Goal: Task Accomplishment & Management: Manage account settings

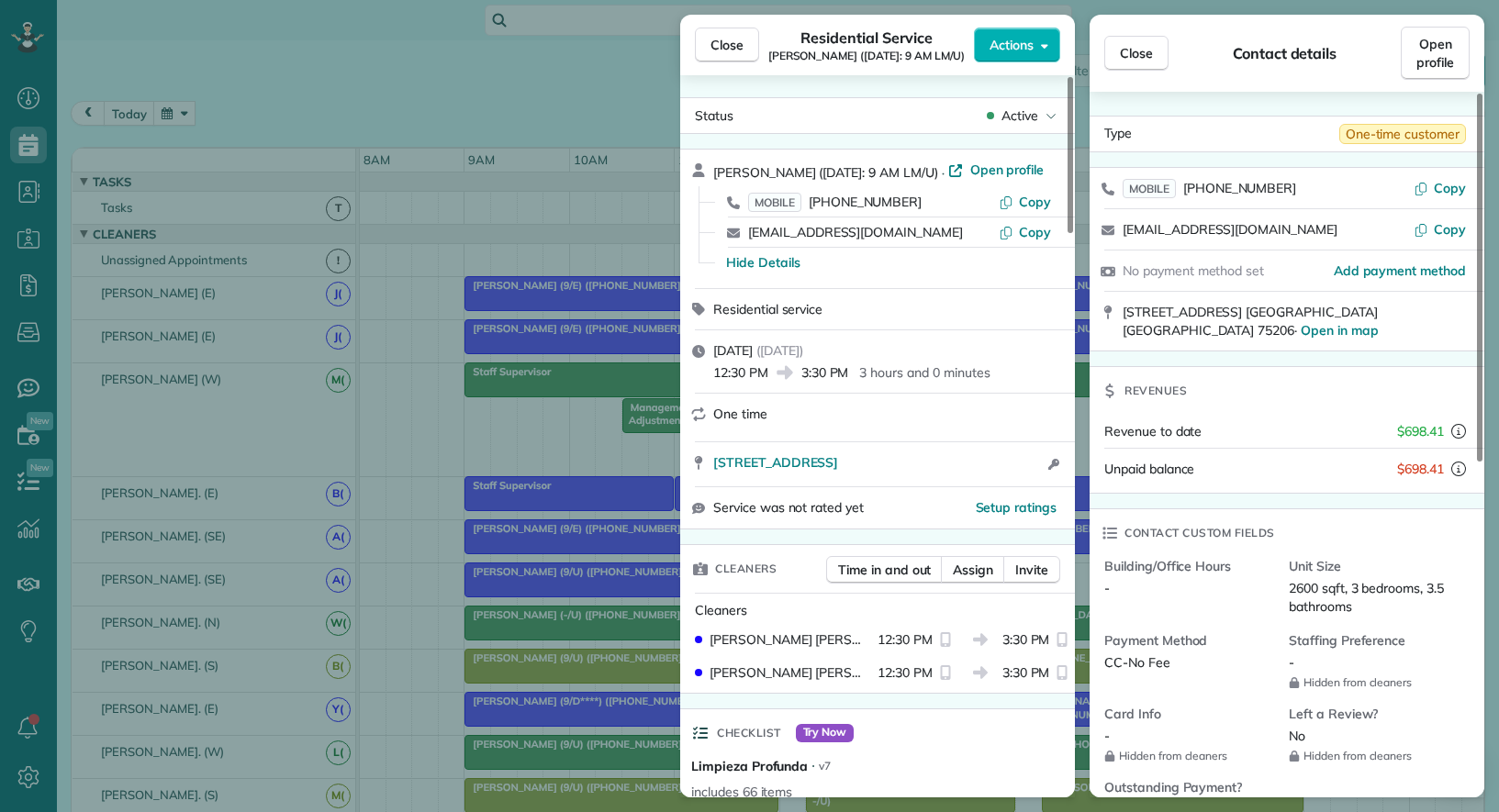
click at [727, 46] on span "Close" at bounding box center [727, 45] width 33 height 18
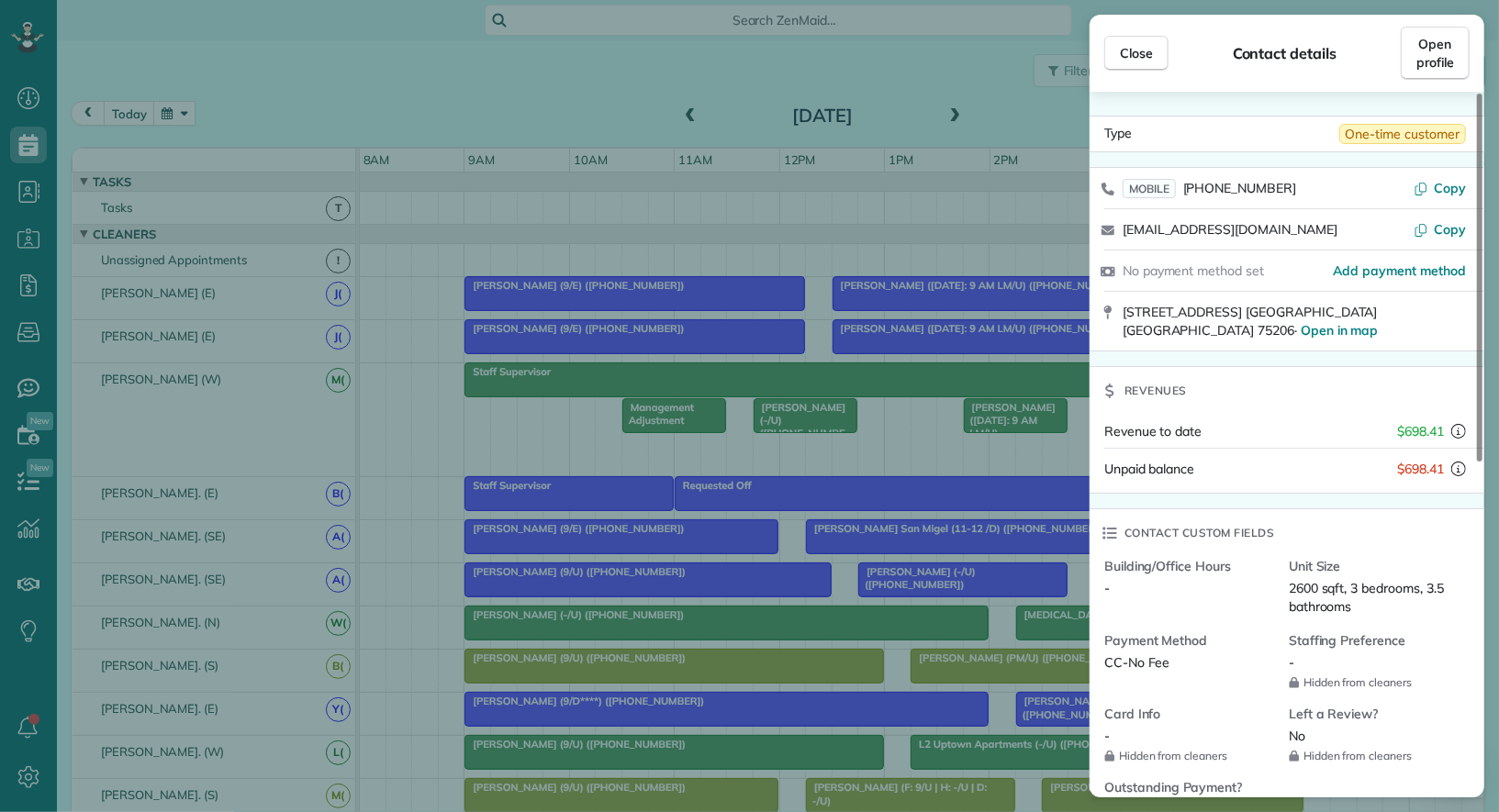
scroll to position [15, 0]
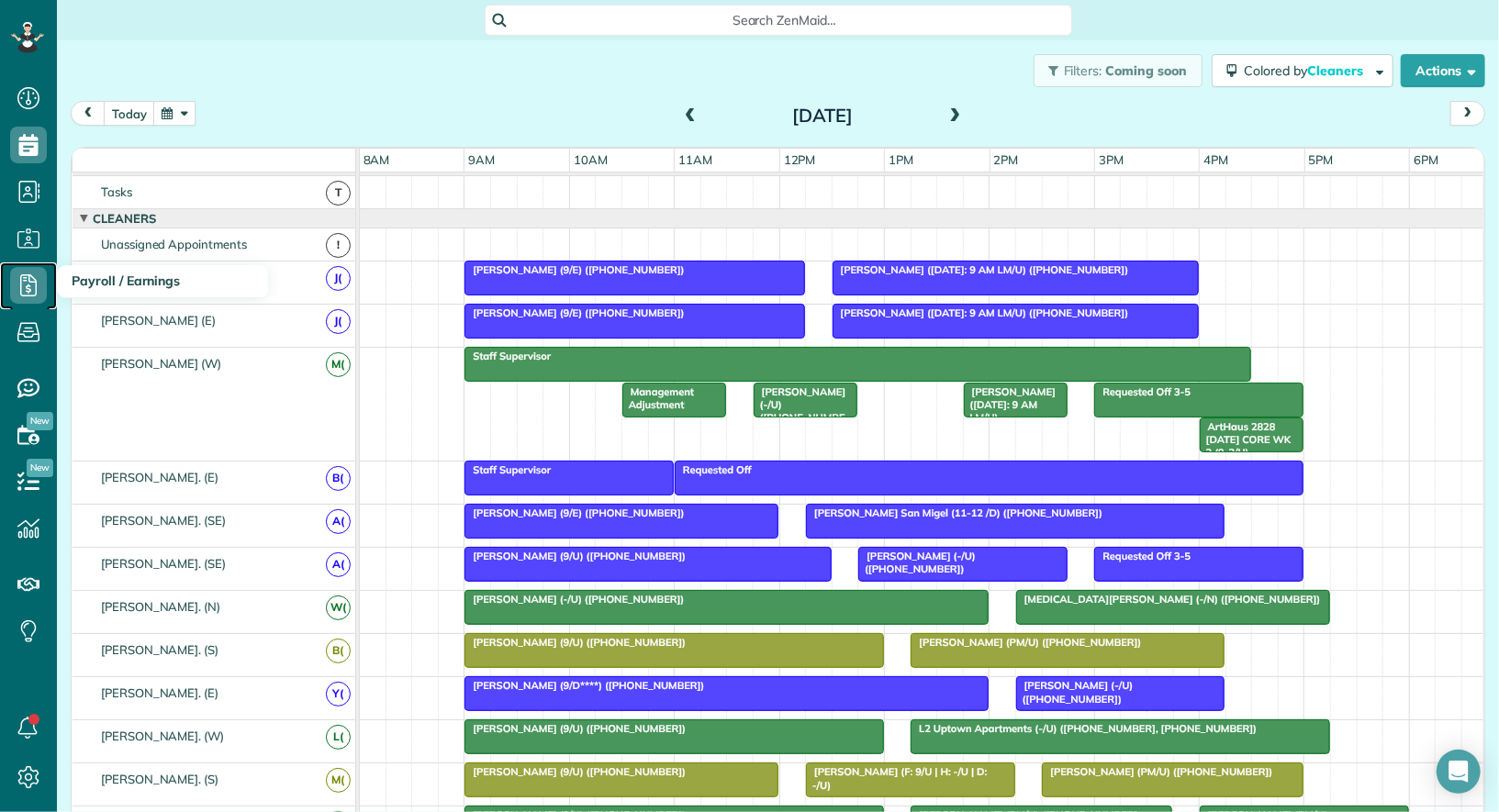
click at [34, 272] on icon at bounding box center [29, 285] width 37 height 37
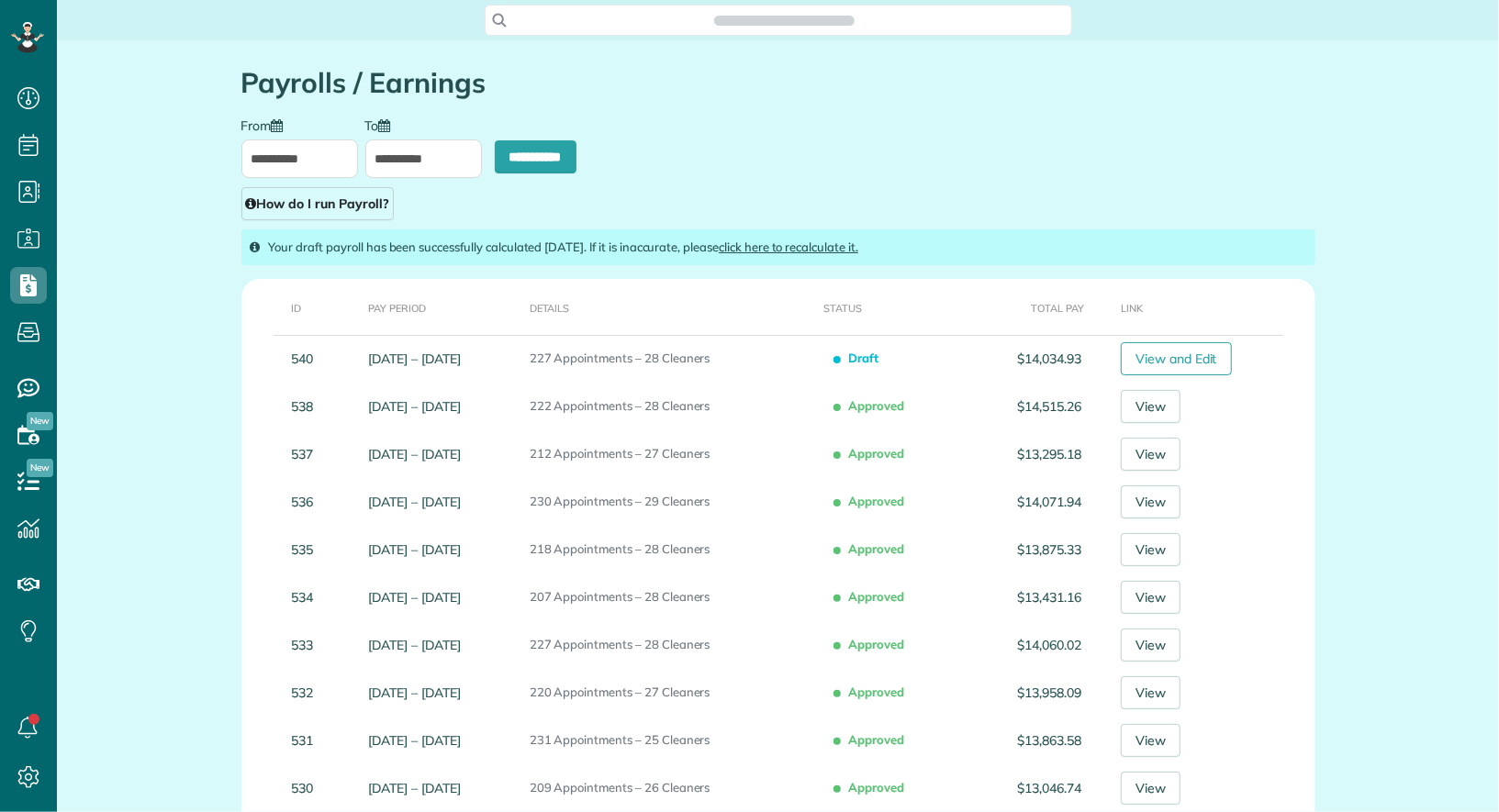
scroll to position [8, 8]
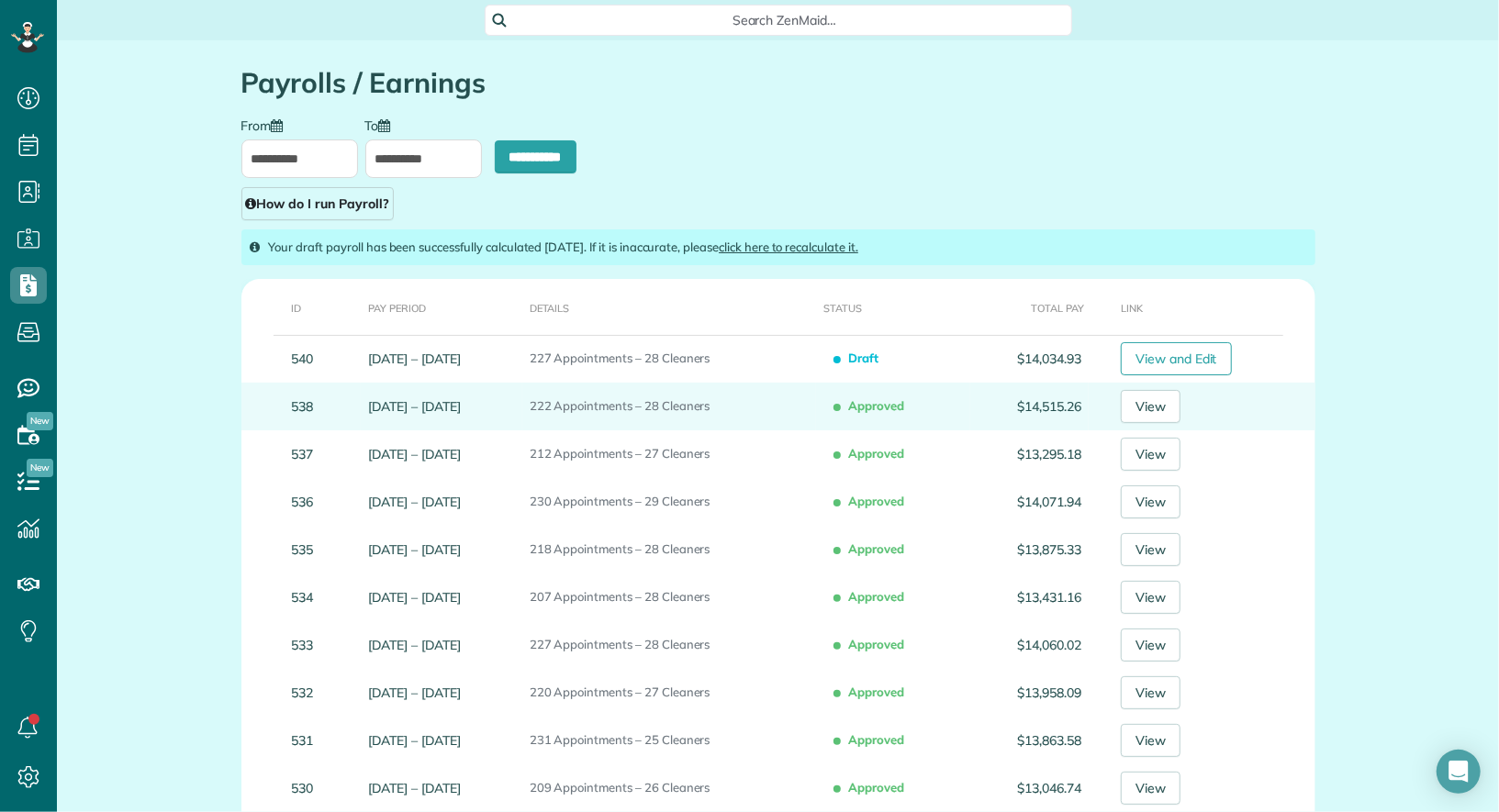
type input "**********"
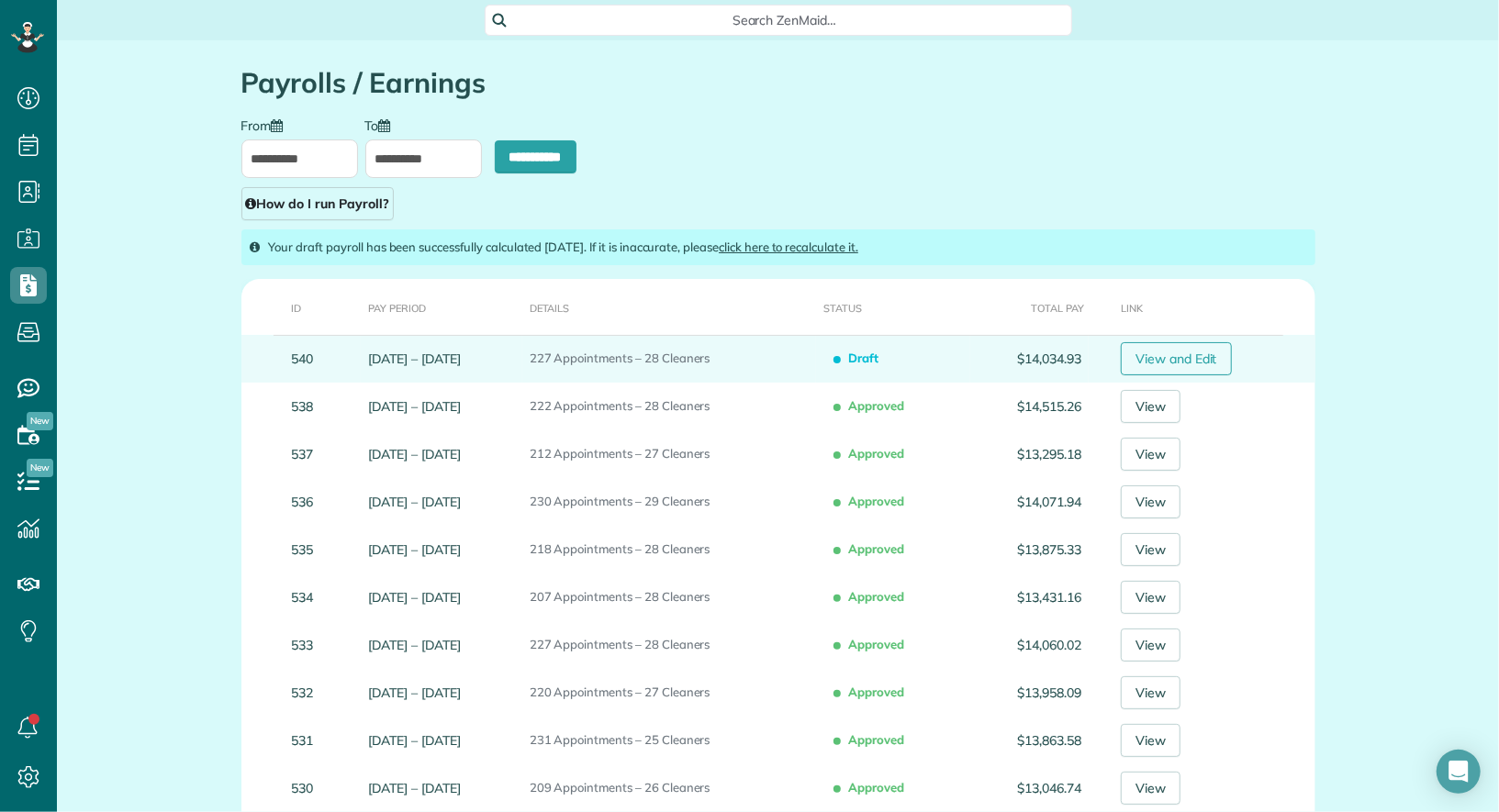
click at [1176, 357] on link "View and Edit" at bounding box center [1177, 358] width 111 height 33
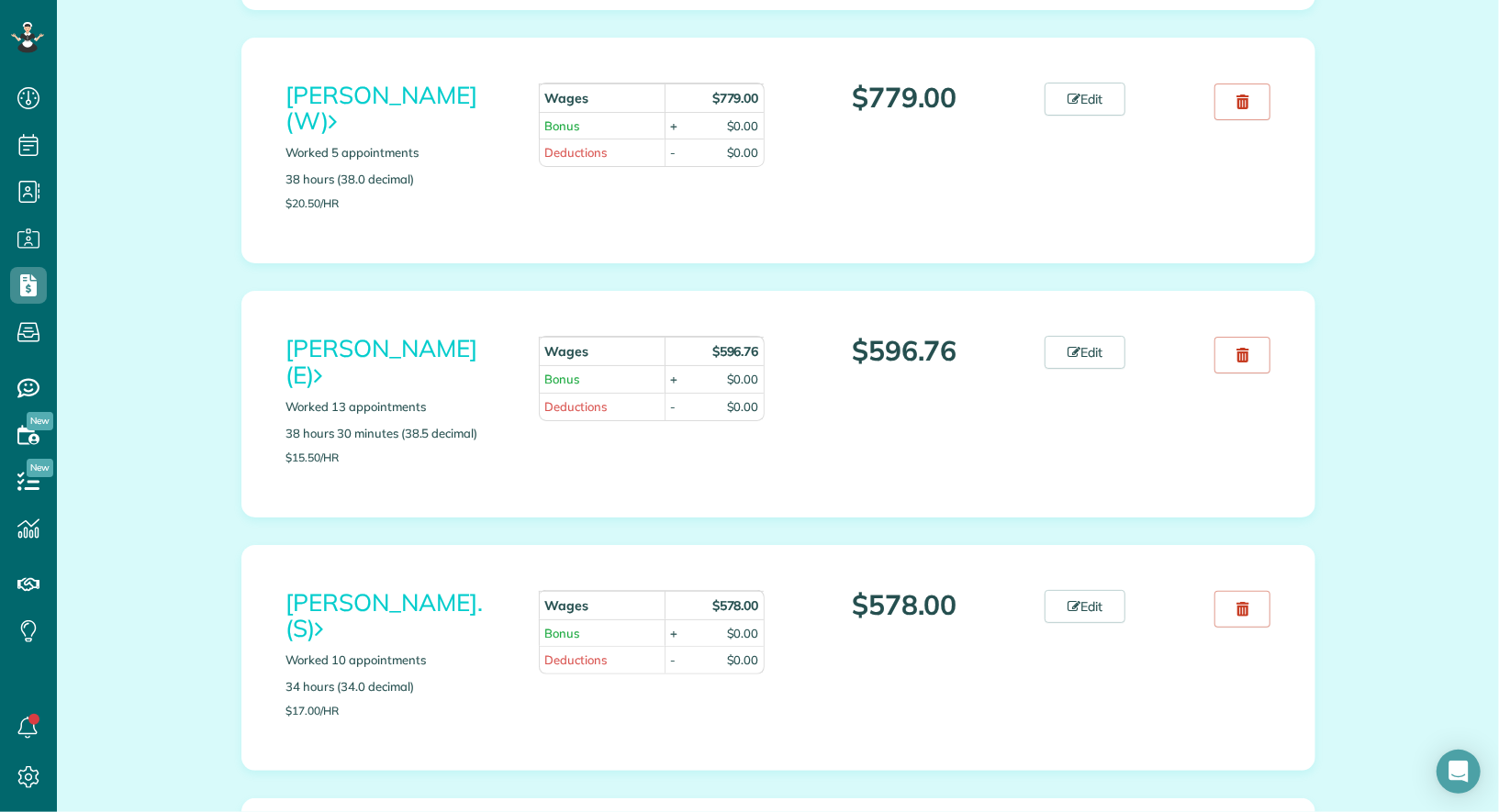
scroll to position [5110, 0]
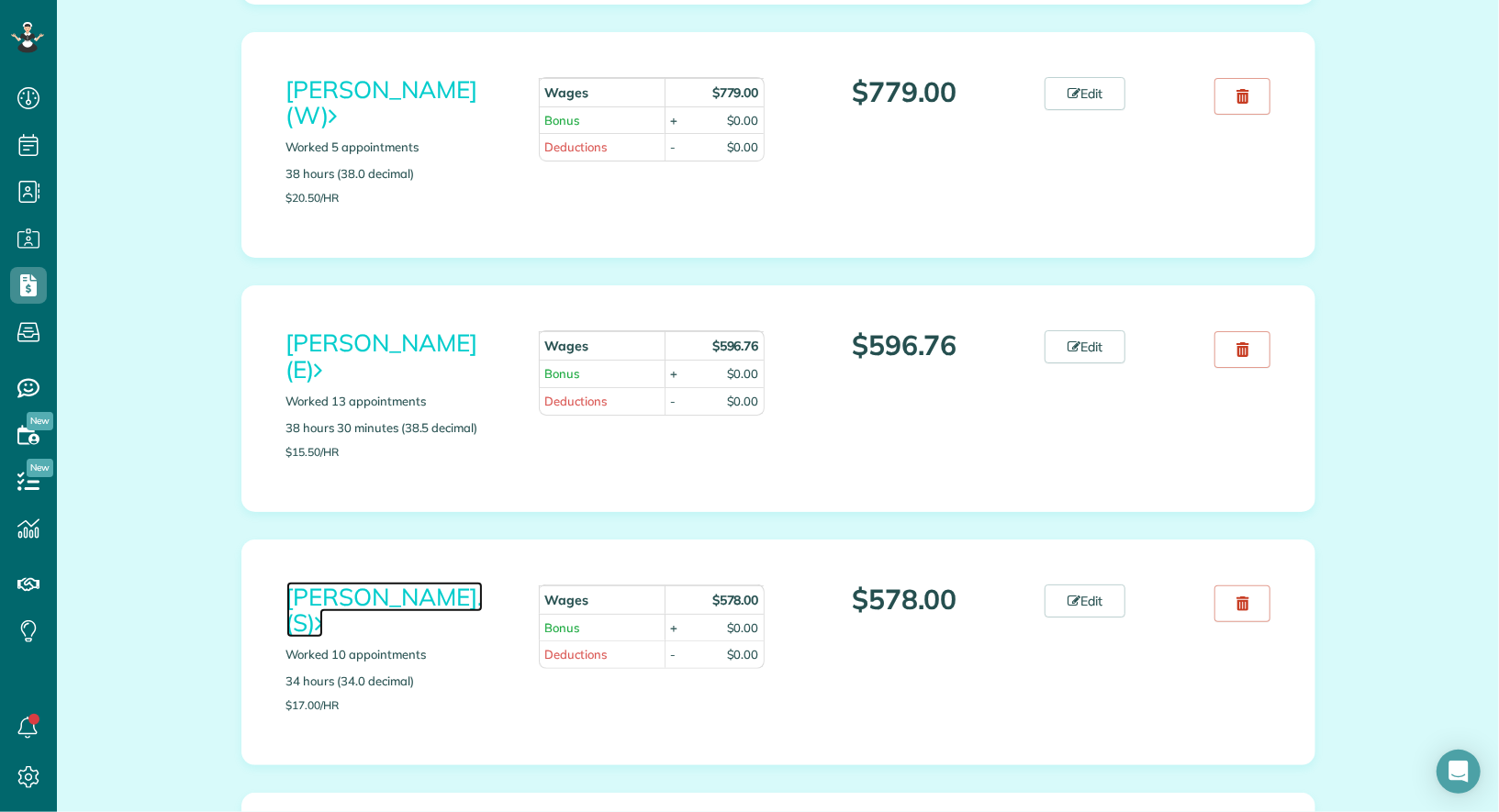
click at [408, 581] on link "[PERSON_NAME]. (S)" at bounding box center [384, 610] width 196 height 57
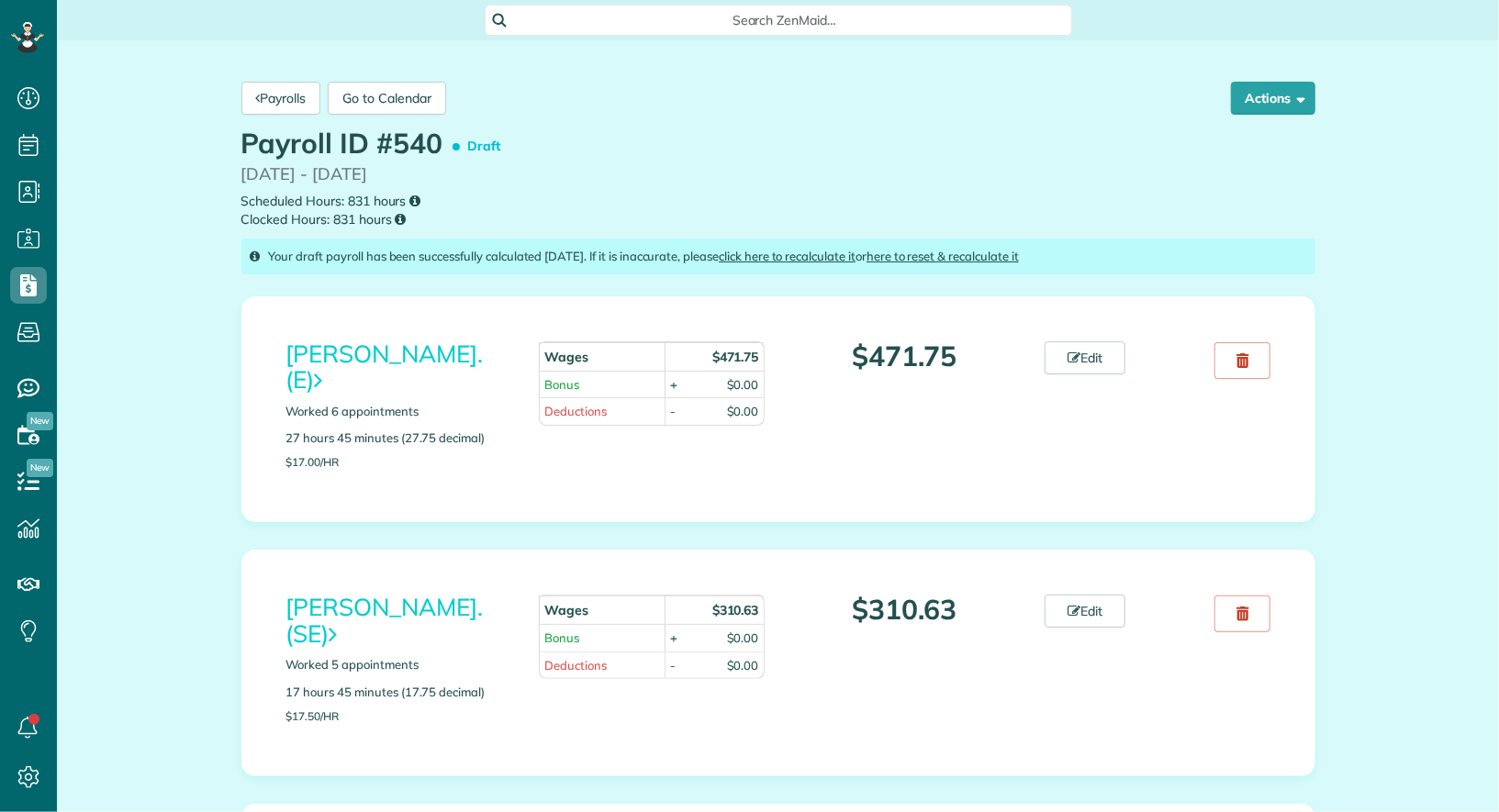
scroll to position [8, 8]
click at [1284, 92] on button "Actions" at bounding box center [1273, 98] width 85 height 33
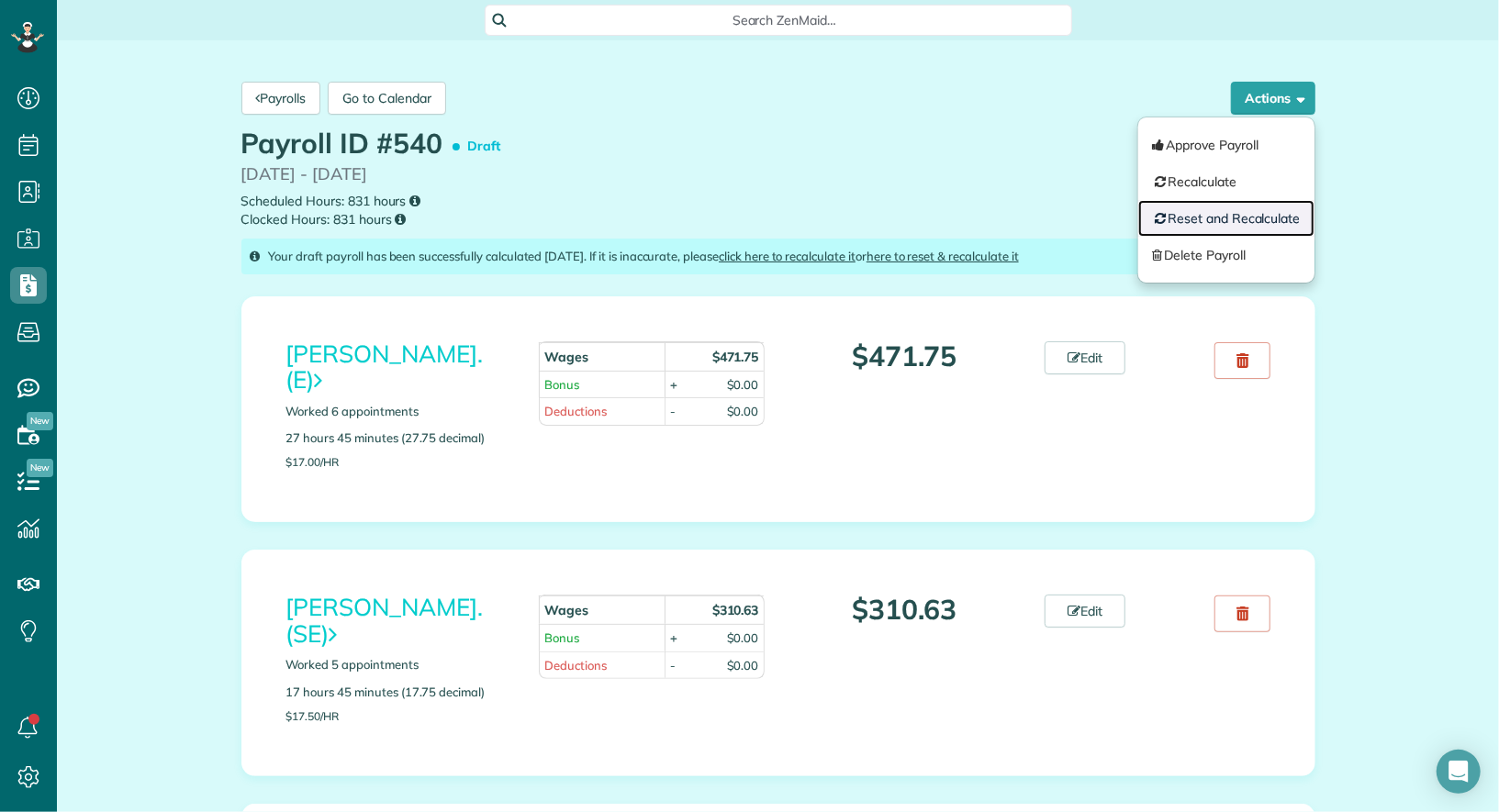
click at [1245, 223] on link "Reset and Recalculate" at bounding box center [1226, 218] width 176 height 37
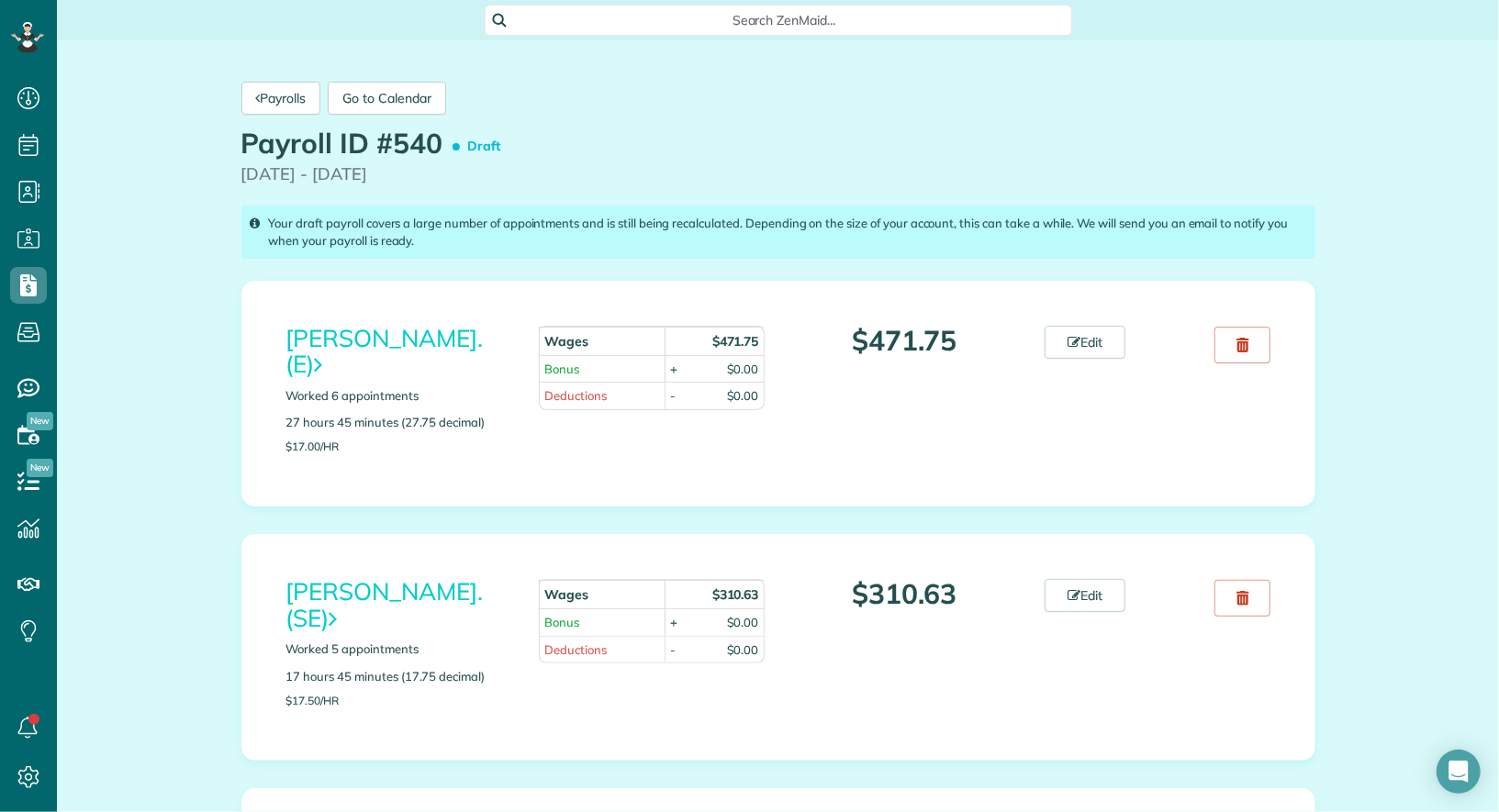
scroll to position [8, 8]
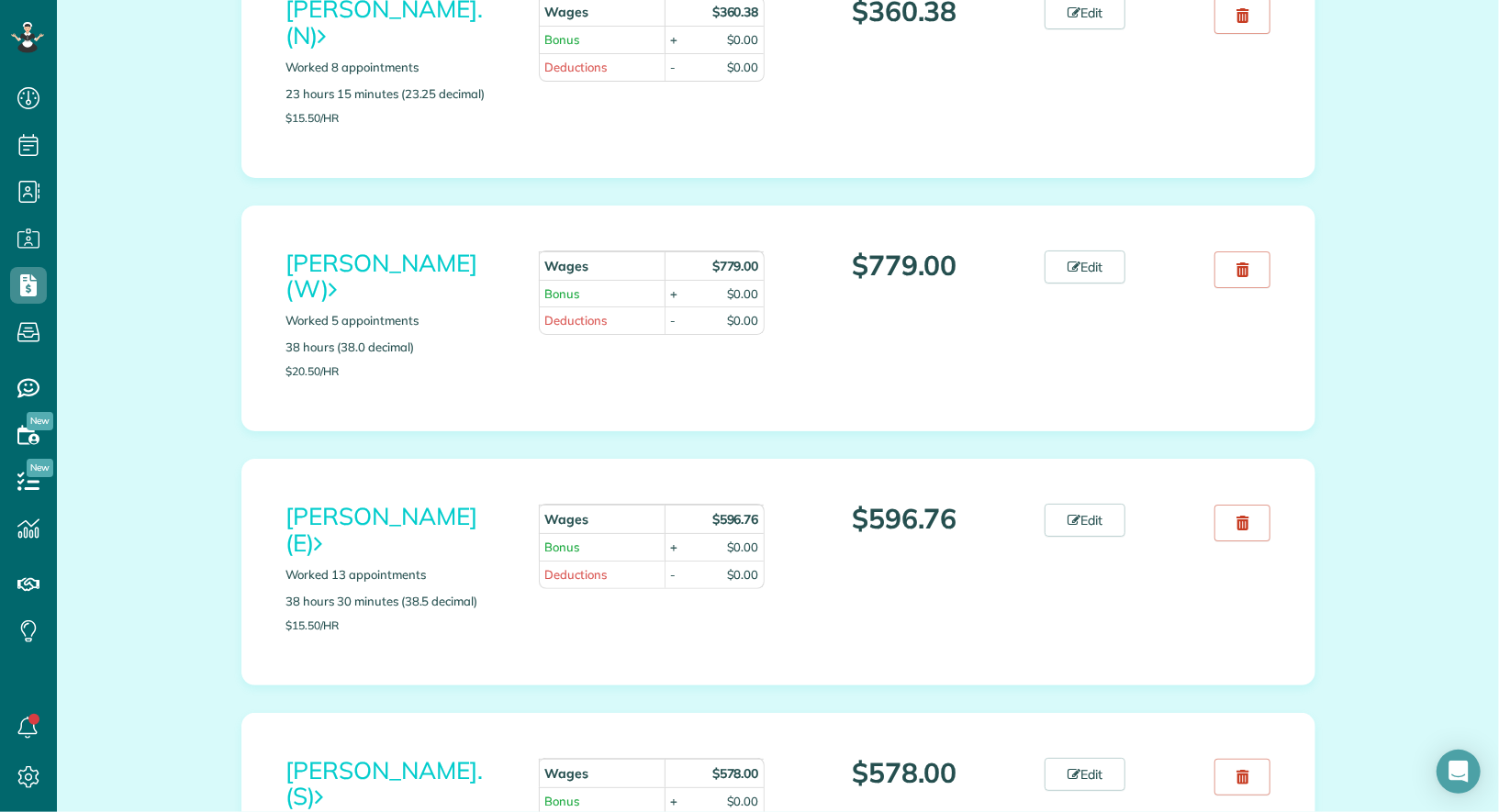
scroll to position [4938, 0]
click at [1102, 757] on link "Edit" at bounding box center [1085, 773] width 81 height 33
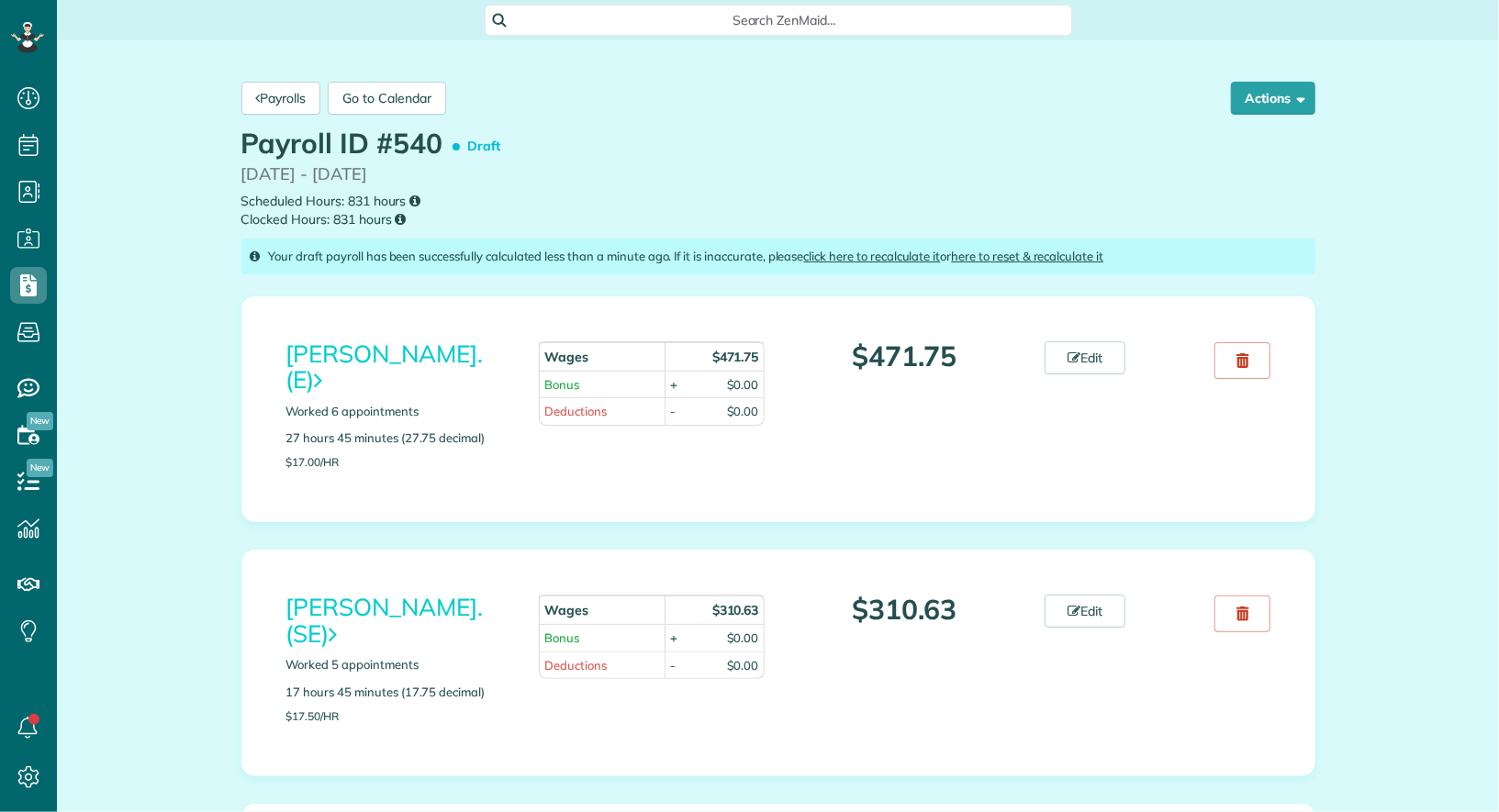
scroll to position [8, 8]
click at [1283, 107] on button "Actions" at bounding box center [1273, 98] width 85 height 33
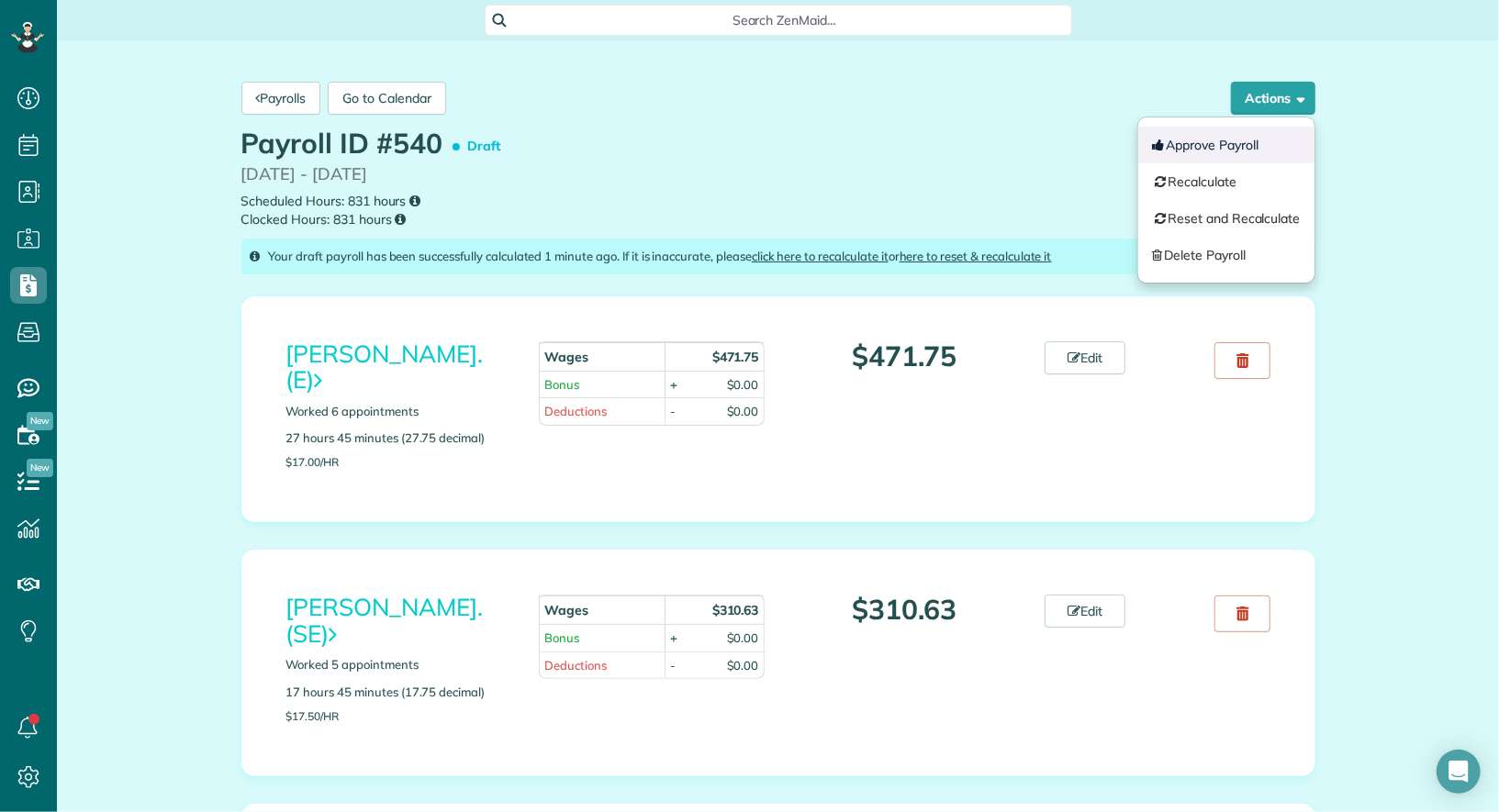
click at [1248, 153] on button "Approve Payroll" at bounding box center [1226, 145] width 176 height 37
click at [943, 166] on p "[DATE] - [DATE]" at bounding box center [778, 174] width 1074 height 25
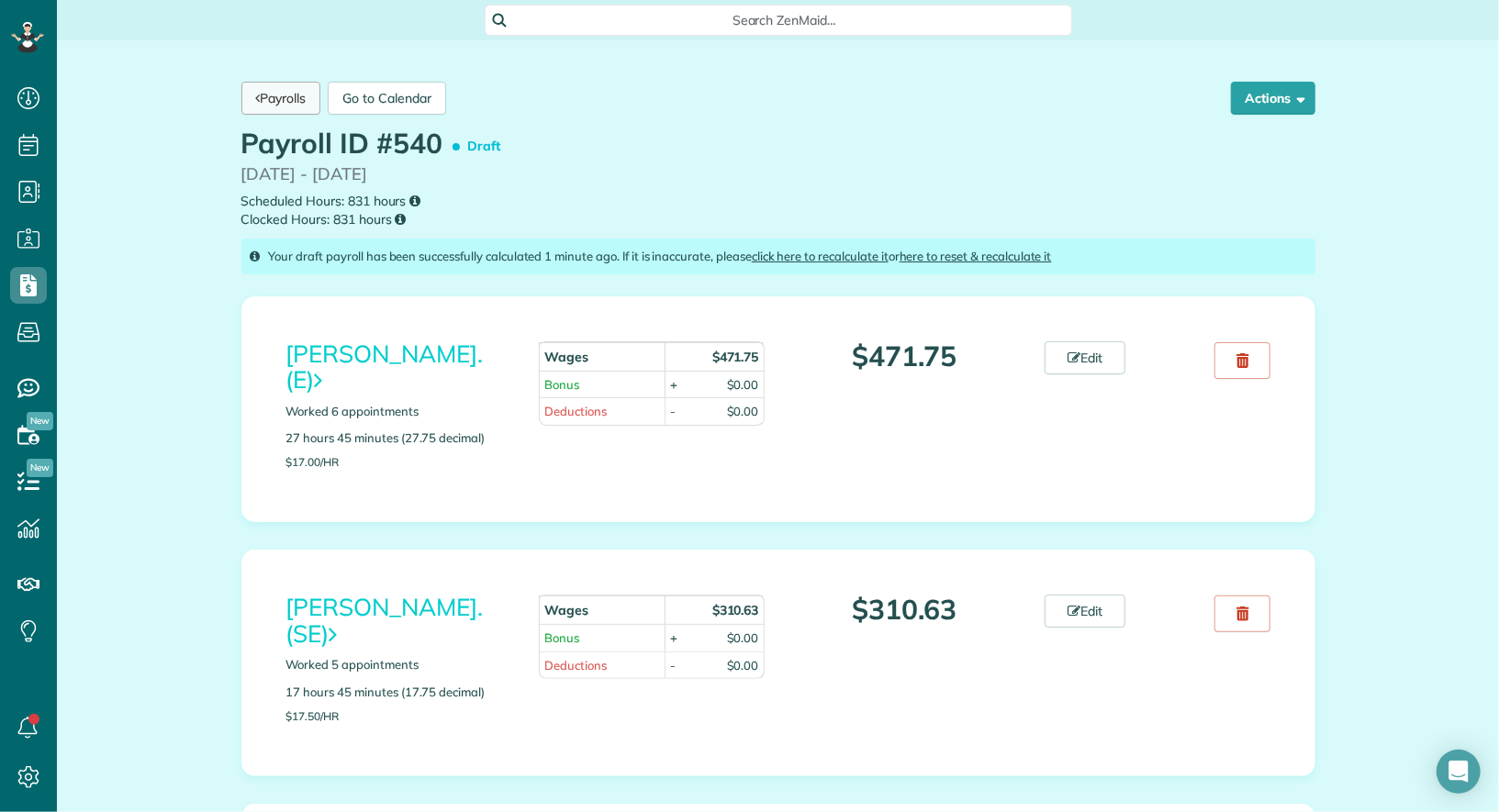
click at [277, 107] on link "Payrolls" at bounding box center [281, 98] width 80 height 33
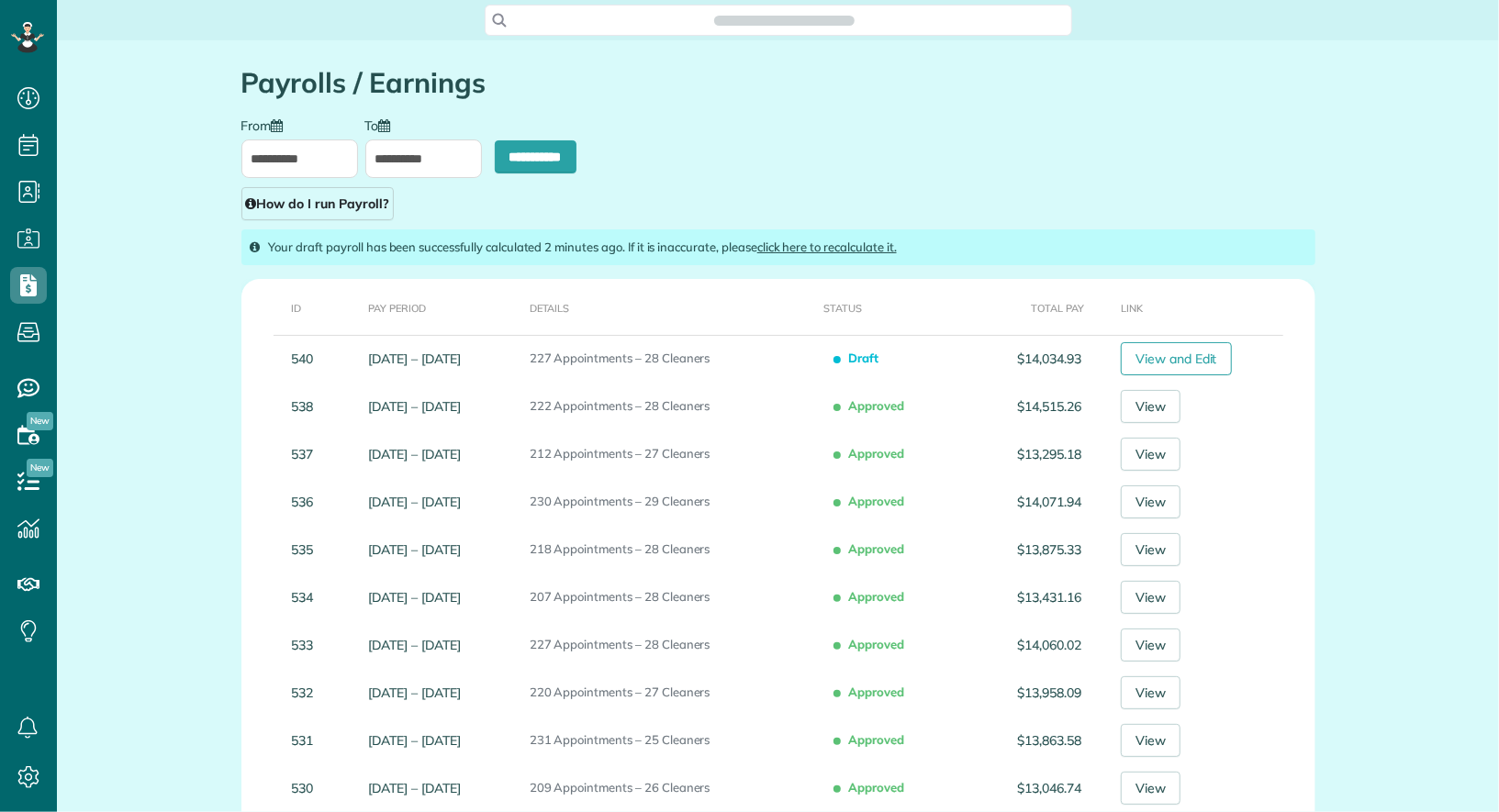
scroll to position [8, 8]
type input "**********"
click at [258, 152] on input "**********" at bounding box center [299, 158] width 116 height 38
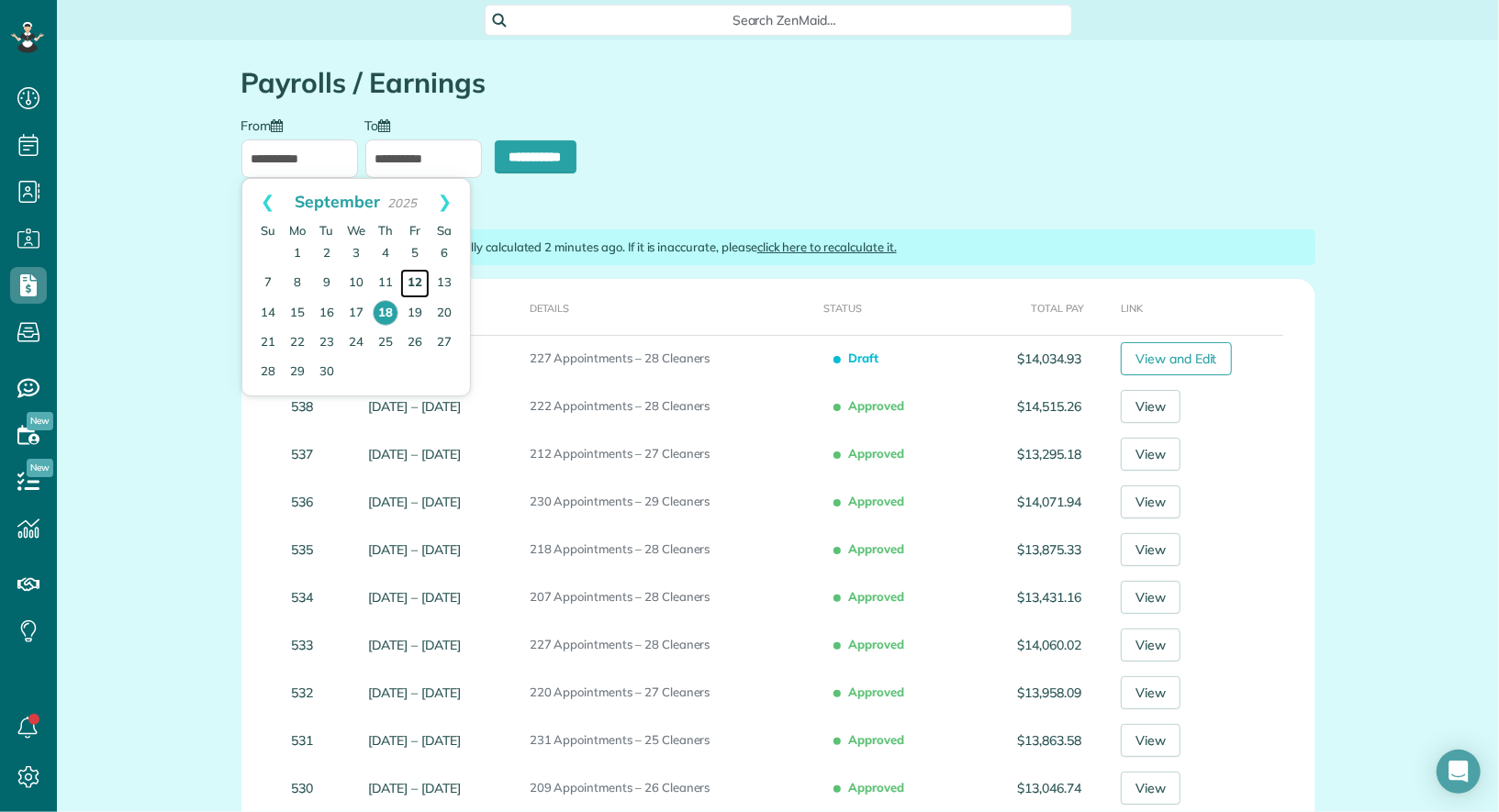
click at [420, 289] on link "12" at bounding box center [415, 283] width 30 height 30
type input "**********"
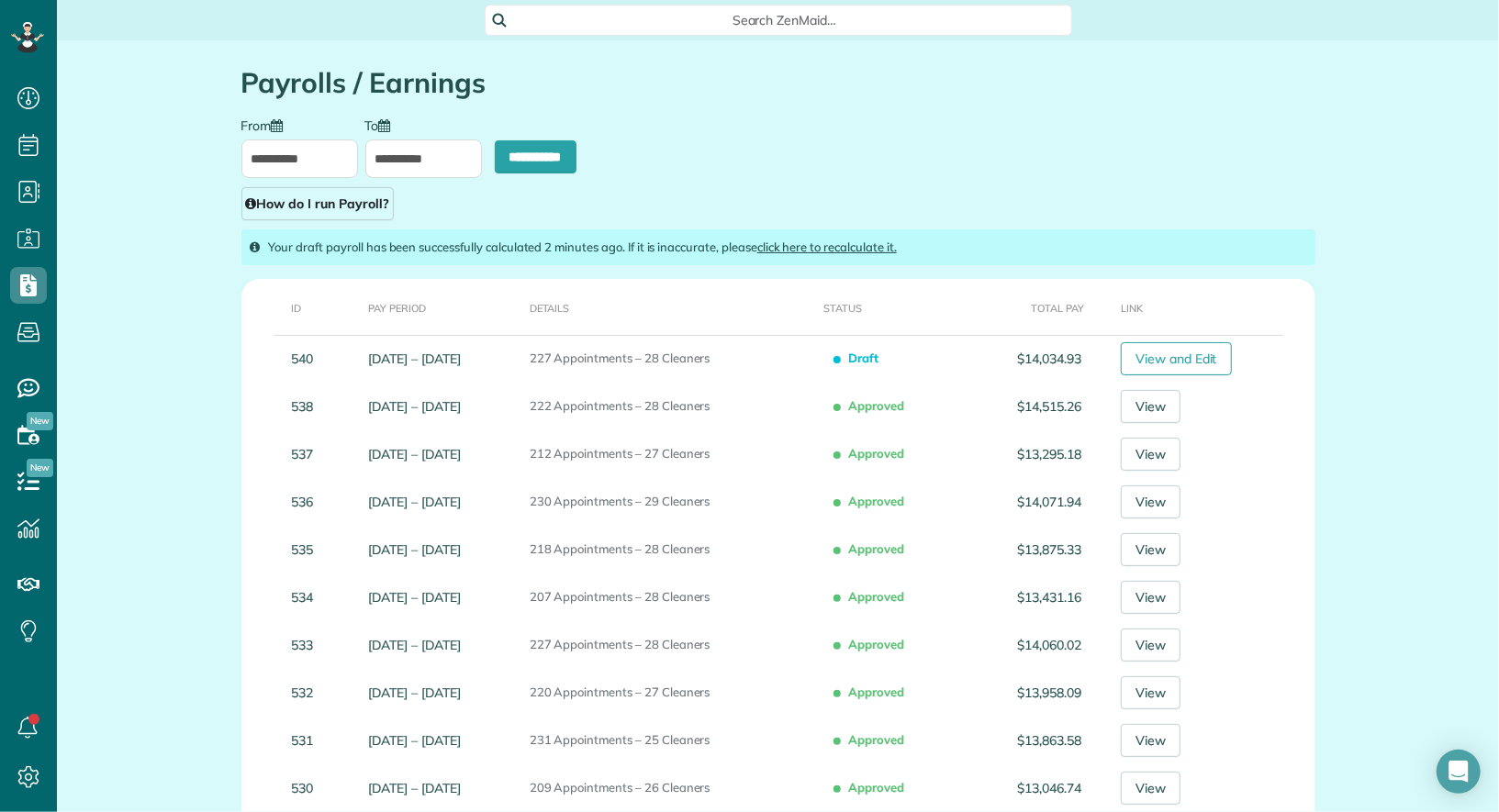
click at [418, 150] on input "**********" at bounding box center [423, 158] width 116 height 38
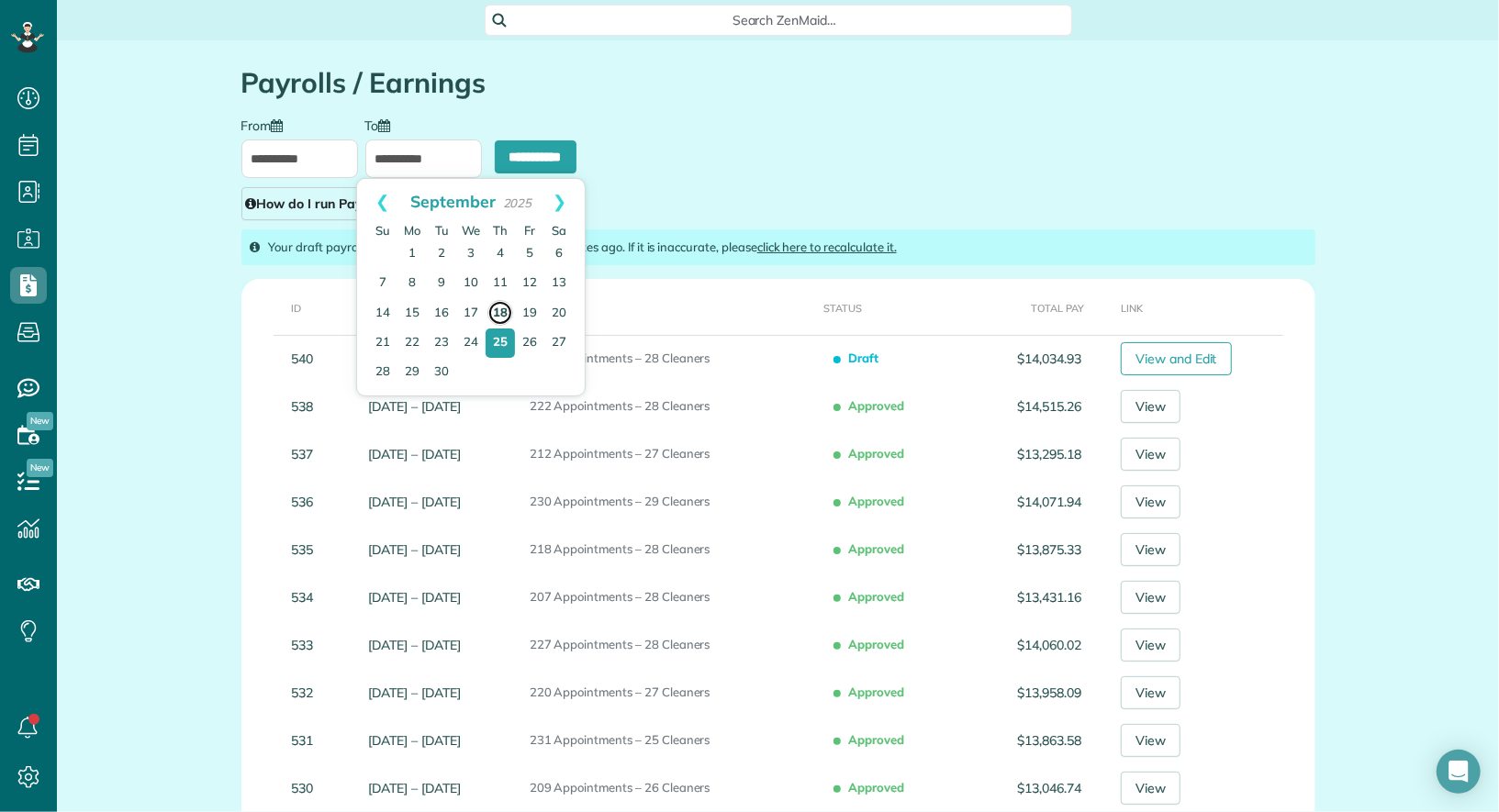
click at [500, 301] on link "18" at bounding box center [500, 313] width 26 height 26
type input "**********"
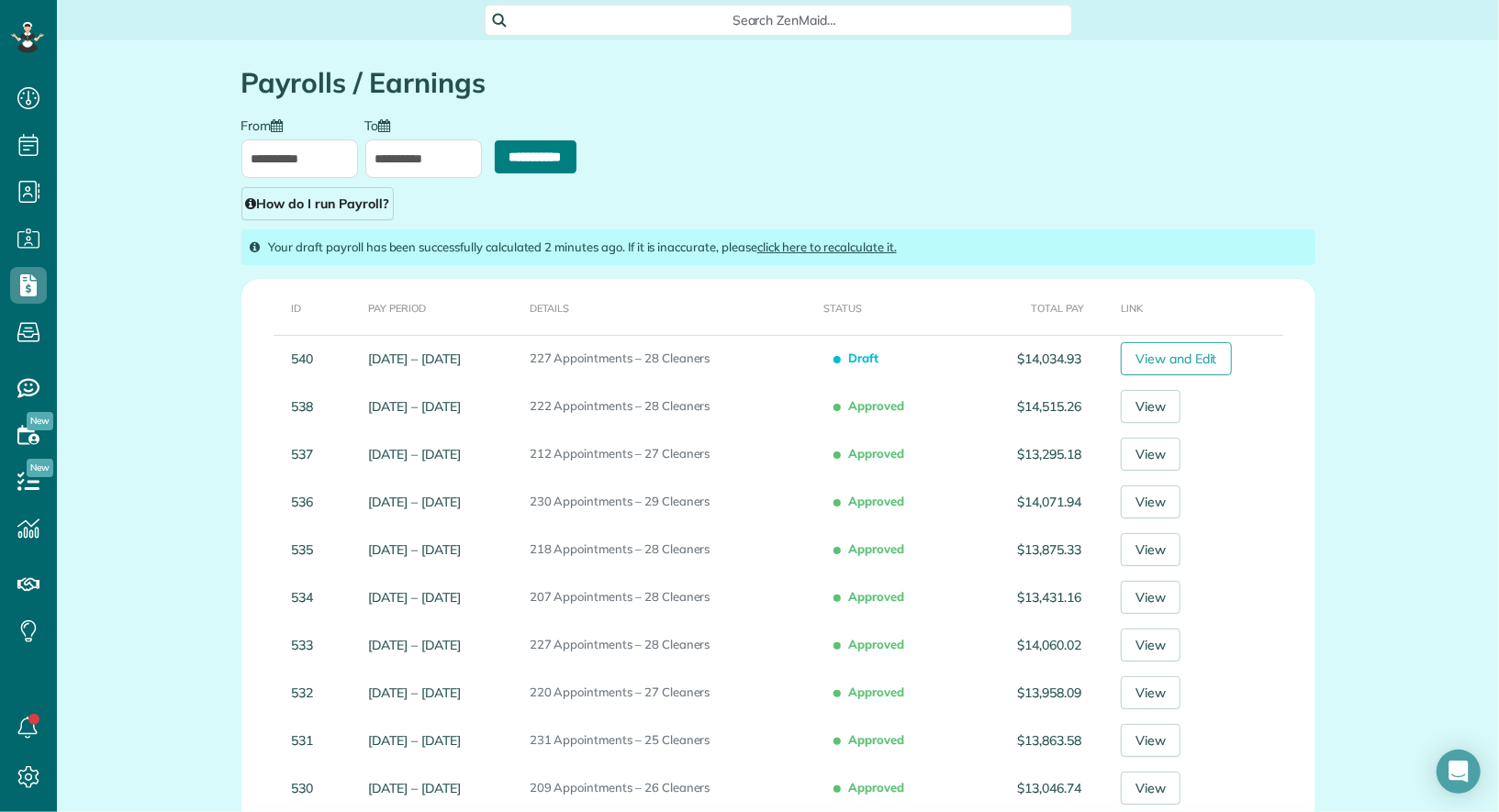
click at [526, 173] on input "**********" at bounding box center [536, 156] width 82 height 33
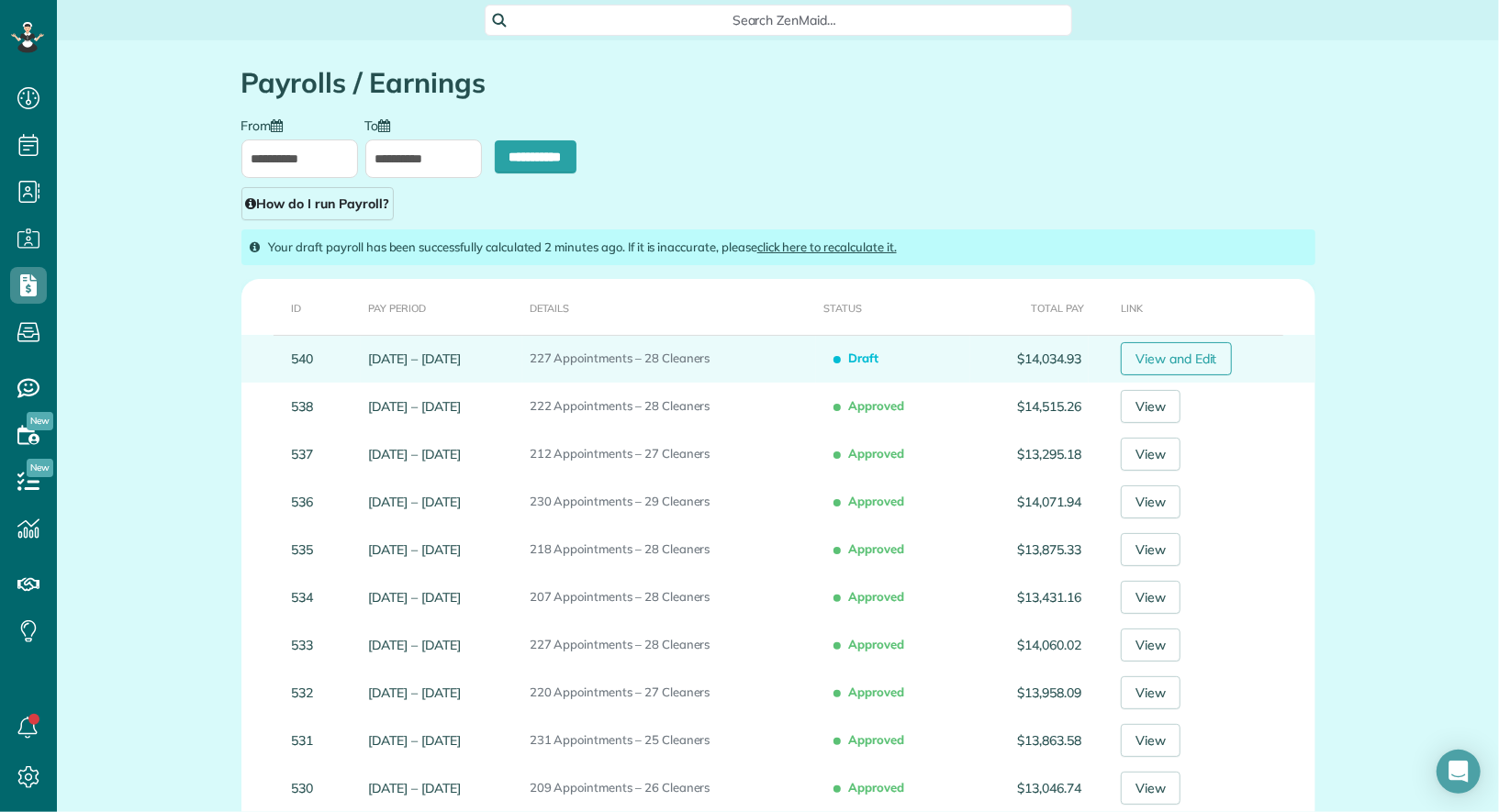
click at [1190, 347] on link "View and Edit" at bounding box center [1177, 358] width 111 height 33
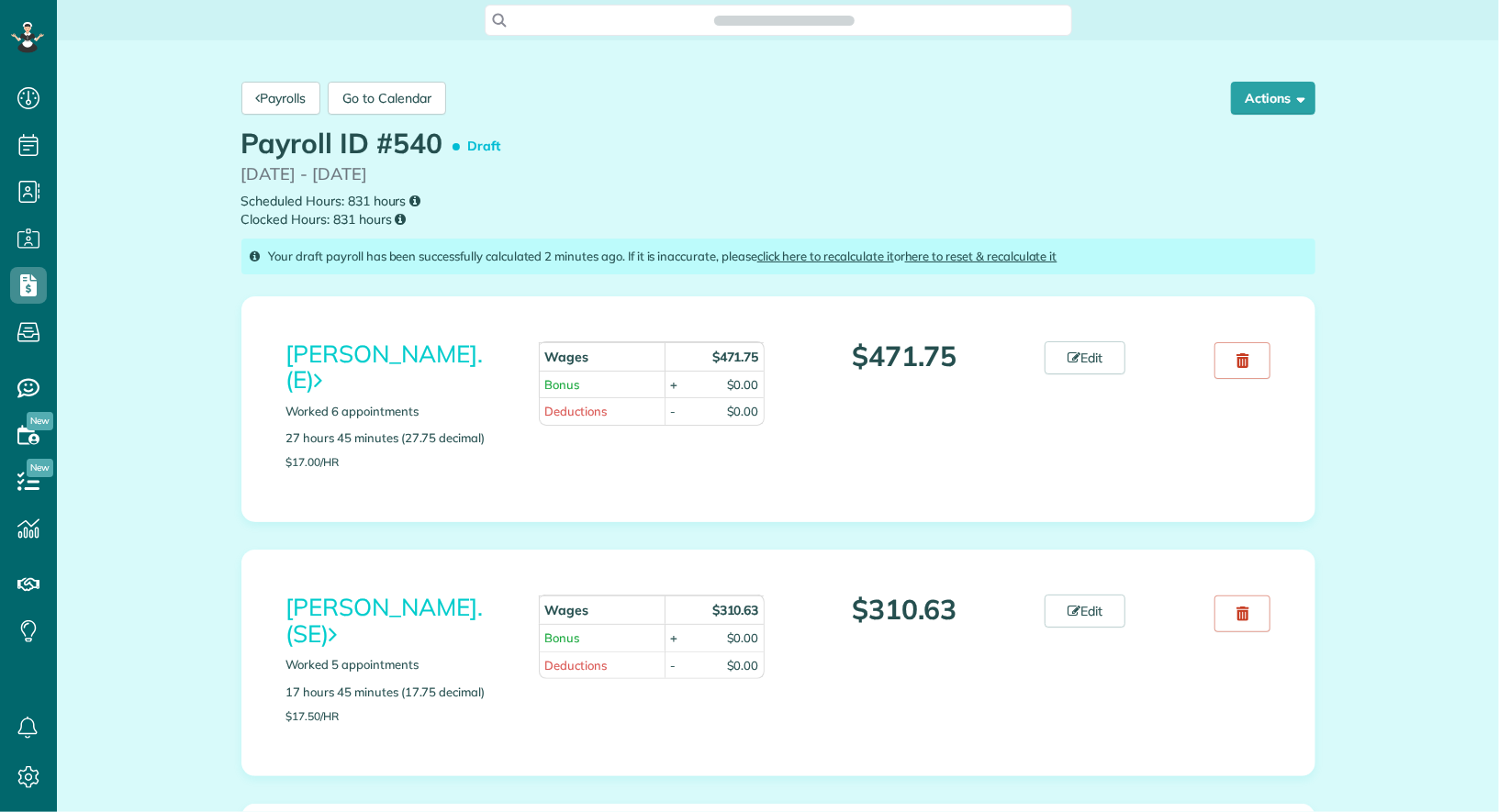
scroll to position [8, 8]
click at [1278, 80] on div "Payrolls Go to Calendar Actions Approve Payroll Recalculate Reset and Recalcula…" at bounding box center [778, 98] width 1101 height 61
click at [1275, 91] on button "Actions" at bounding box center [1273, 98] width 85 height 33
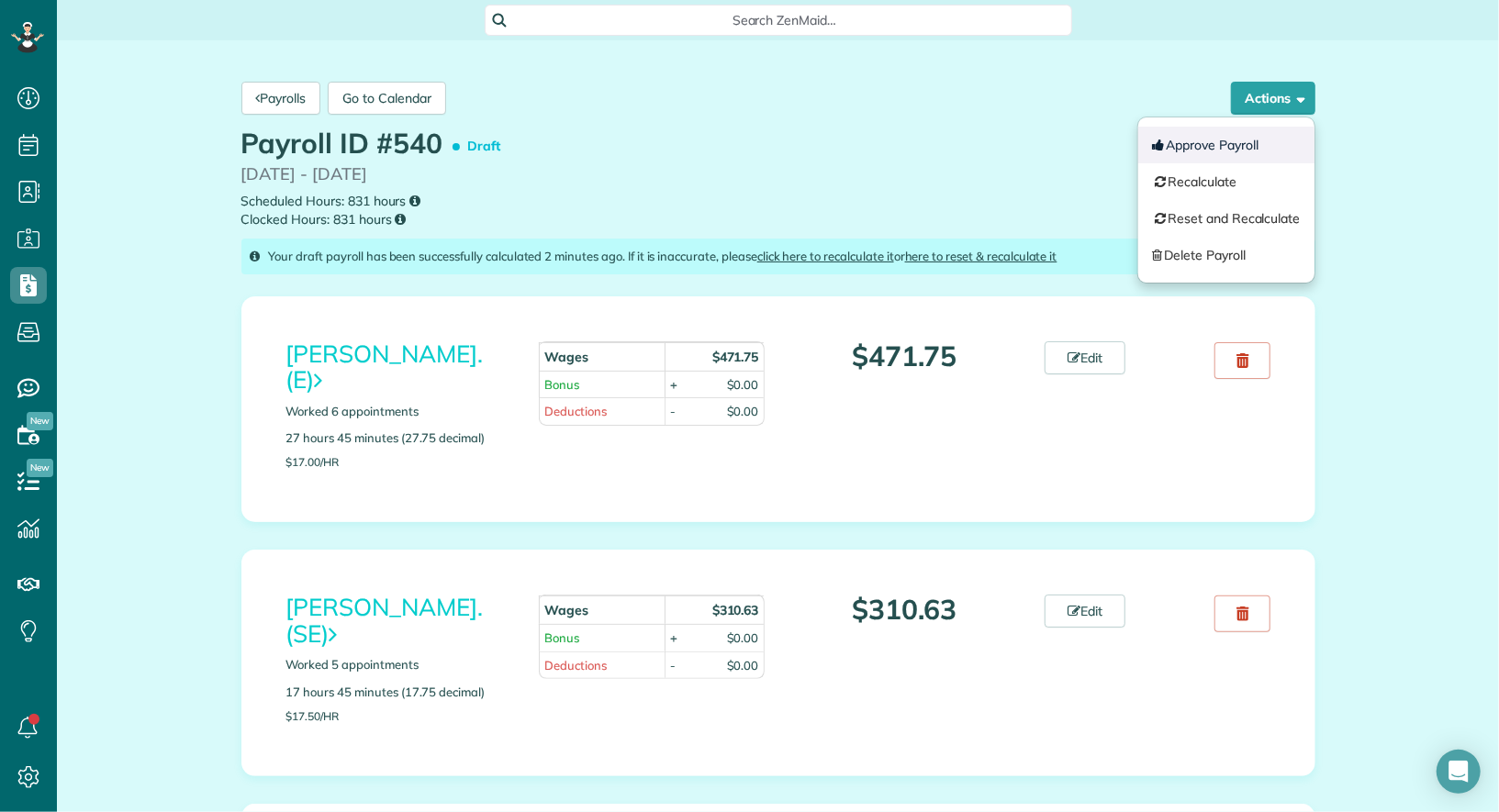
click at [1242, 148] on button "Approve Payroll" at bounding box center [1226, 145] width 176 height 37
click at [1457, 784] on div "Open Intercom Messenger" at bounding box center [1459, 772] width 49 height 49
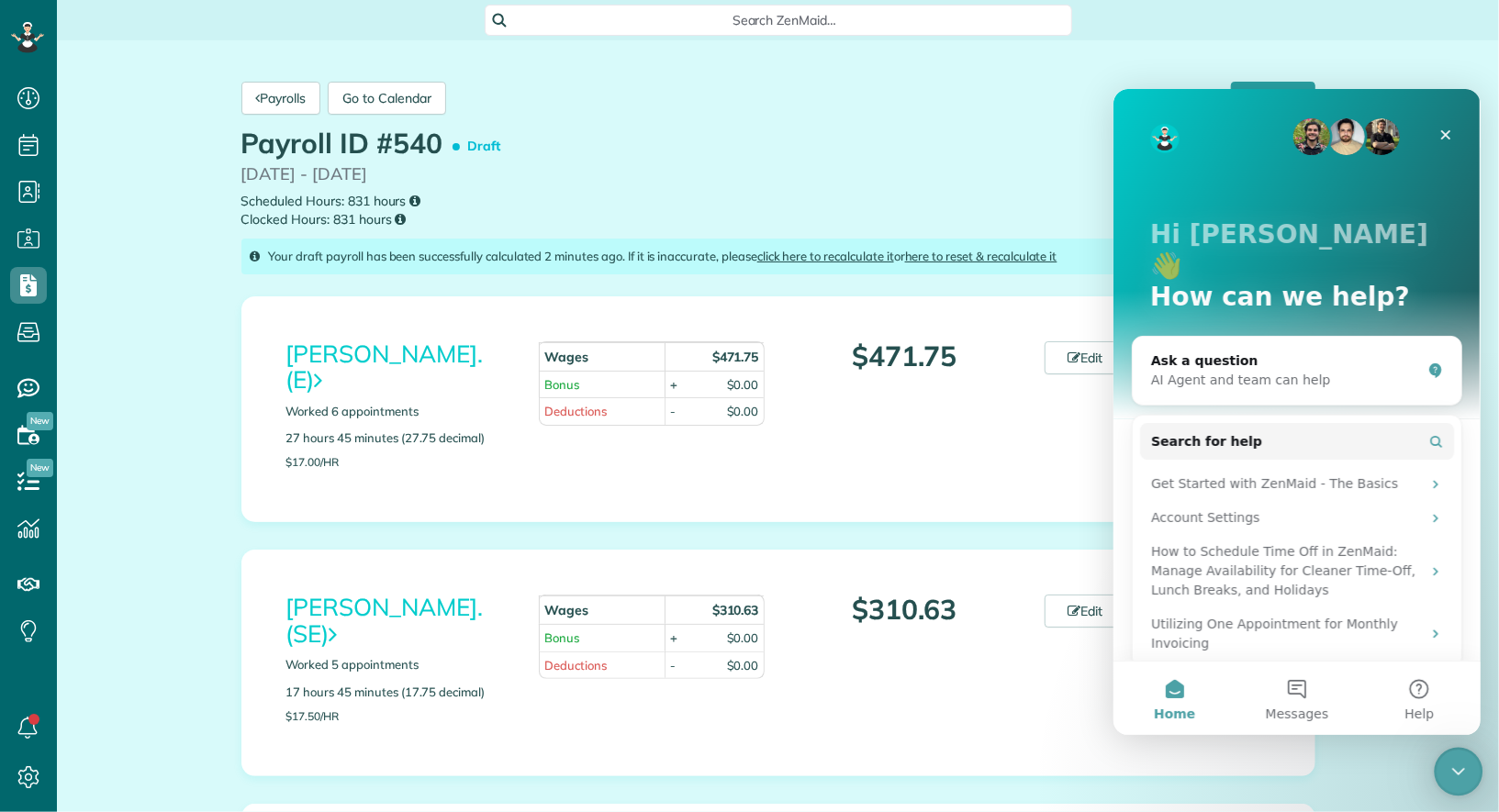
scroll to position [0, 0]
click at [1342, 351] on div "Ask a question" at bounding box center [1284, 360] width 270 height 19
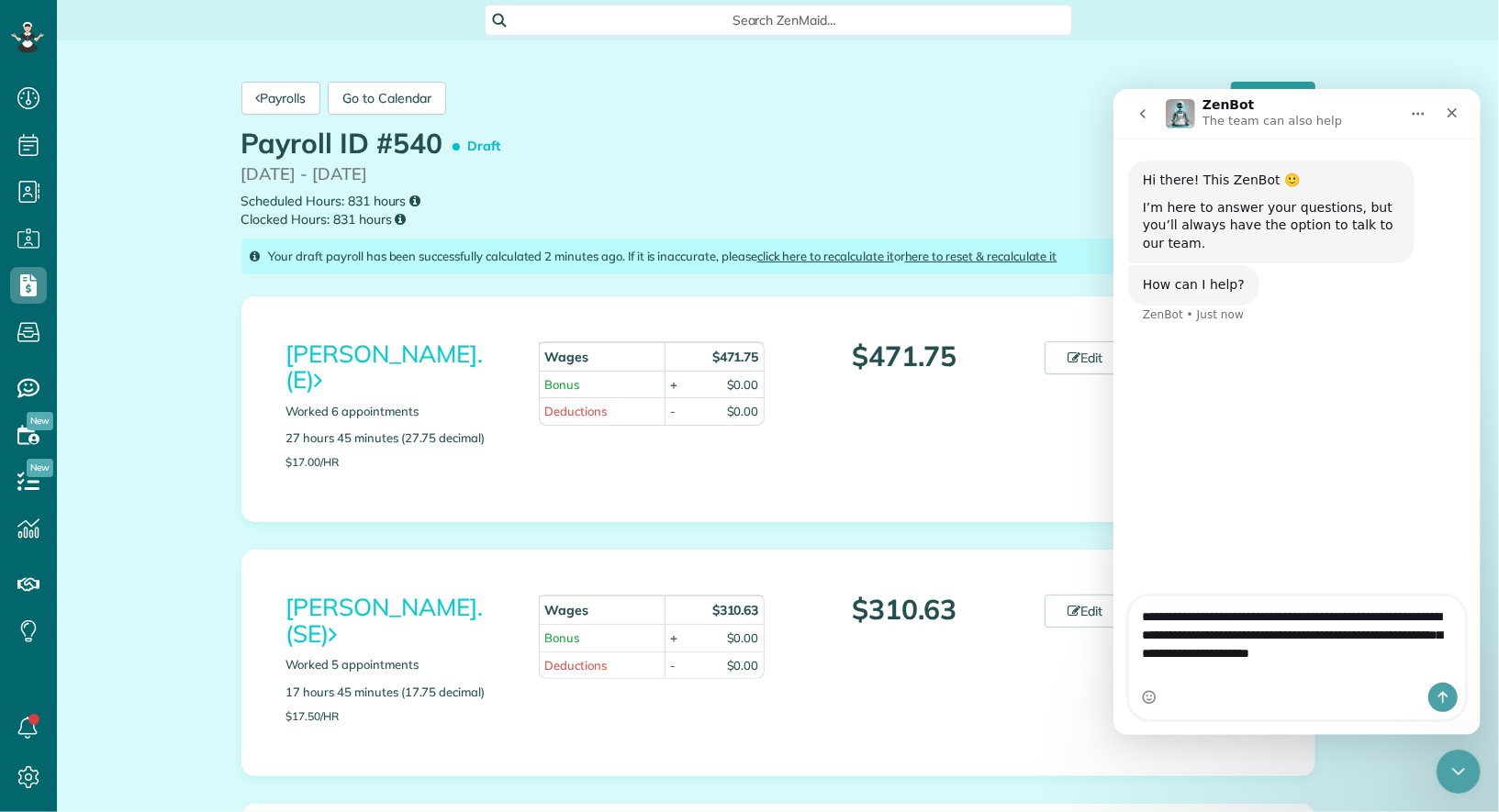
type textarea "**********"
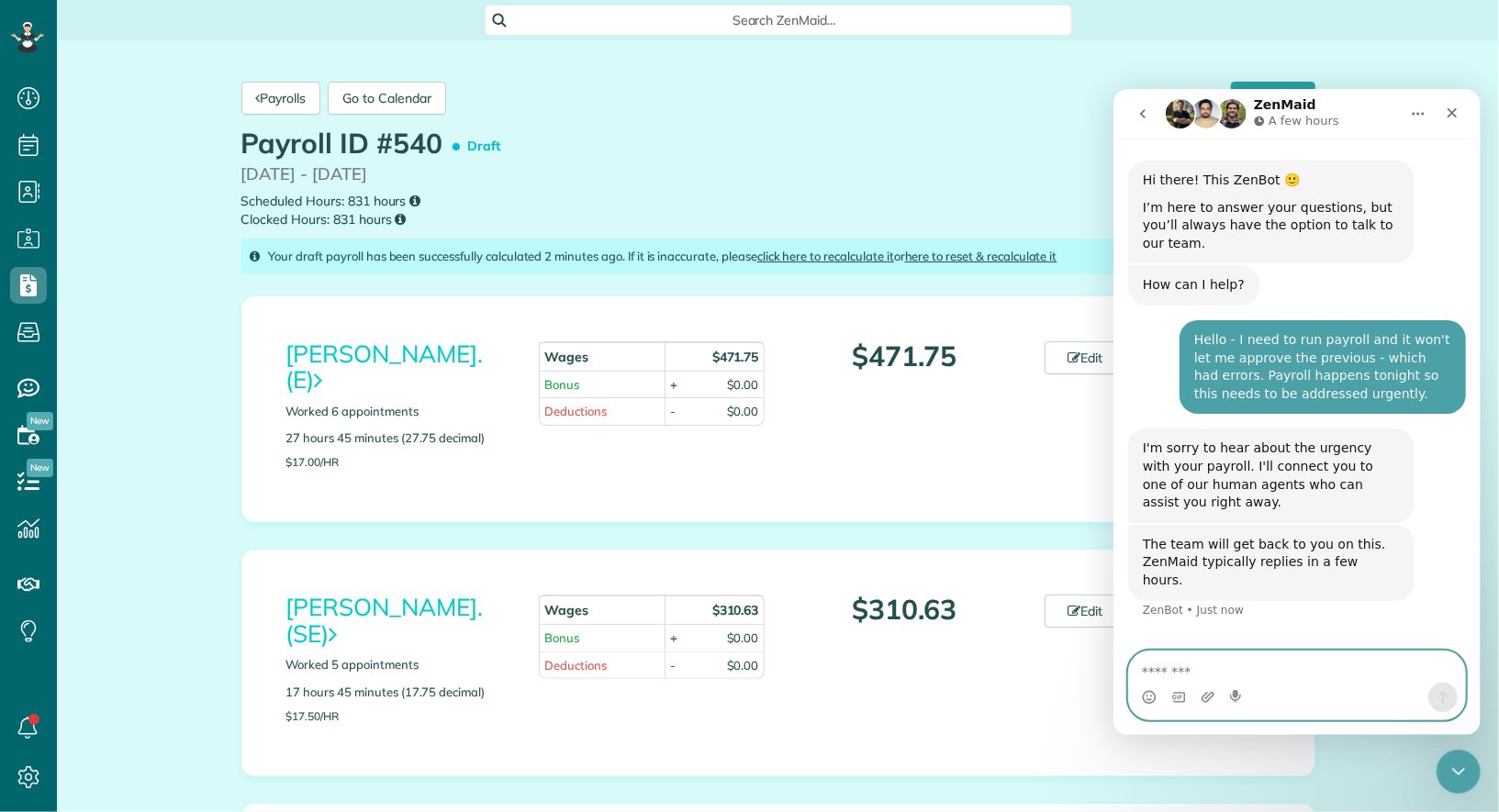
scroll to position [20, 0]
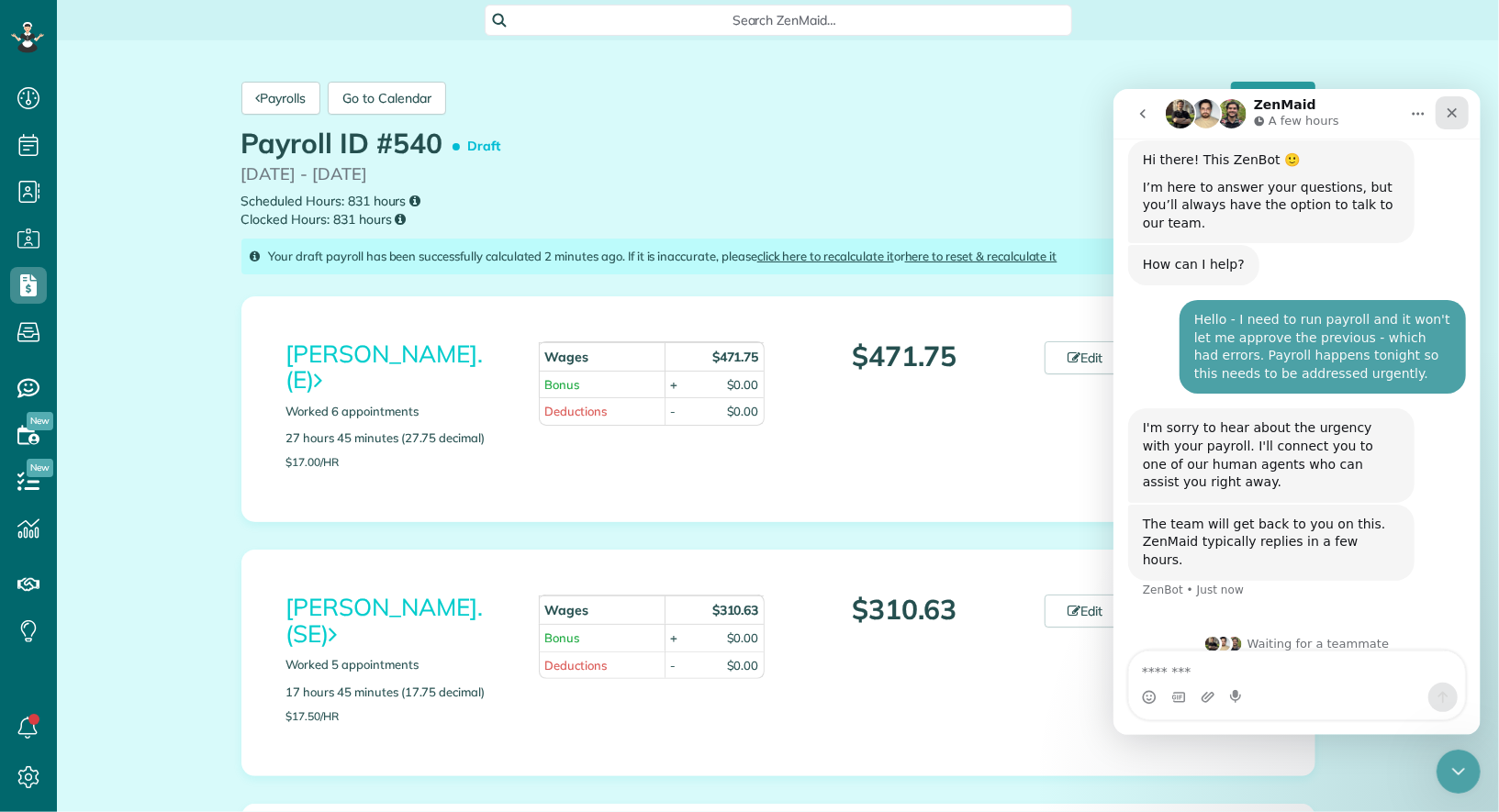
click at [1455, 113] on icon "Close" at bounding box center [1450, 112] width 14 height 14
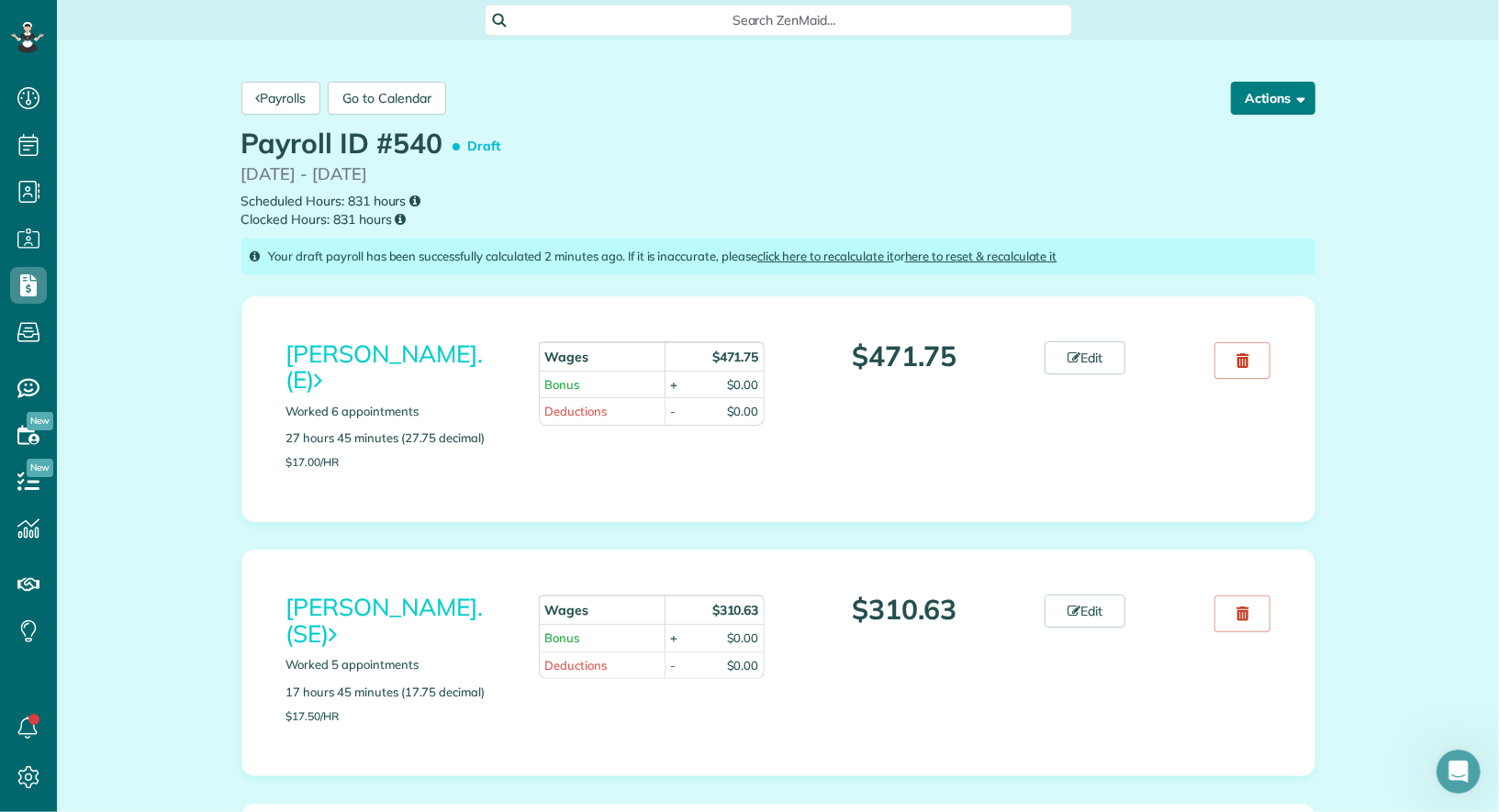
click at [1294, 103] on button "Actions" at bounding box center [1273, 98] width 85 height 33
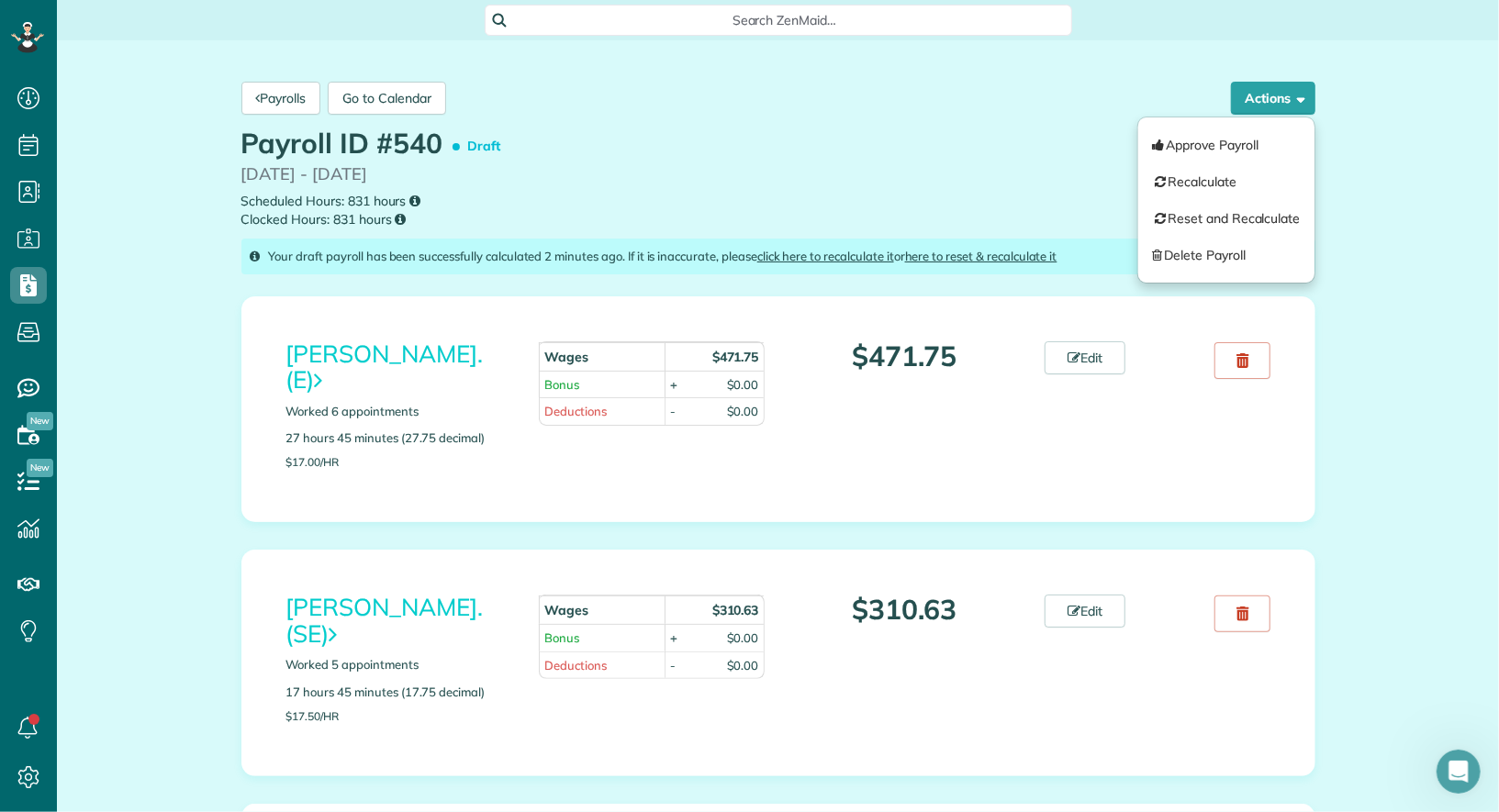
click at [813, 199] on small "Scheduled Hours: 831 hours Clocked Hours: 831 hours" at bounding box center [778, 210] width 1074 height 37
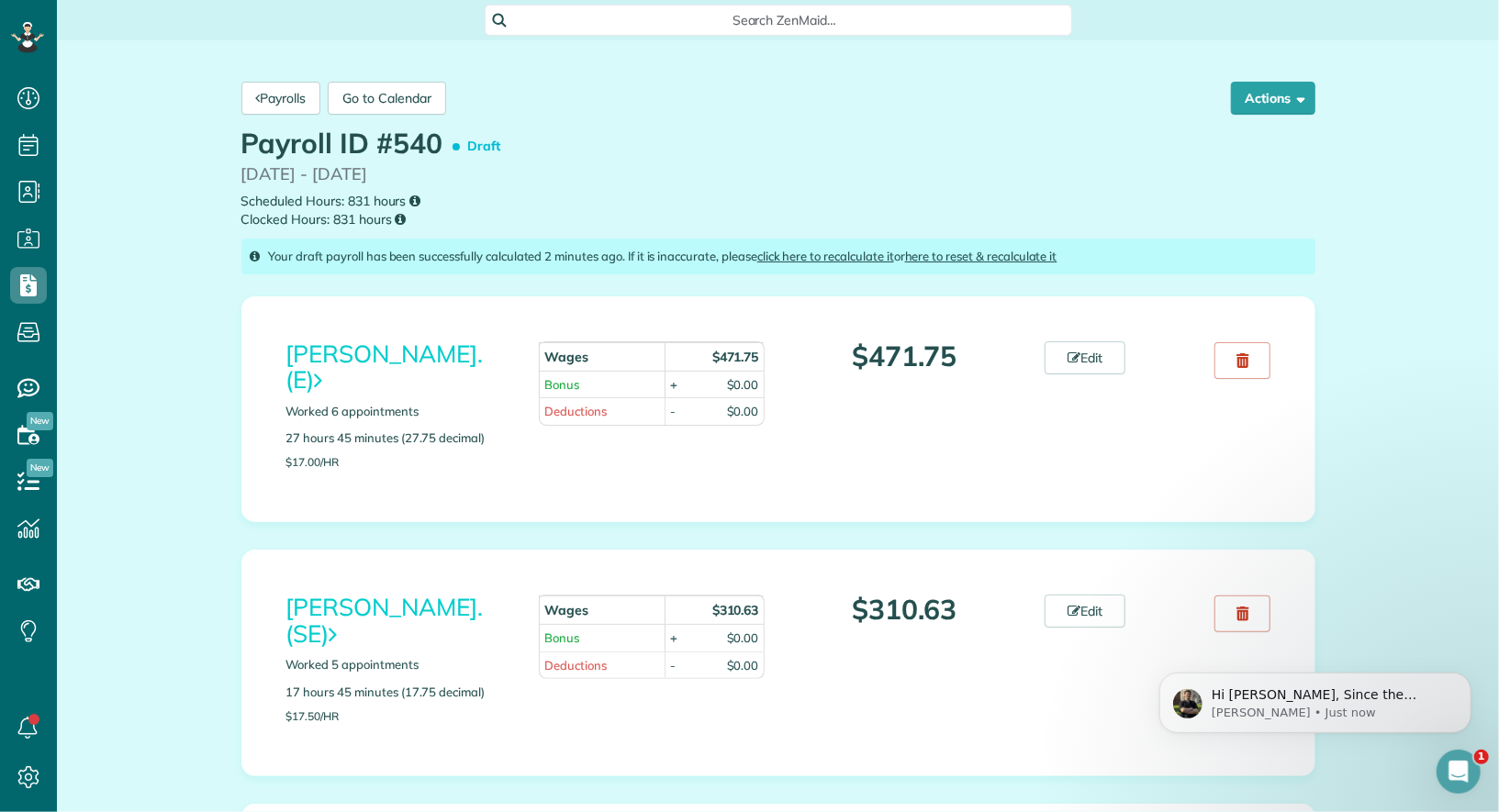
scroll to position [218, 0]
click at [1363, 700] on p "Hi Scott, Since the previous payroll had errors, could you delete it? If not, o…" at bounding box center [1329, 694] width 236 height 18
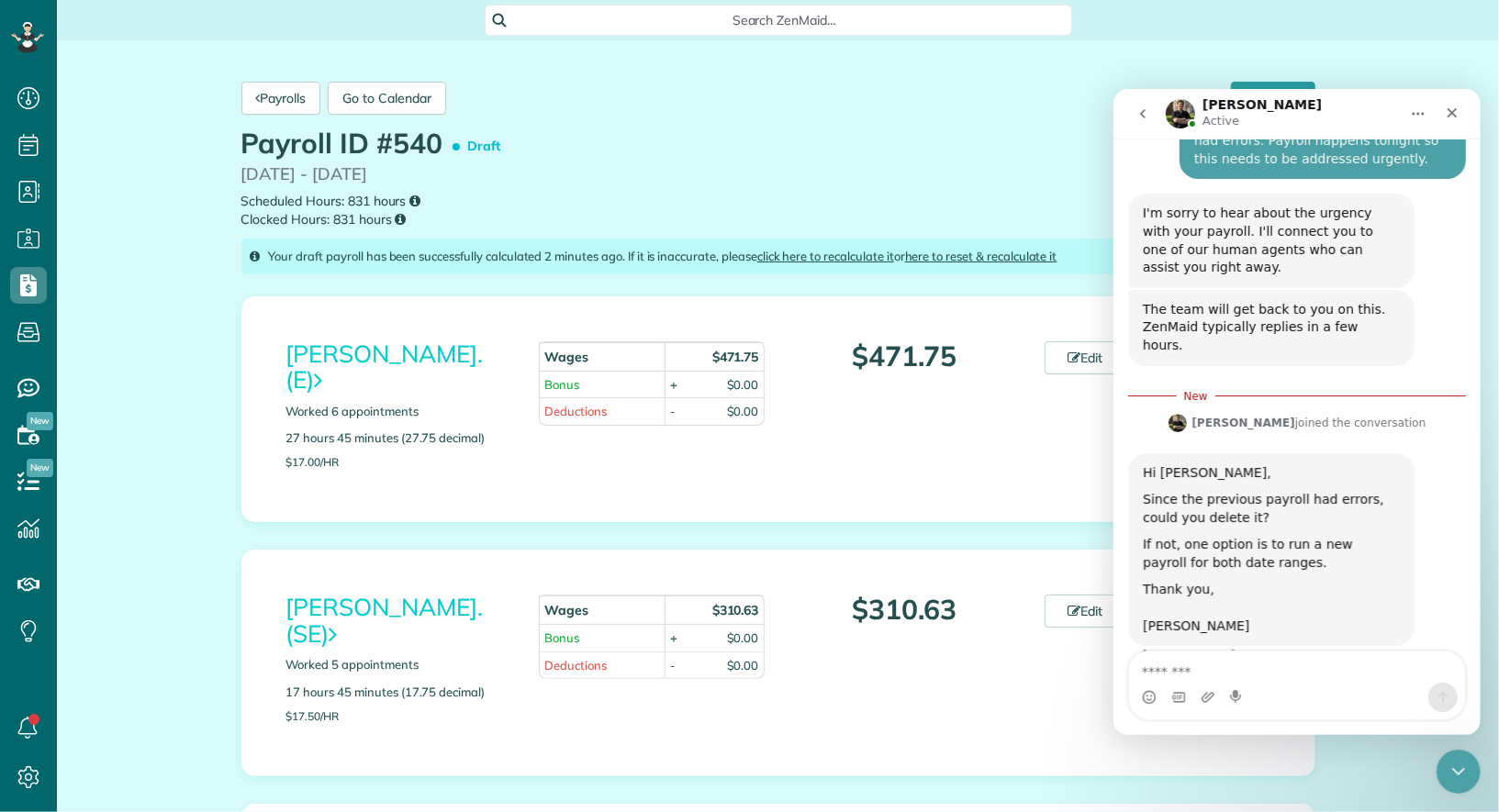
scroll to position [249, 0]
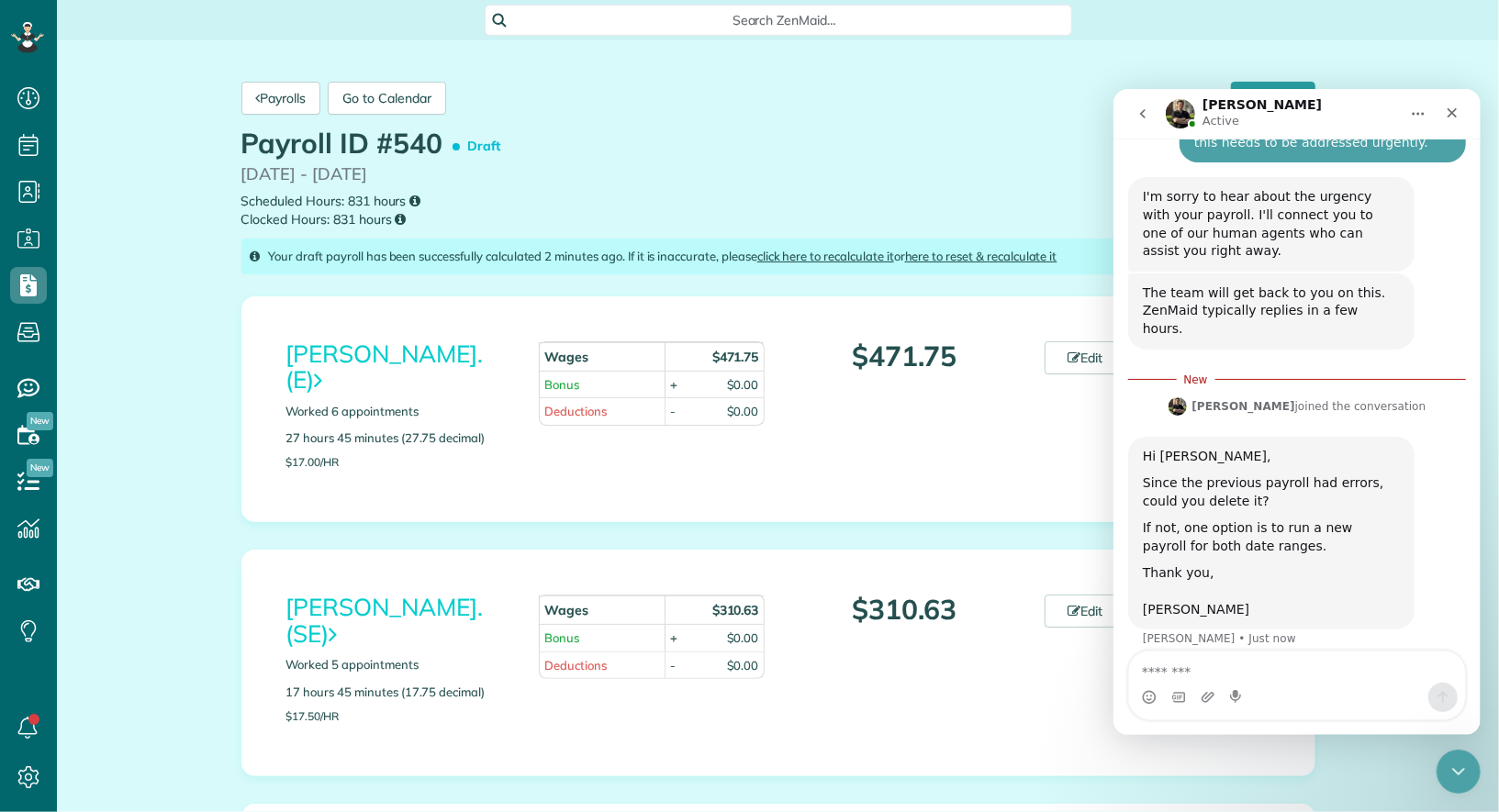
click at [1343, 677] on textarea "Message…" at bounding box center [1296, 666] width 336 height 31
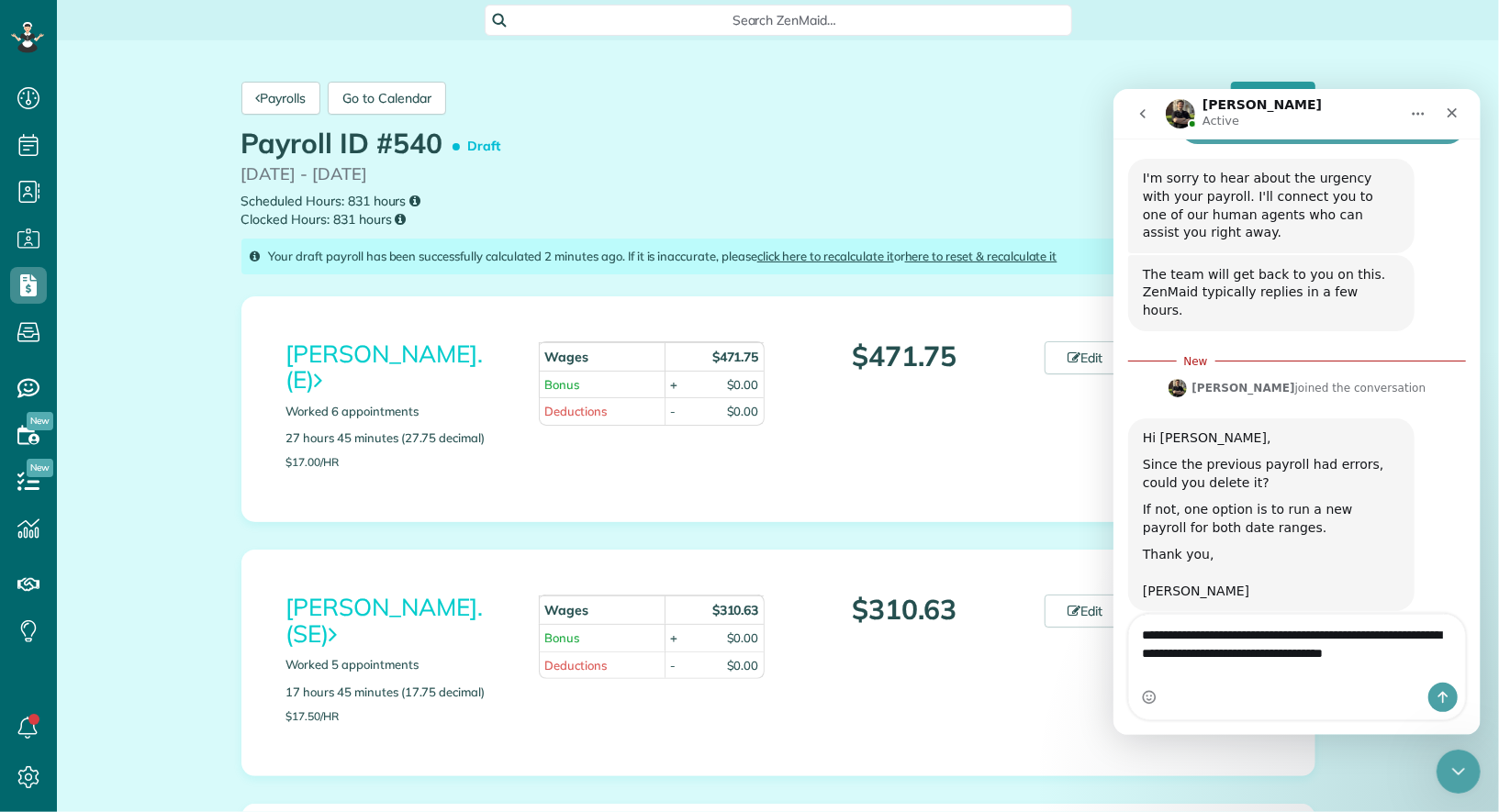
type textarea "**********"
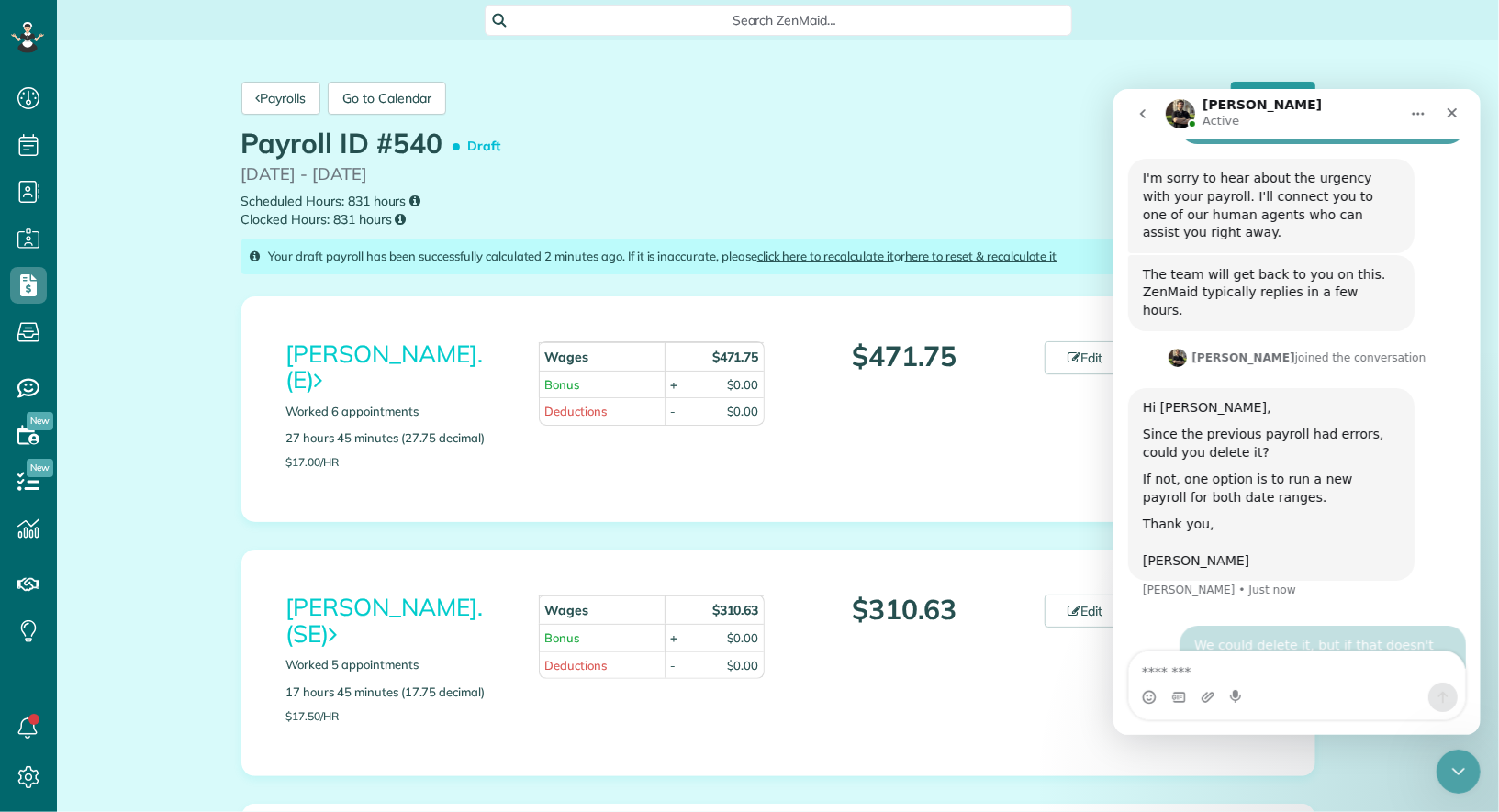
scroll to position [309, 0]
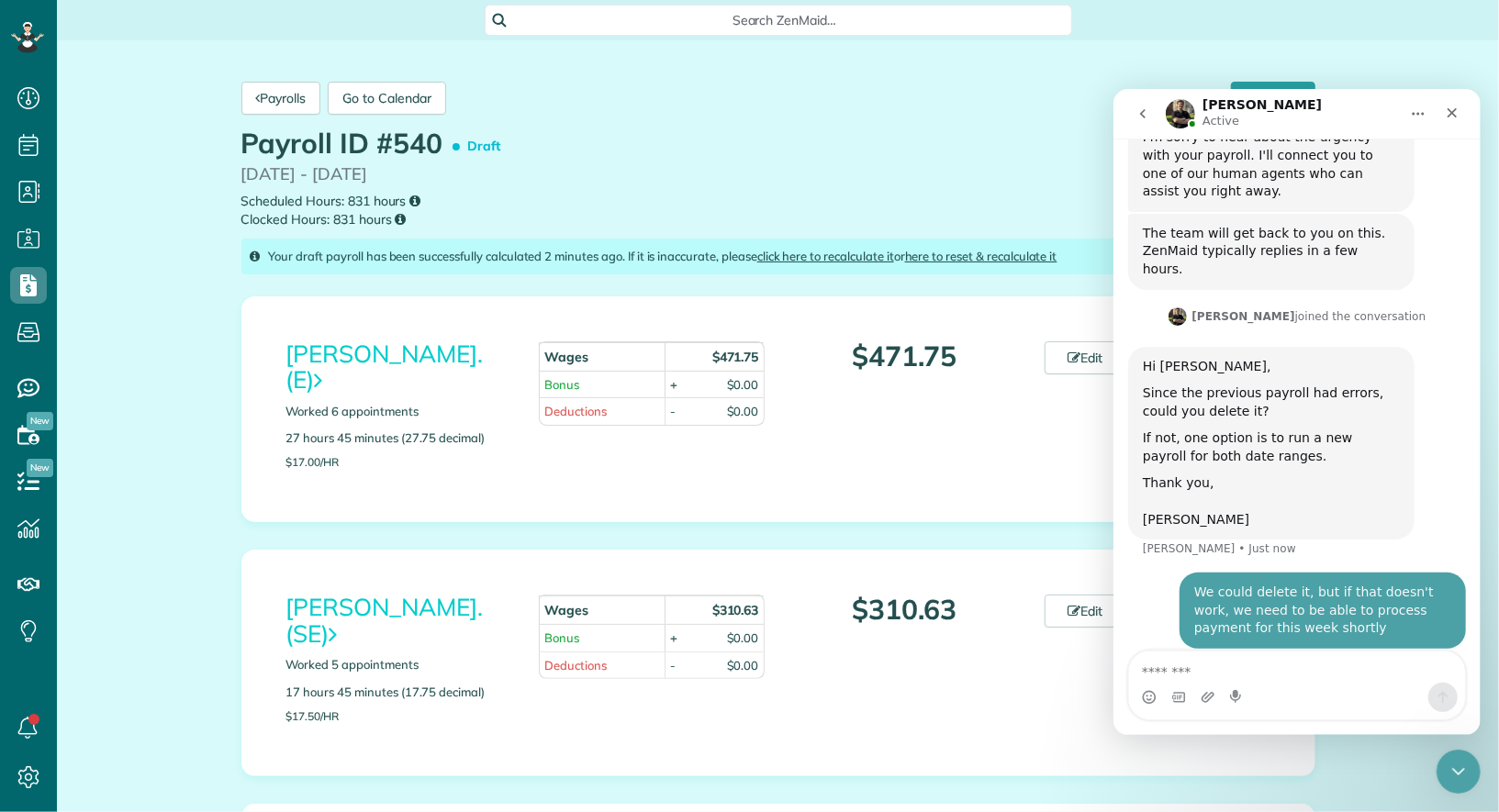
click at [283, 96] on link "Payrolls" at bounding box center [281, 98] width 80 height 33
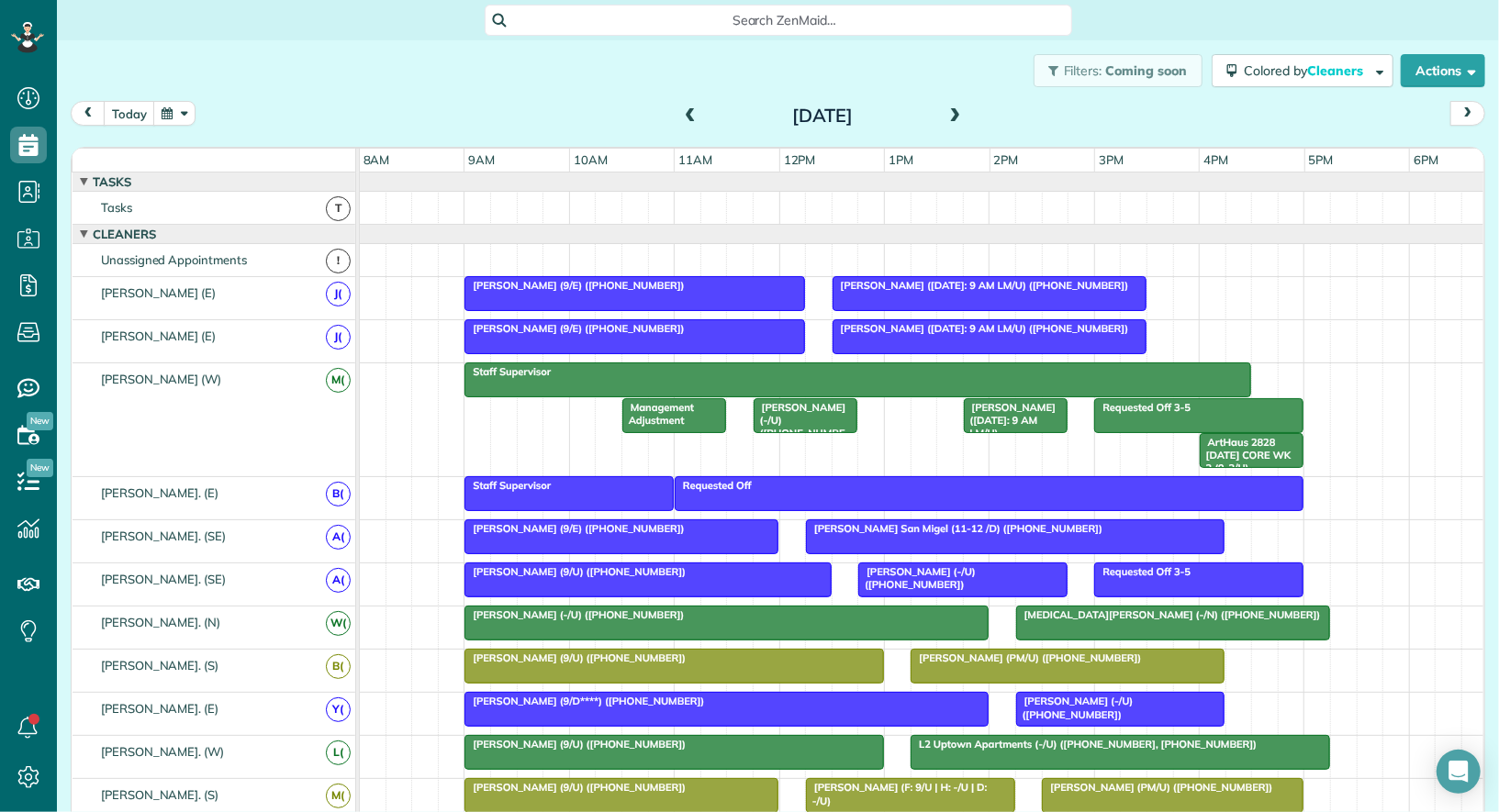
scroll to position [8, 8]
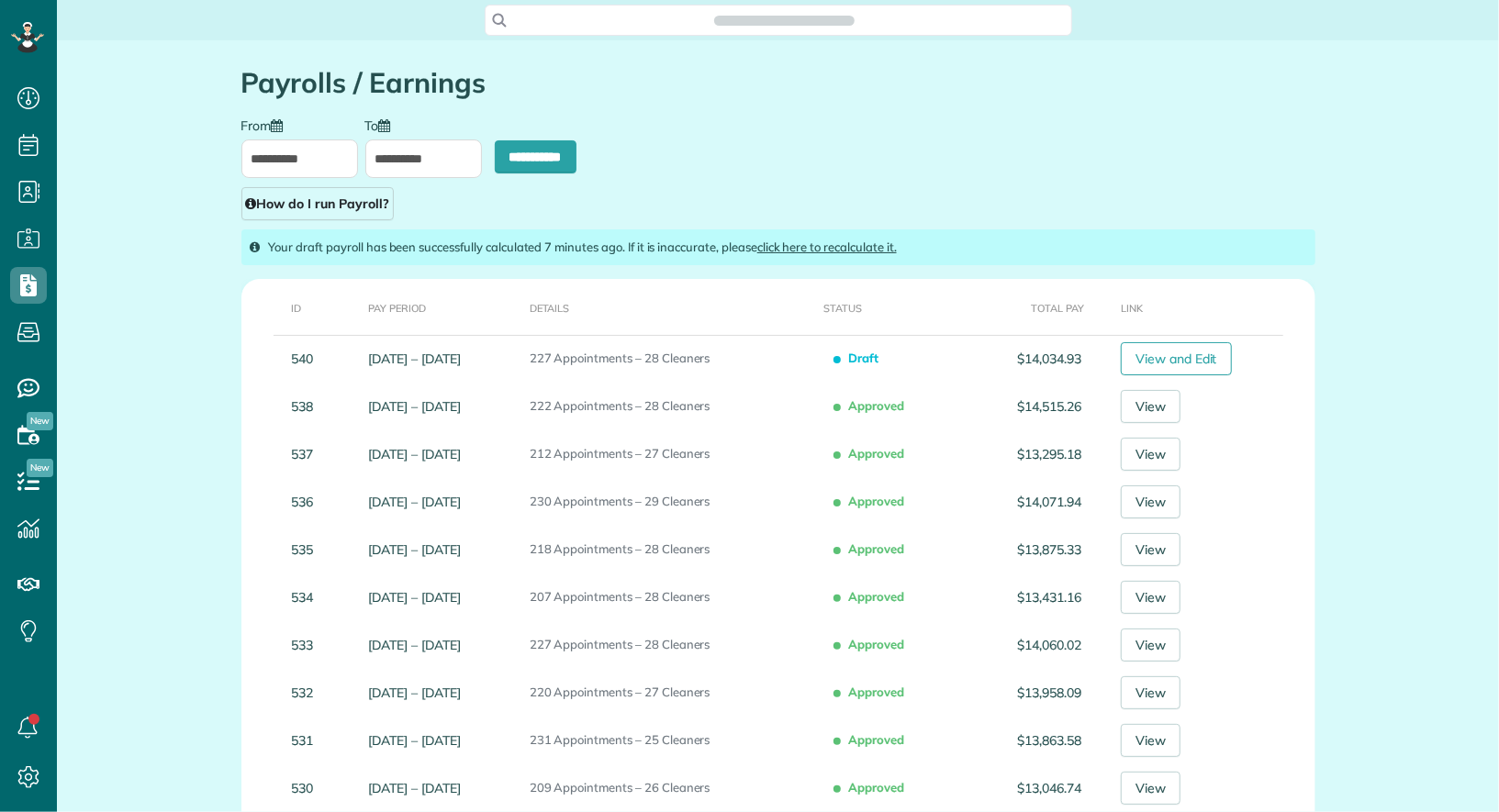
scroll to position [8, 8]
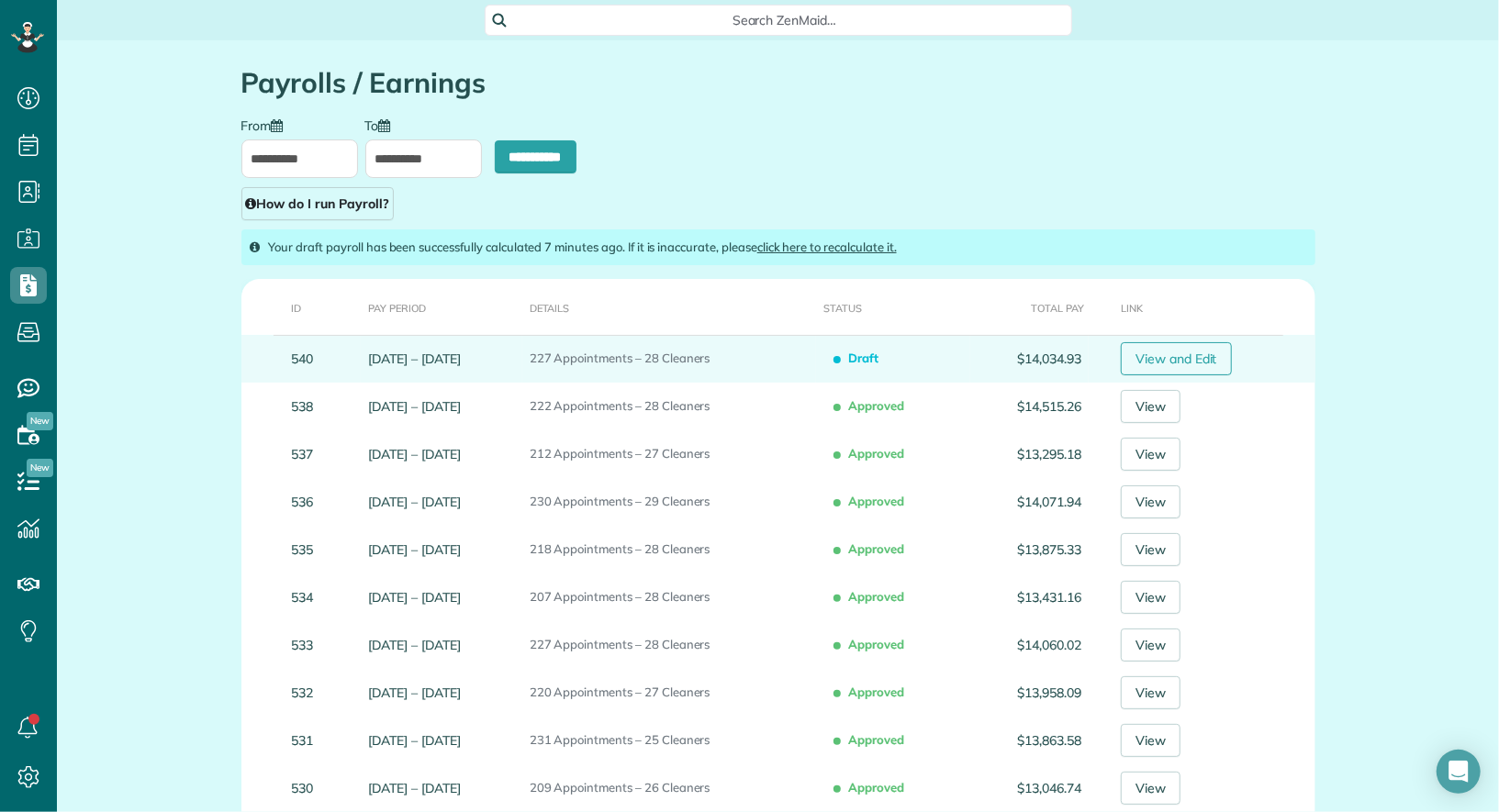
type input "**********"
click at [1201, 360] on link "View and Edit" at bounding box center [1177, 358] width 111 height 33
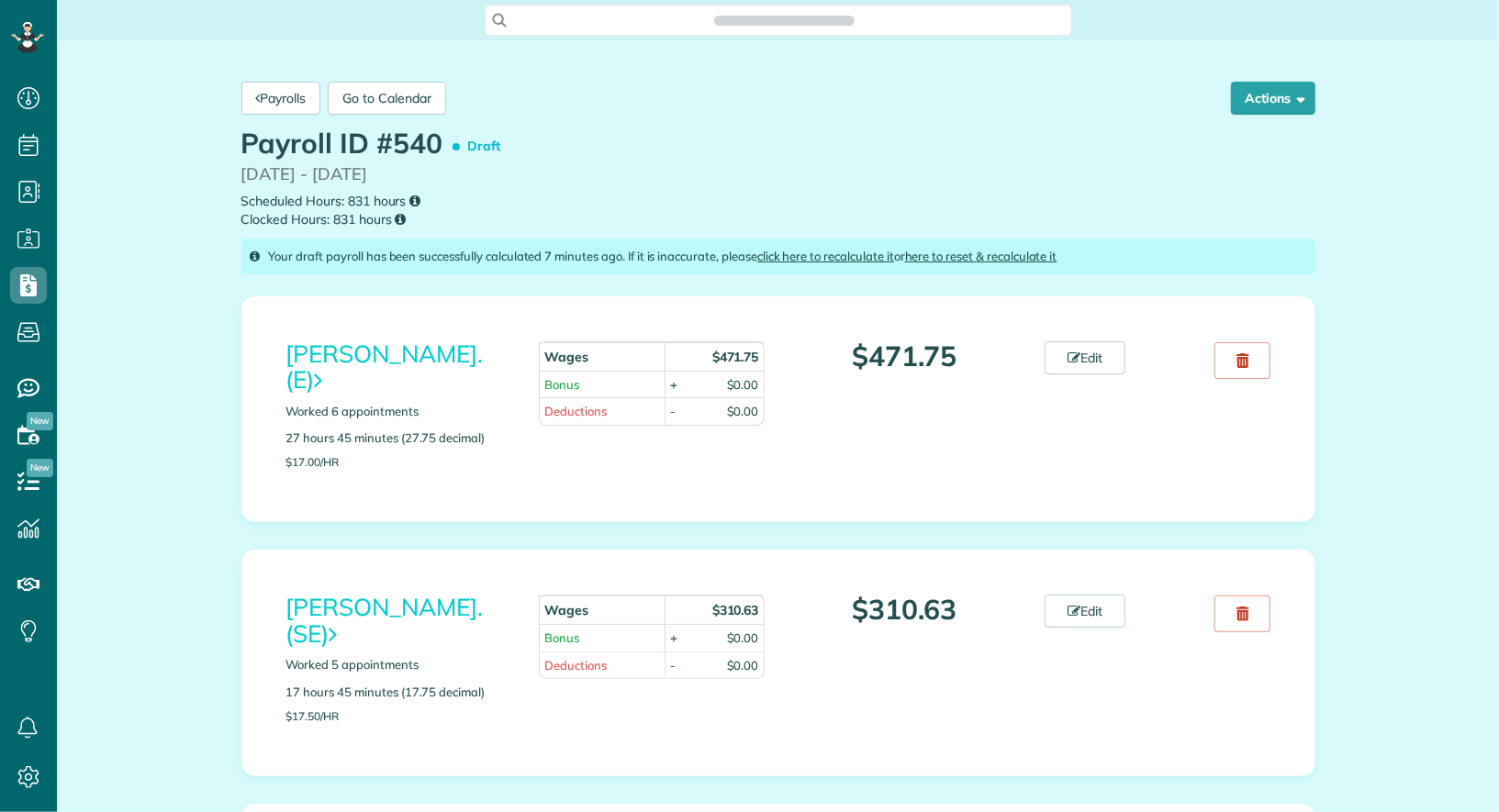
scroll to position [8, 8]
click at [1274, 88] on button "Actions" at bounding box center [1273, 98] width 85 height 33
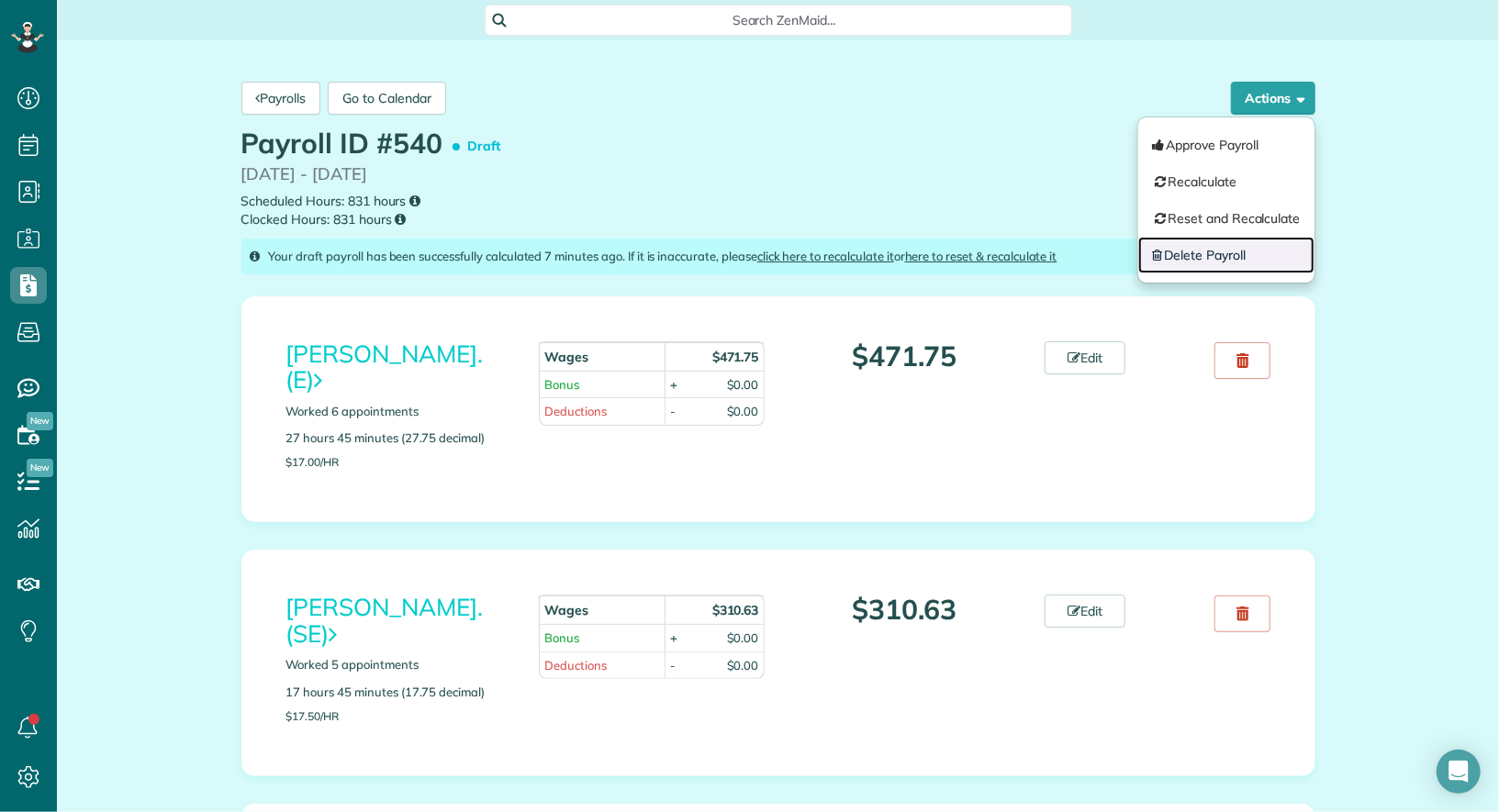
click at [1182, 260] on link "Delete Payroll" at bounding box center [1226, 254] width 176 height 37
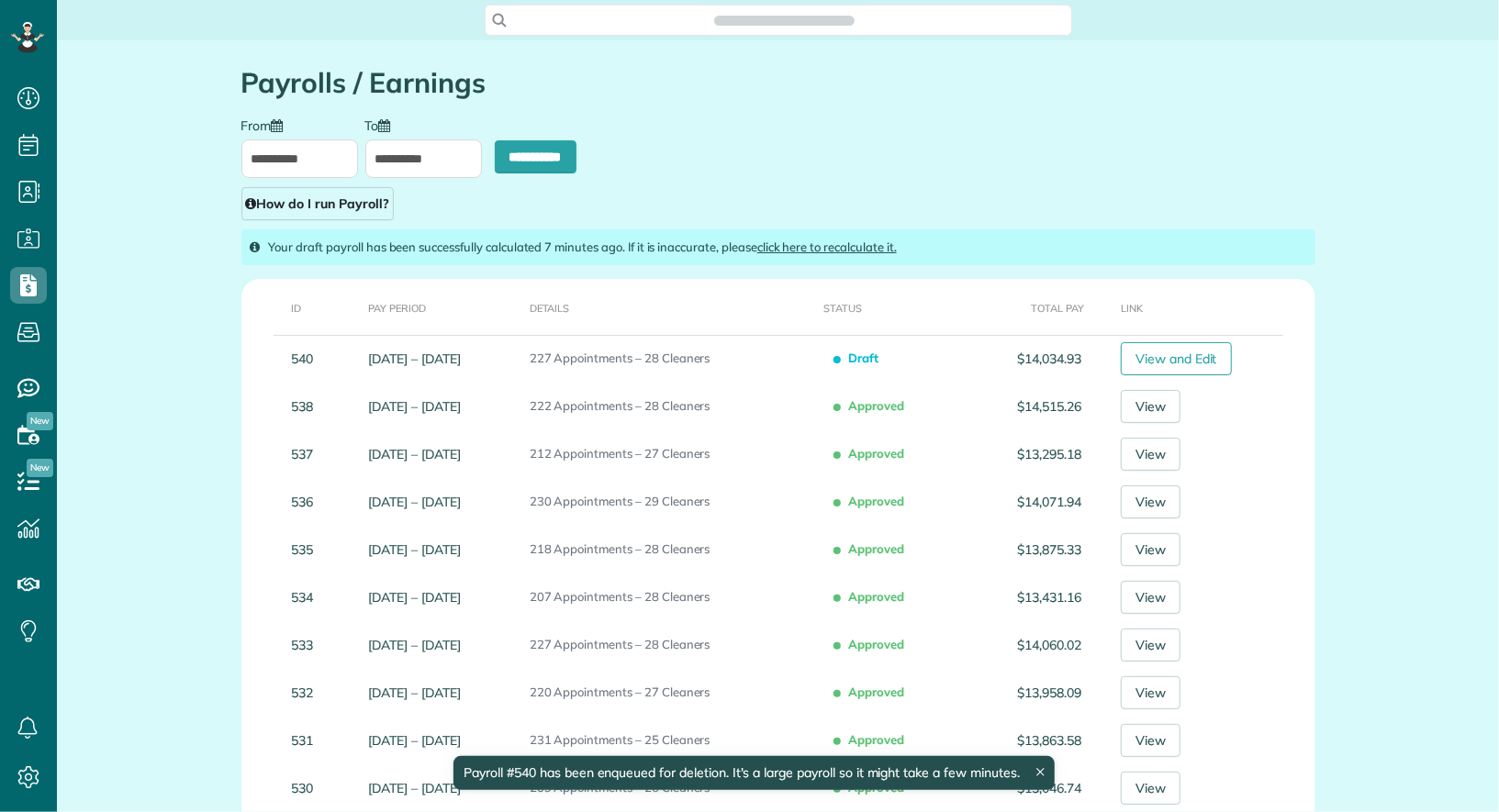
scroll to position [812, 56]
type input "**********"
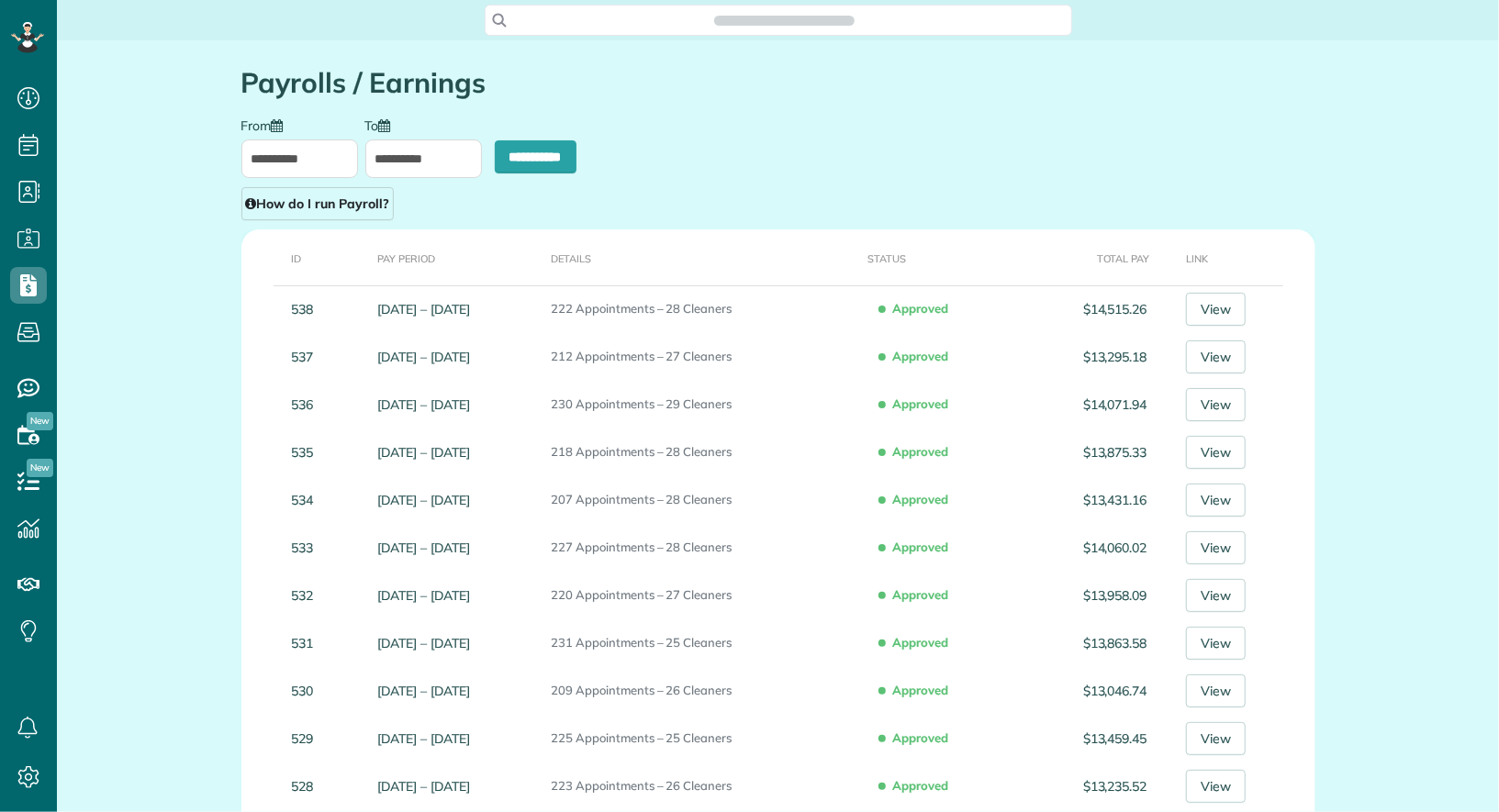
scroll to position [8, 8]
type input "**********"
click at [303, 180] on div "**********" at bounding box center [778, 168] width 1101 height 104
click at [305, 168] on input "**********" at bounding box center [299, 158] width 116 height 38
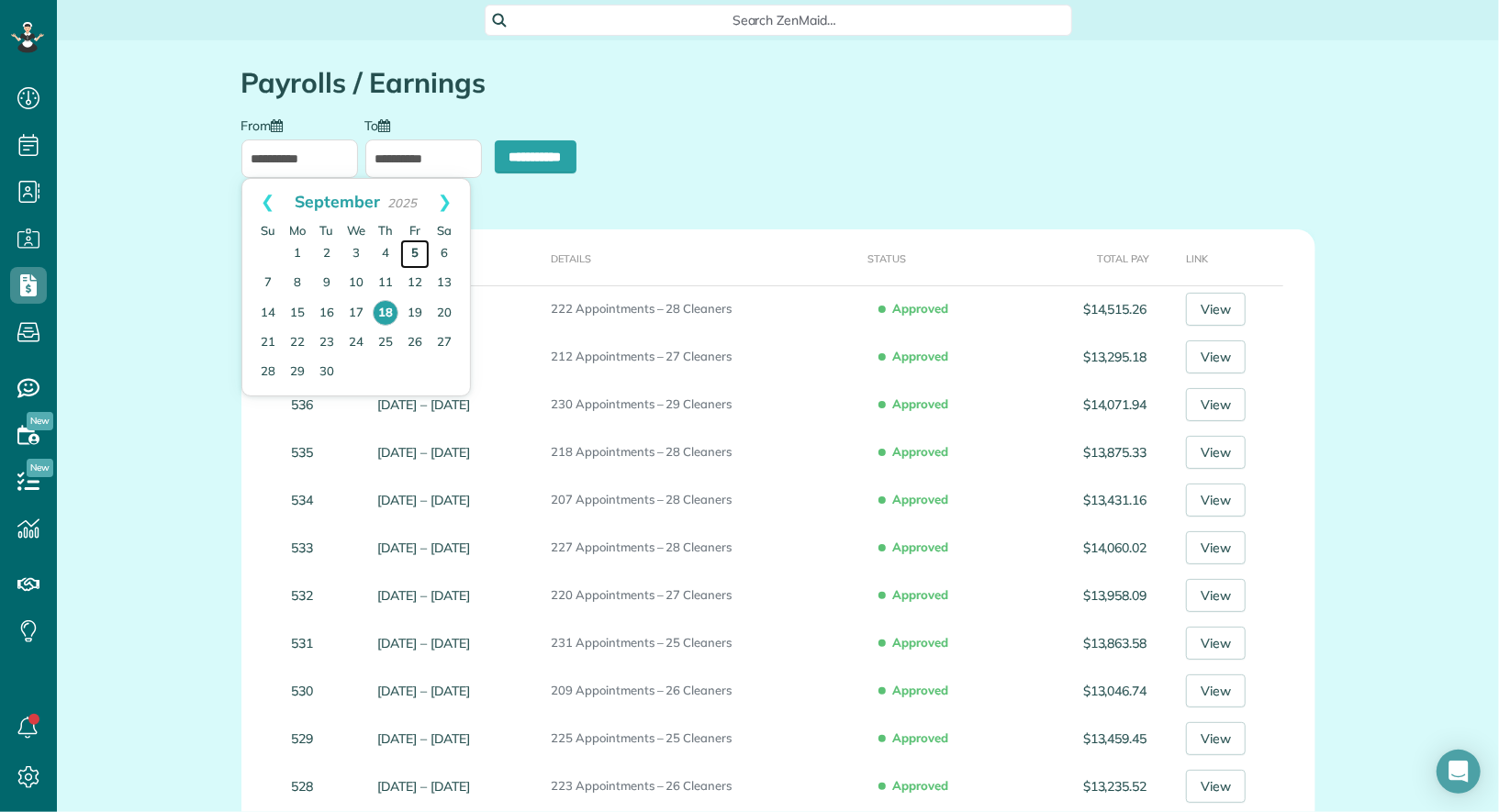
click at [417, 253] on link "5" at bounding box center [415, 254] width 30 height 30
type input "**********"
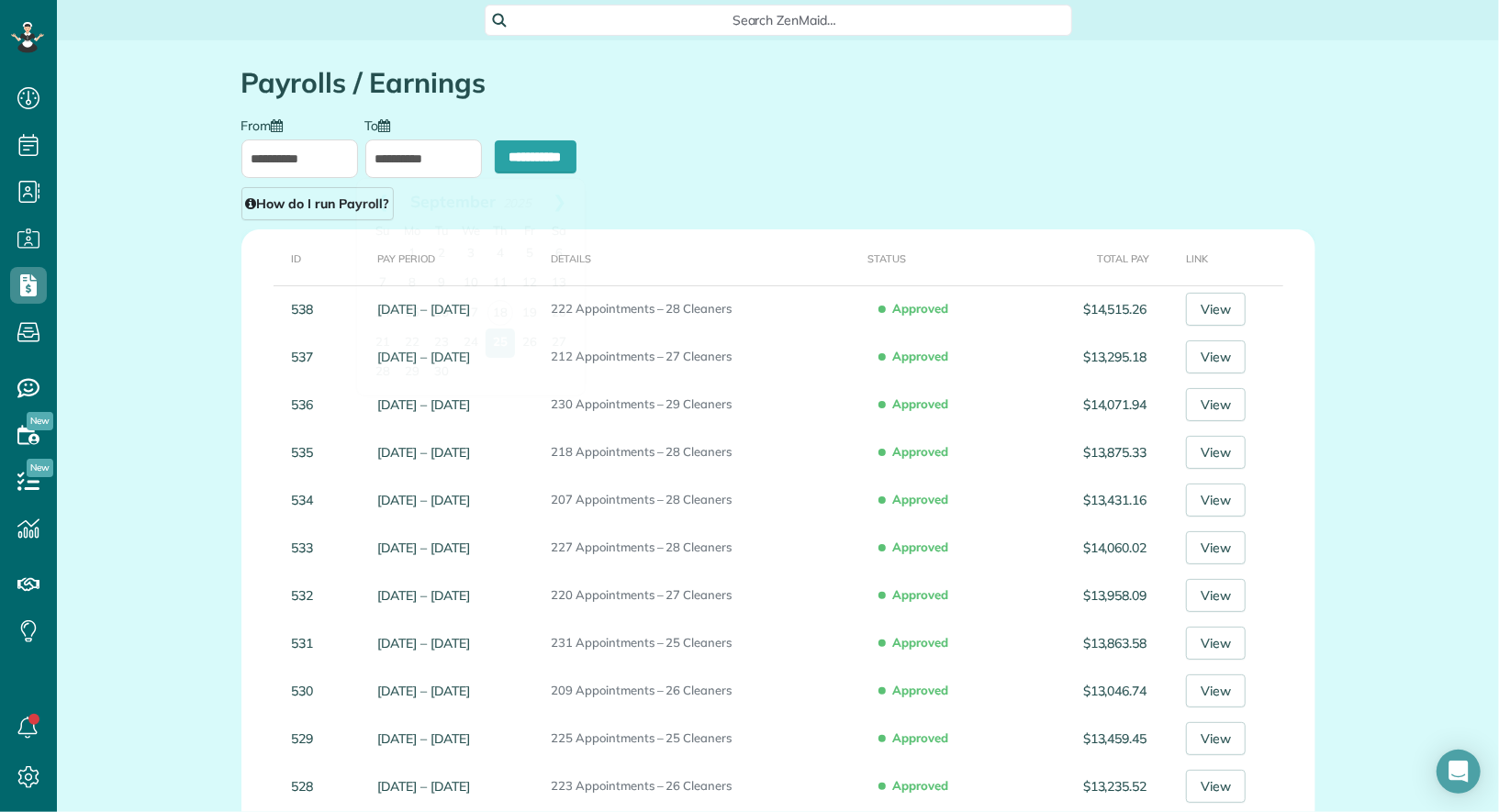
click at [414, 172] on input "**********" at bounding box center [423, 158] width 116 height 38
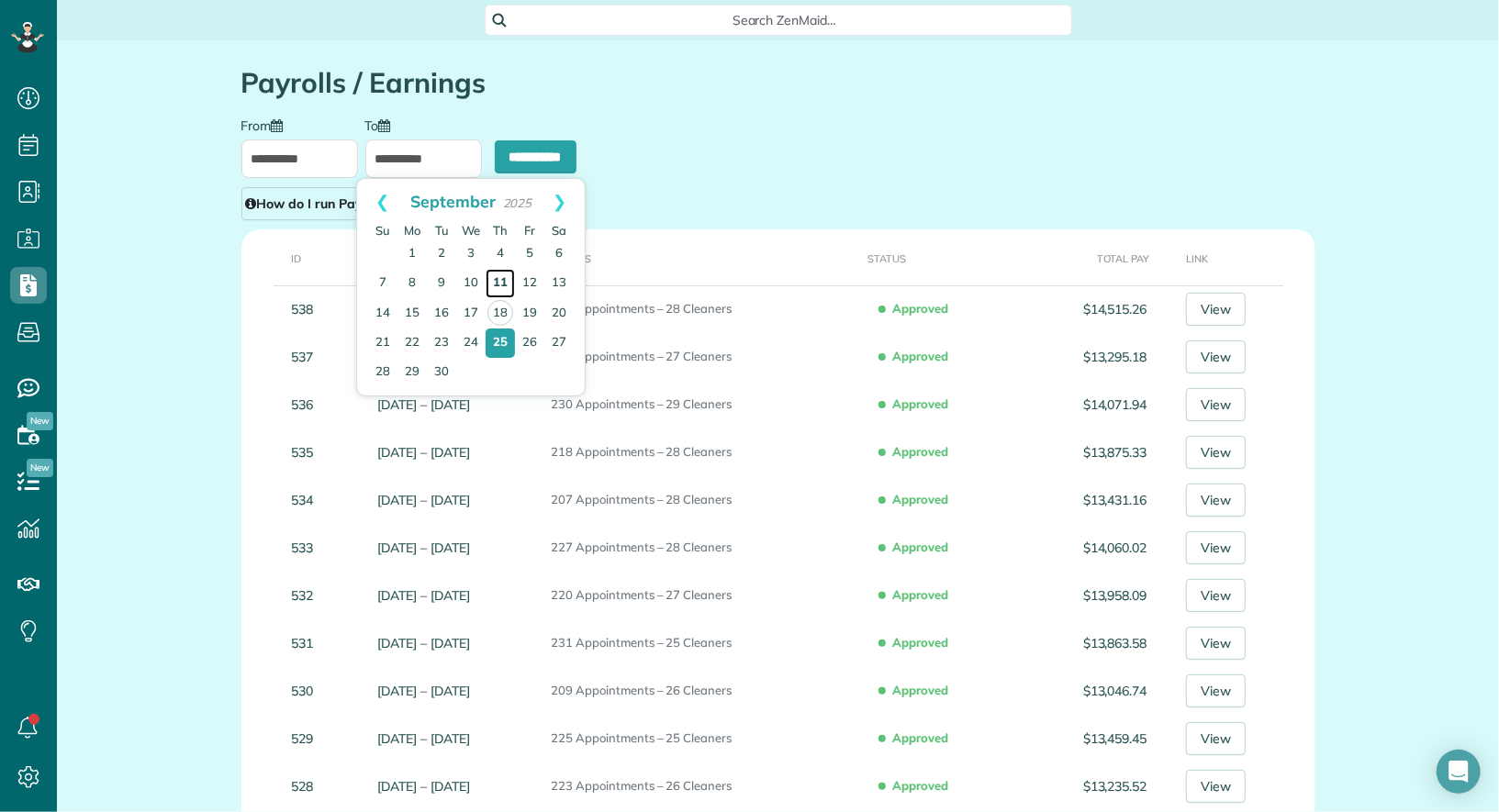
click at [503, 274] on link "11" at bounding box center [500, 283] width 30 height 30
type input "**********"
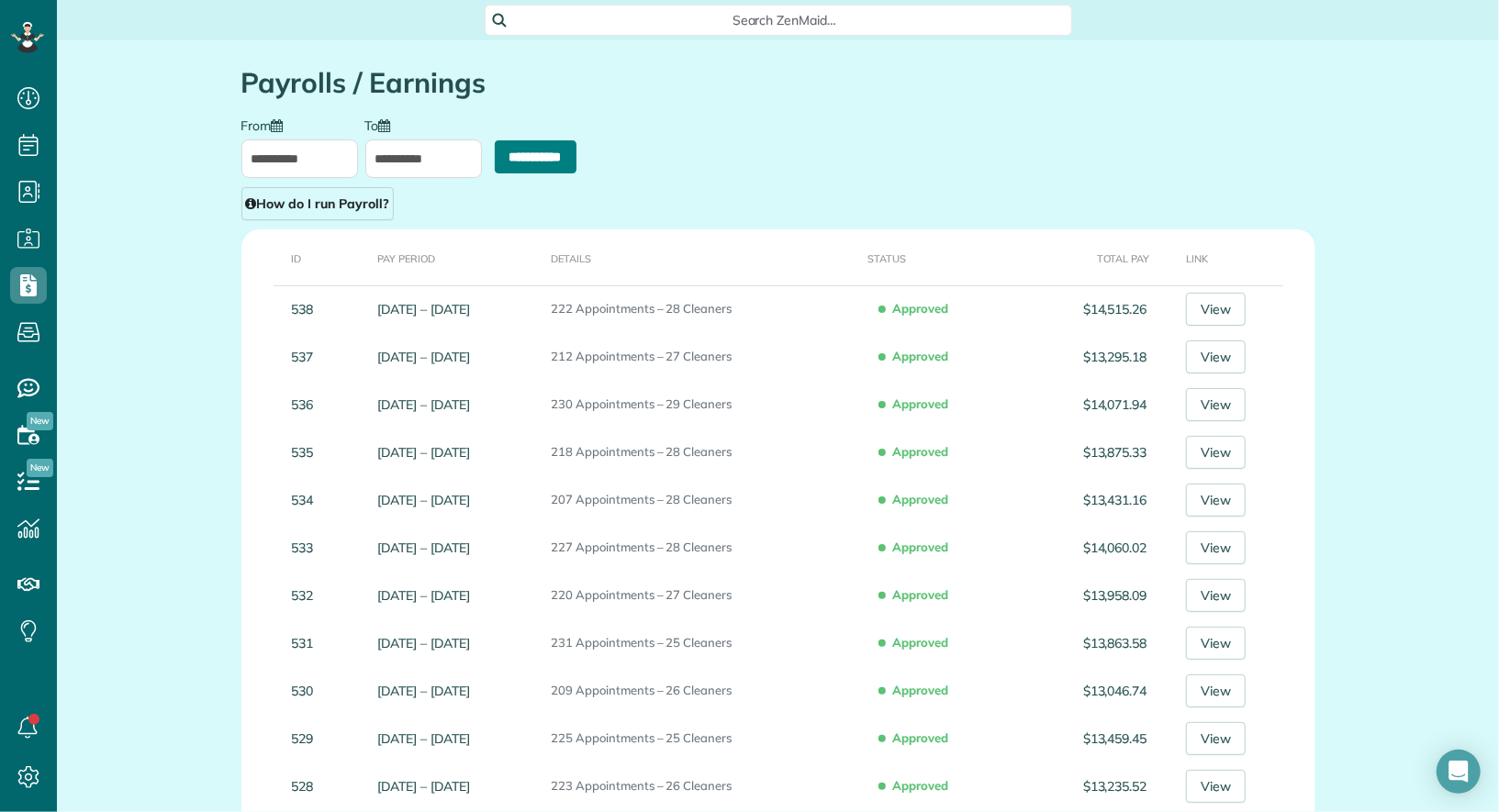
click at [533, 160] on input "**********" at bounding box center [536, 156] width 82 height 33
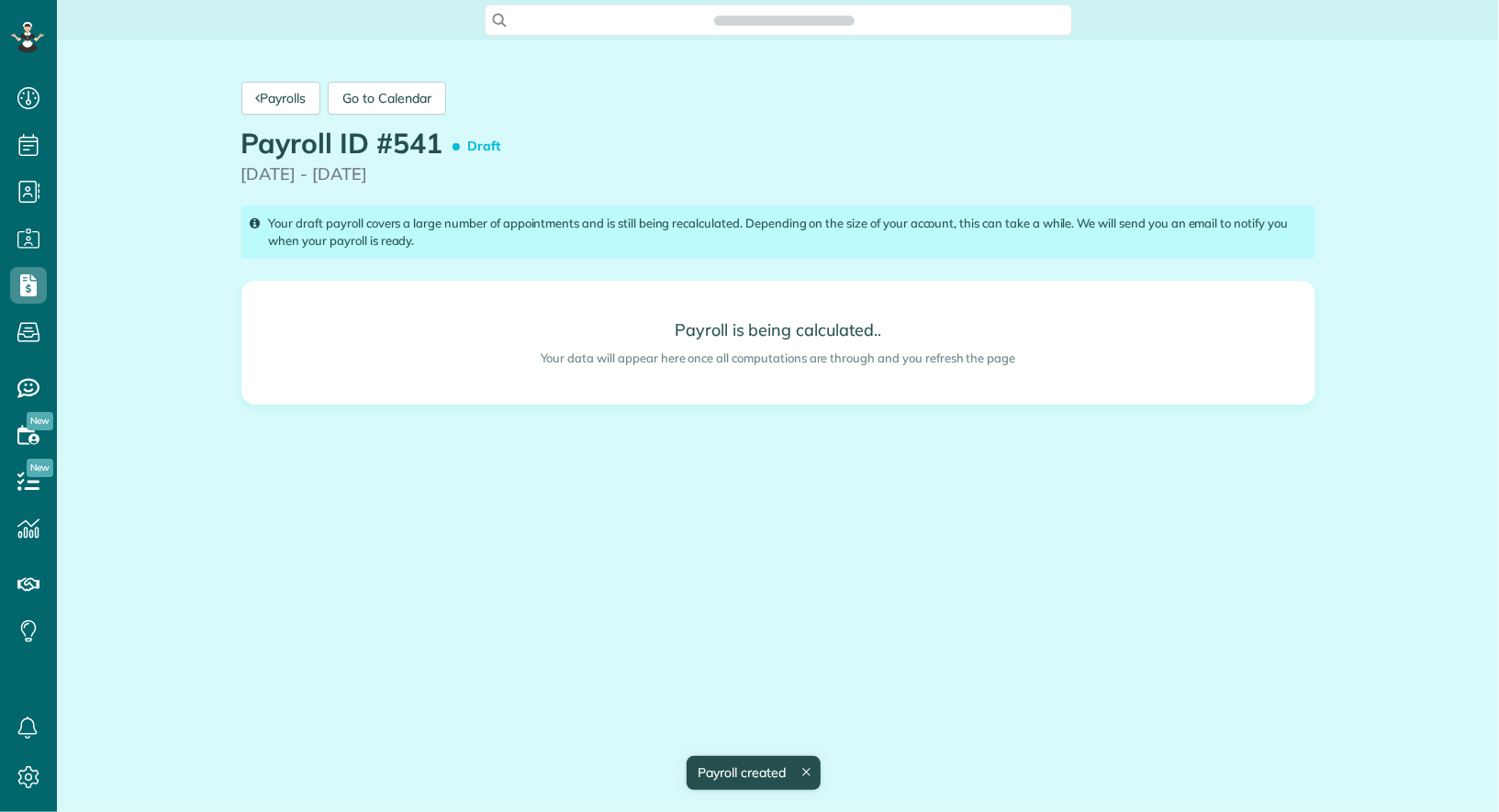
scroll to position [8, 8]
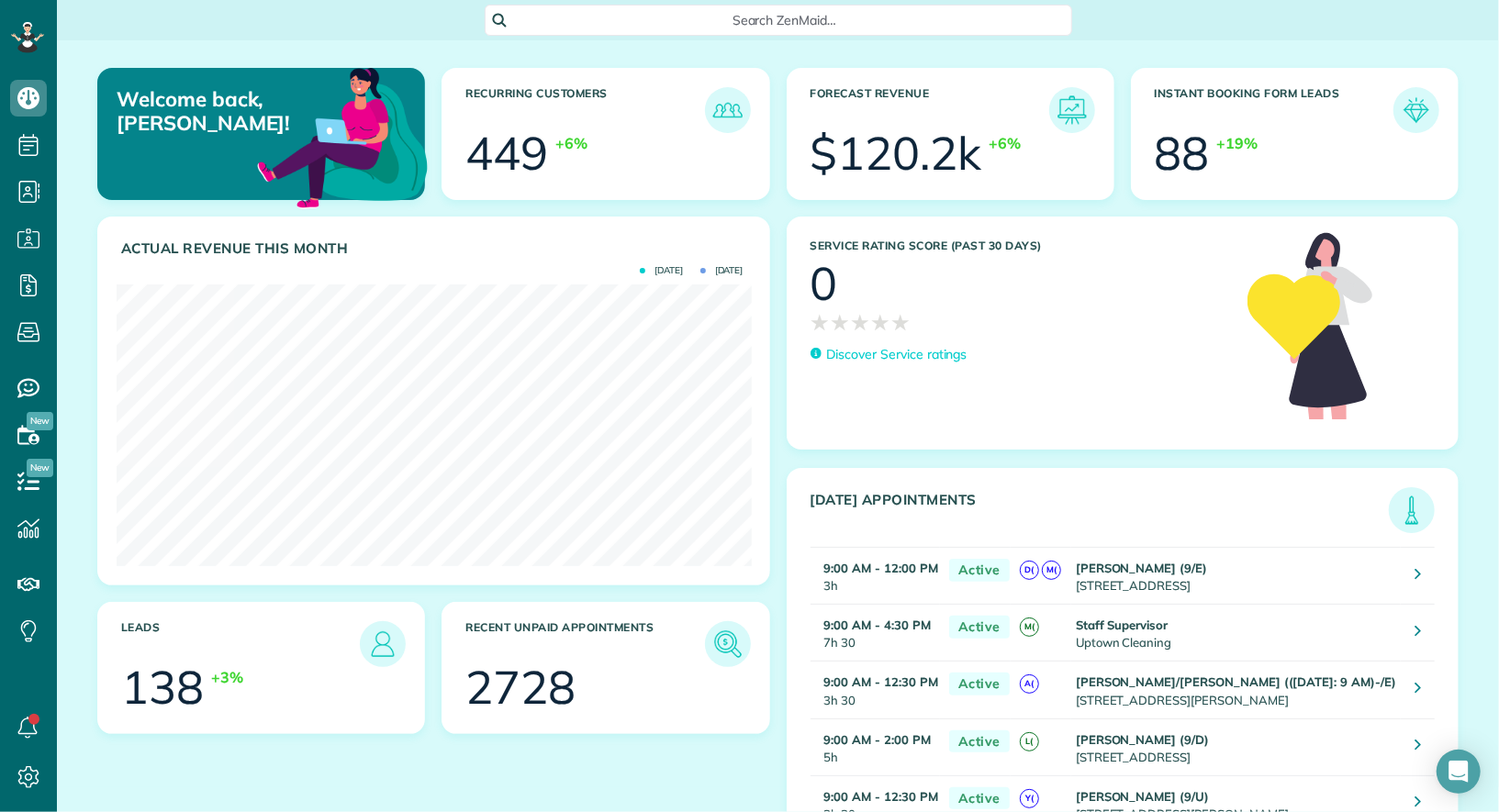
scroll to position [281, 634]
click at [26, 325] on icon at bounding box center [29, 332] width 37 height 37
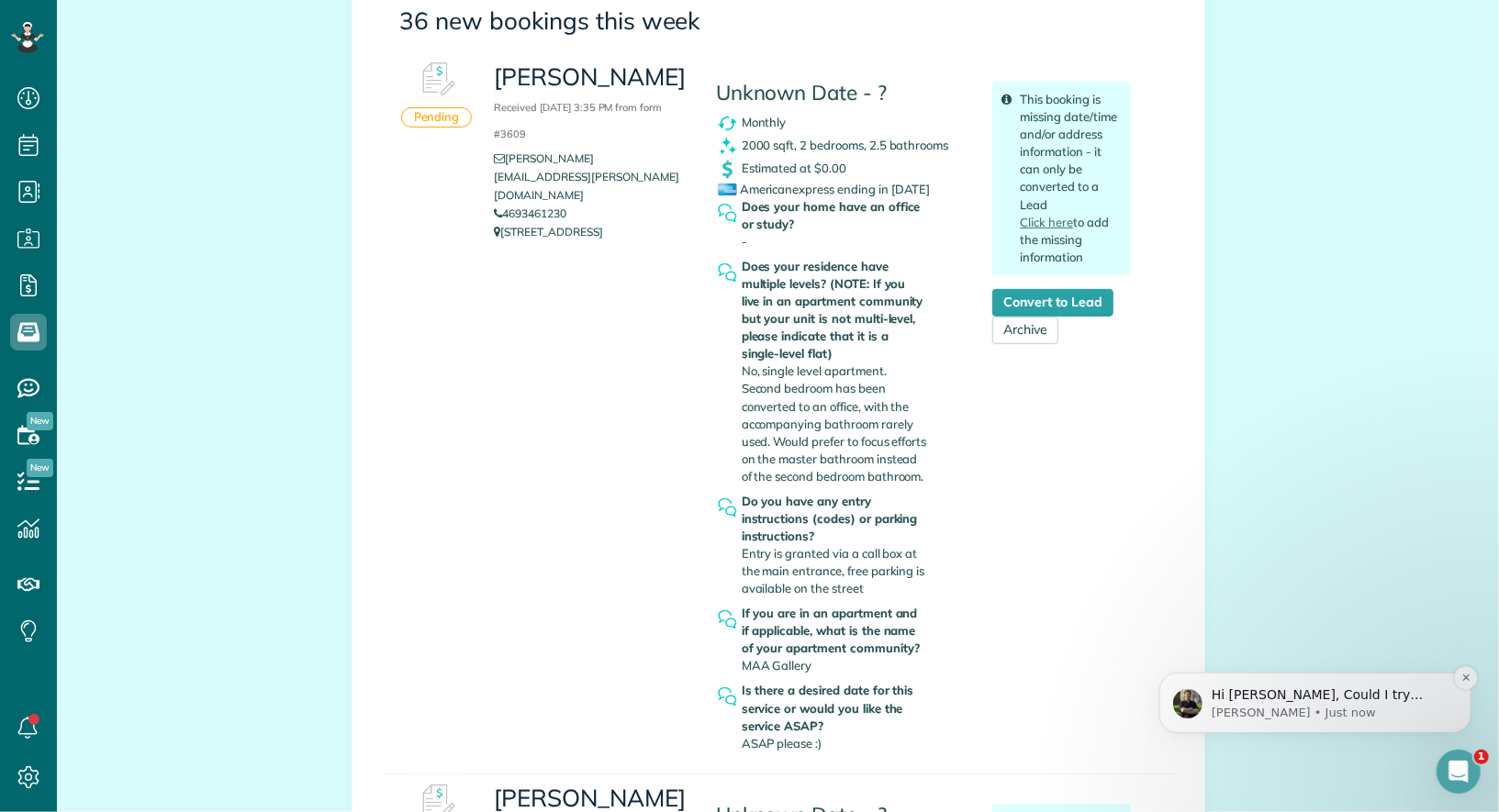
click at [1383, 712] on p "[PERSON_NAME] • Just now" at bounding box center [1329, 711] width 236 height 16
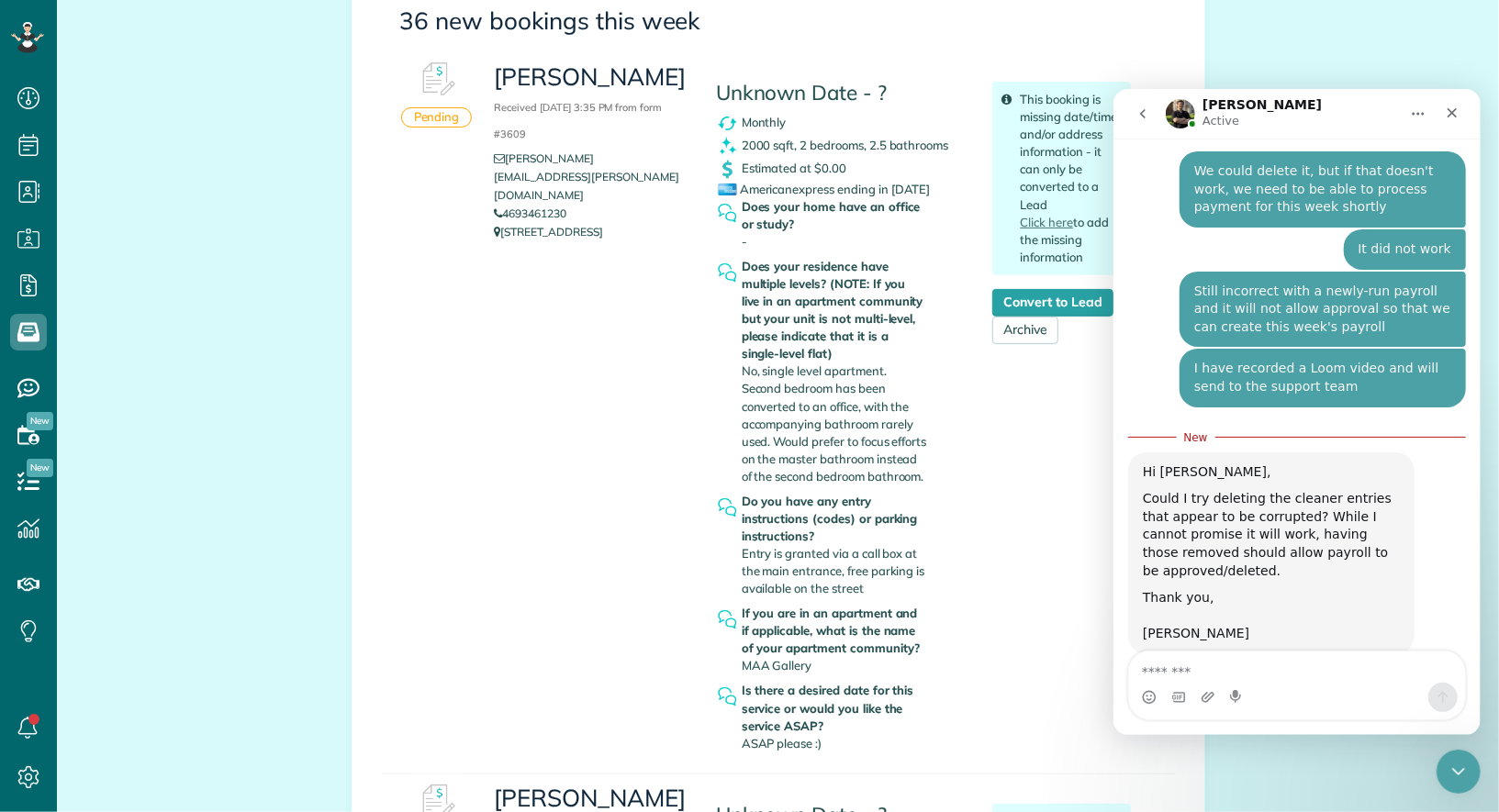
scroll to position [736, 0]
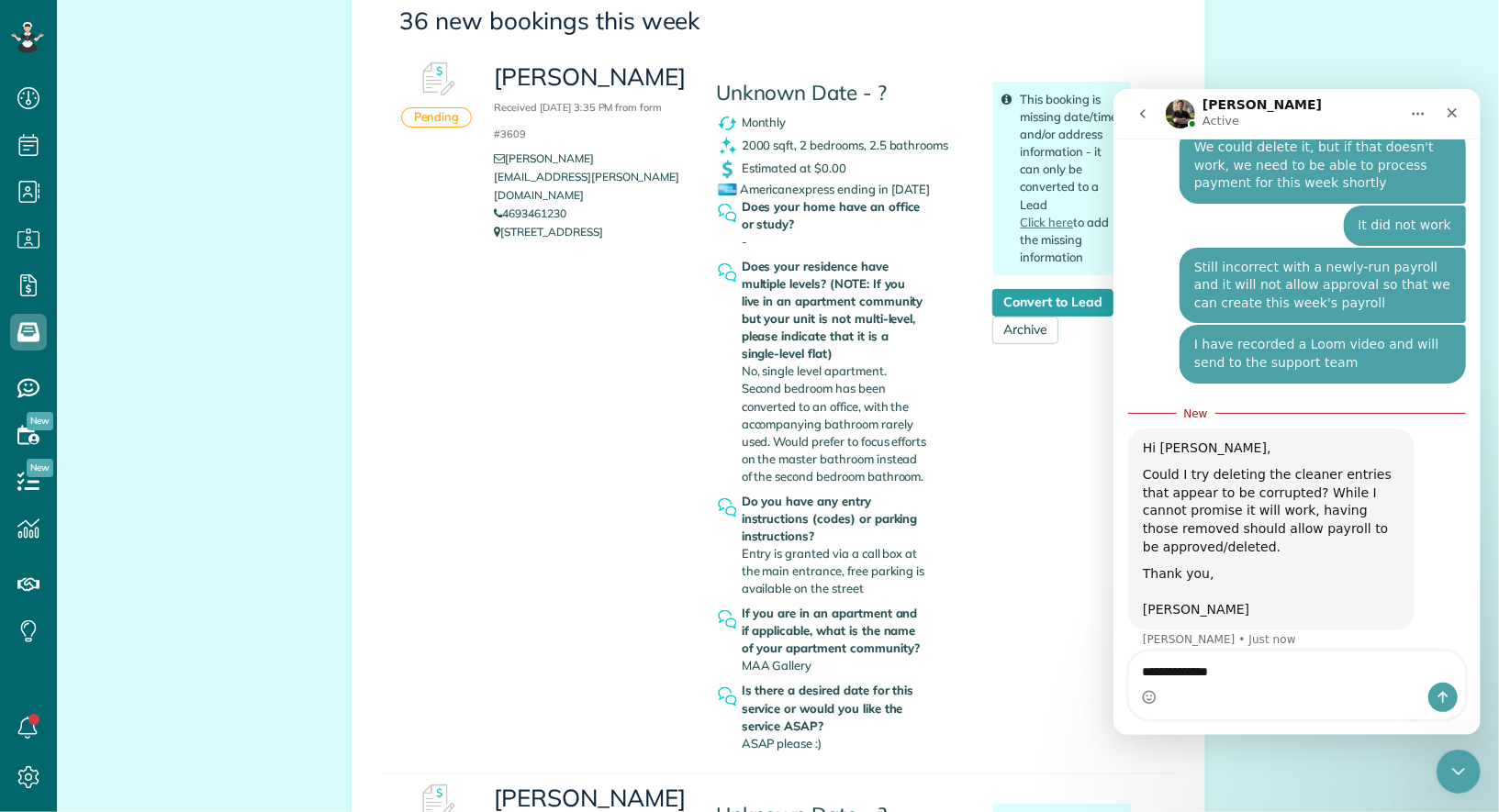
type textarea "**********"
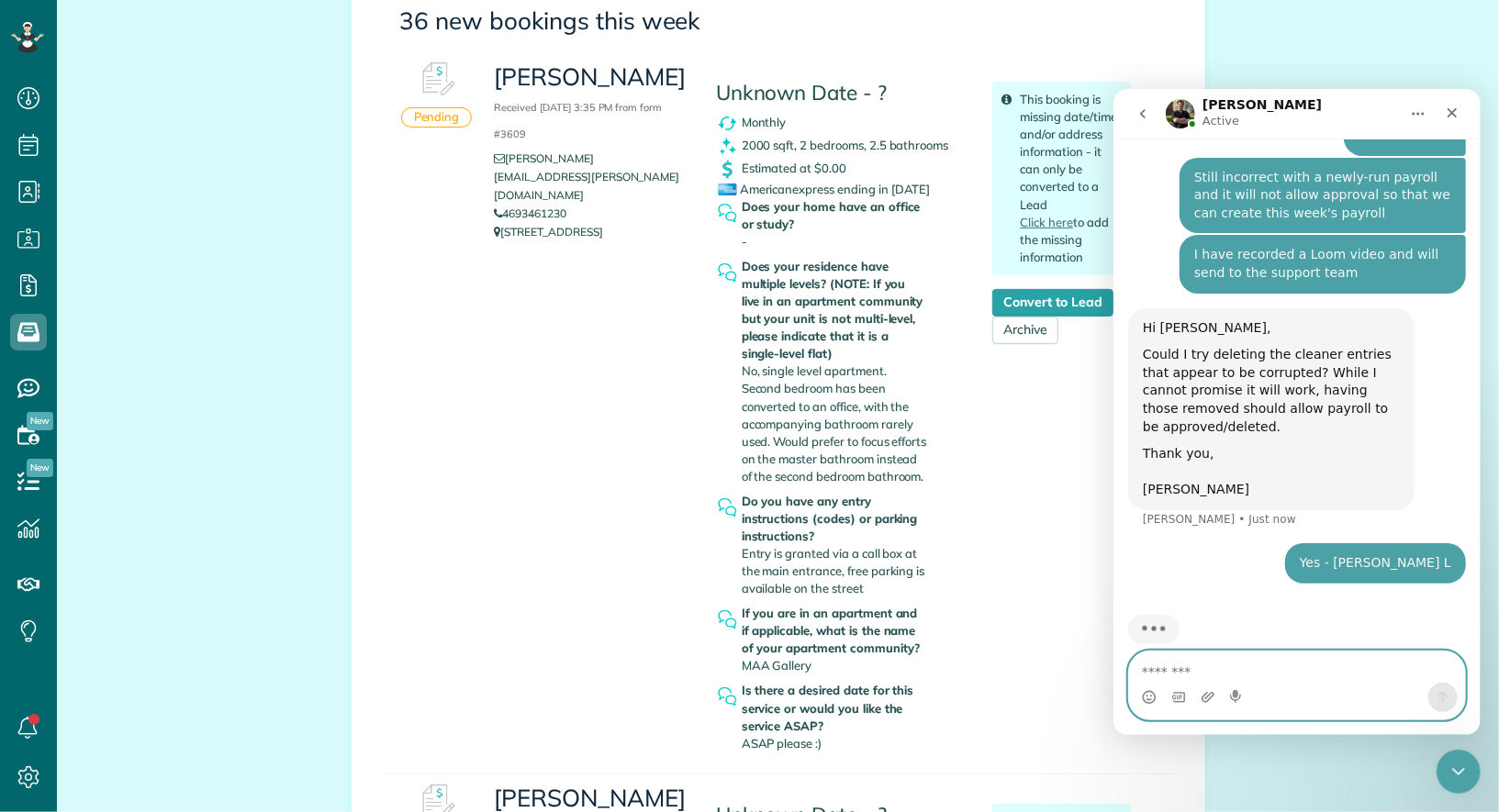
scroll to position [831, 0]
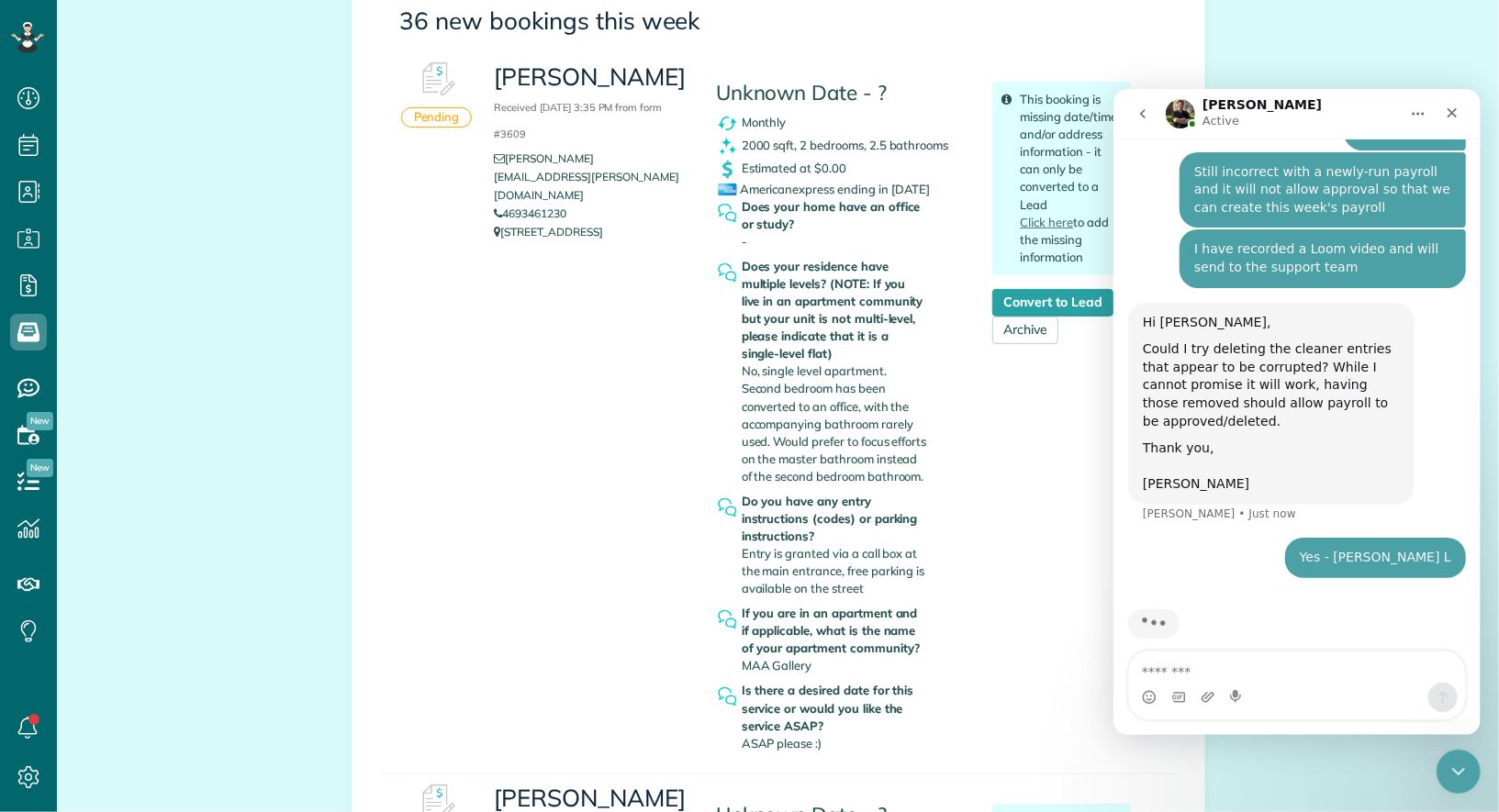
click at [610, 327] on div "John Faubel Received September 18, 2025 3:35 PM from form #3609 john.faubel@me.…" at bounding box center [812, 406] width 665 height 707
click at [1448, 105] on icon "Close" at bounding box center [1450, 112] width 14 height 14
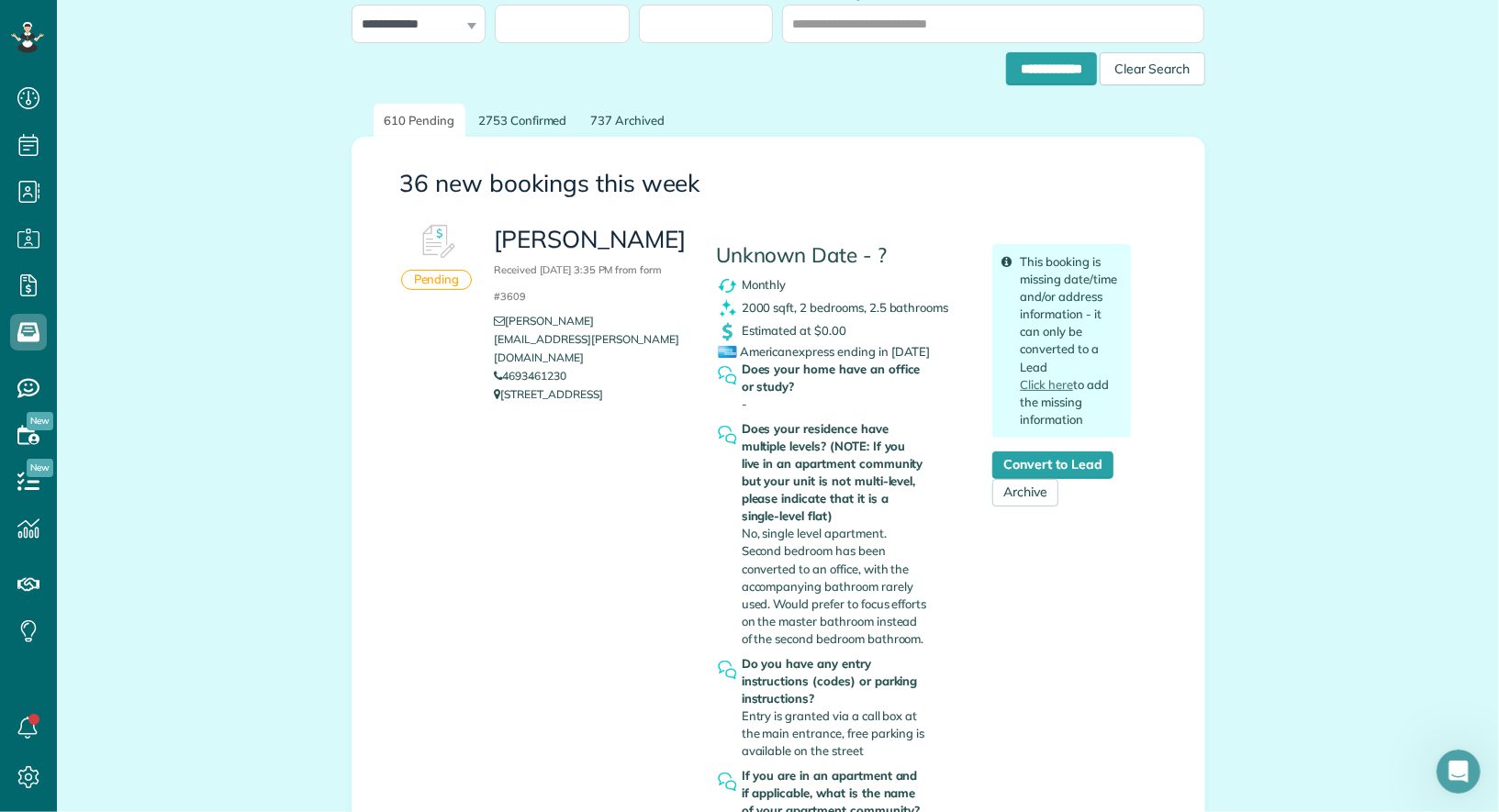
scroll to position [0, 0]
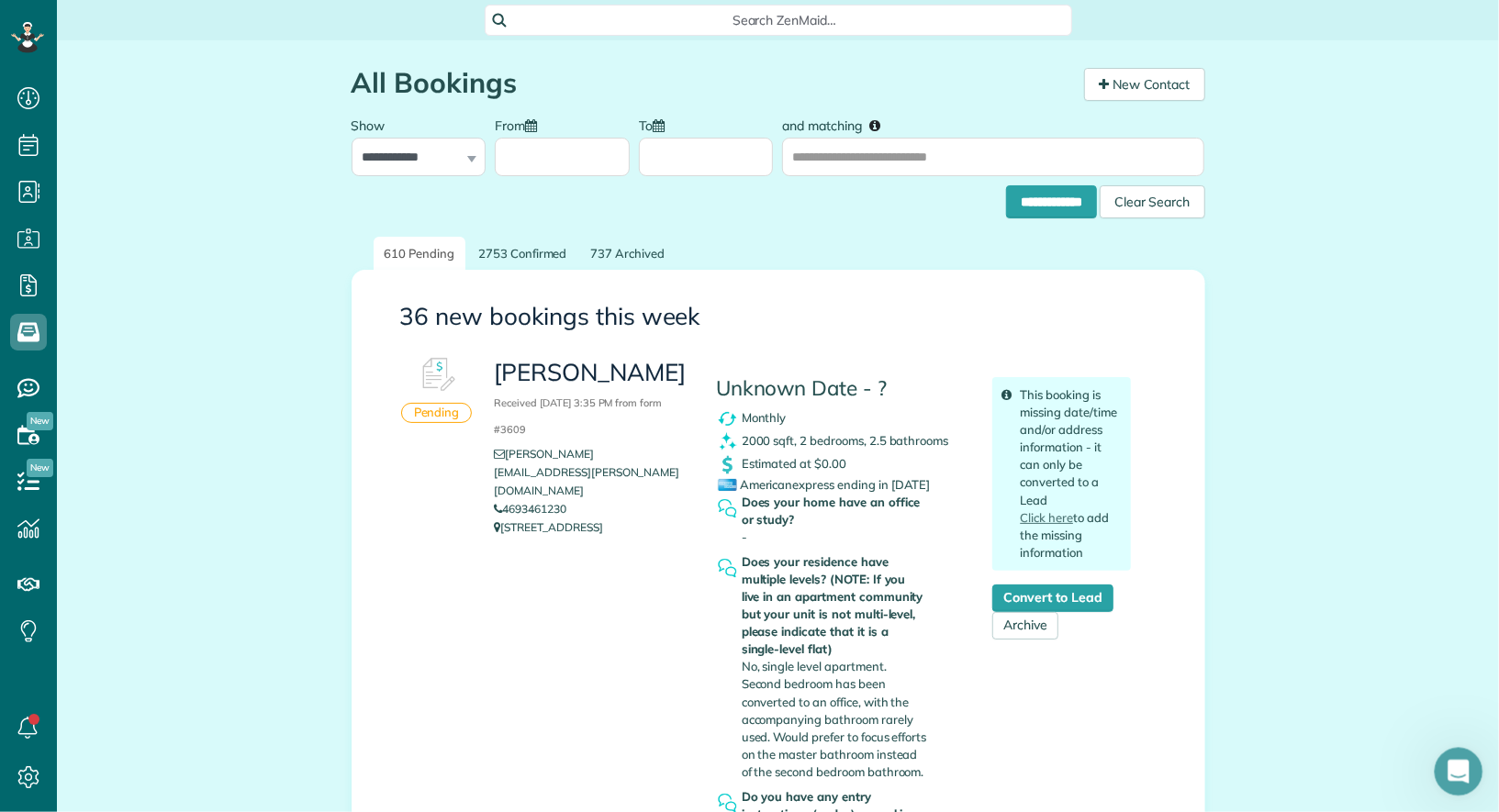
click at [1466, 751] on div "Open Intercom Messenger" at bounding box center [1456, 769] width 61 height 61
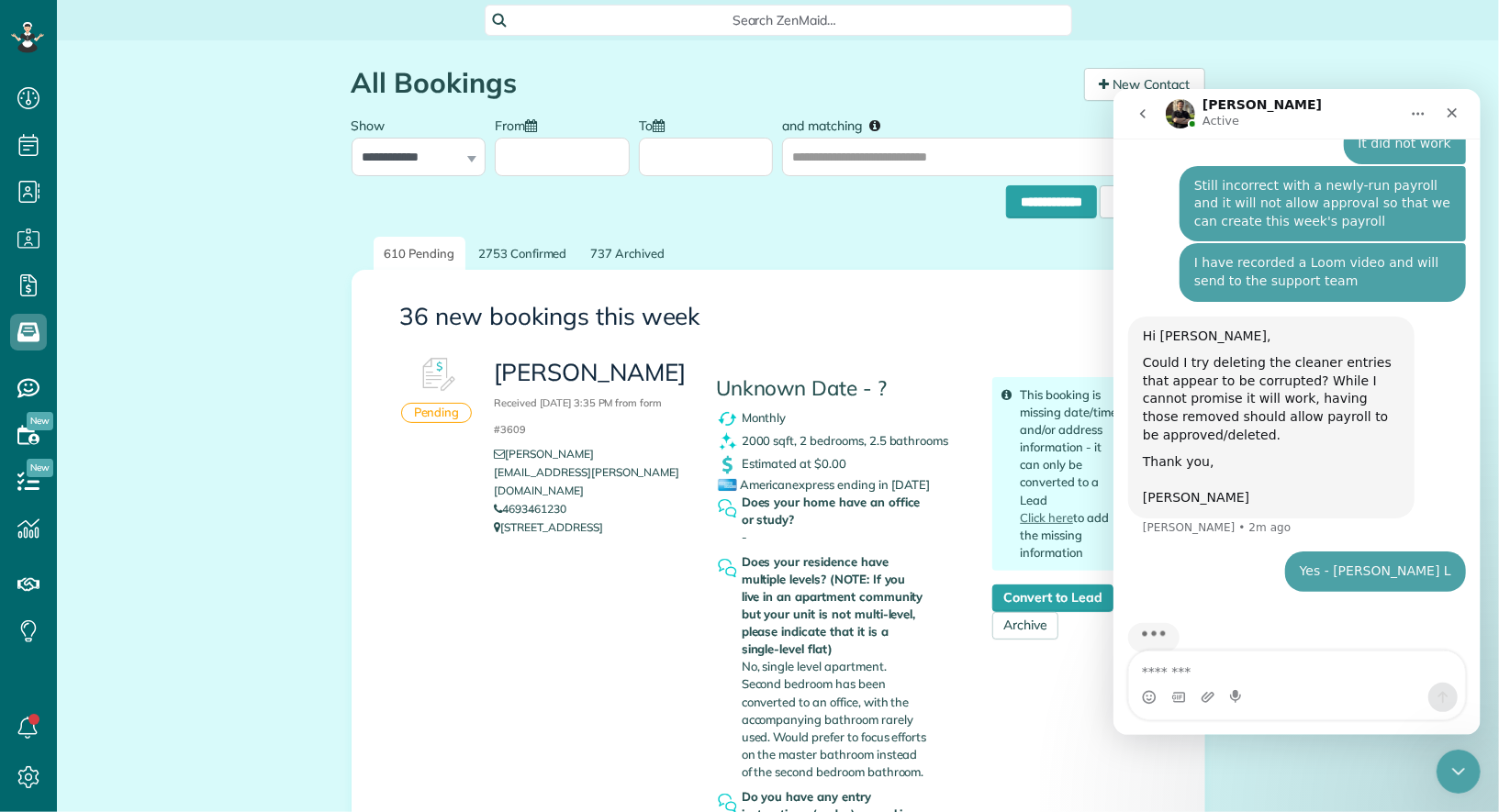
scroll to position [831, 0]
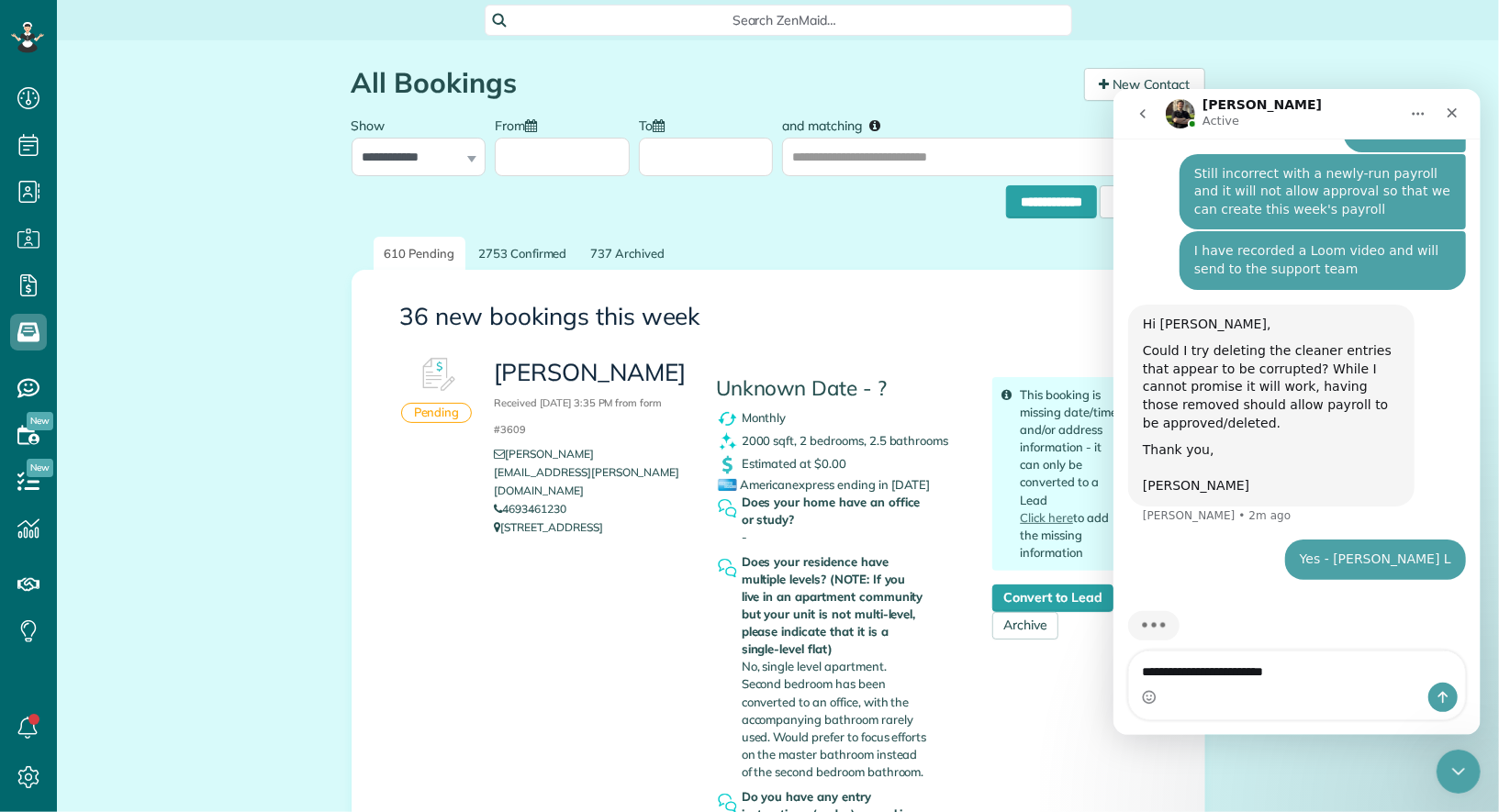
type textarea "**********"
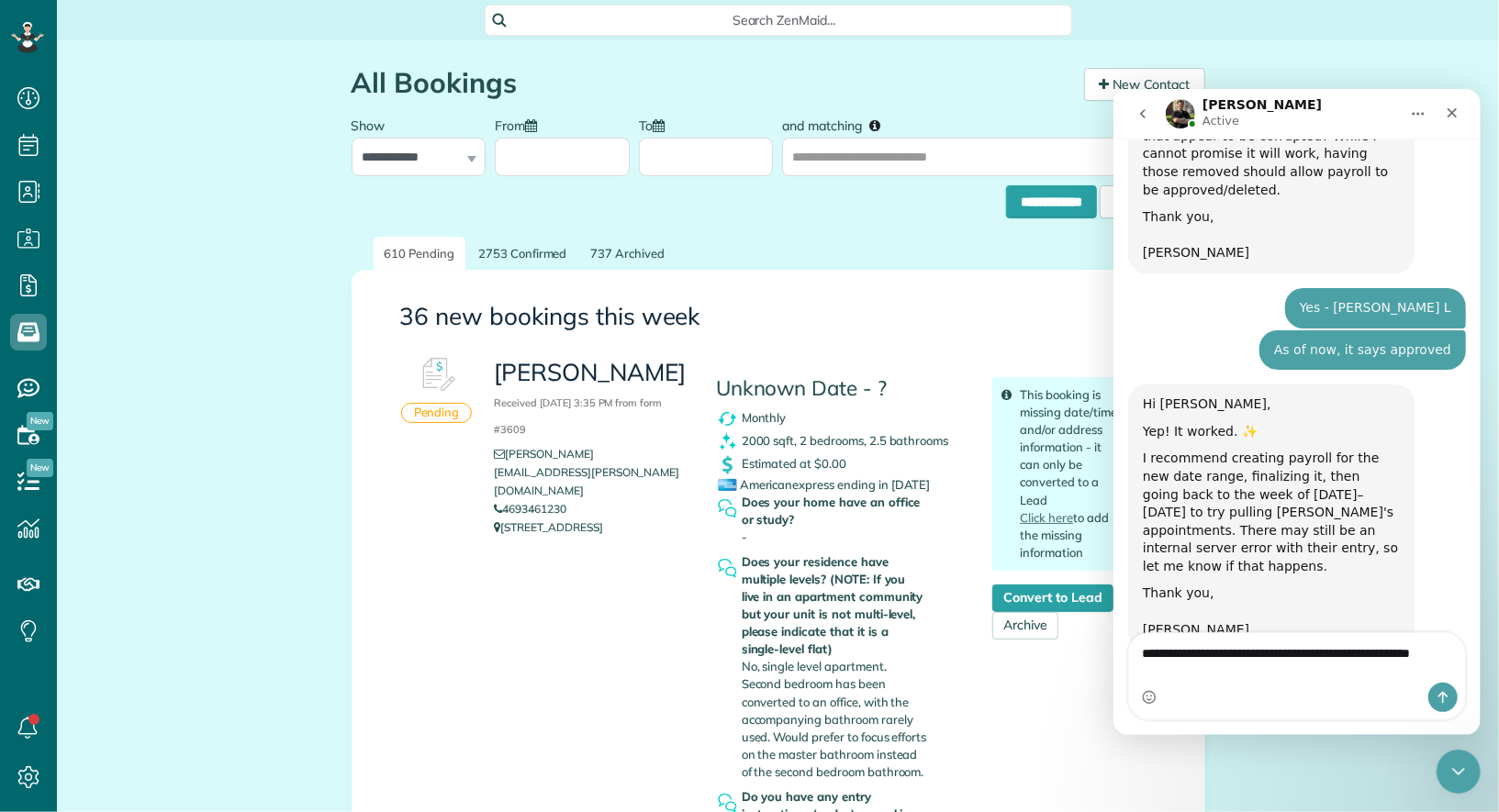
scroll to position [1083, 0]
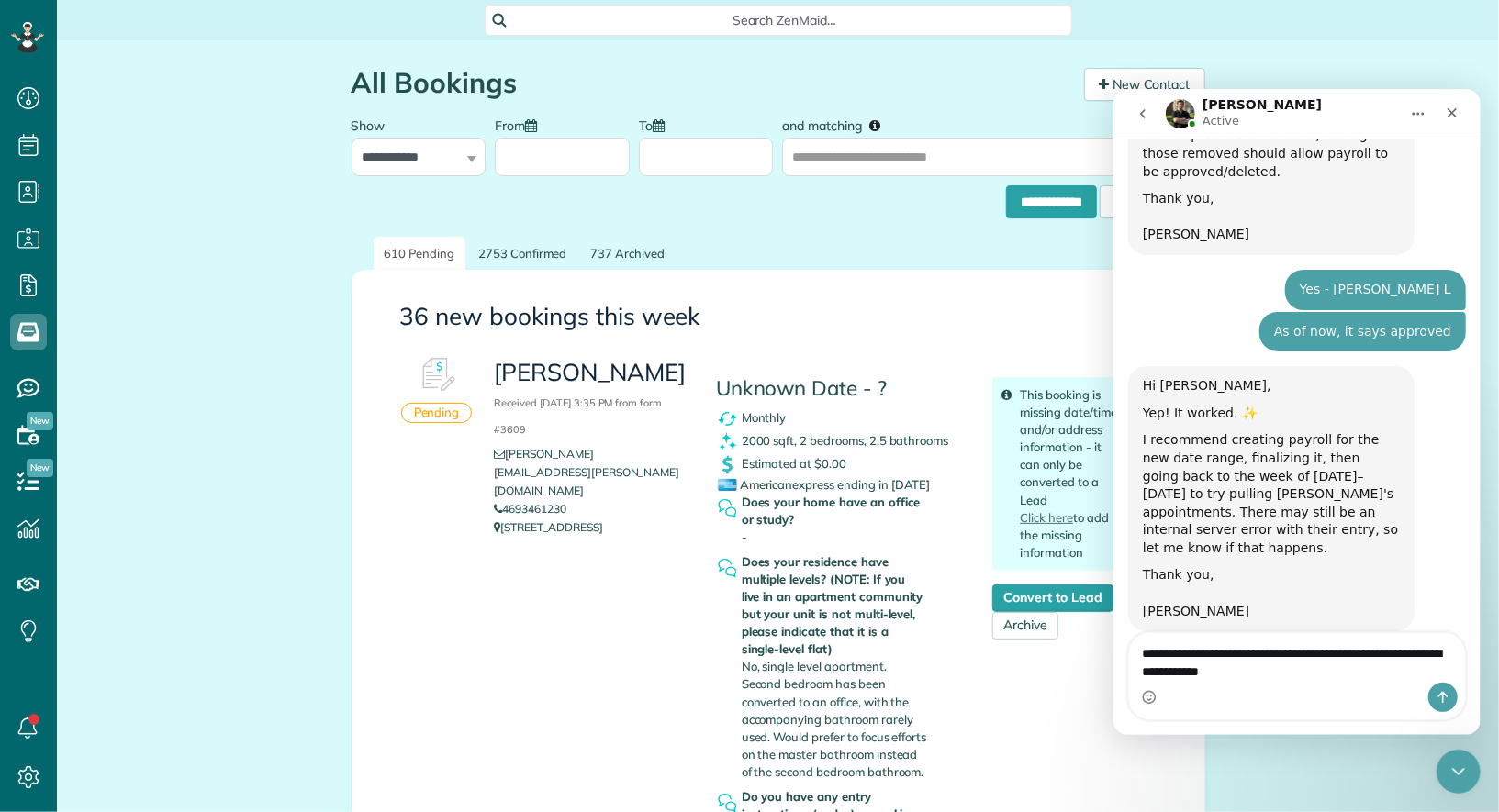
type textarea "**********"
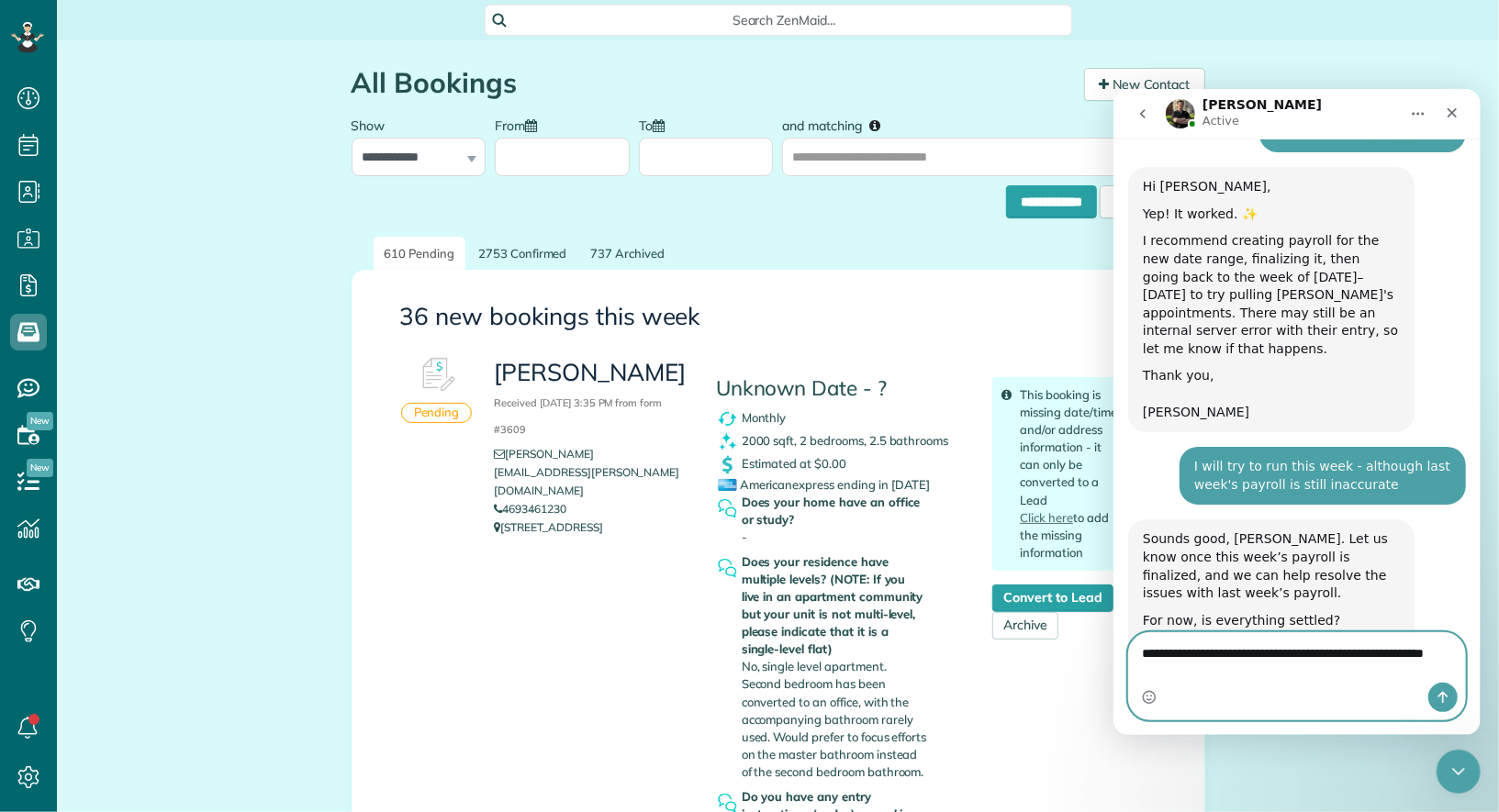
scroll to position [1300, 0]
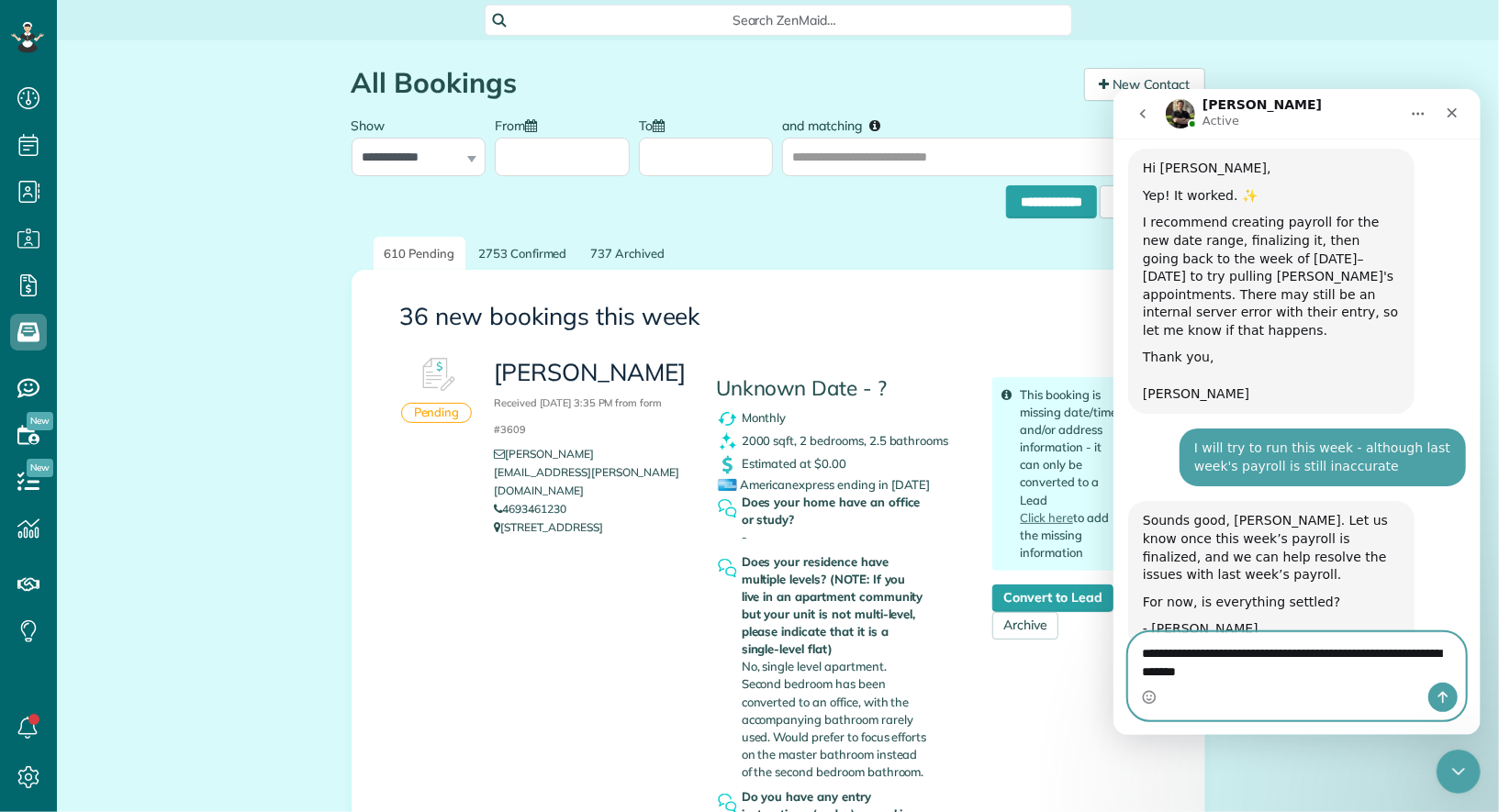
type textarea "**********"
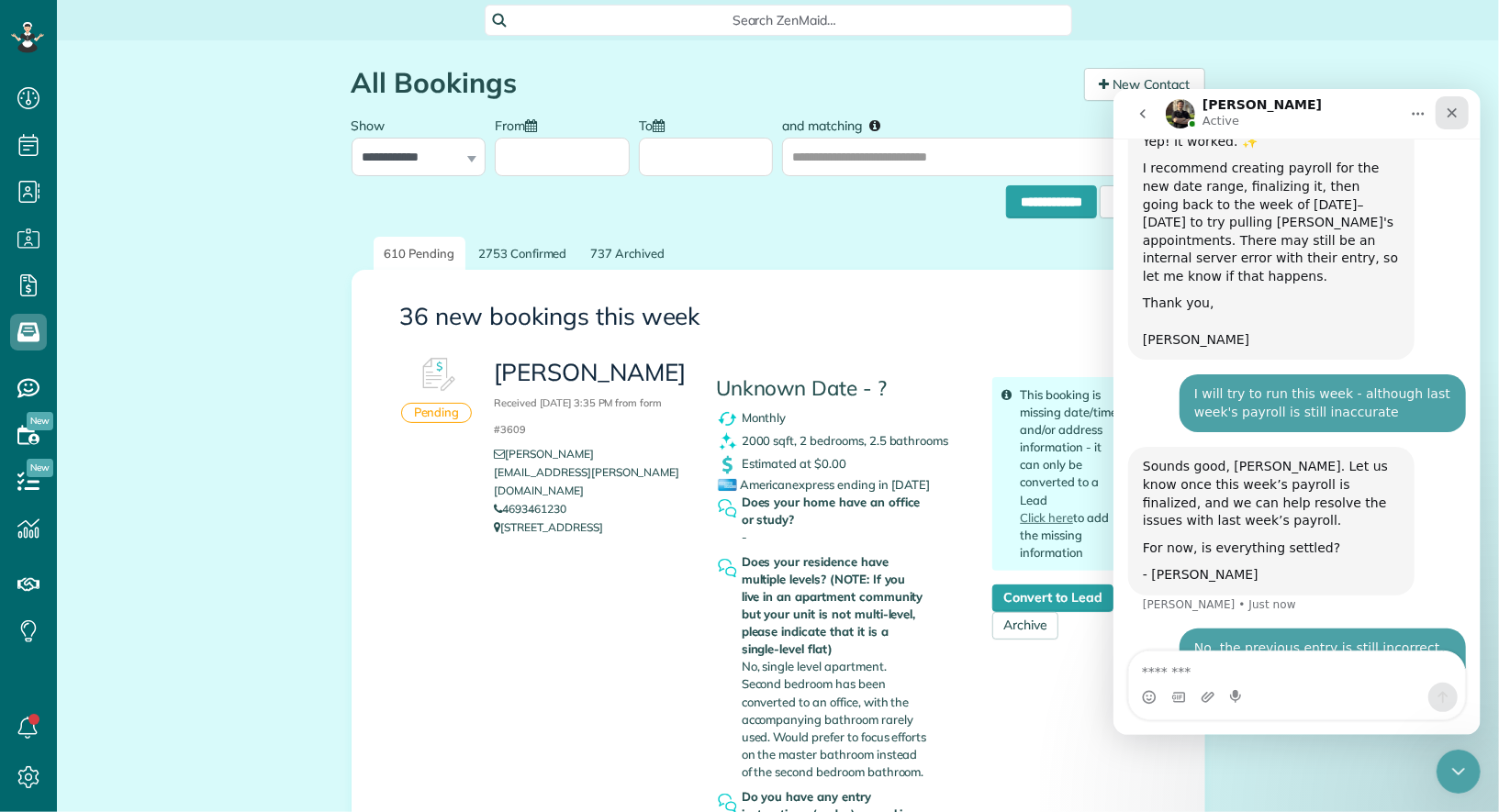
click at [1454, 122] on div "Close" at bounding box center [1451, 112] width 33 height 33
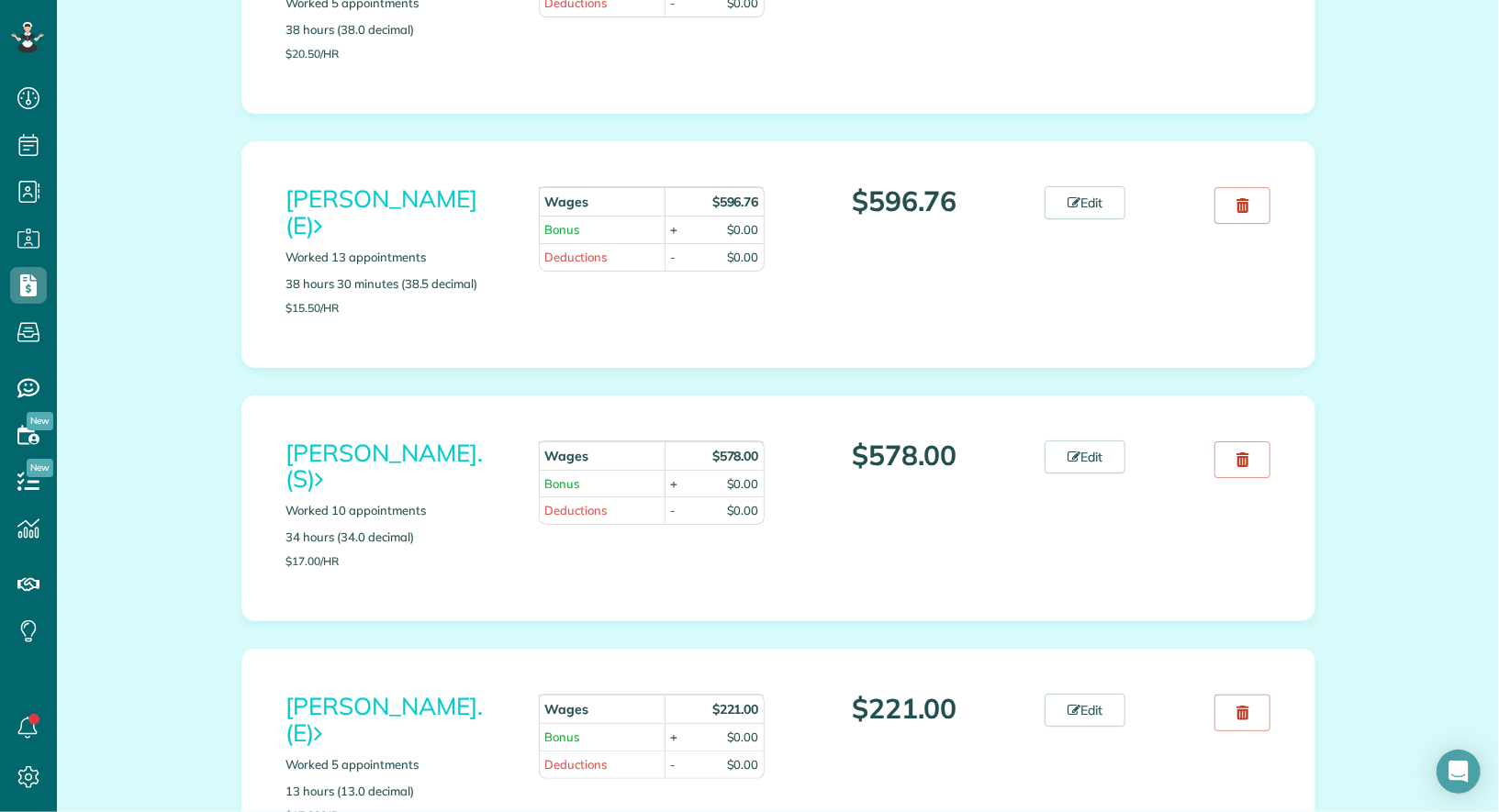
scroll to position [5273, 0]
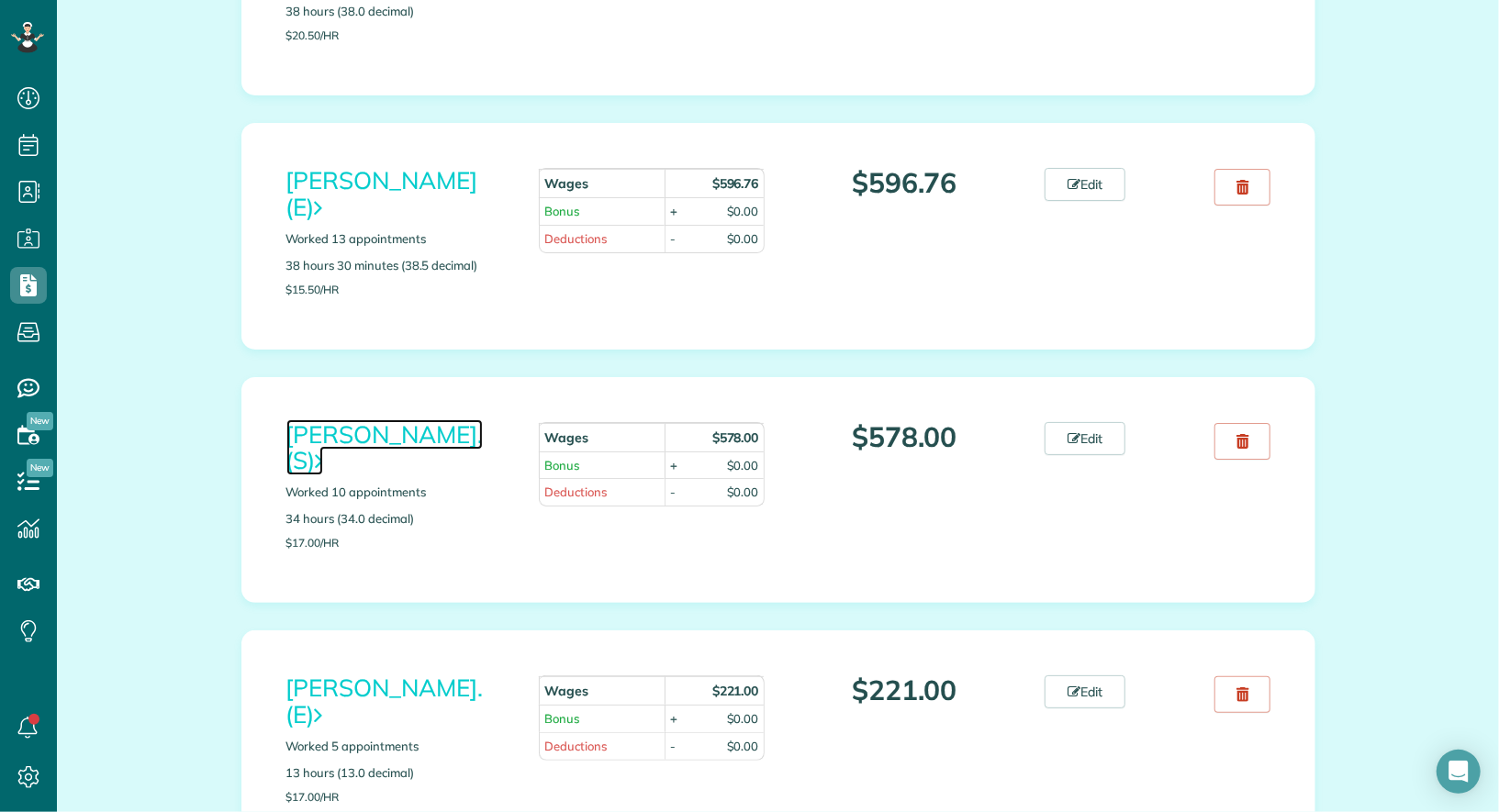
click at [390, 419] on link "[PERSON_NAME]. (S)" at bounding box center [384, 448] width 196 height 57
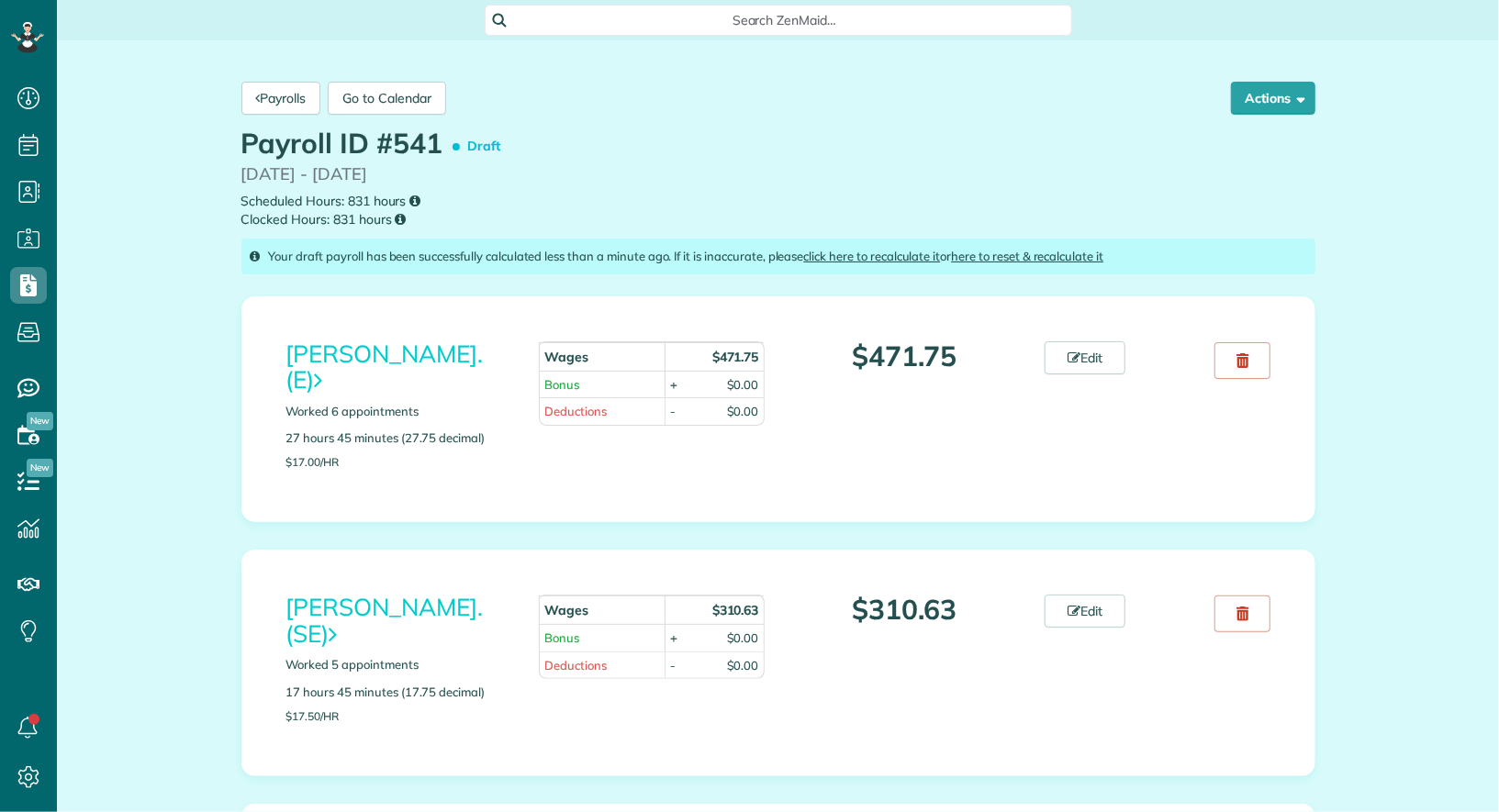
scroll to position [8, 8]
click at [1299, 86] on button "Actions" at bounding box center [1273, 98] width 85 height 33
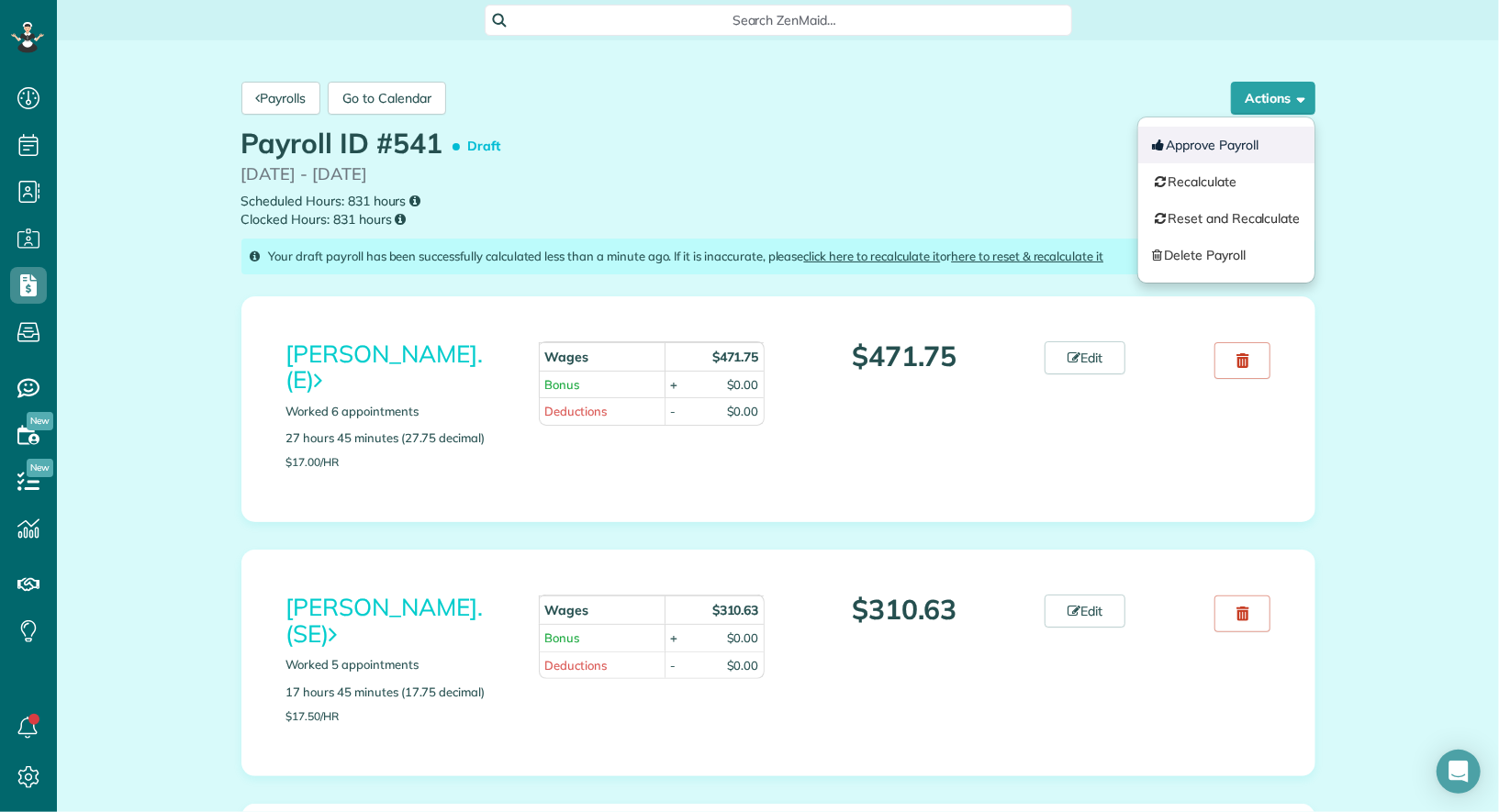
click at [1233, 146] on button "Approve Payroll" at bounding box center [1226, 145] width 176 height 37
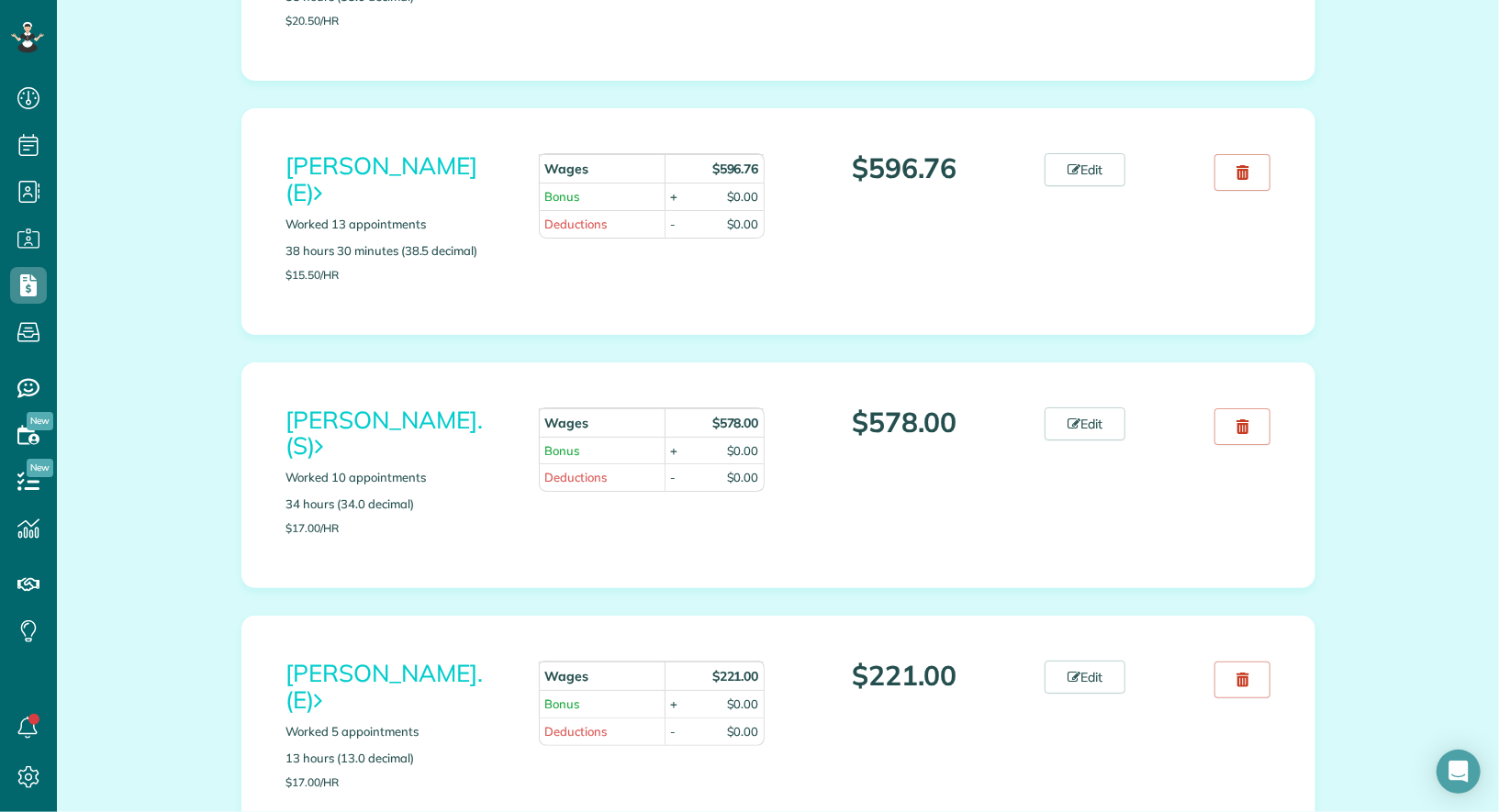
scroll to position [5288, 0]
click at [365, 404] on link "[PERSON_NAME]. (S)" at bounding box center [384, 433] width 196 height 57
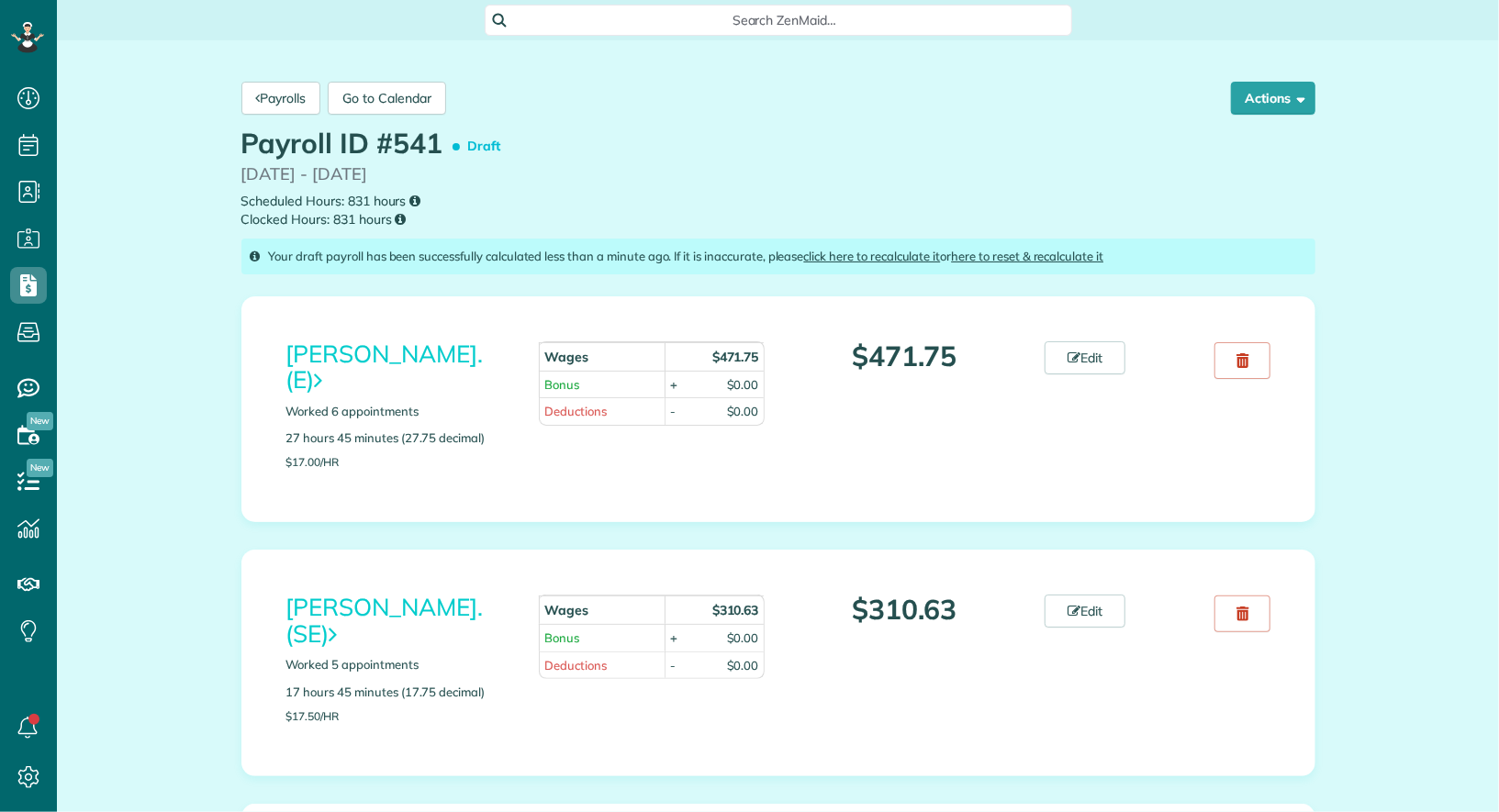
scroll to position [8, 8]
click at [1273, 95] on button "Actions" at bounding box center [1273, 98] width 85 height 33
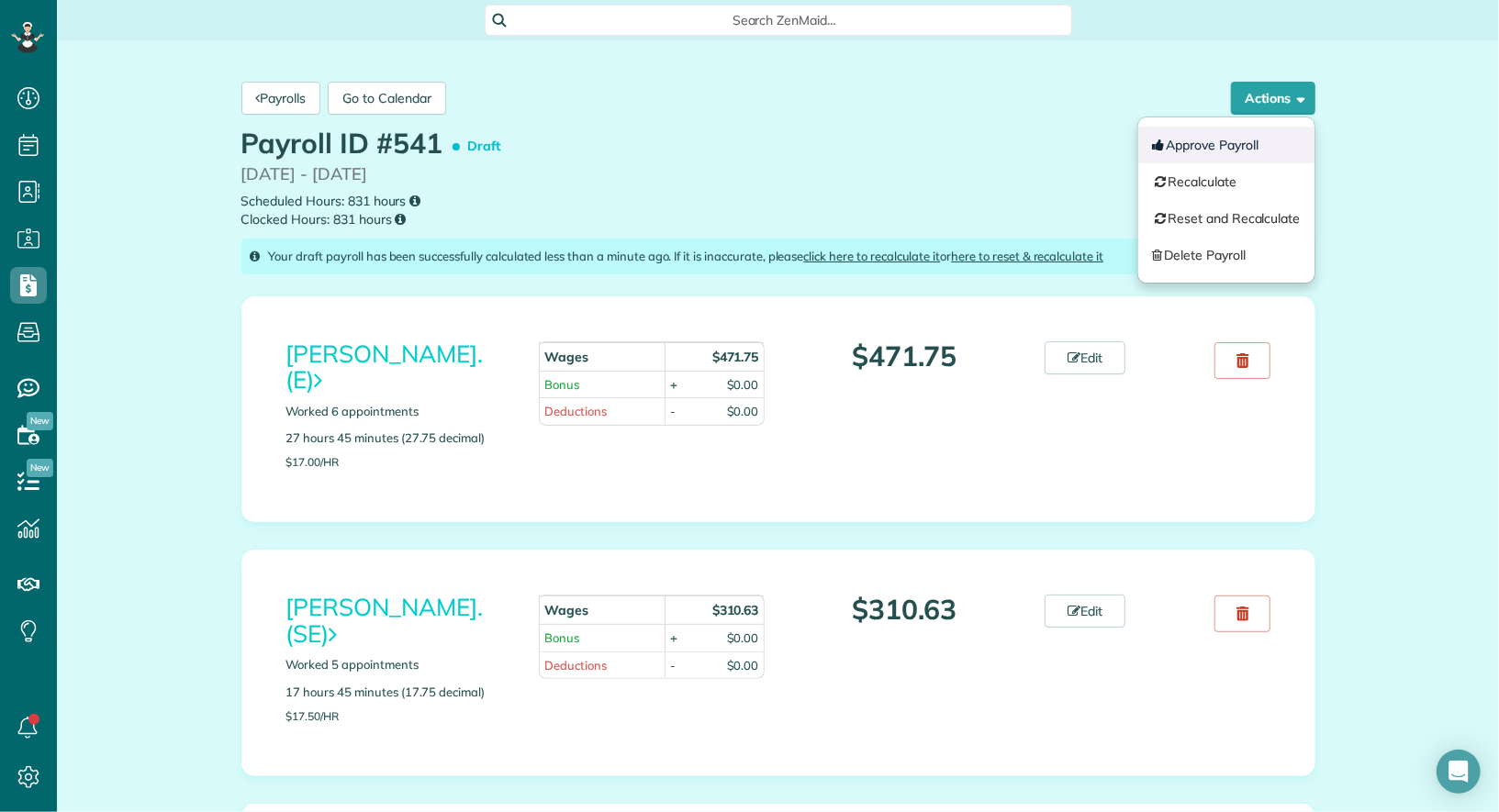
click at [1201, 143] on button "Approve Payroll" at bounding box center [1226, 145] width 176 height 37
click at [1463, 769] on icon "Open Intercom Messenger" at bounding box center [1458, 771] width 21 height 24
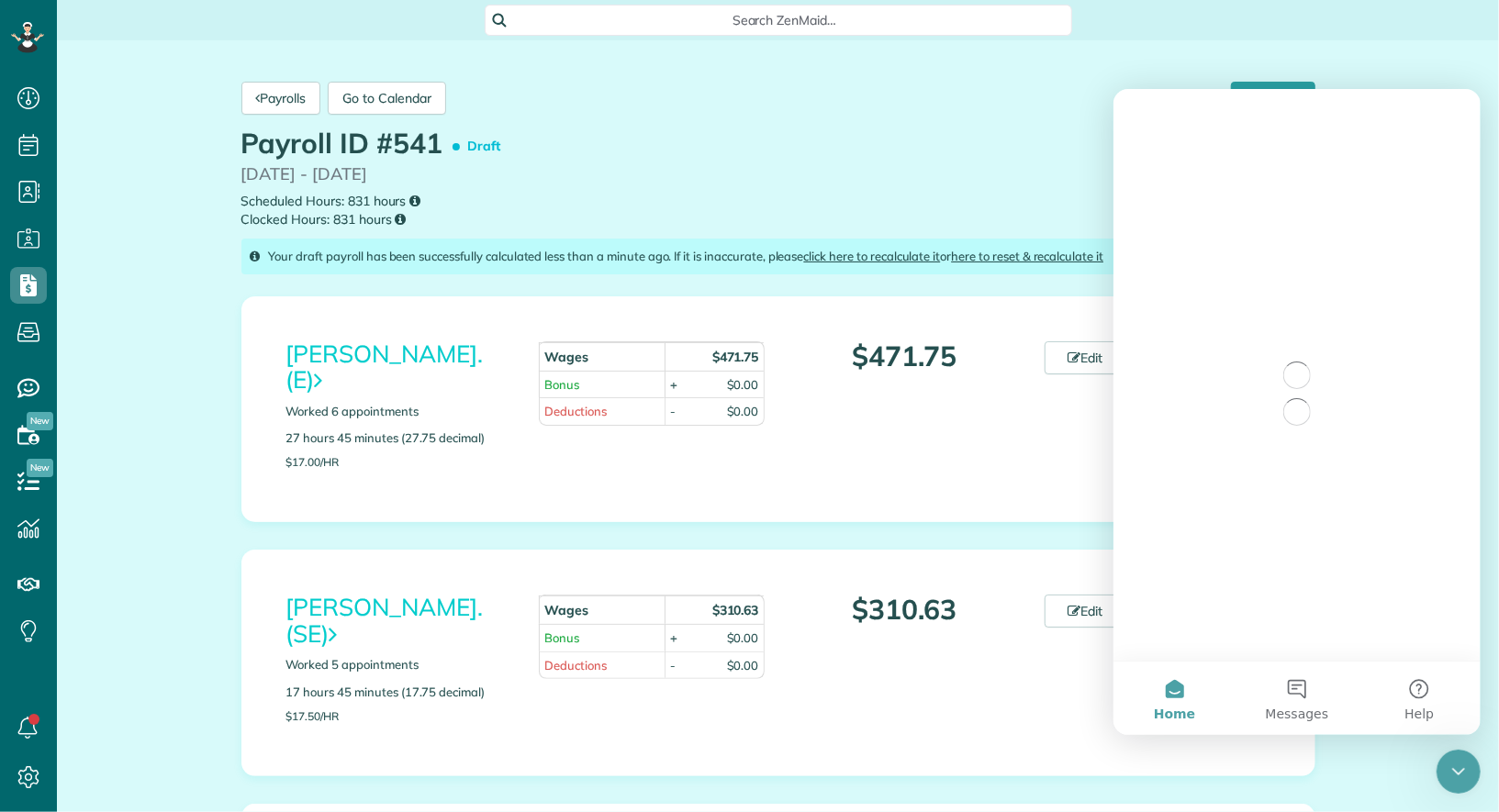
scroll to position [0, 0]
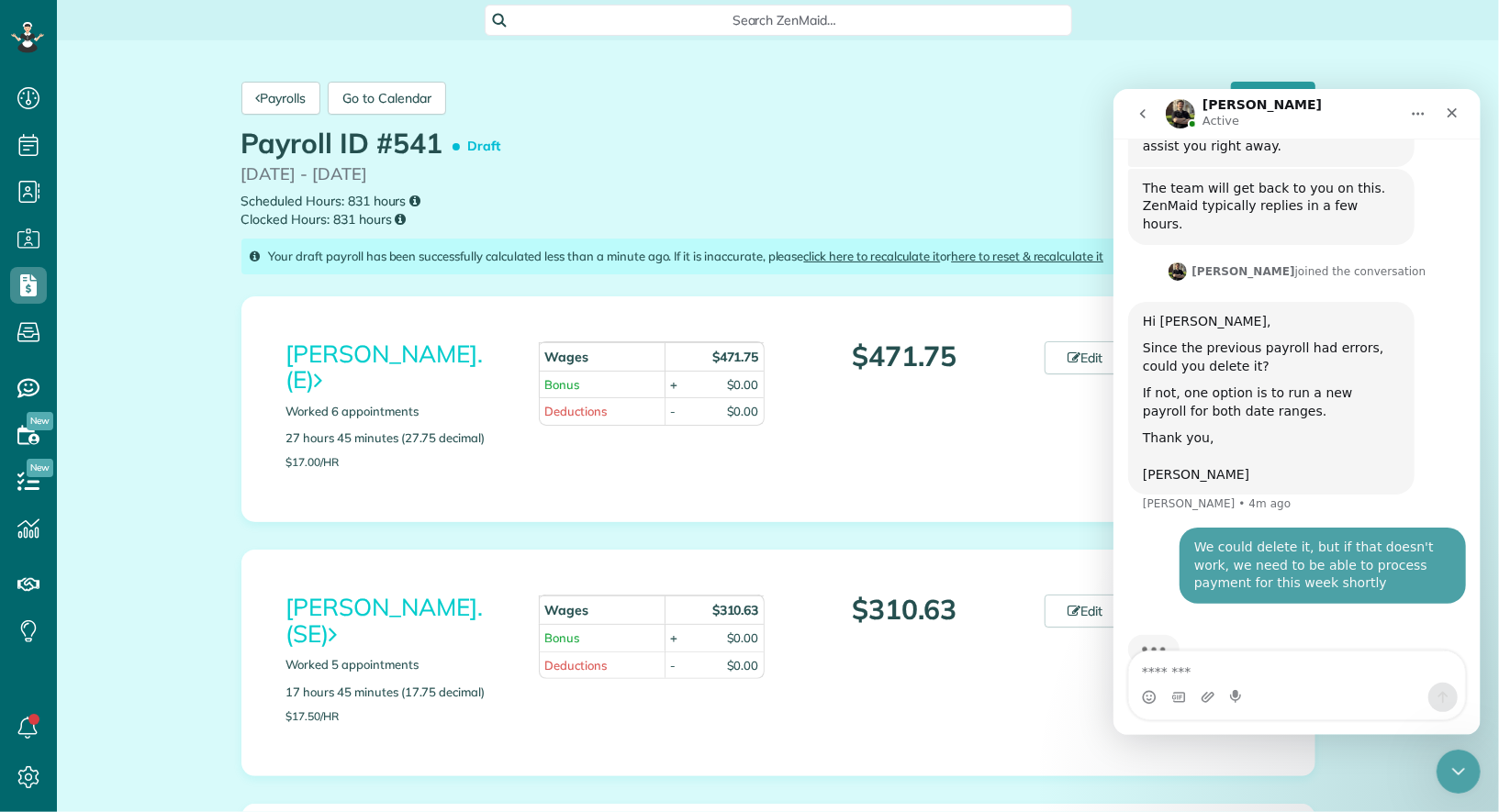
scroll to position [380, 0]
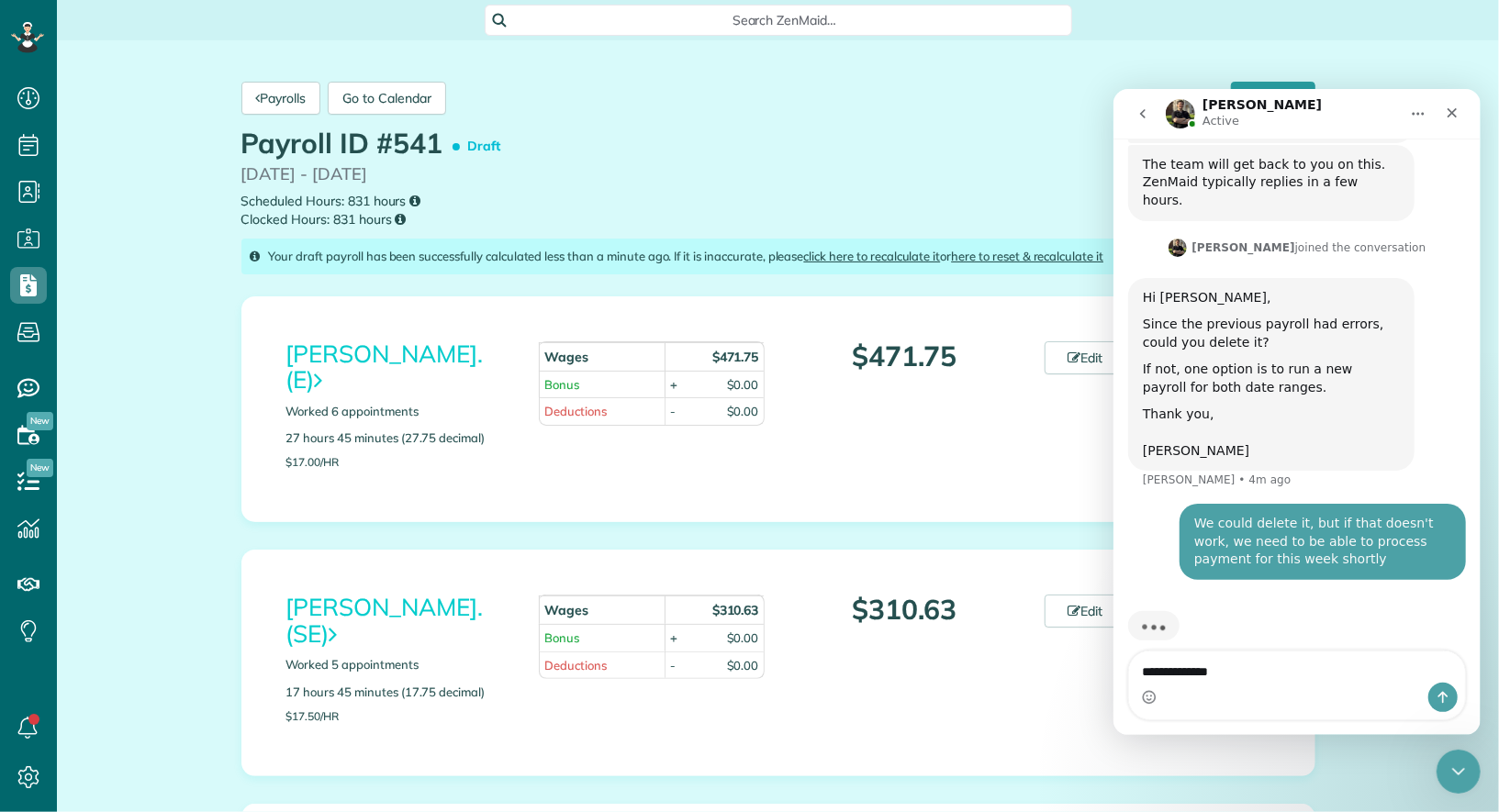
type textarea "**********"
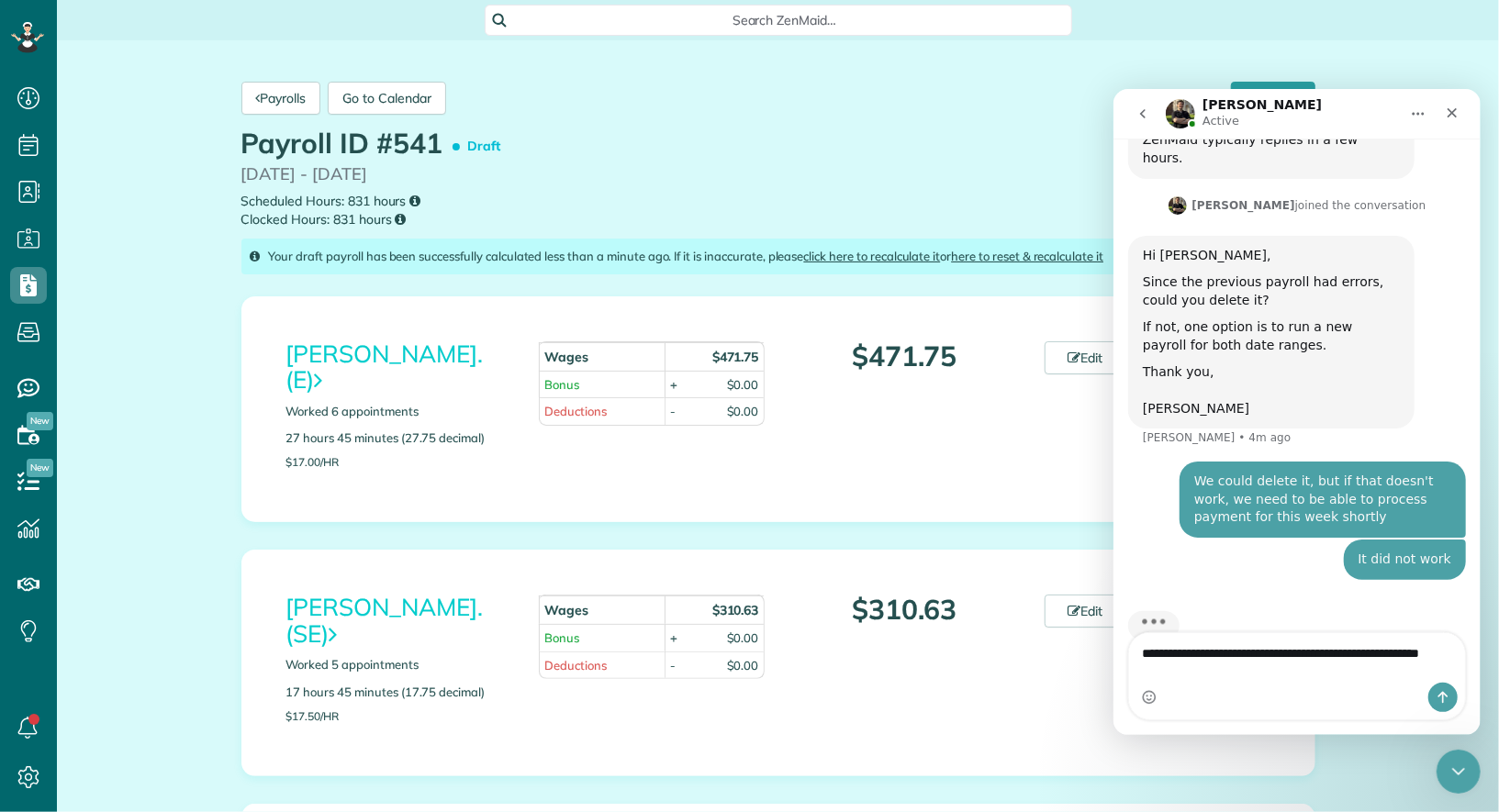
scroll to position [440, 0]
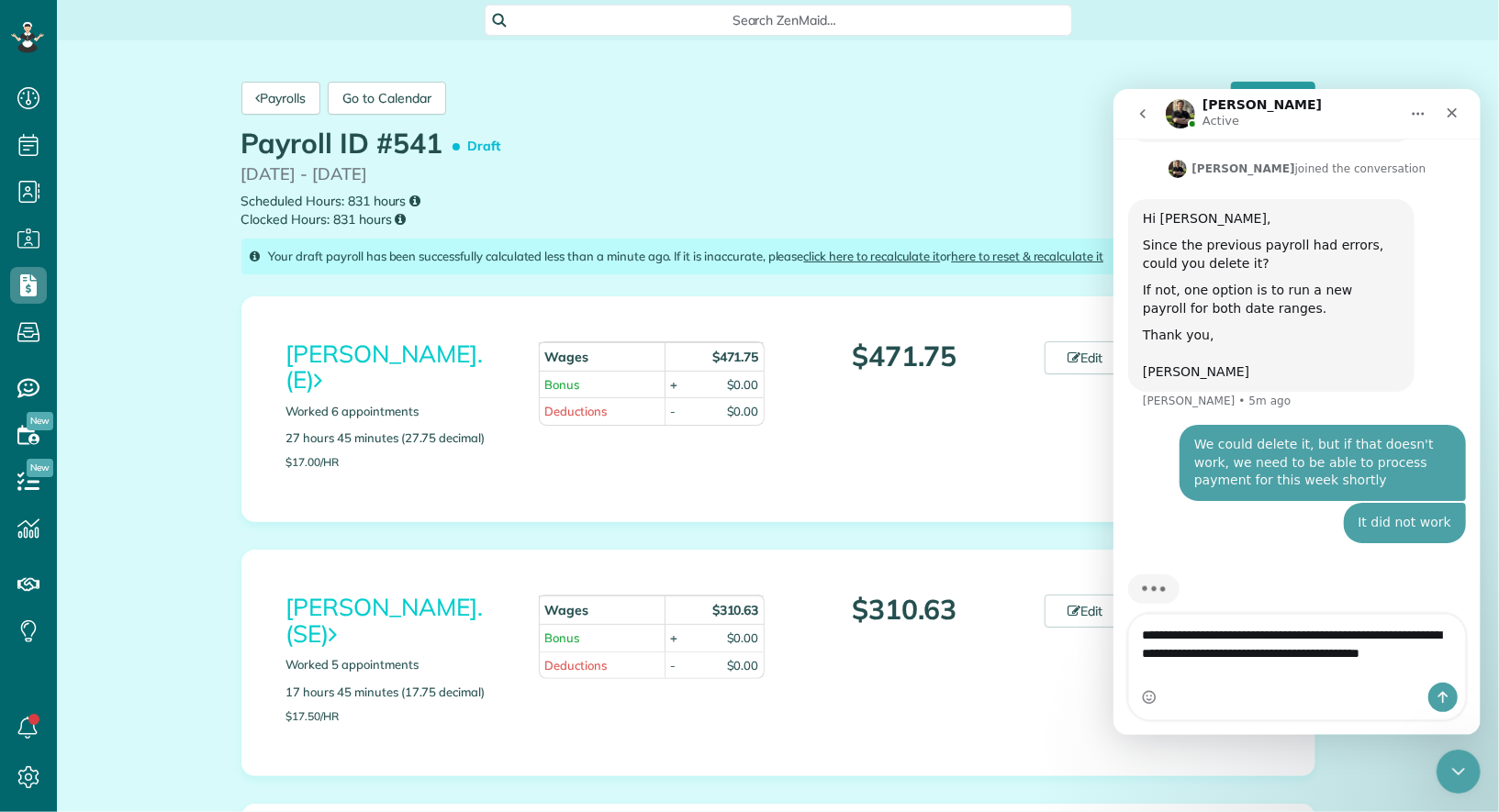
type textarea "**********"
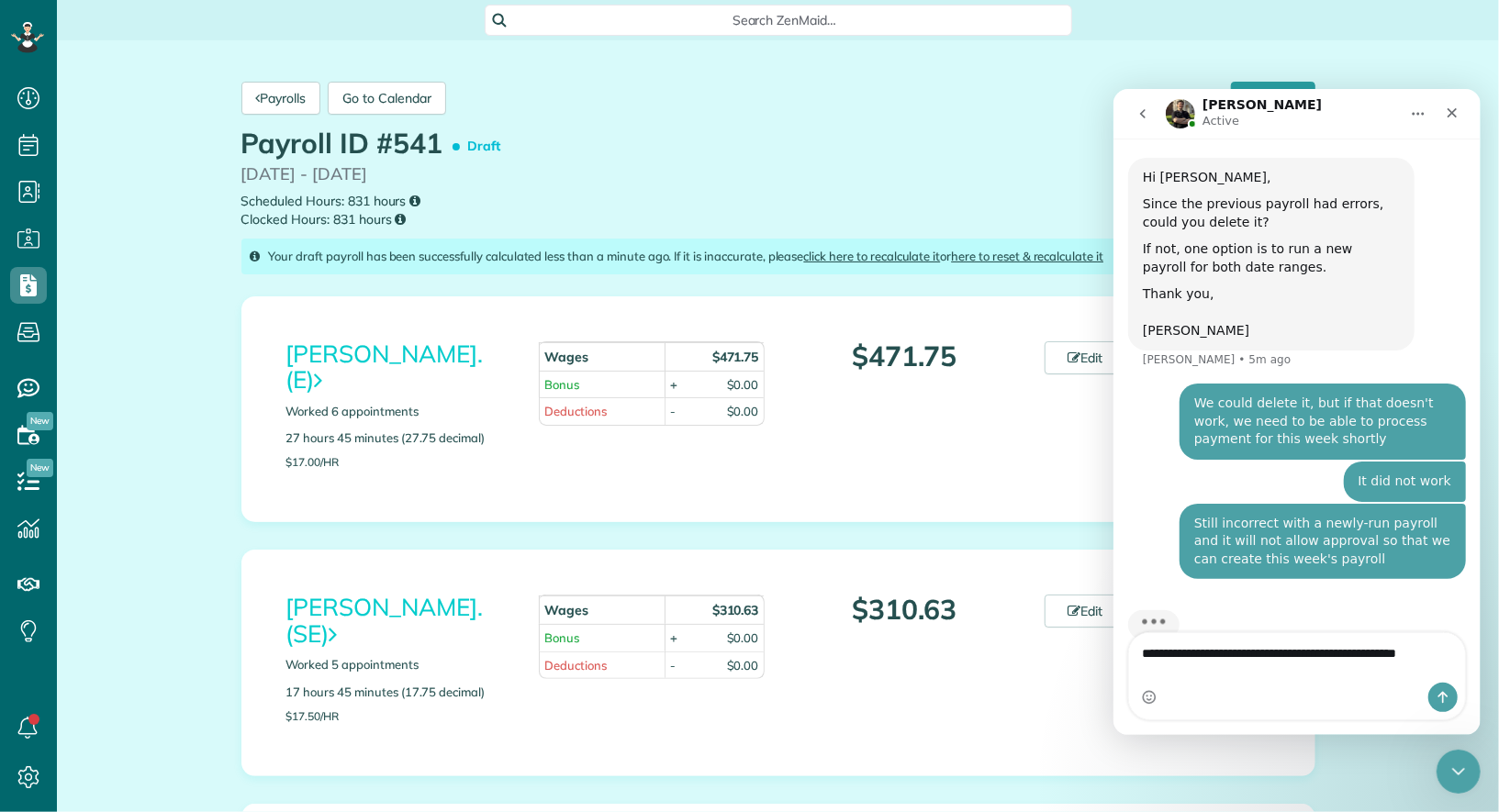
scroll to position [518, 0]
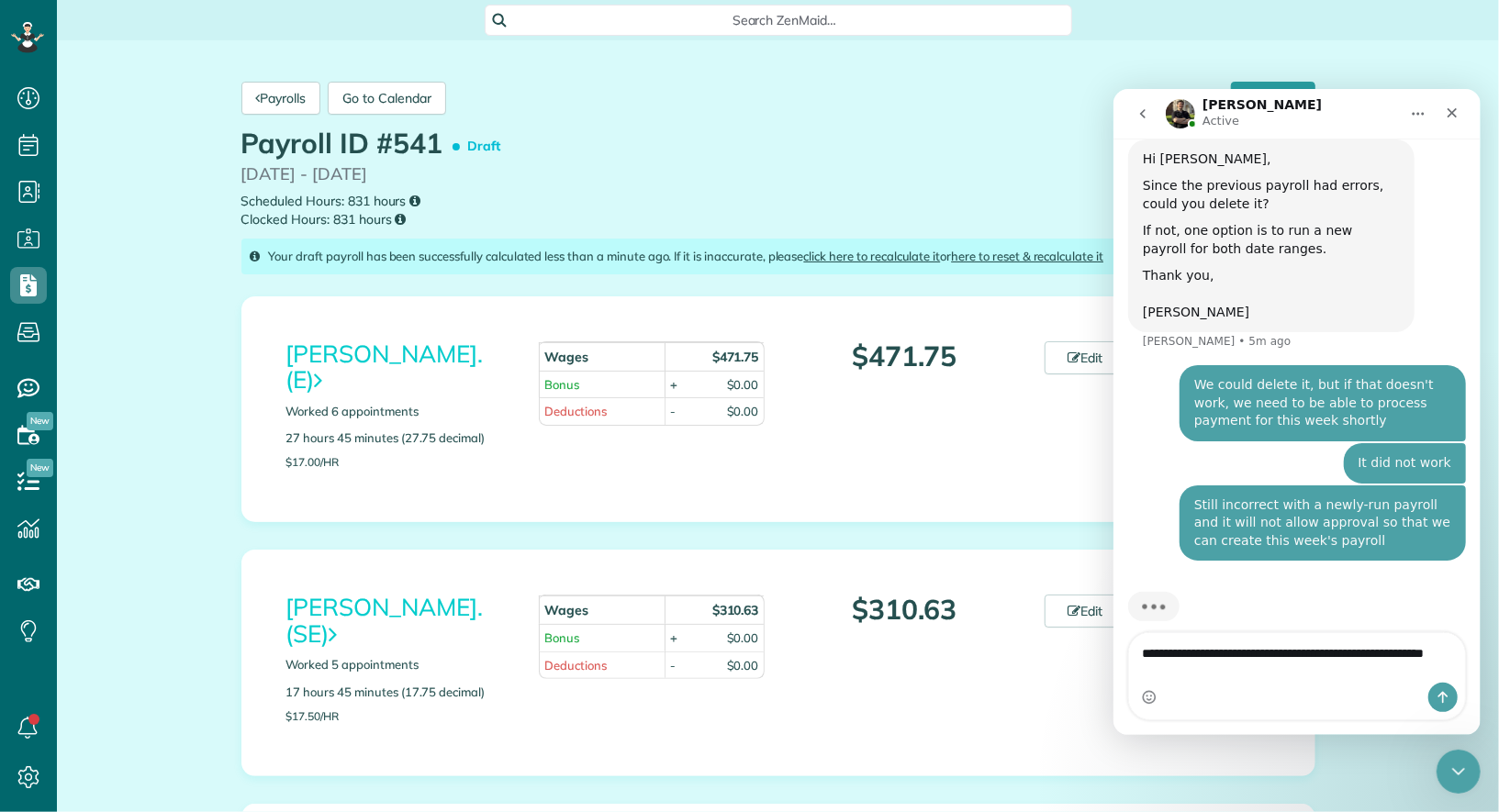
type textarea "**********"
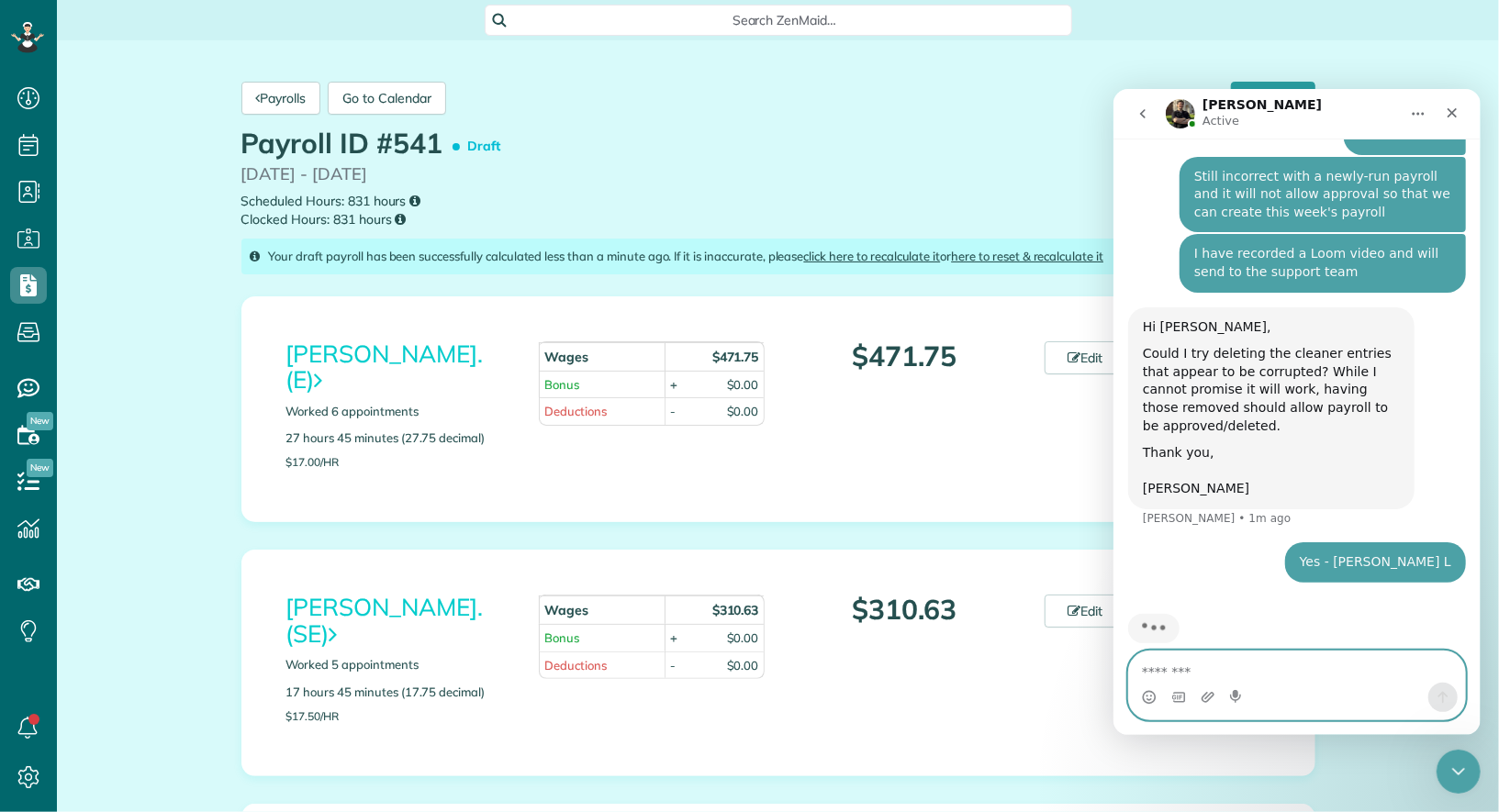
scroll to position [831, 0]
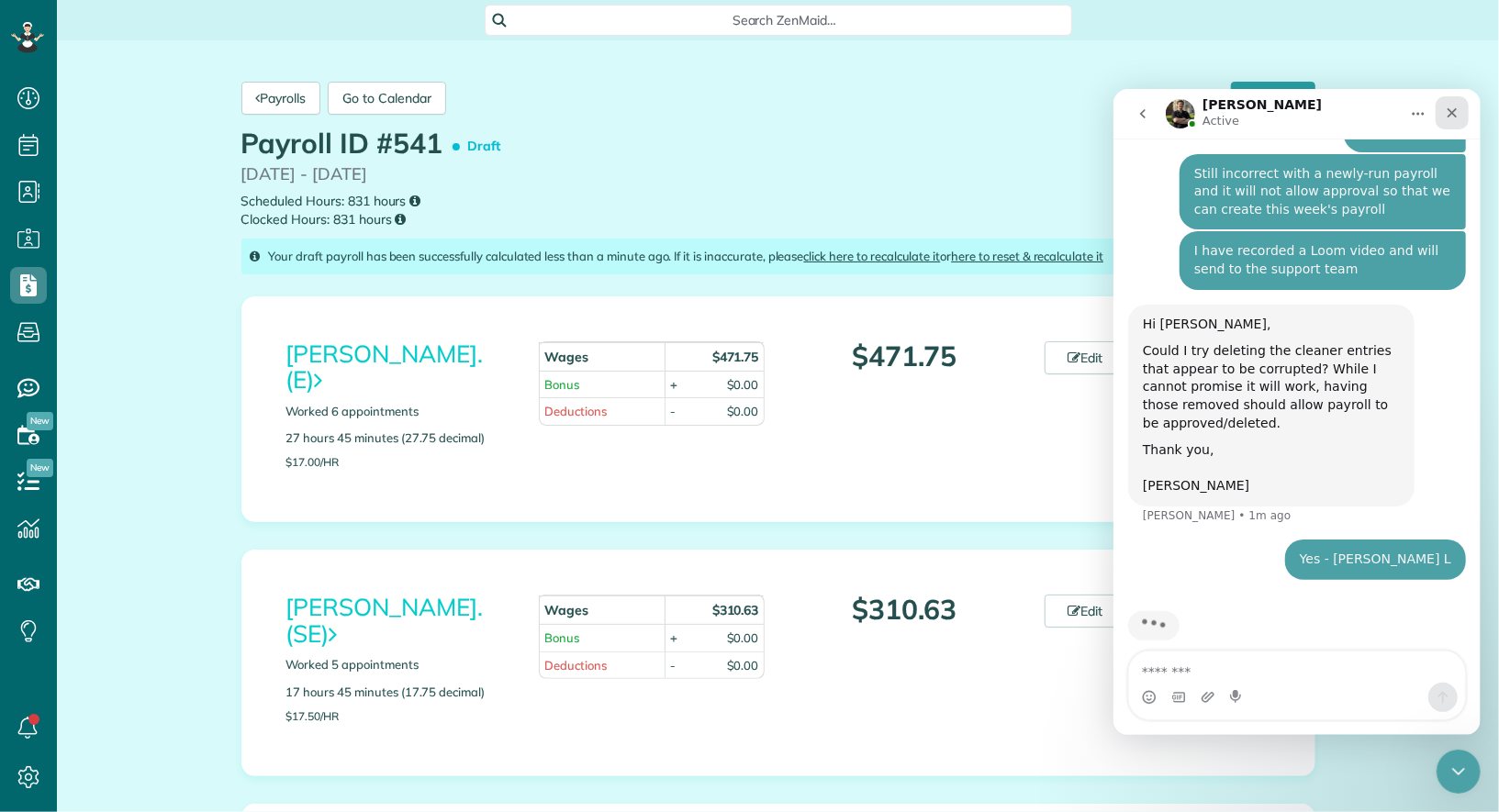
click at [1446, 108] on icon "Close" at bounding box center [1450, 112] width 14 height 14
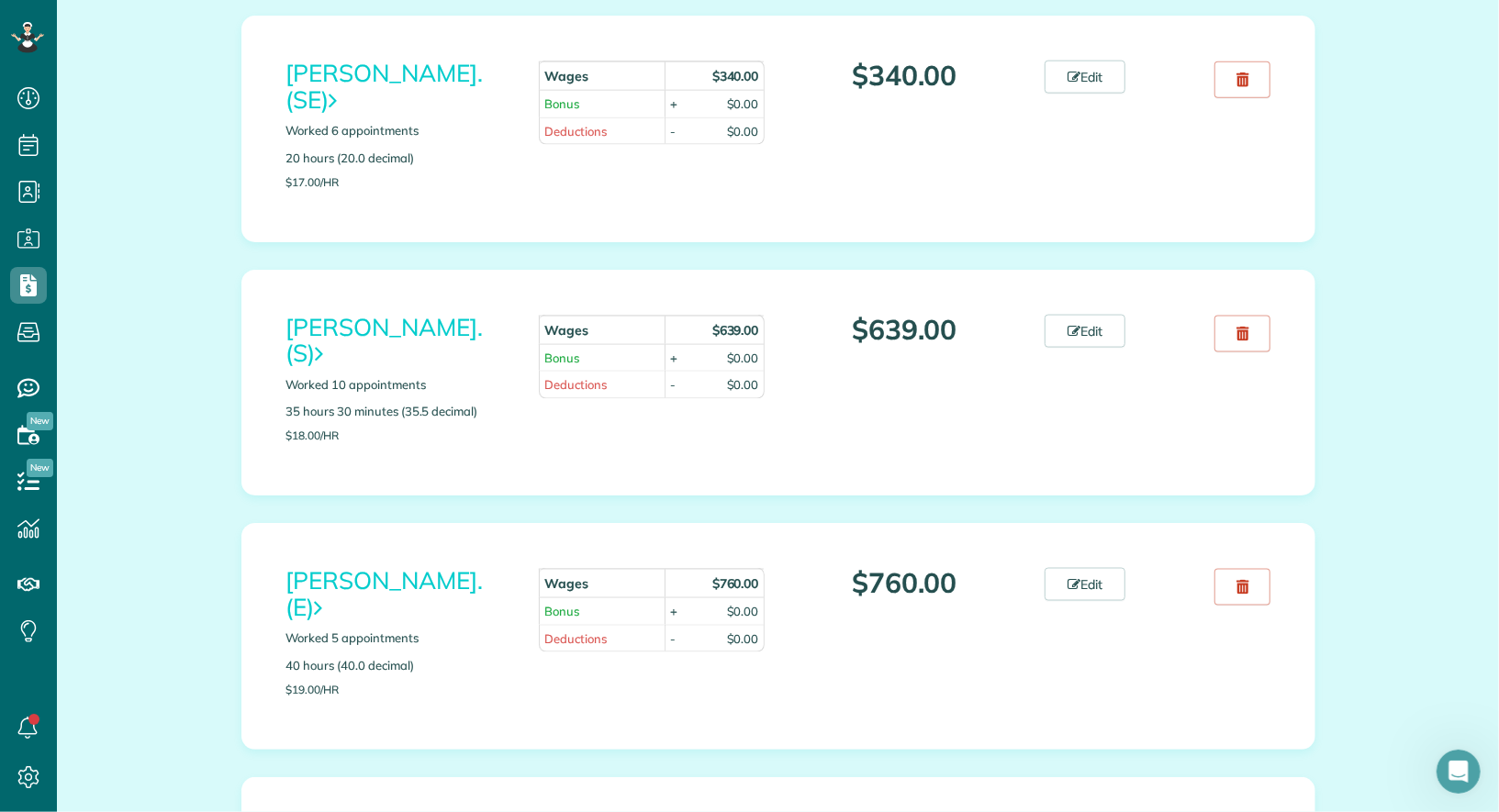
scroll to position [0, 0]
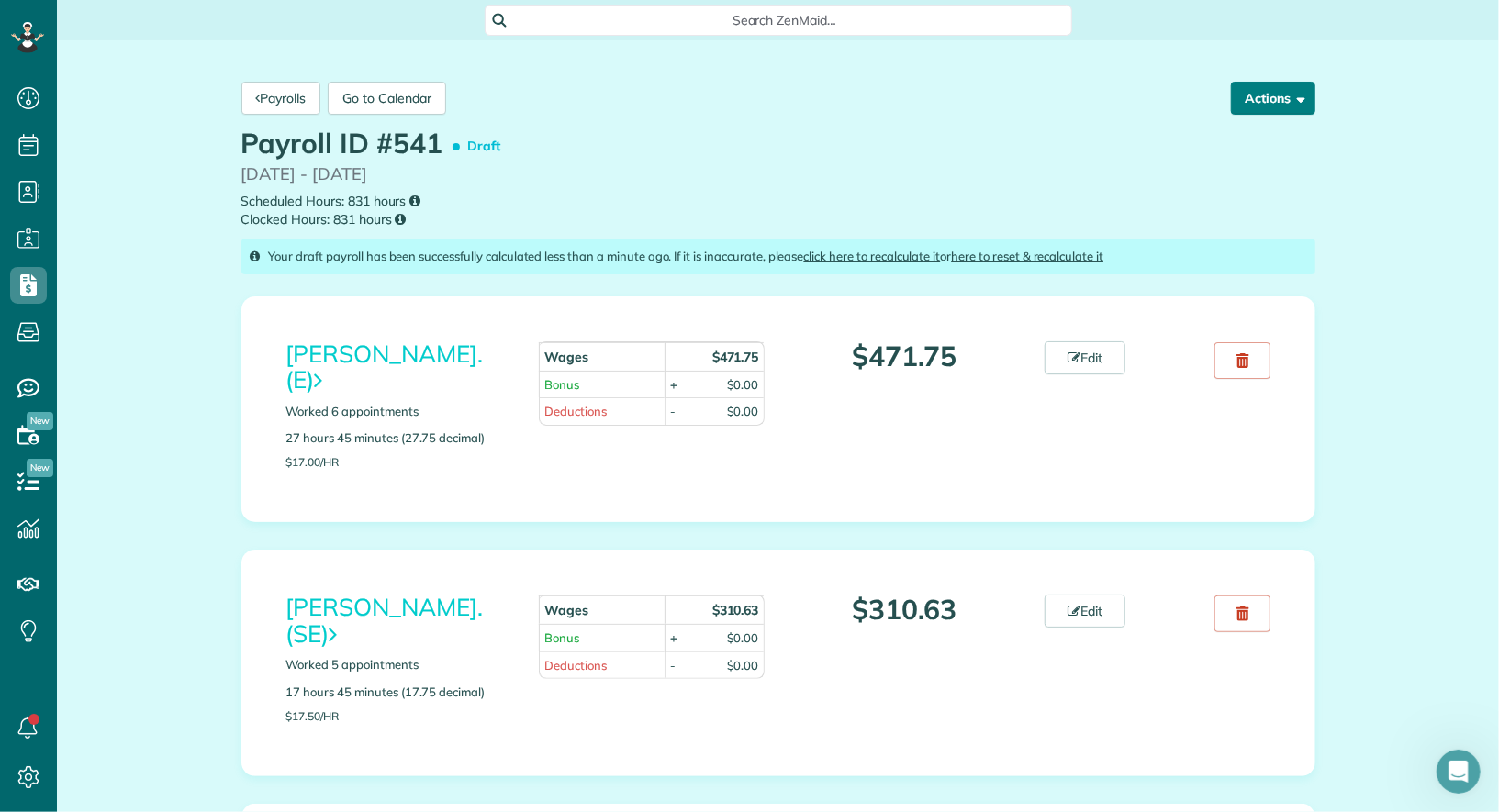
click at [1305, 94] on button "Actions" at bounding box center [1273, 98] width 85 height 33
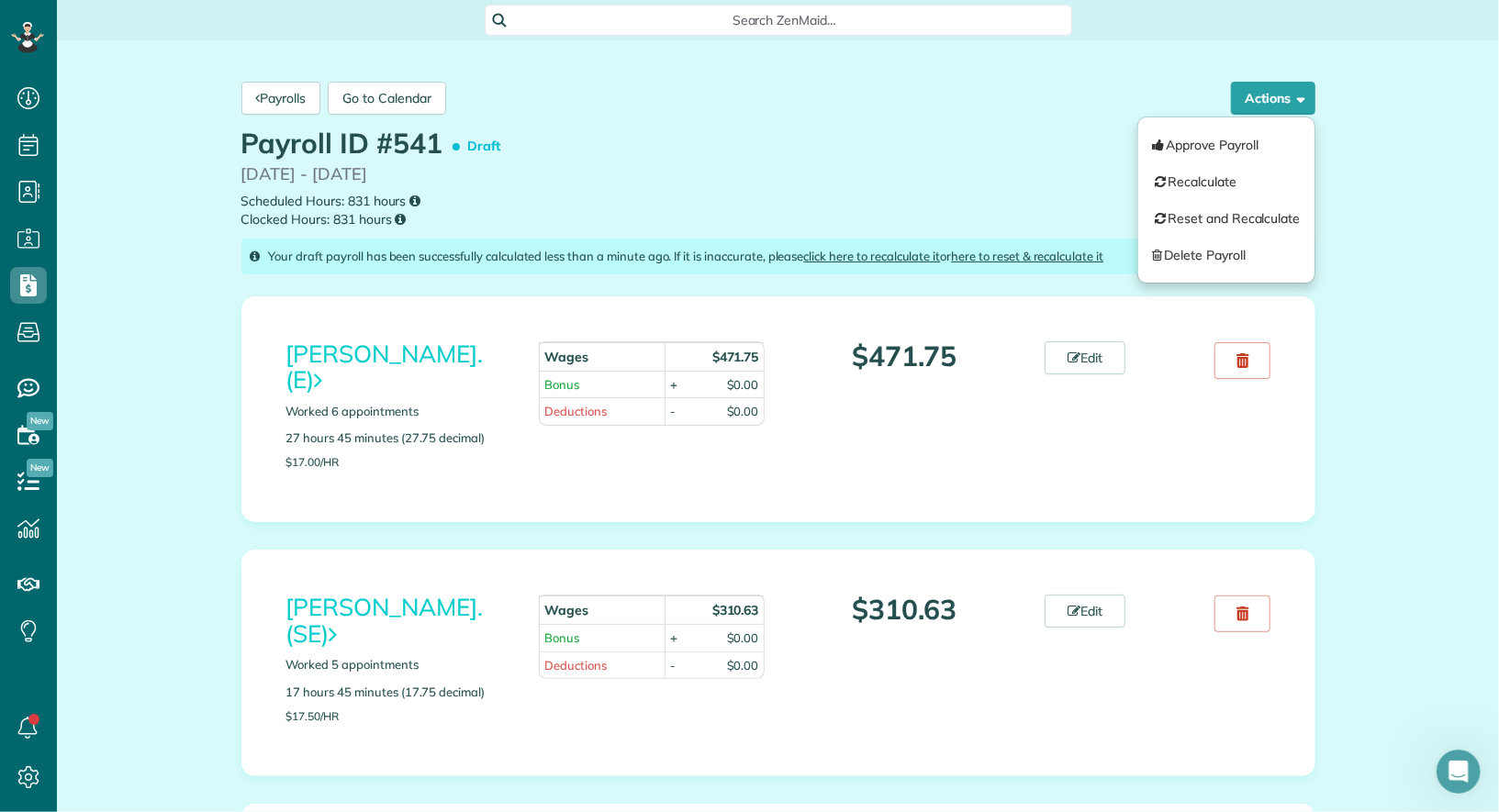
click at [867, 110] on div "Payrolls Go to Calendar Actions Approve Payroll Recalculate Reset and Recalcula…" at bounding box center [778, 98] width 1101 height 61
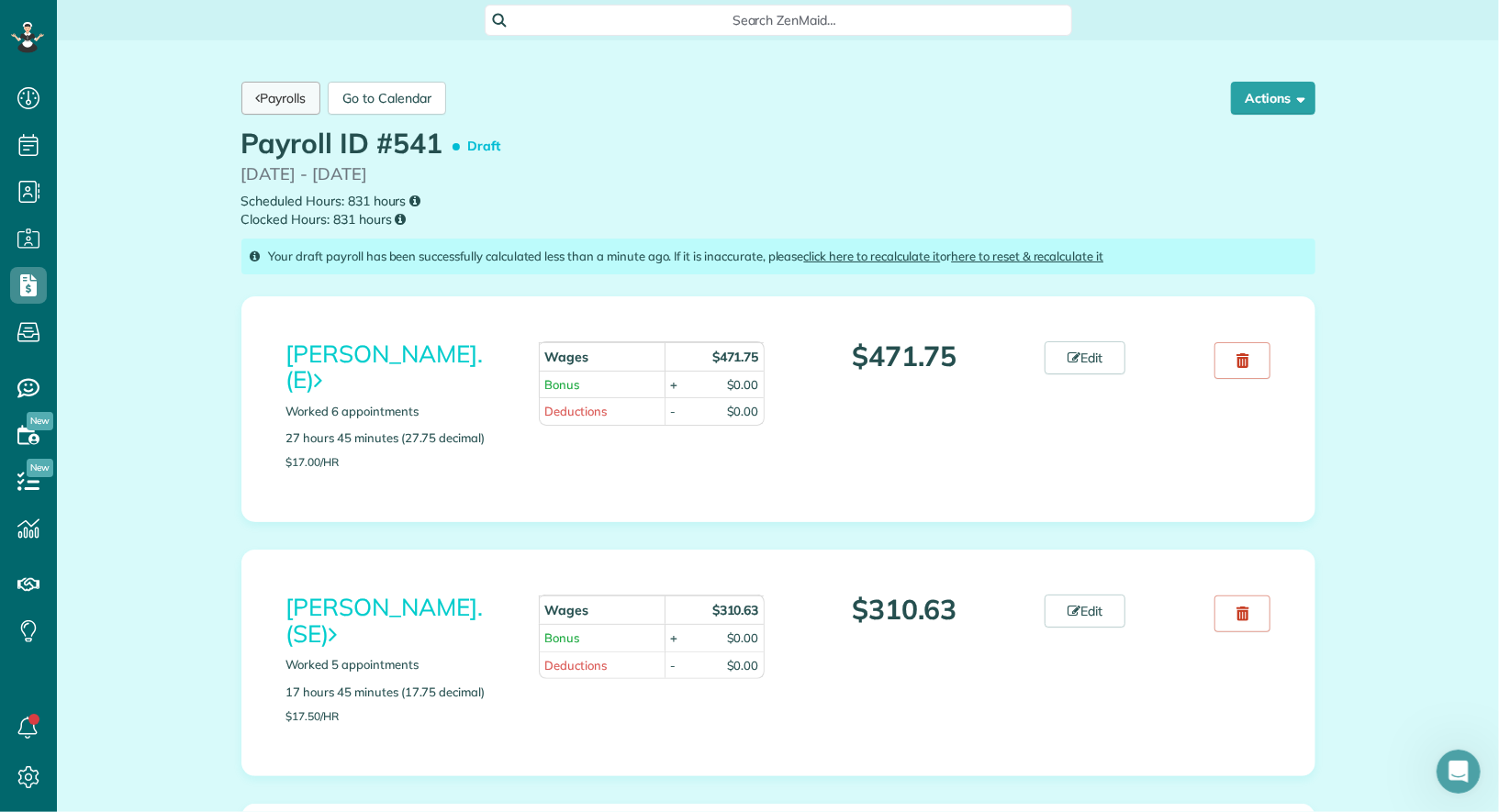
click at [260, 107] on link "Payrolls" at bounding box center [281, 98] width 80 height 33
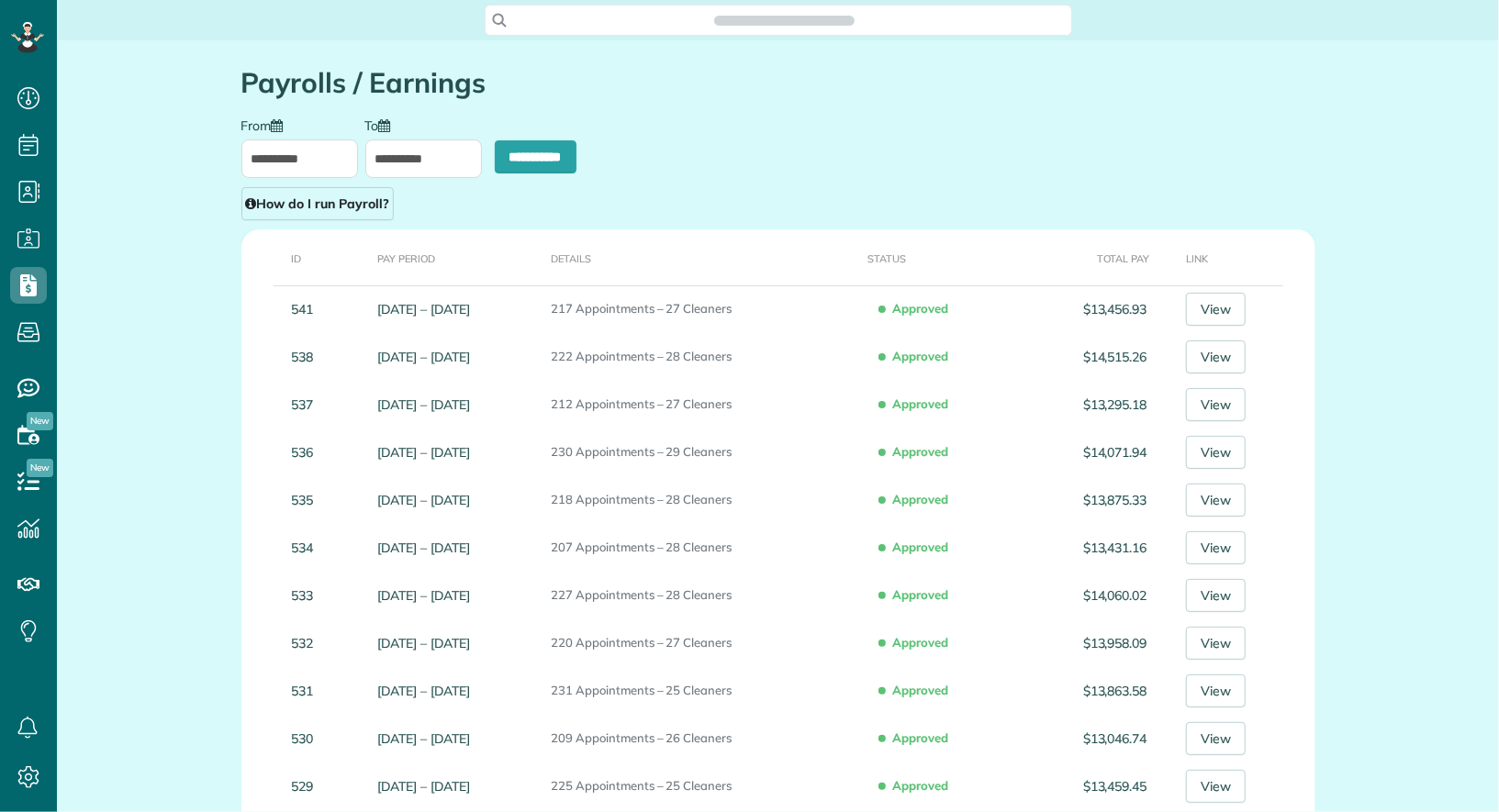
scroll to position [8, 8]
type input "**********"
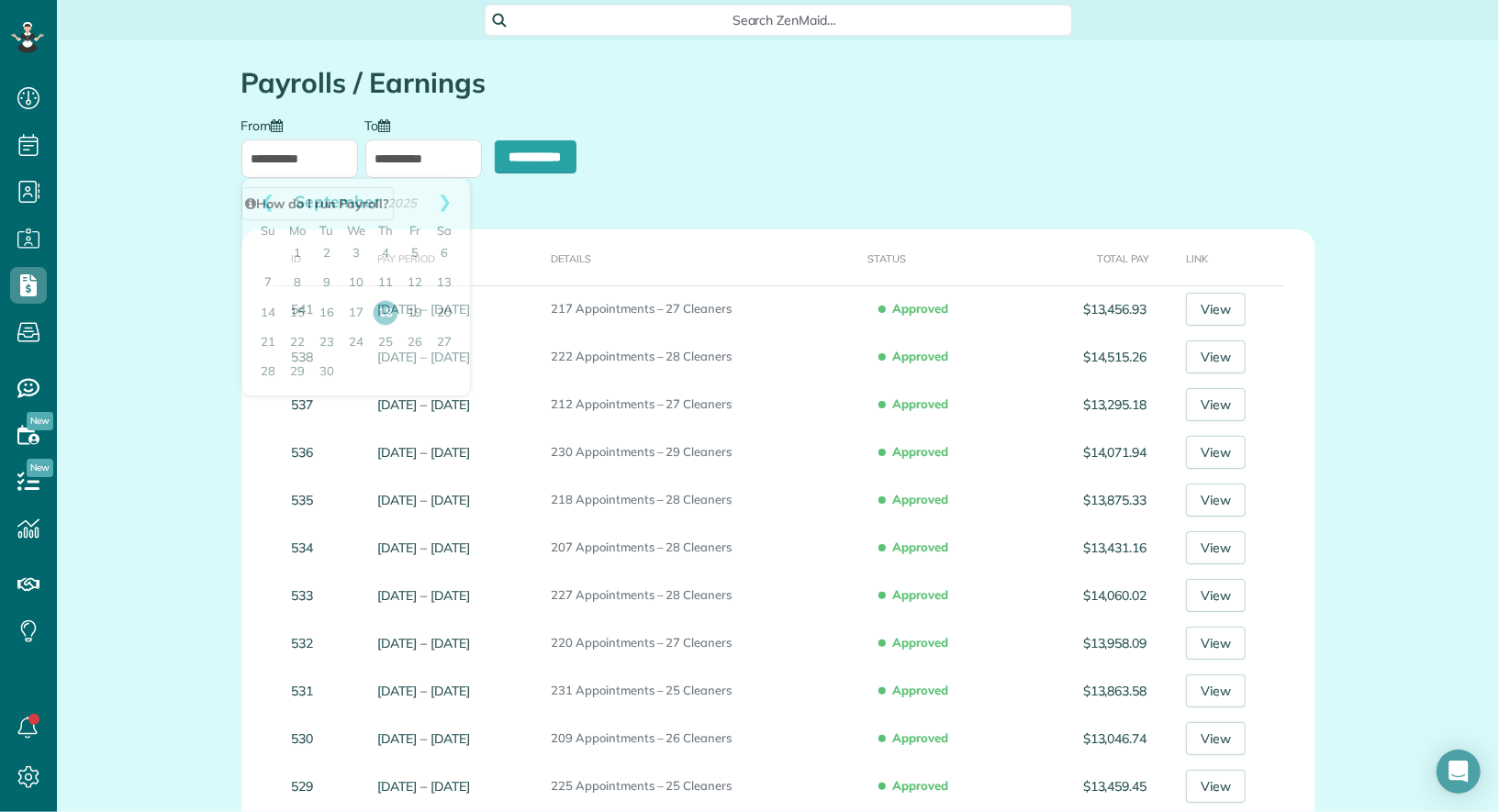
click at [317, 165] on input "**********" at bounding box center [299, 158] width 116 height 38
click at [688, 145] on div "**********" at bounding box center [778, 168] width 1101 height 104
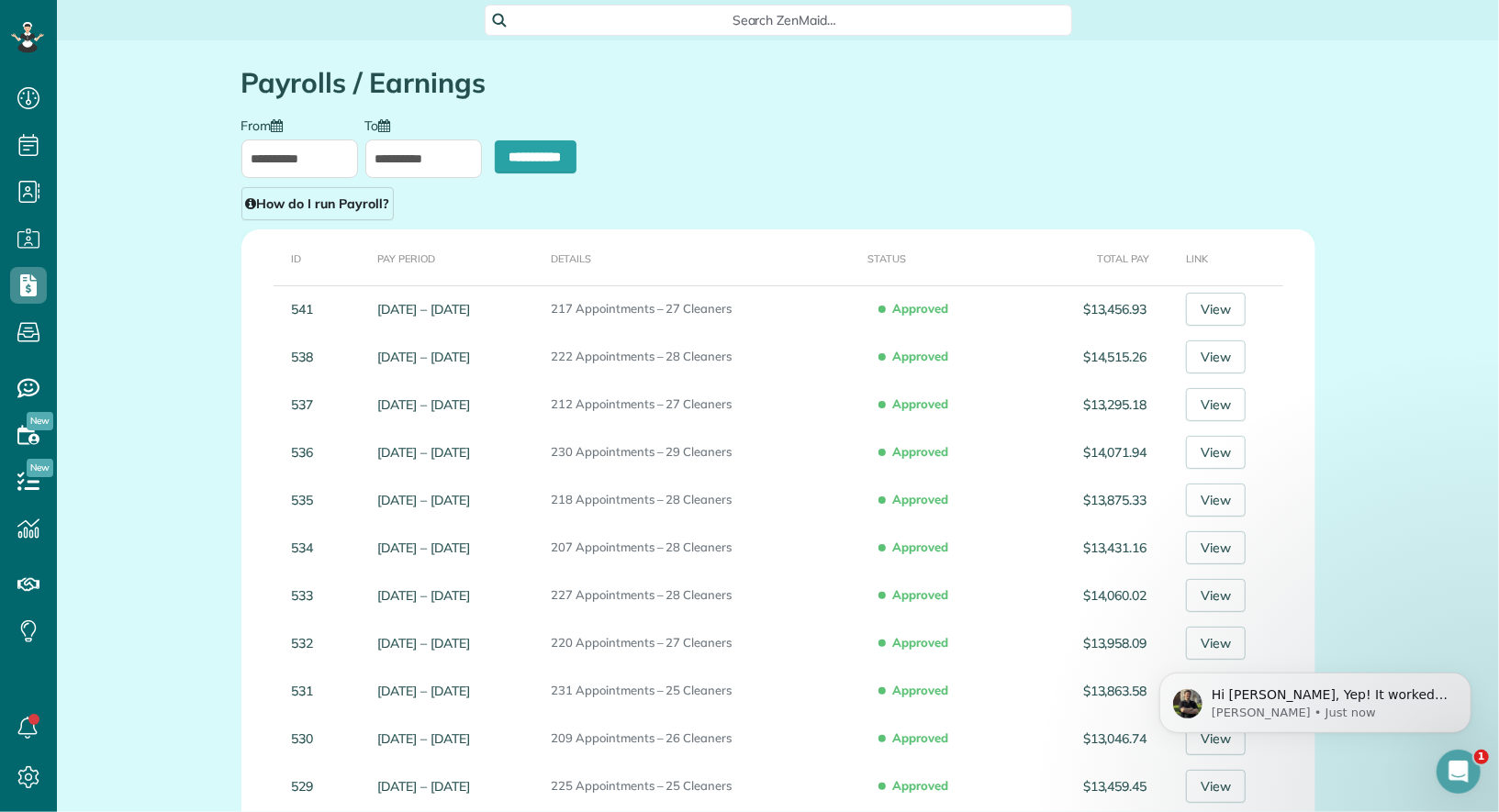
scroll to position [0, 0]
click at [271, 158] on input "**********" at bounding box center [299, 158] width 116 height 38
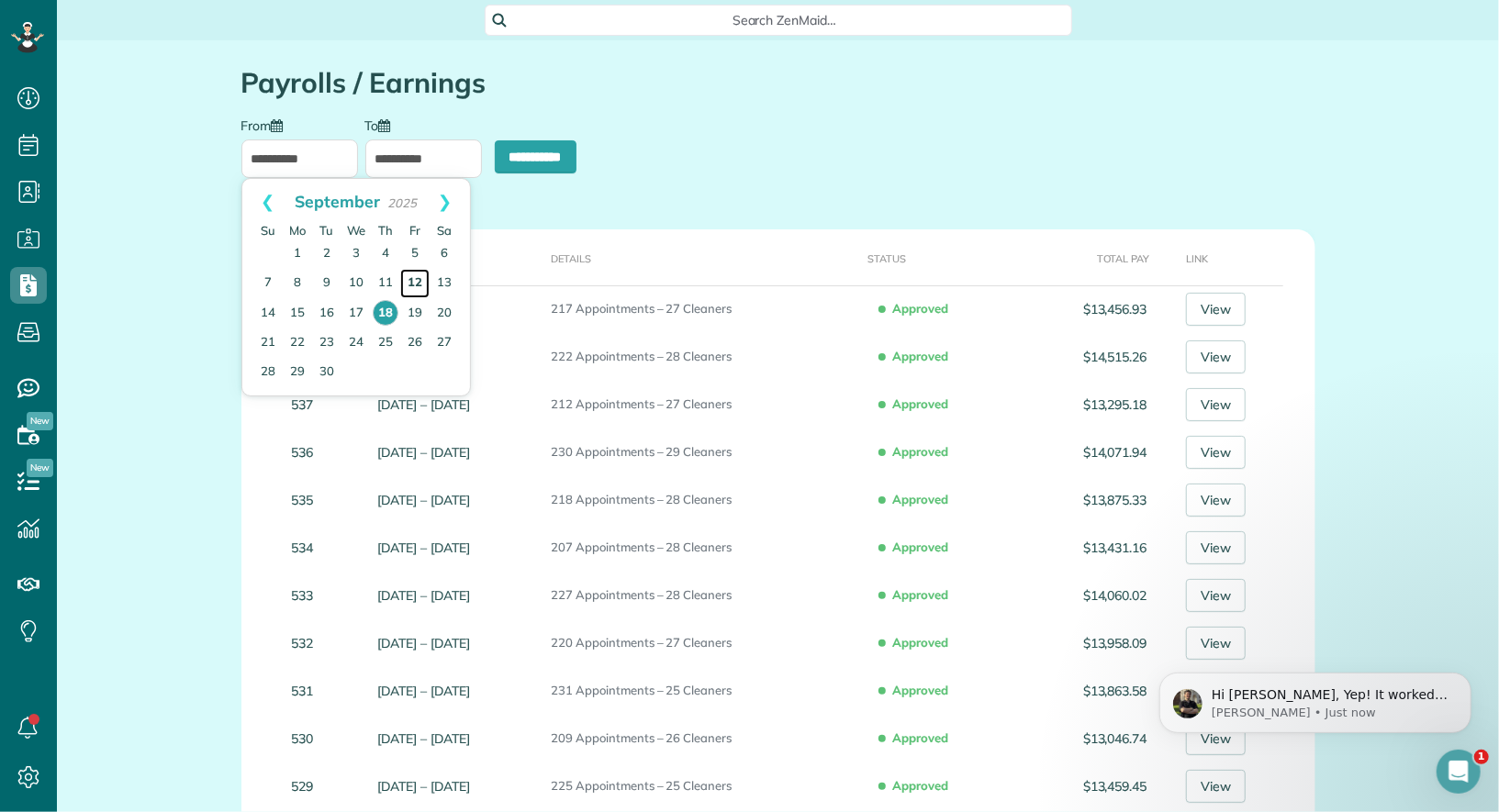
click at [419, 275] on link "12" at bounding box center [415, 283] width 30 height 30
type input "**********"
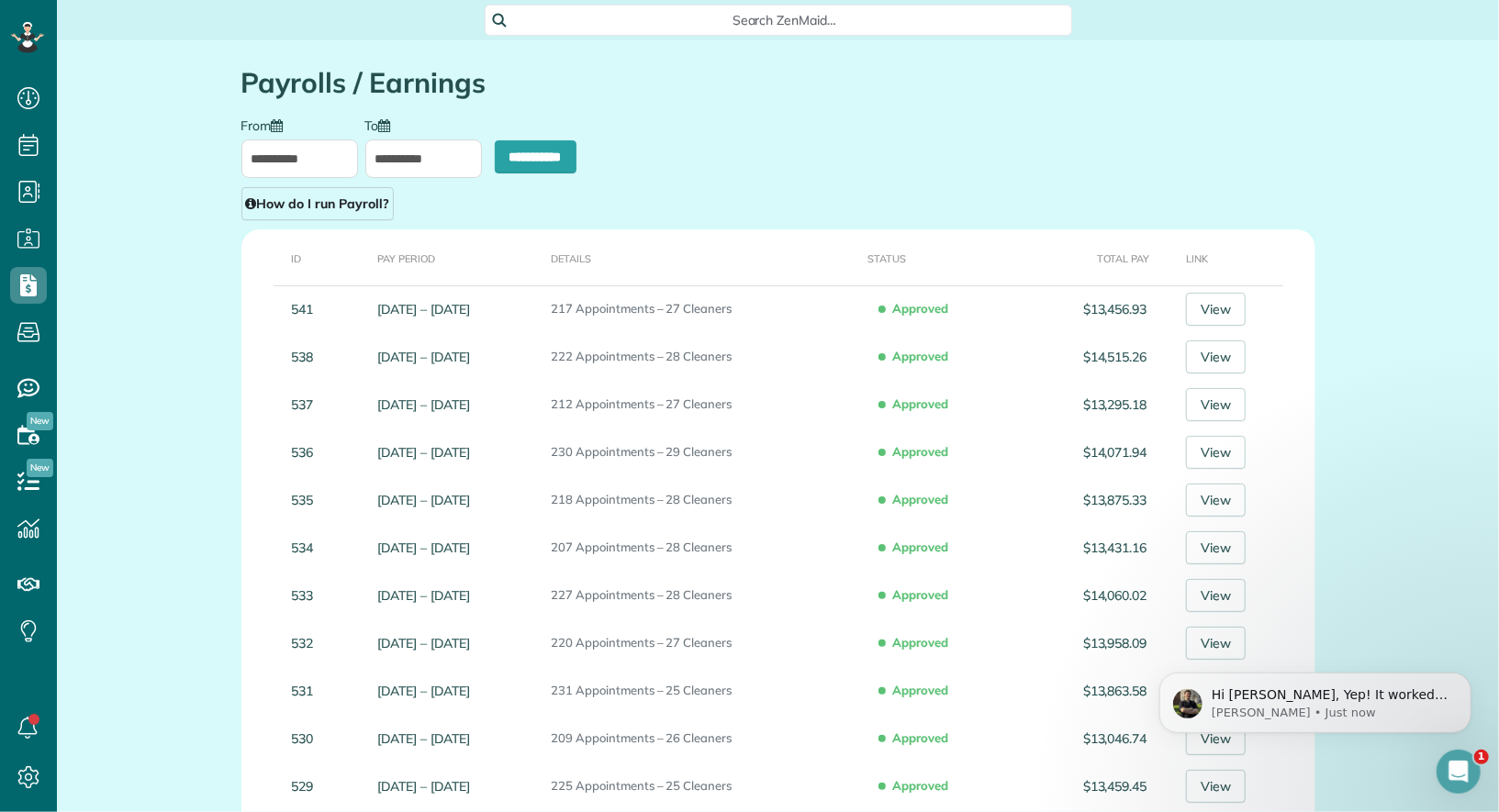
click at [418, 172] on input "**********" at bounding box center [423, 158] width 116 height 38
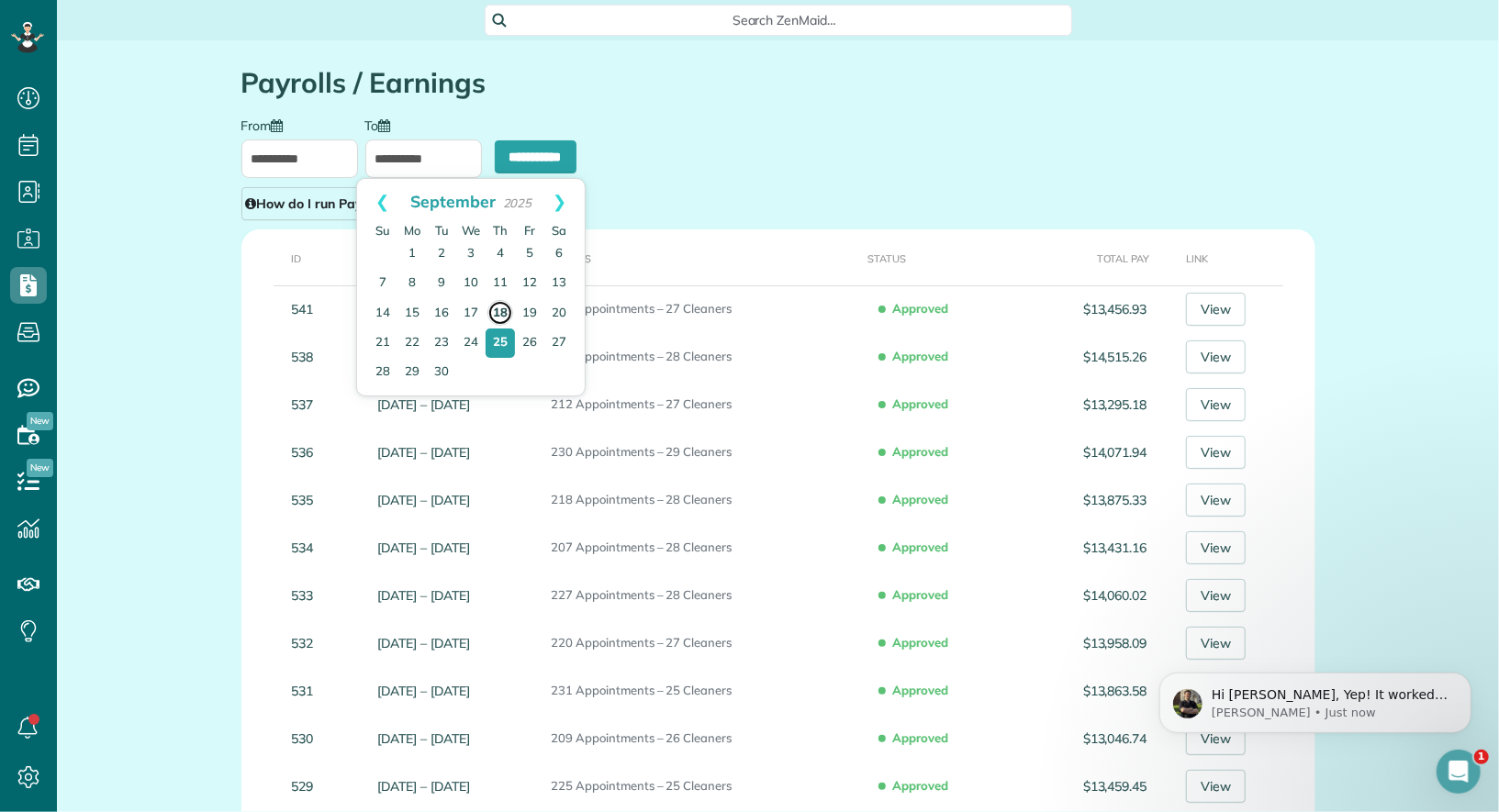
click at [501, 310] on link "18" at bounding box center [500, 313] width 26 height 26
type input "**********"
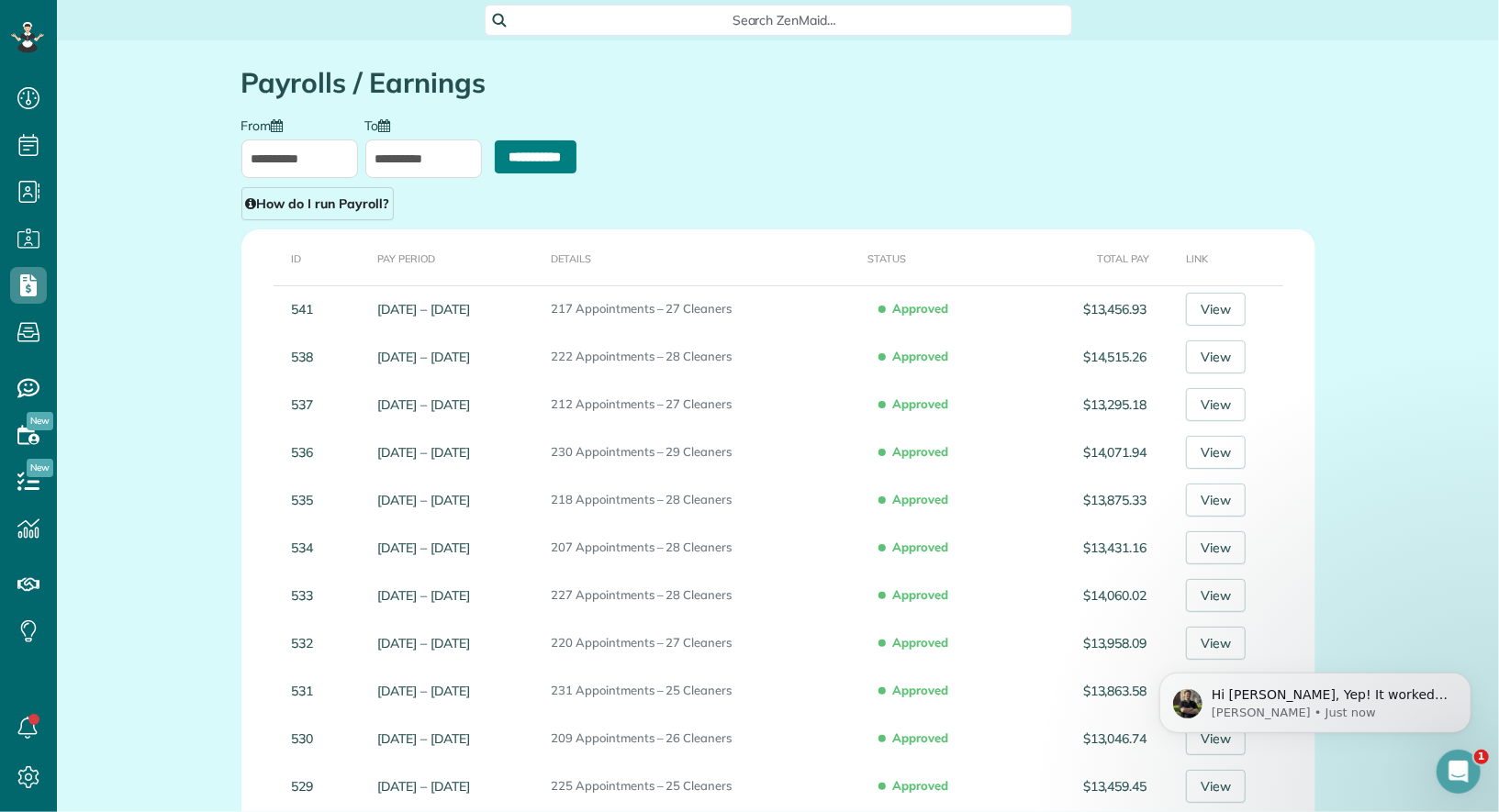
click at [518, 164] on input "**********" at bounding box center [536, 156] width 82 height 33
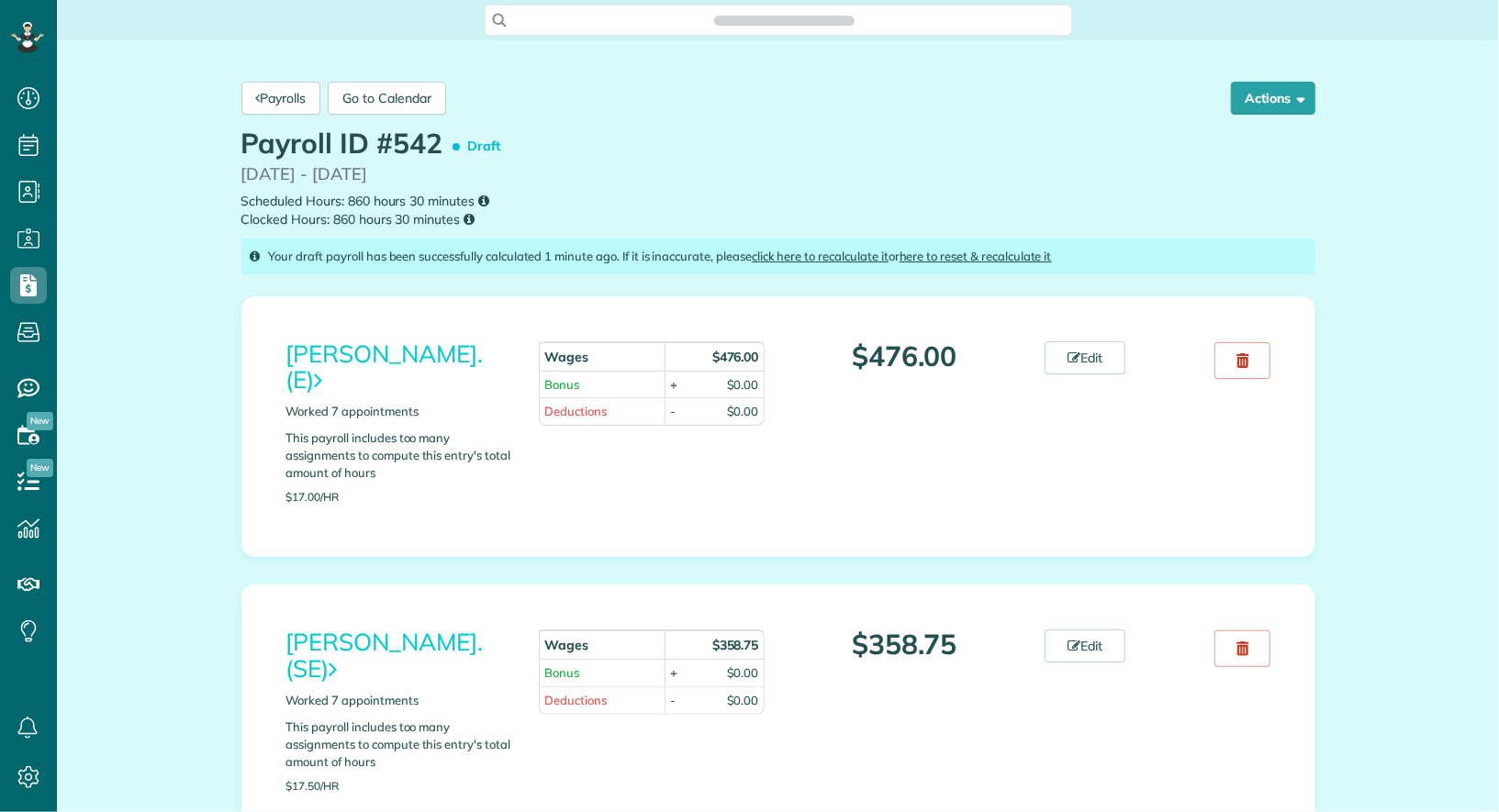
scroll to position [8, 8]
click at [1035, 254] on link "here to reset & recalculate it" at bounding box center [975, 255] width 153 height 14
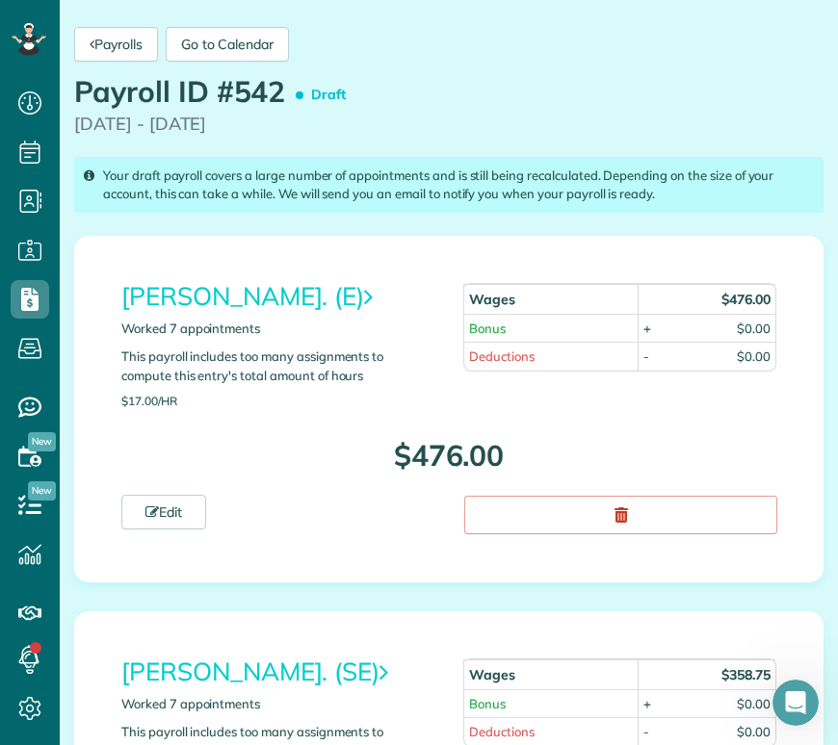
scroll to position [83, 0]
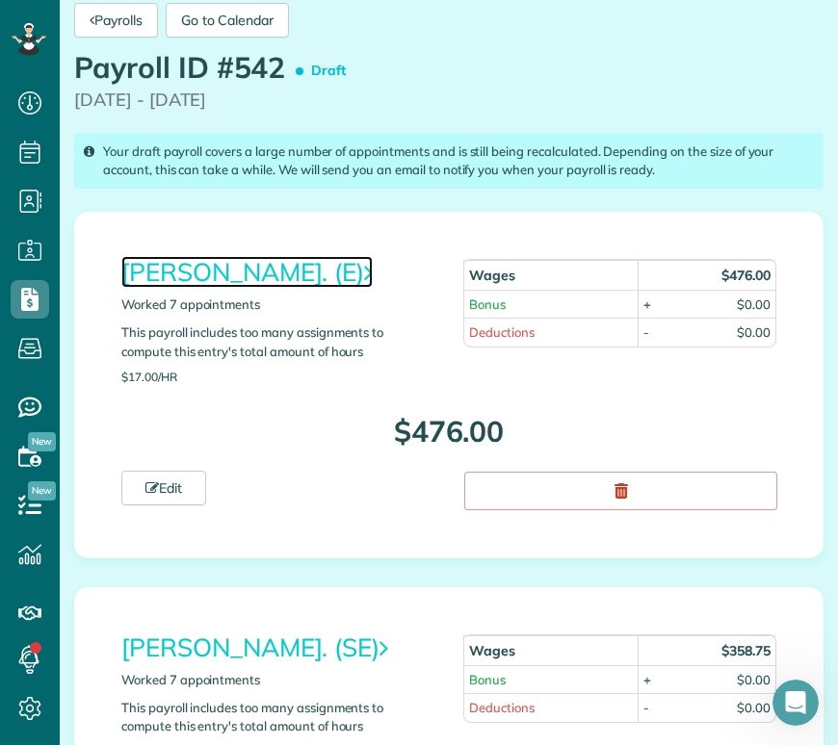
click at [265, 273] on link "Adelina Alvarez. (E)" at bounding box center [246, 272] width 251 height 32
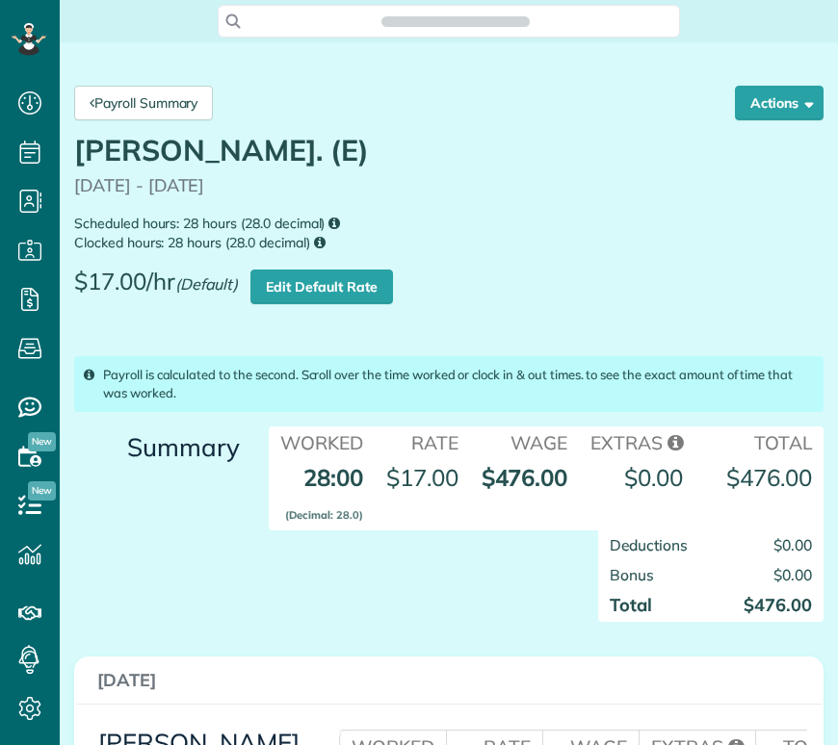
scroll to position [8, 8]
click at [164, 102] on link "Payroll Summary" at bounding box center [143, 103] width 139 height 35
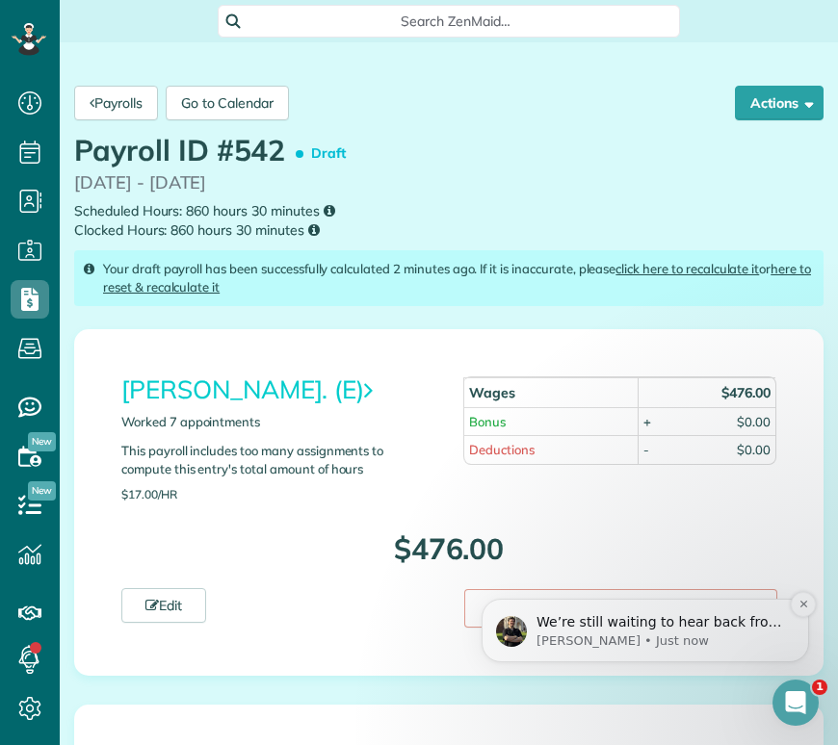
click at [659, 630] on p "We’re still waiting to hear back from our development team on the specifics of …" at bounding box center [660, 622] width 248 height 19
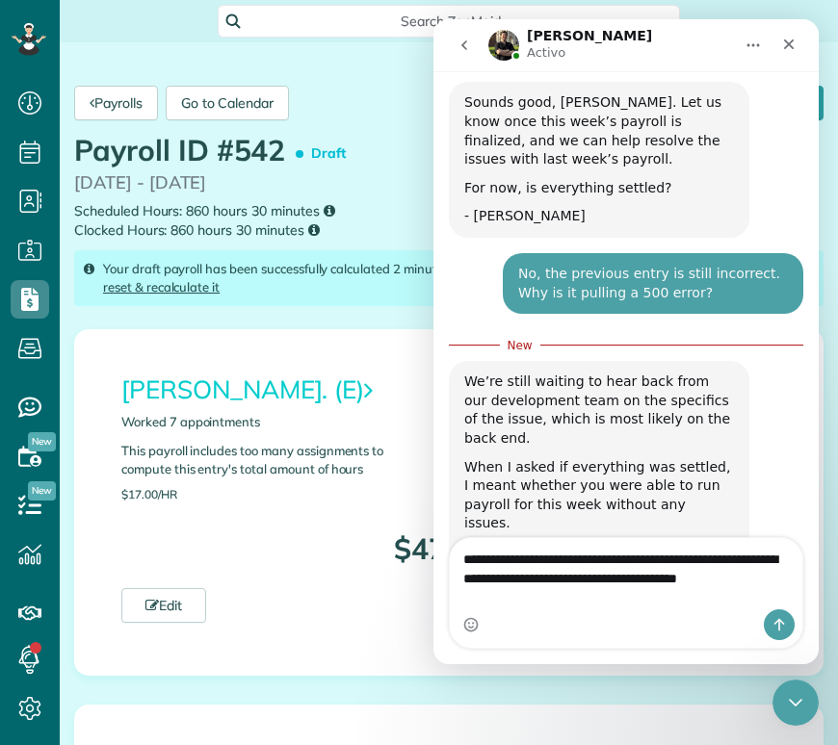
scroll to position [1751, 0]
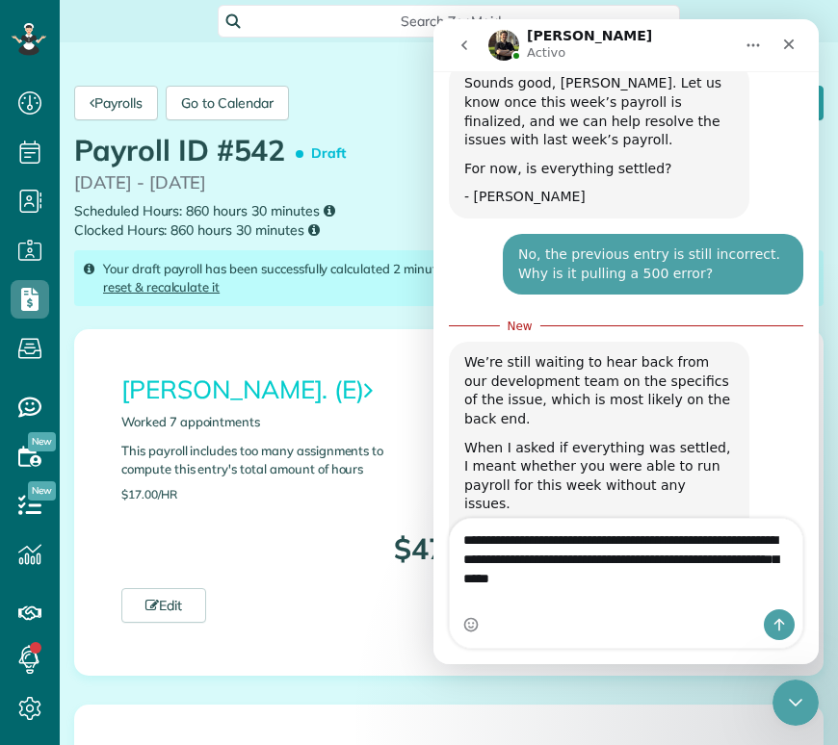
type textarea "**********"
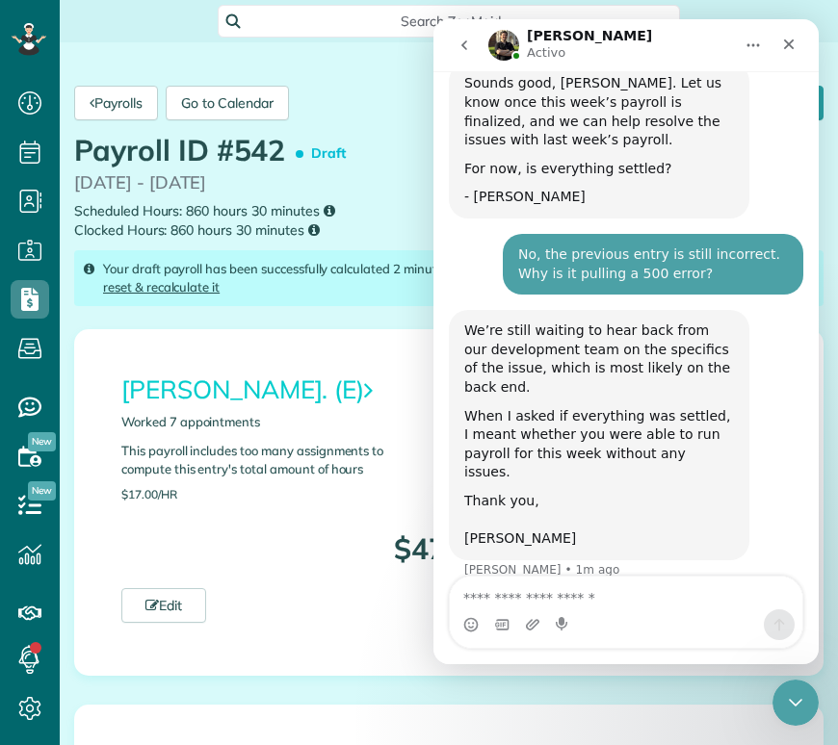
scroll to position [1796, 0]
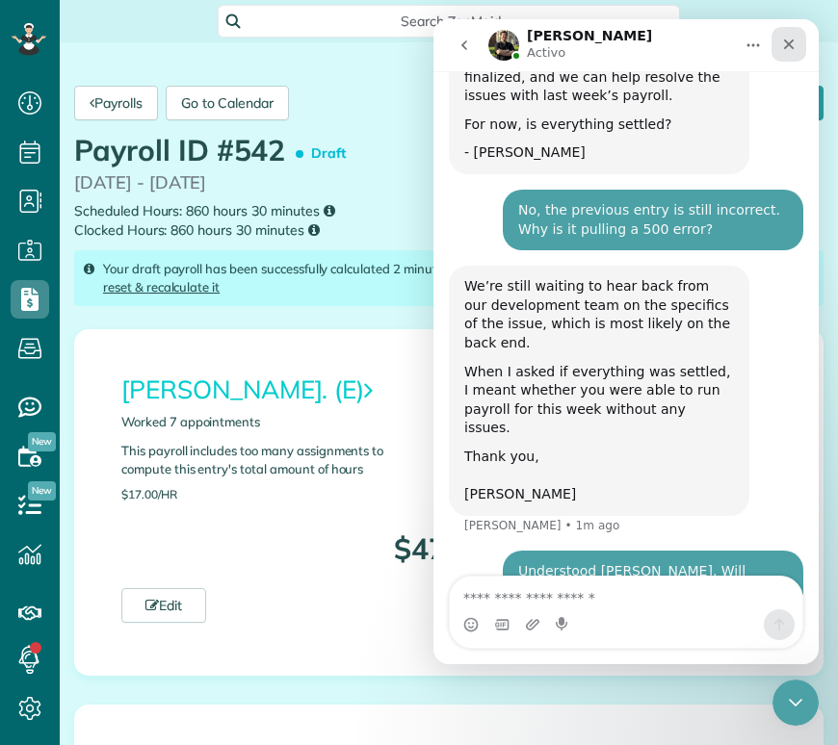
click at [779, 34] on div "Close" at bounding box center [788, 44] width 35 height 35
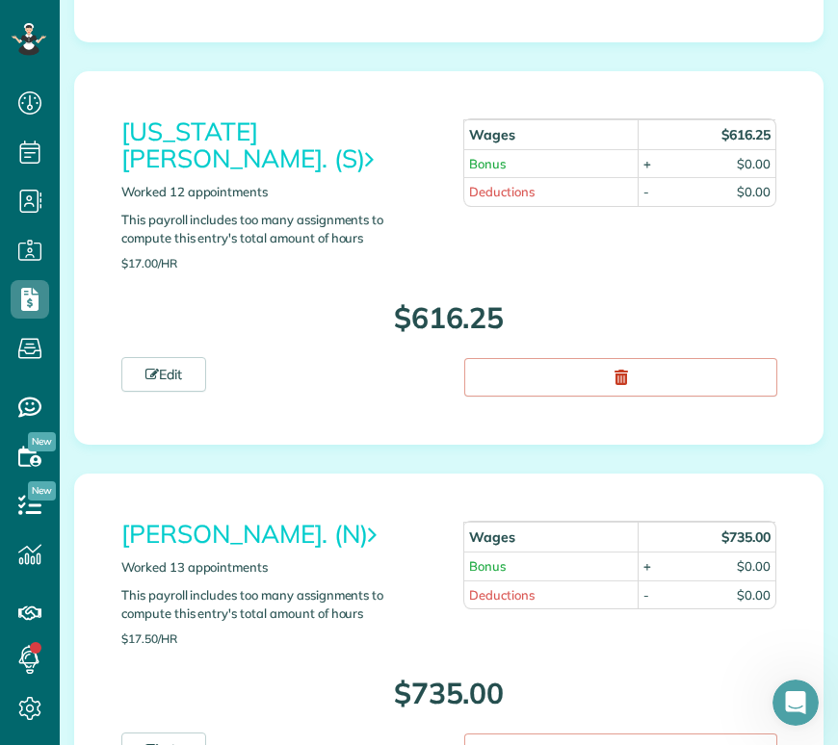
scroll to position [10325, 0]
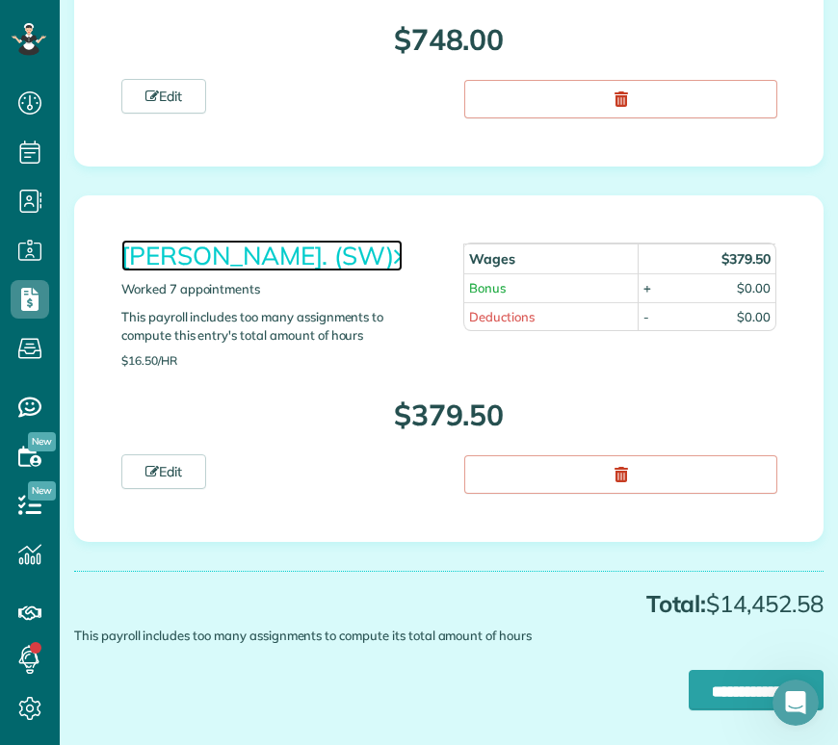
click at [236, 240] on link "[PERSON_NAME]. (SW)" at bounding box center [261, 256] width 281 height 32
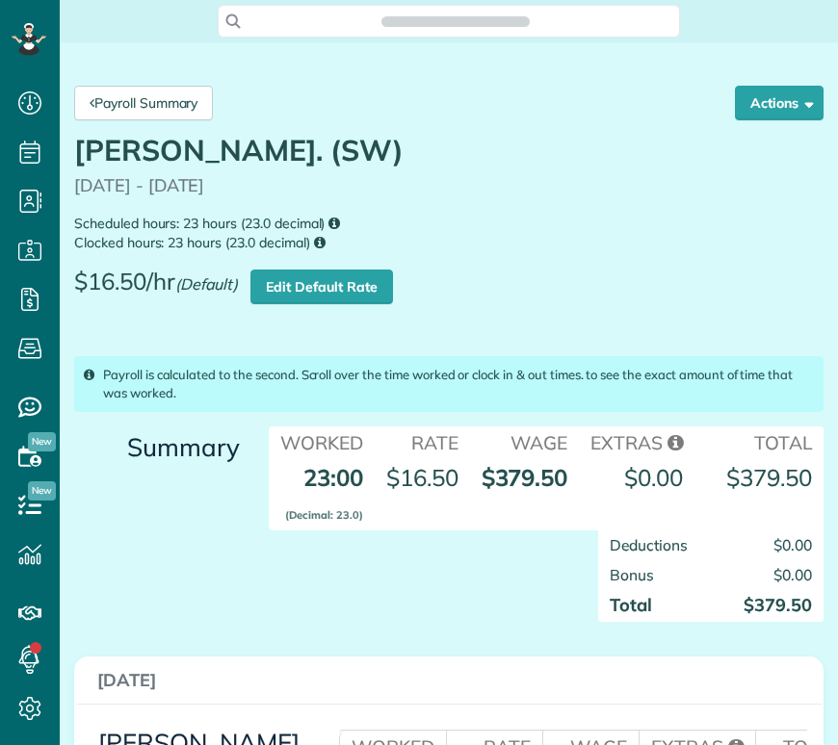
scroll to position [8, 8]
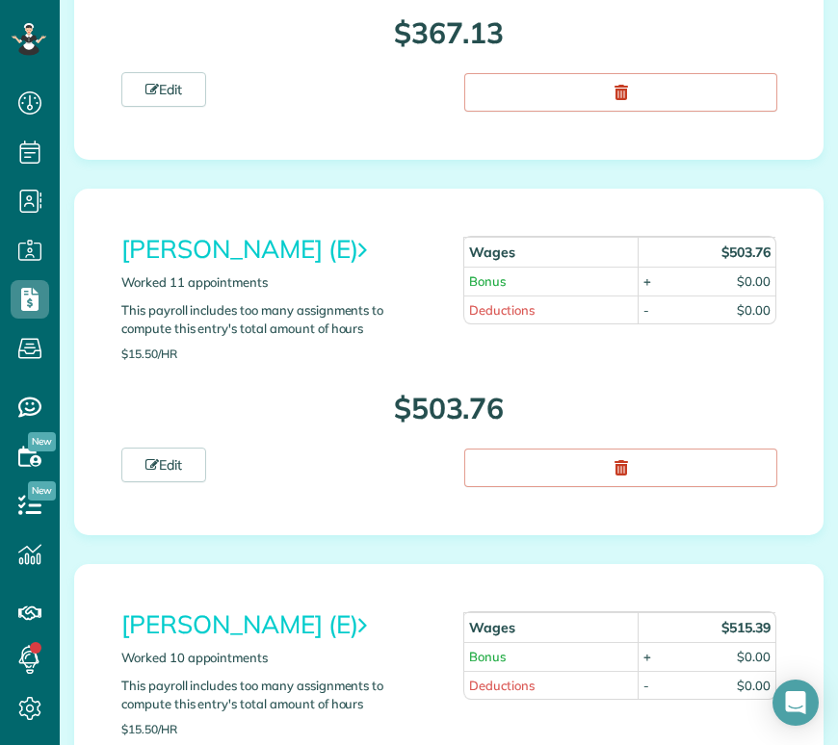
scroll to position [4795, 0]
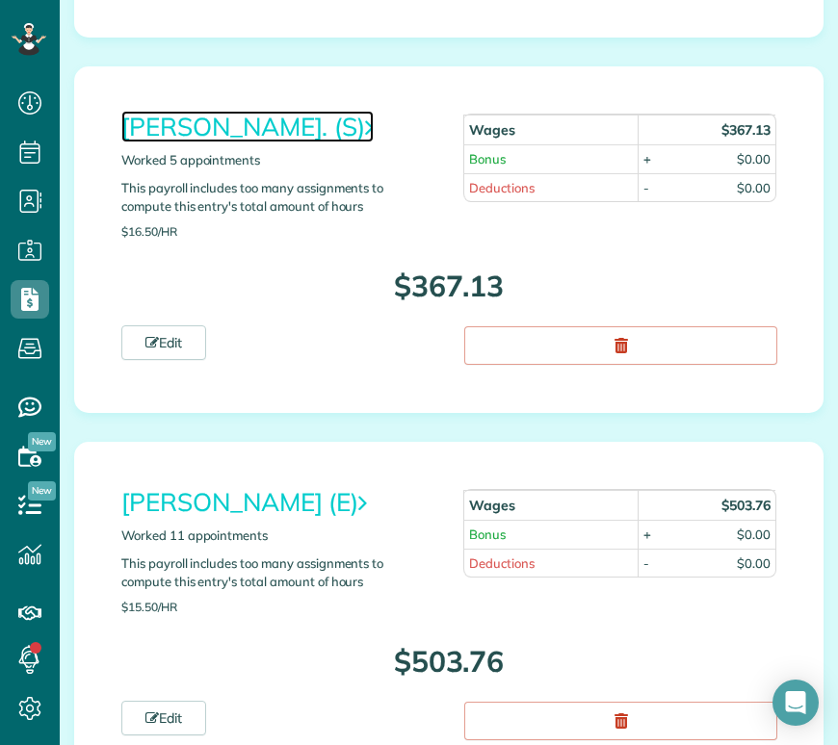
click at [281, 111] on link "[PERSON_NAME]. (S)" at bounding box center [247, 127] width 252 height 32
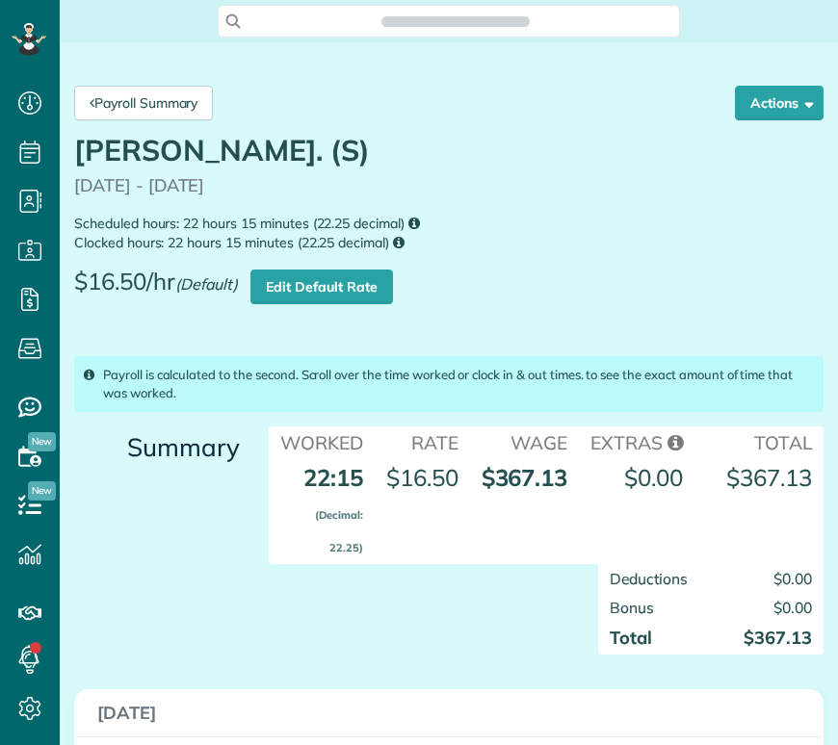
scroll to position [8, 8]
click at [192, 102] on link "Payroll Summary" at bounding box center [143, 103] width 139 height 35
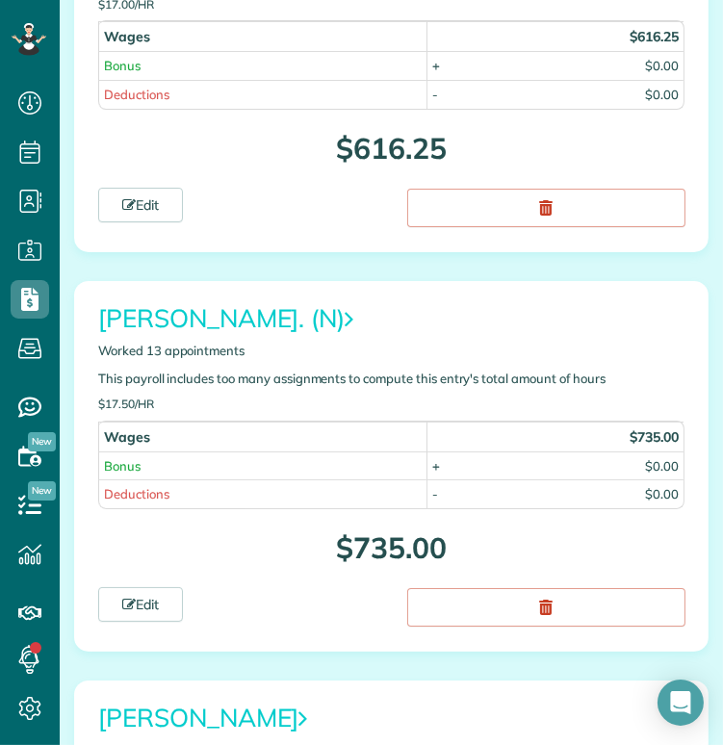
scroll to position [9593, 0]
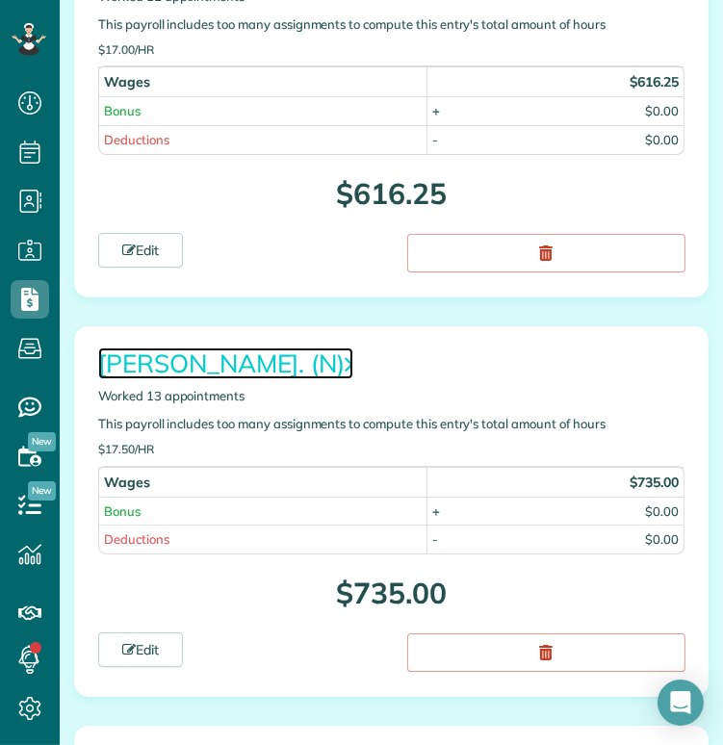
click at [284, 348] on link "[PERSON_NAME]. (N)" at bounding box center [225, 364] width 255 height 32
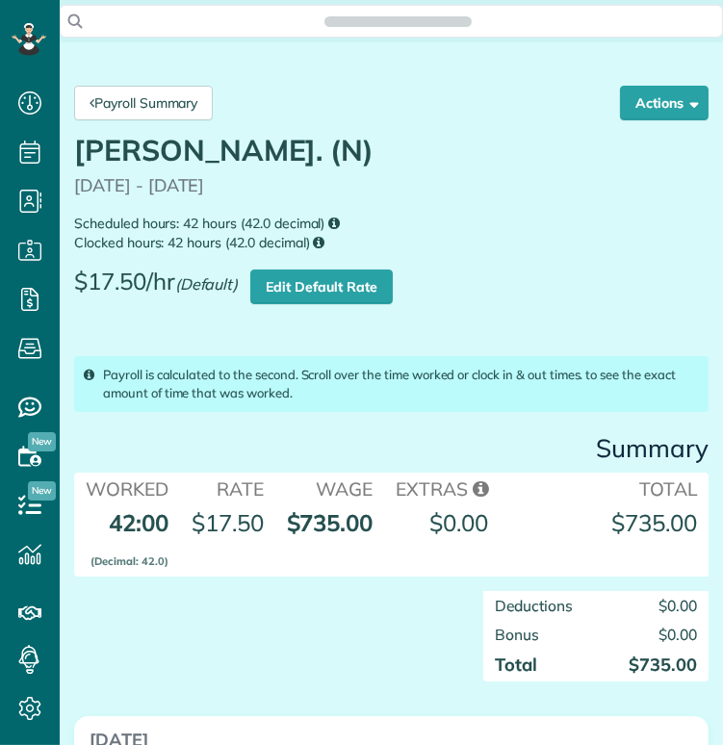
scroll to position [8, 8]
click at [152, 105] on link "Payroll Summary" at bounding box center [143, 103] width 139 height 35
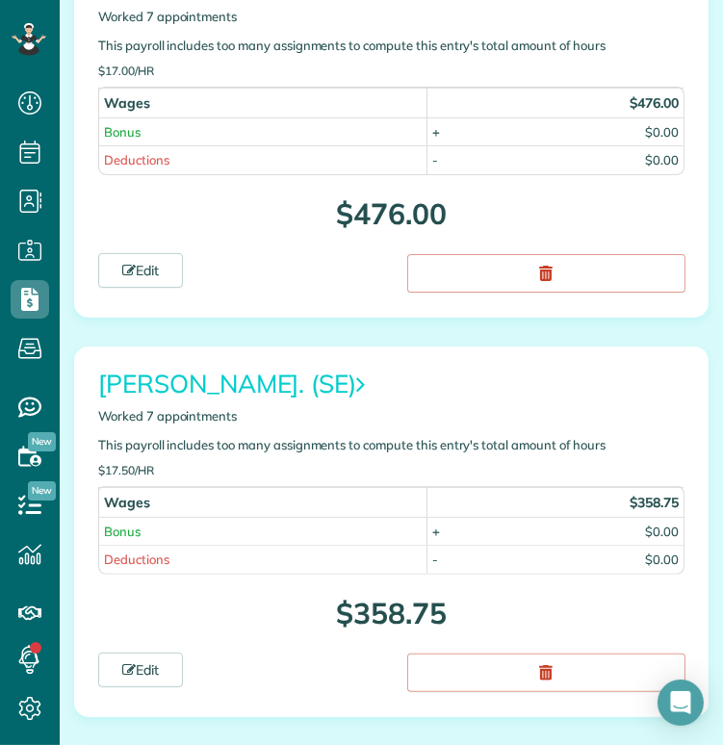
scroll to position [578, 0]
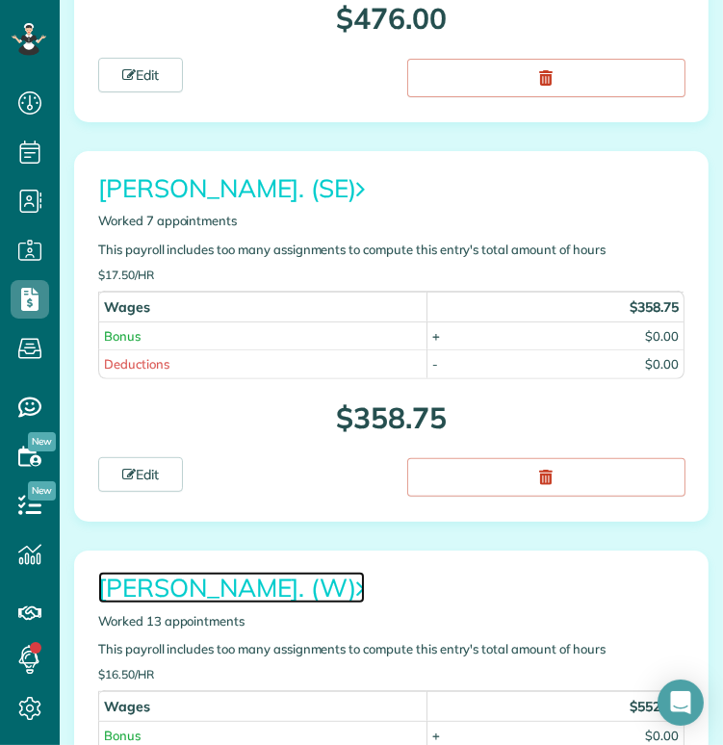
click at [257, 581] on link "[PERSON_NAME]. (W)" at bounding box center [231, 588] width 267 height 32
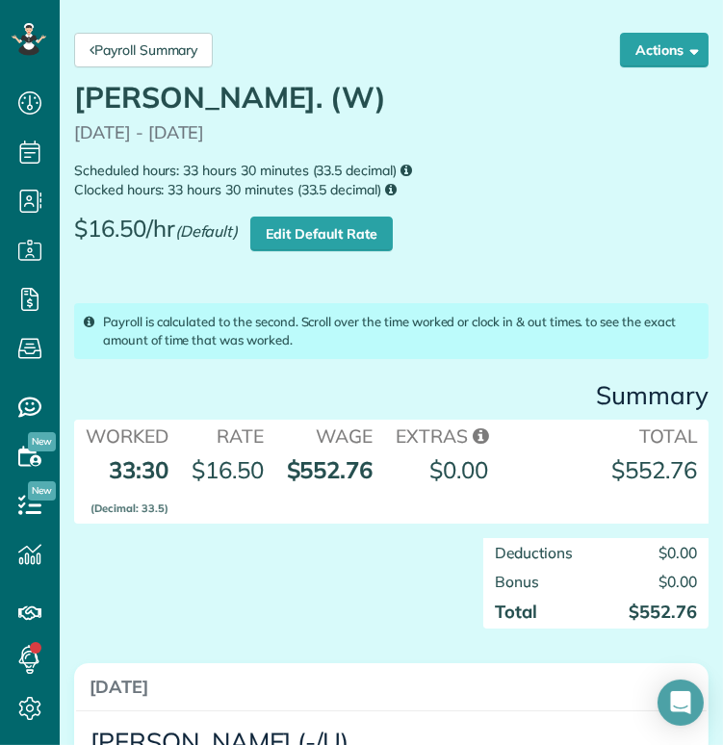
scroll to position [62, 0]
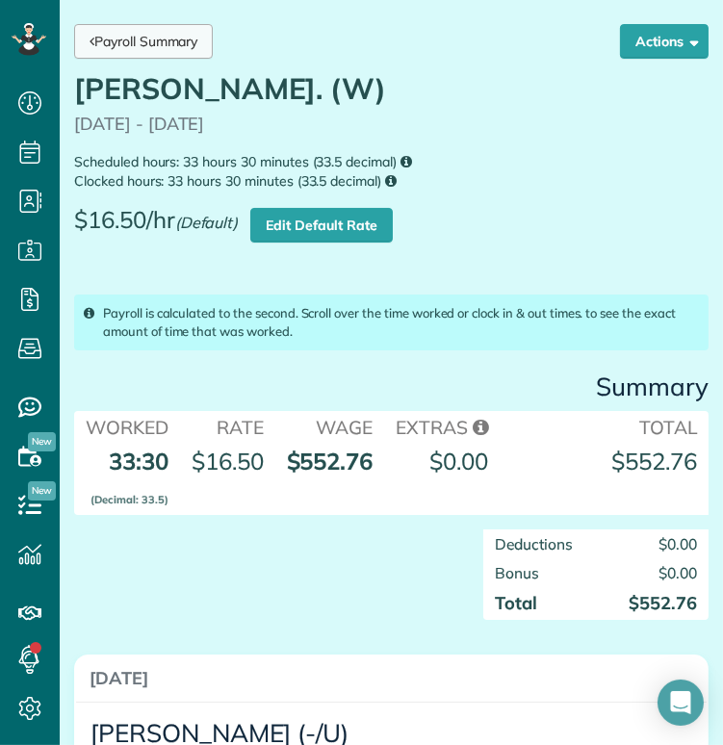
click at [175, 34] on link "Payroll Summary" at bounding box center [143, 41] width 139 height 35
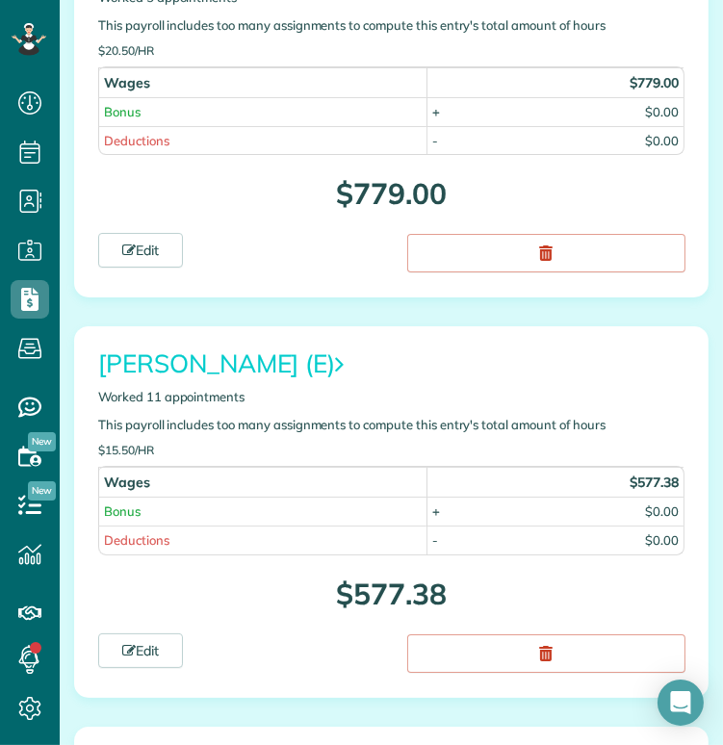
scroll to position [8059, 0]
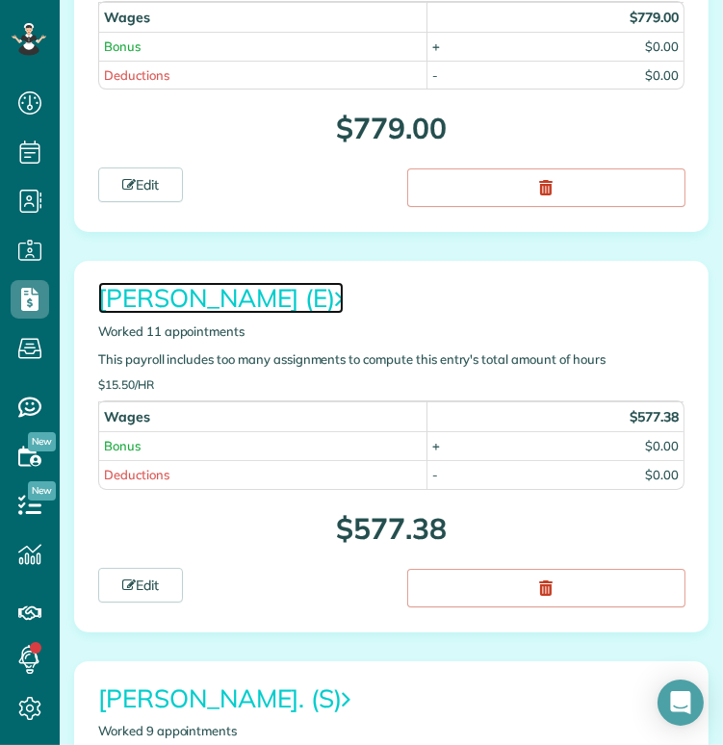
click at [269, 282] on link "[PERSON_NAME] (E)" at bounding box center [220, 298] width 245 height 32
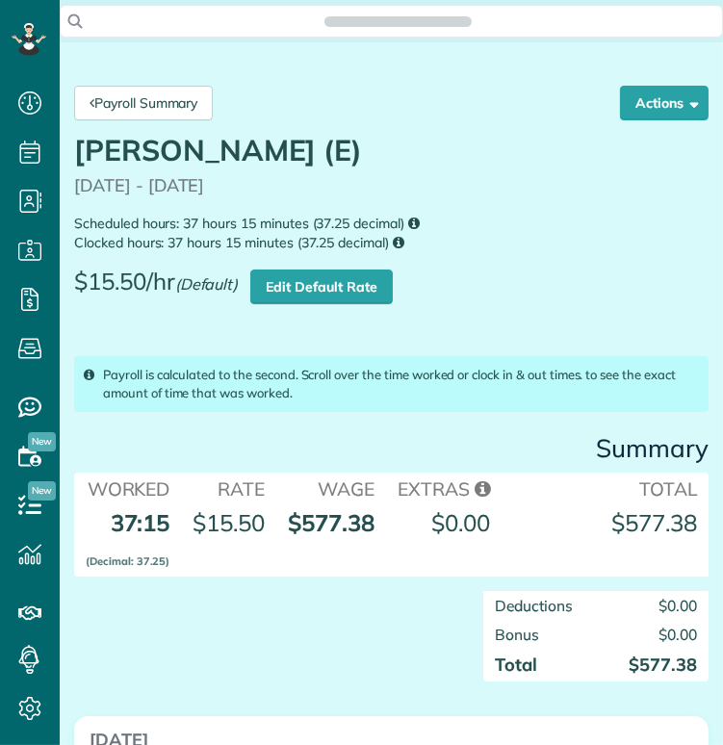
scroll to position [8, 8]
click at [143, 96] on link "Payroll Summary" at bounding box center [143, 103] width 139 height 35
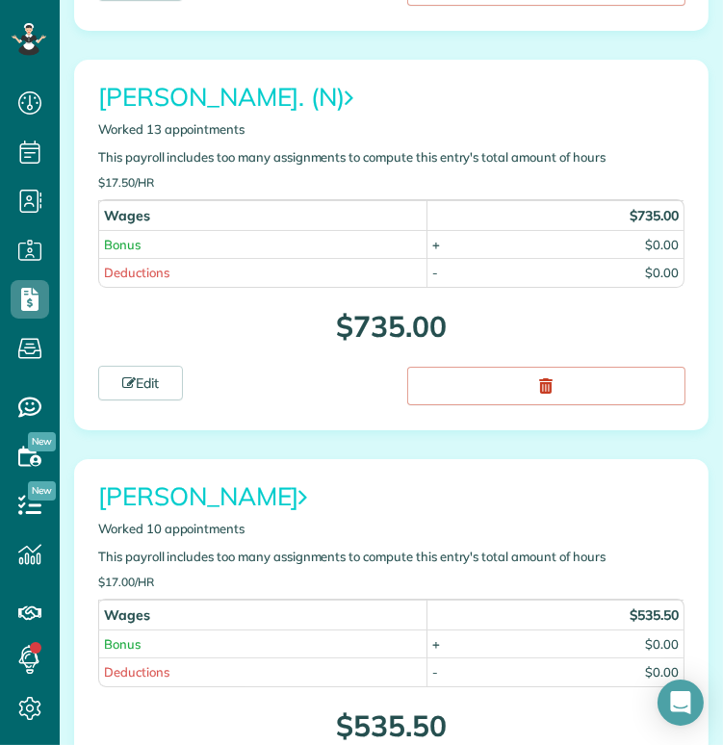
scroll to position [9861, 0]
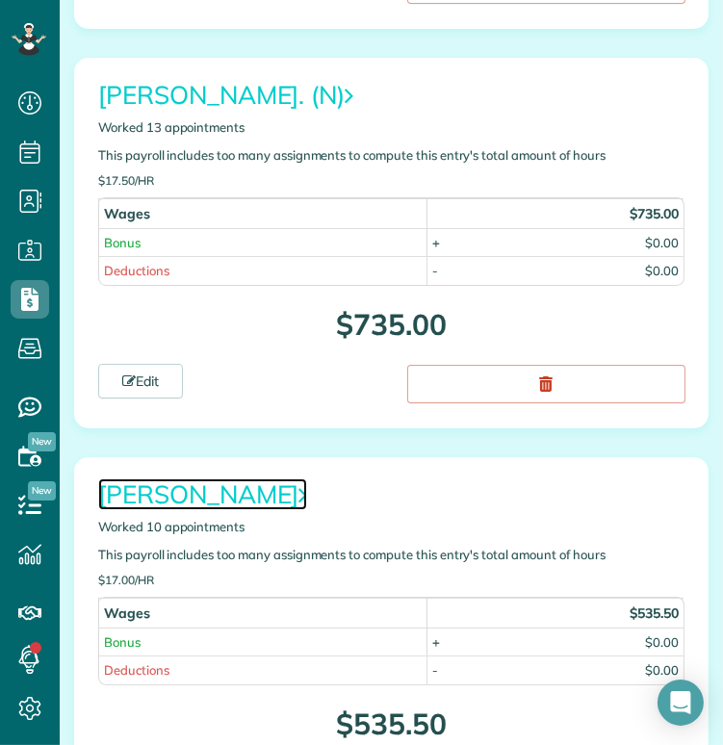
click at [166, 478] on link "[PERSON_NAME]" at bounding box center [202, 494] width 209 height 32
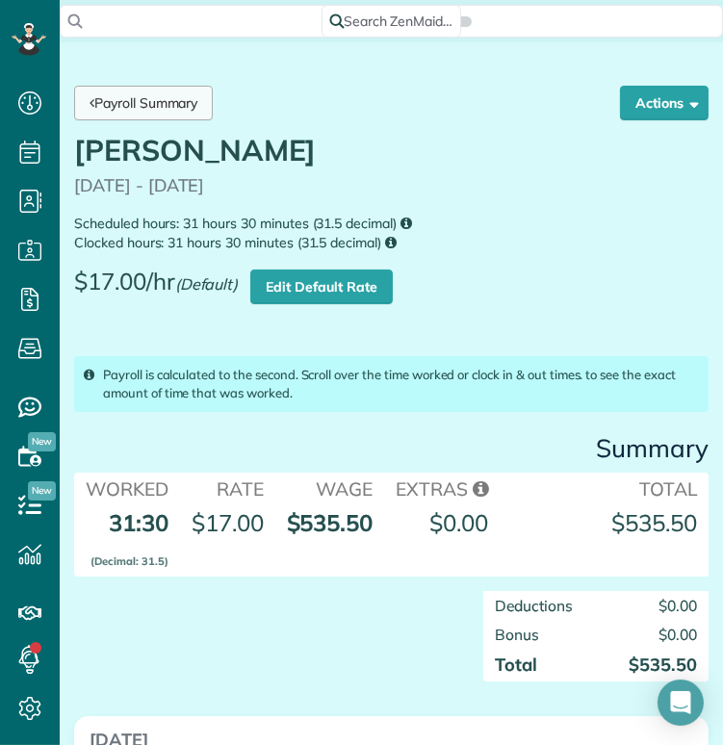
click at [162, 104] on link "Payroll Summary" at bounding box center [143, 103] width 139 height 35
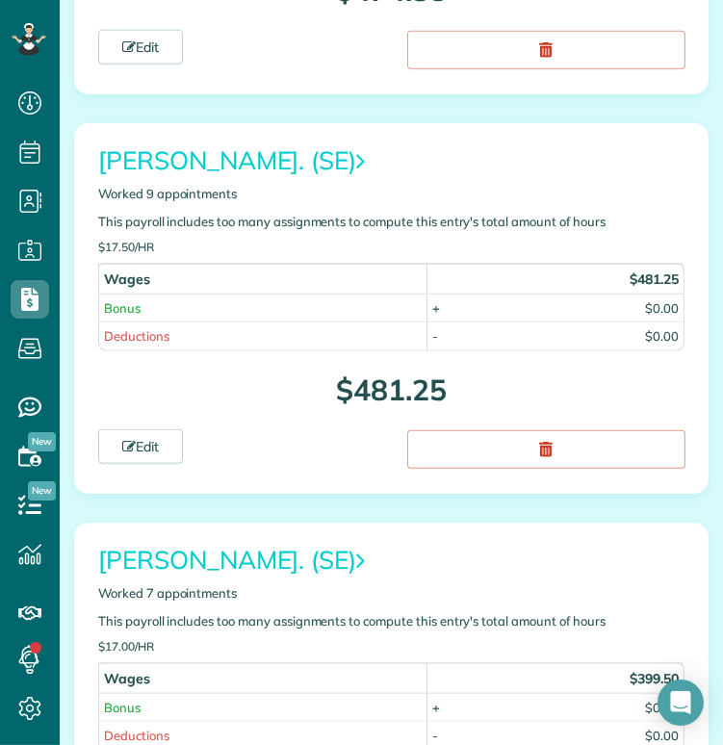
scroll to position [2137, 0]
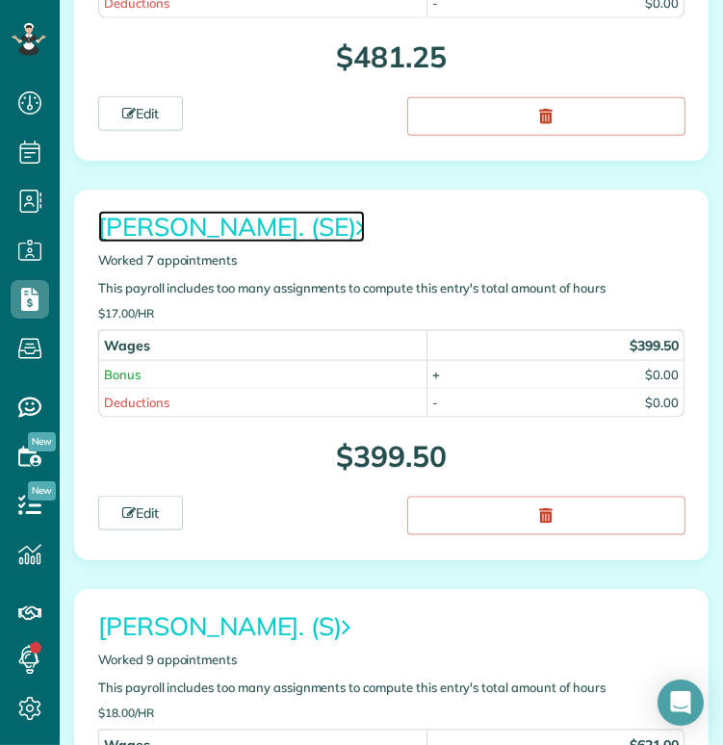
click at [218, 211] on link "[PERSON_NAME]. (SE)" at bounding box center [231, 227] width 267 height 32
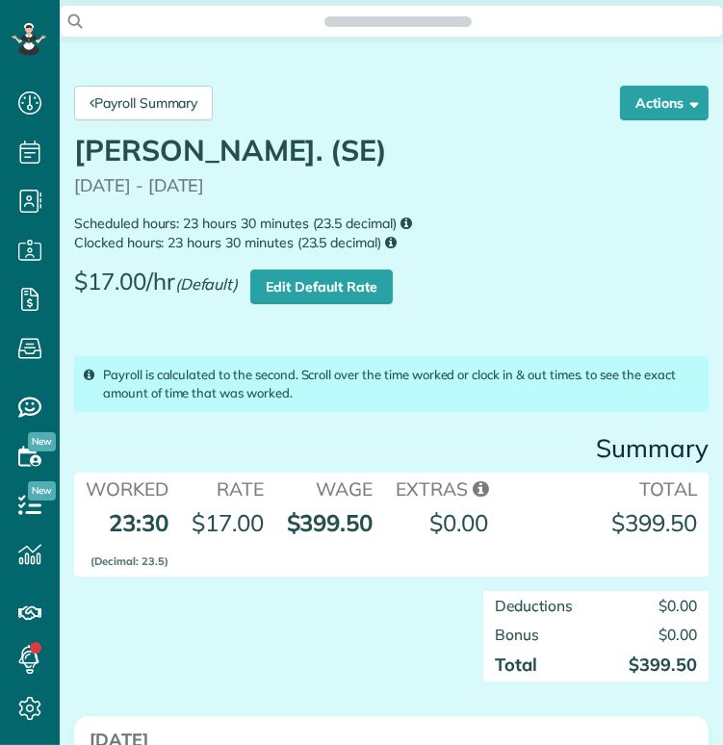
scroll to position [8, 8]
click at [165, 90] on link "Payroll Summary" at bounding box center [143, 103] width 139 height 35
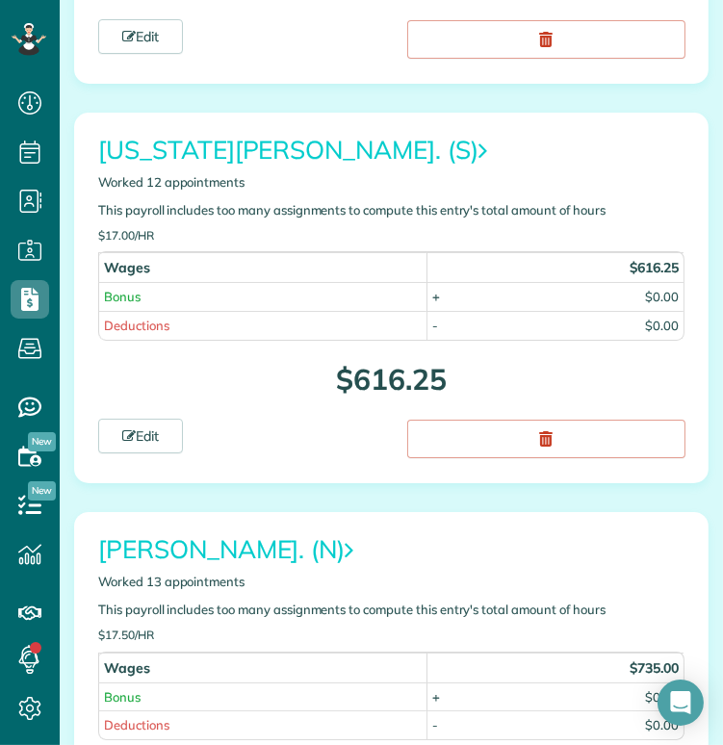
scroll to position [9404, 0]
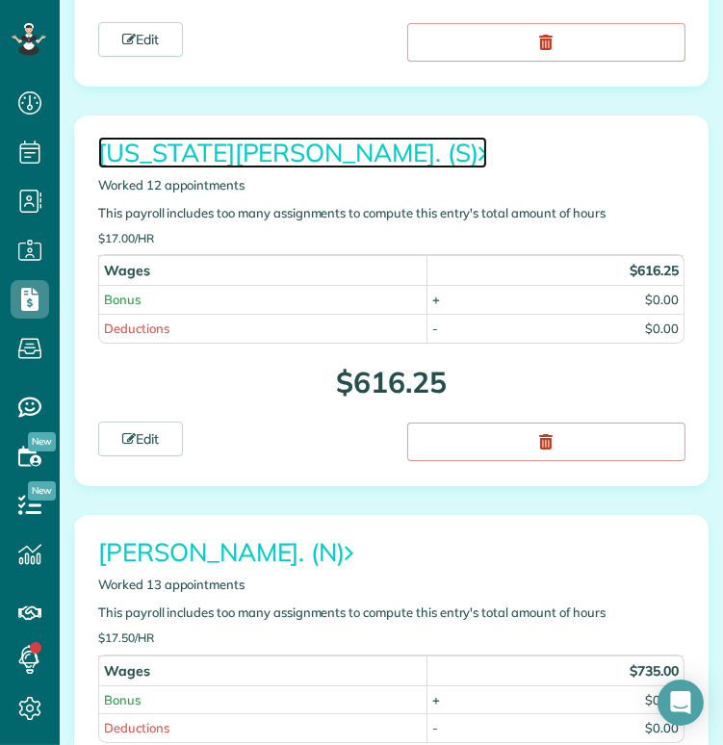
click at [194, 137] on link "[US_STATE][PERSON_NAME]. (S)" at bounding box center [292, 153] width 389 height 32
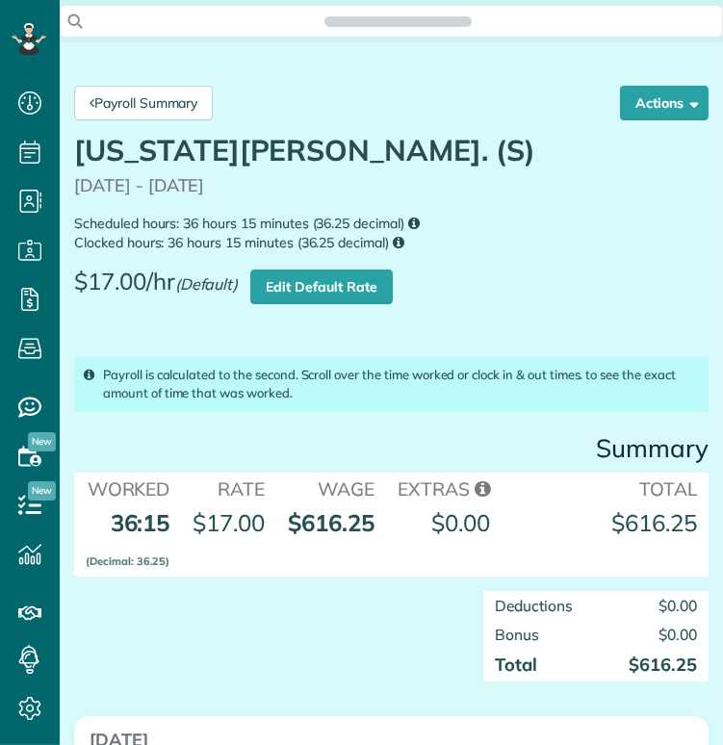
scroll to position [8, 8]
click at [154, 102] on link "Payroll Summary" at bounding box center [143, 103] width 139 height 35
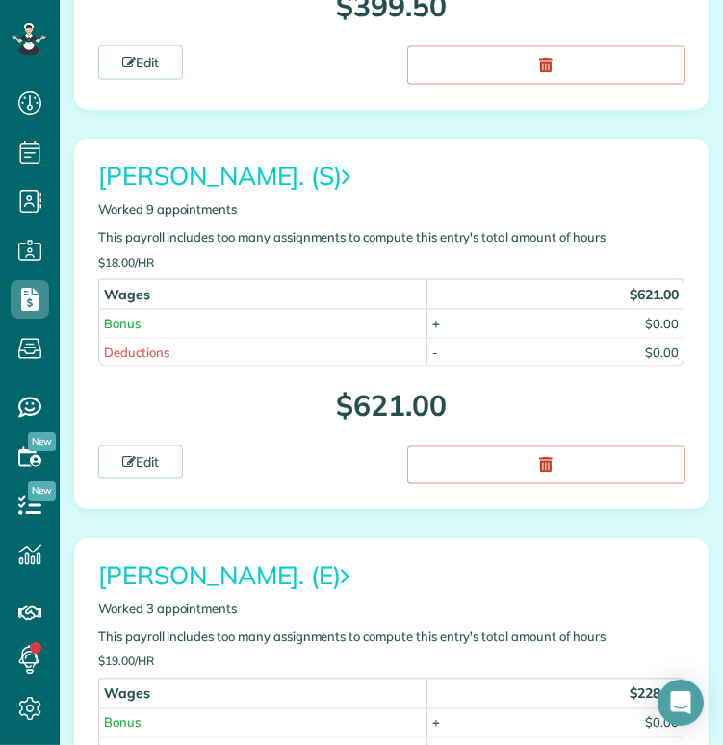
scroll to position [3268, 0]
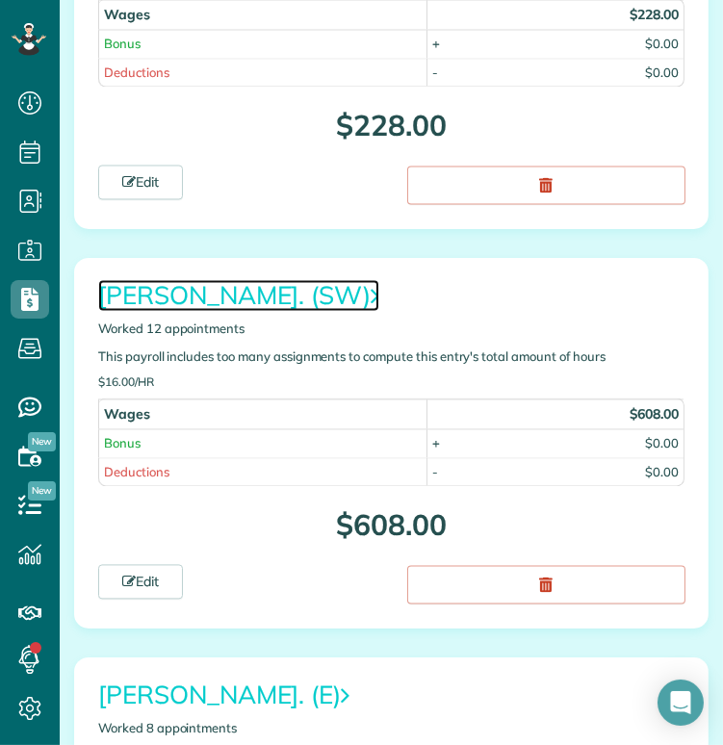
click at [265, 279] on link "[PERSON_NAME]. (SW)" at bounding box center [238, 295] width 281 height 32
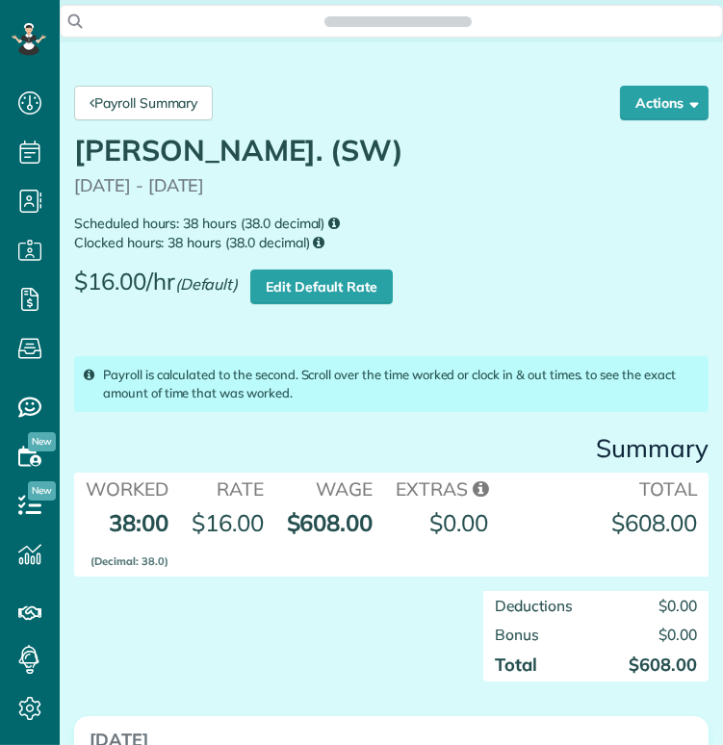
scroll to position [8, 8]
click at [168, 101] on link "Payroll Summary" at bounding box center [143, 103] width 139 height 35
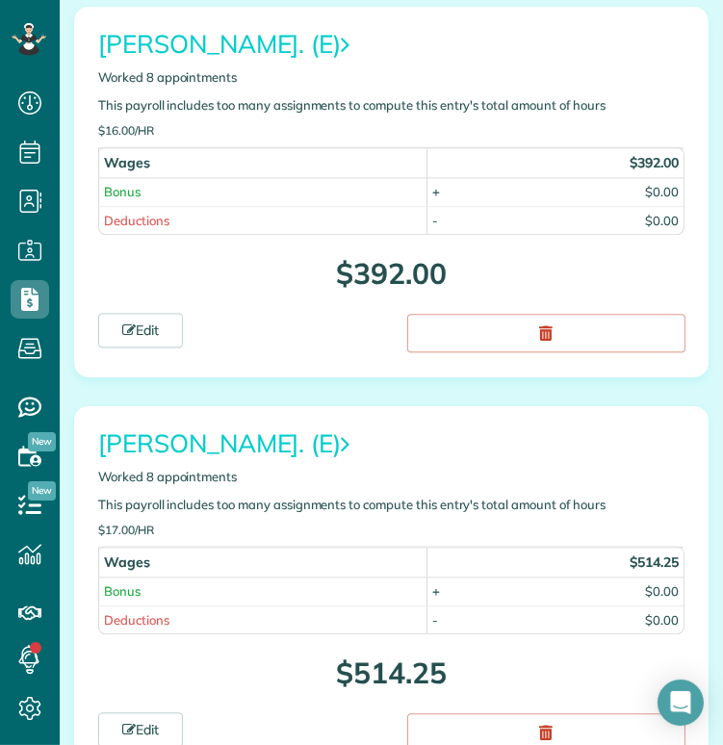
scroll to position [3916, 0]
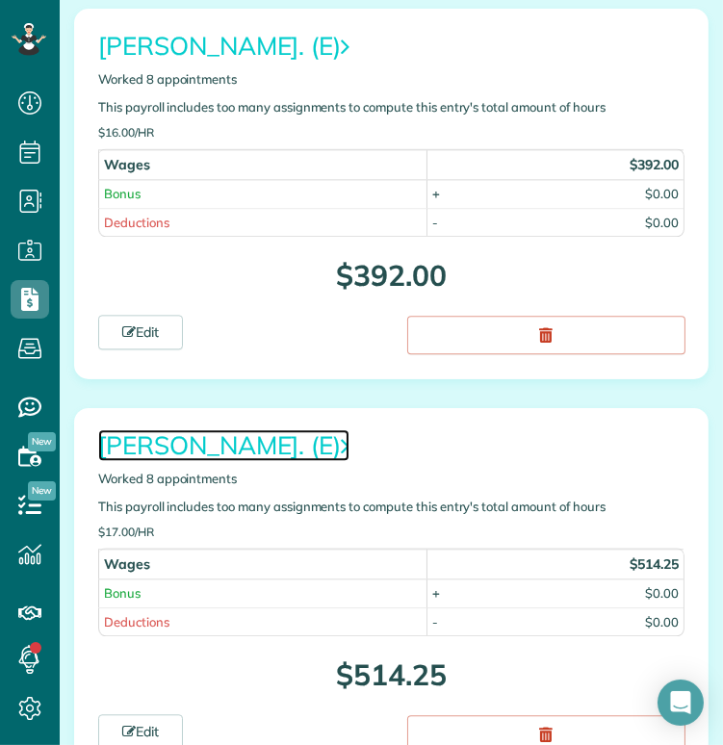
click at [218, 429] on link "[PERSON_NAME]. (E)" at bounding box center [223, 445] width 251 height 32
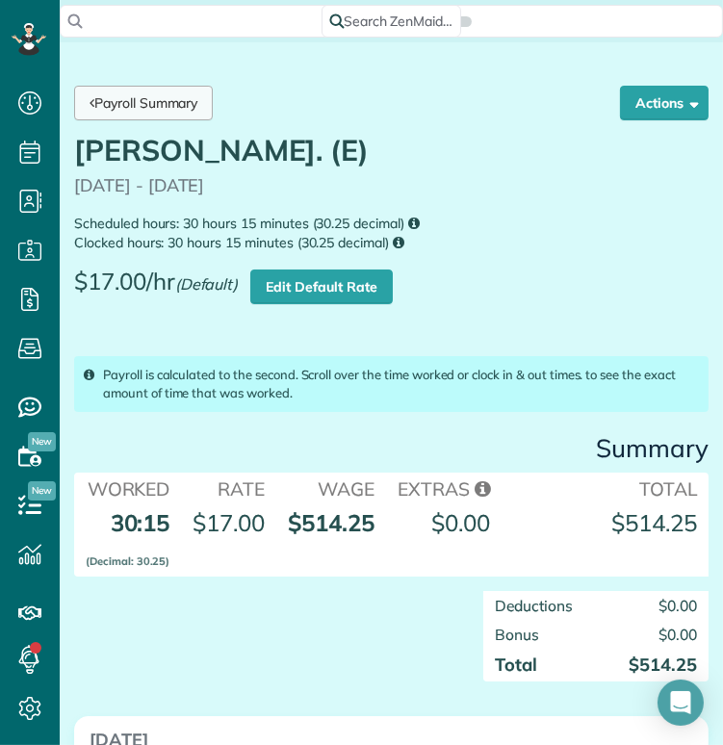
click at [168, 96] on link "Payroll Summary" at bounding box center [143, 103] width 139 height 35
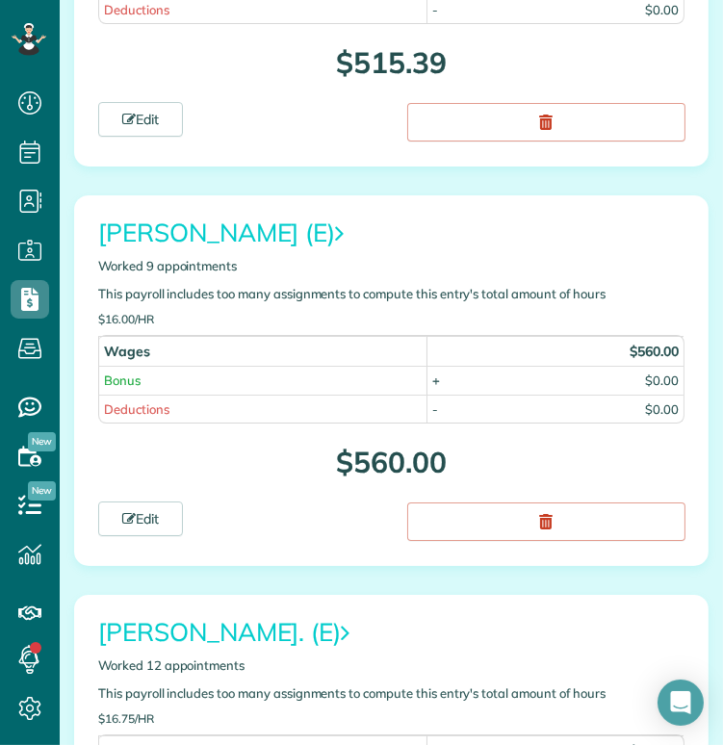
scroll to position [6130, 0]
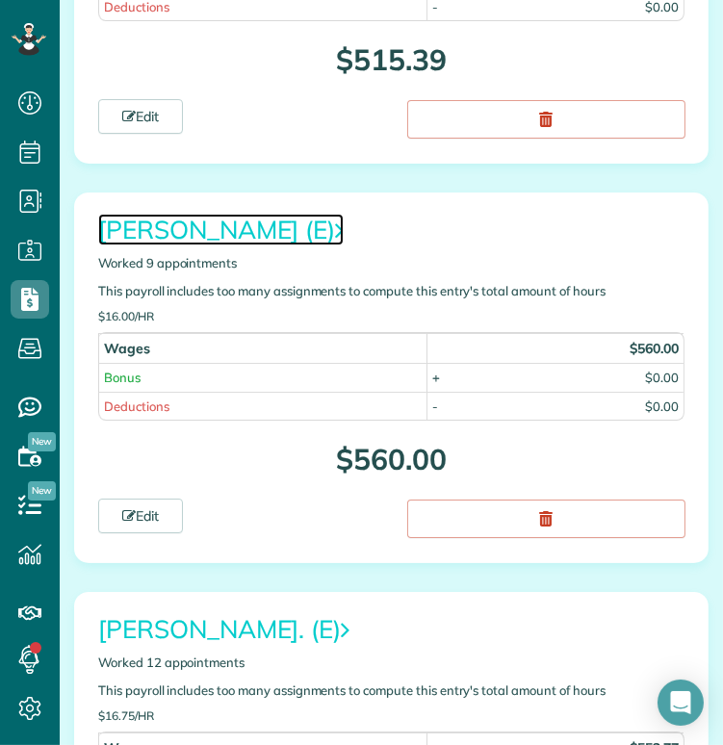
click at [287, 214] on link "[PERSON_NAME] (E)" at bounding box center [220, 230] width 245 height 32
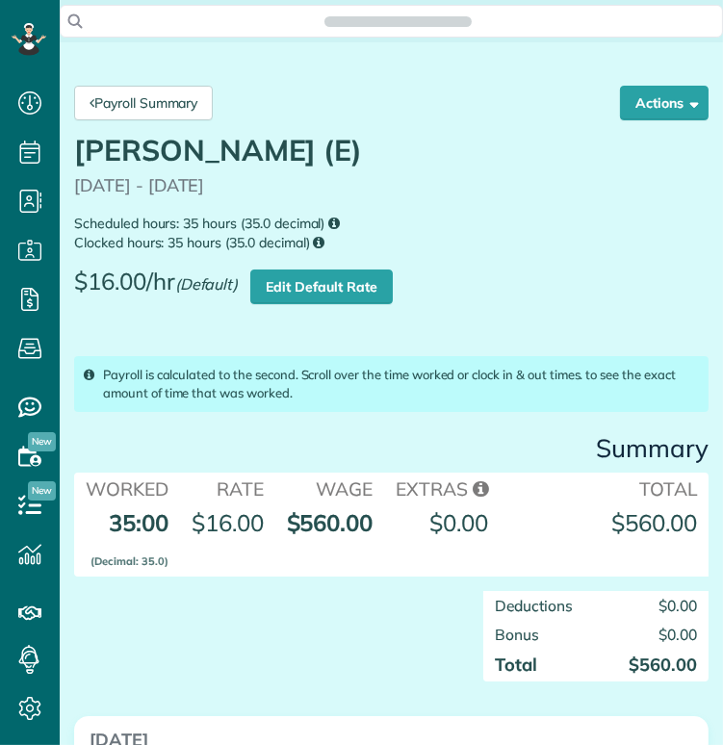
scroll to position [8, 8]
click at [139, 104] on link "Payroll Summary" at bounding box center [143, 103] width 139 height 35
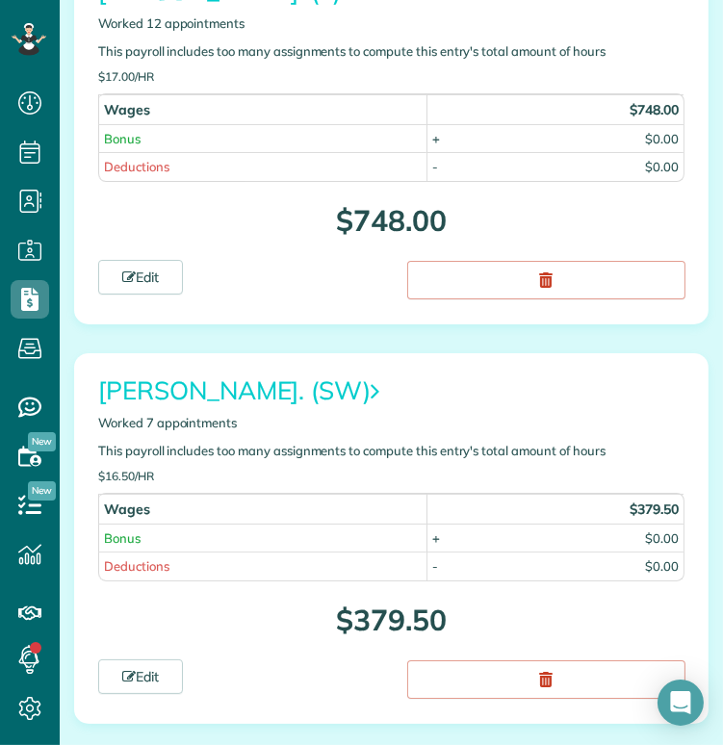
scroll to position [10502, 0]
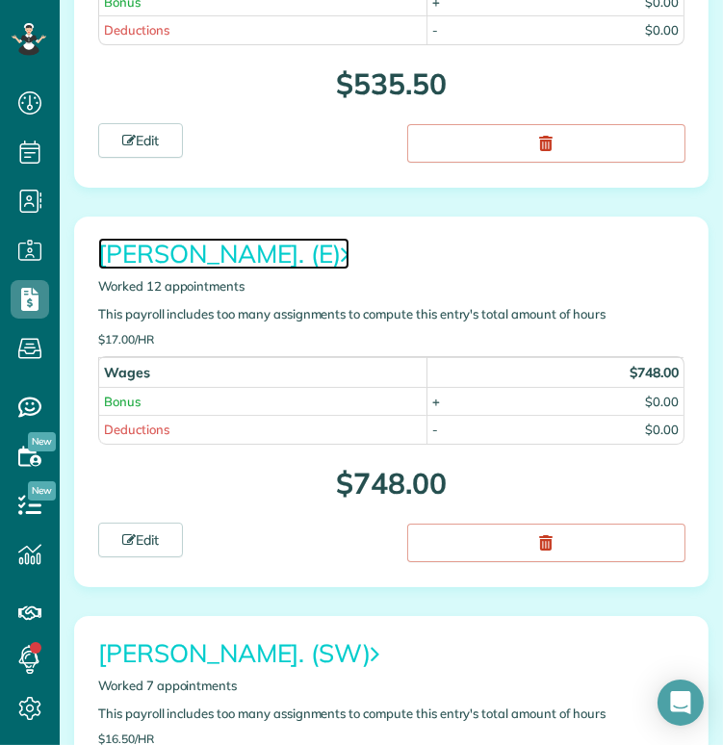
click at [202, 238] on link "Yuliana Gonzalez. (E)" at bounding box center [223, 254] width 251 height 32
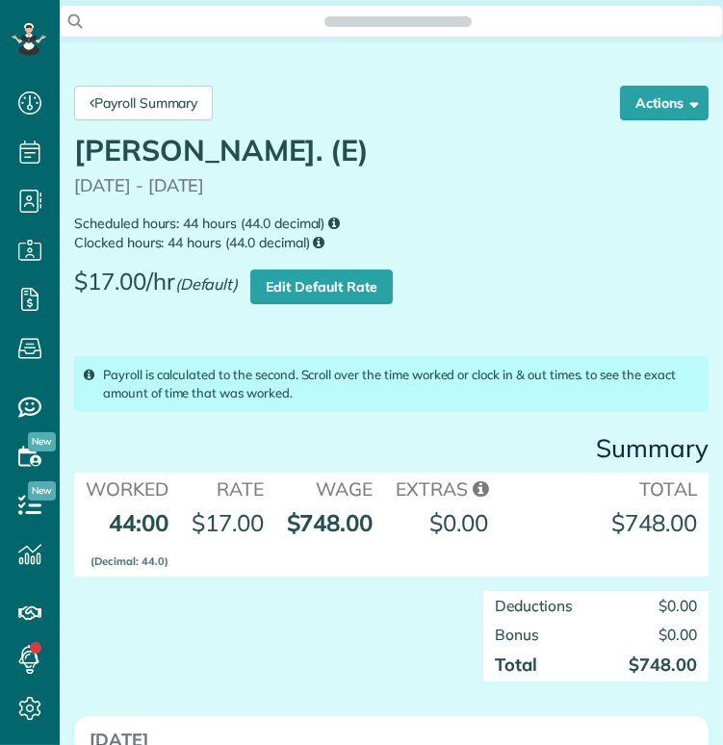
scroll to position [8, 8]
click at [147, 94] on link "Payroll Summary" at bounding box center [143, 103] width 139 height 35
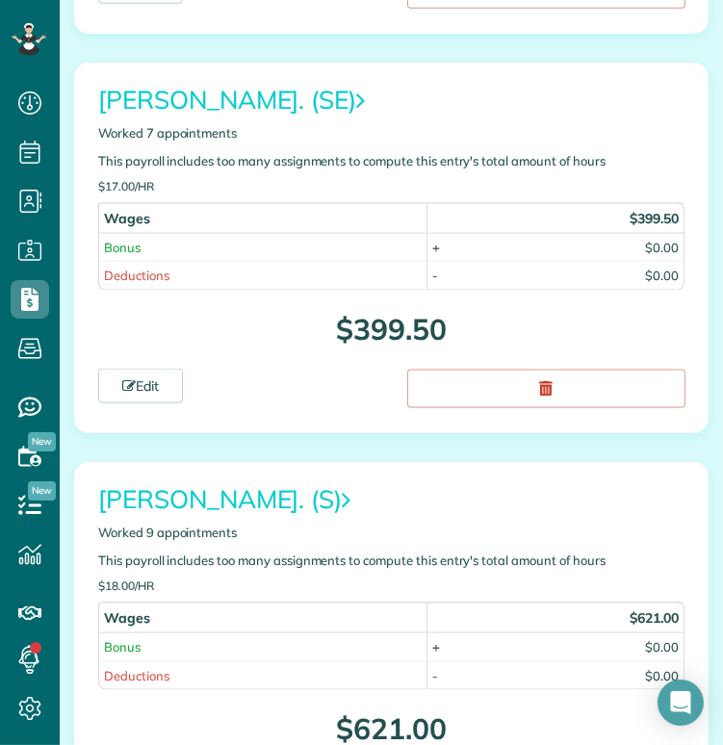
scroll to position [2291, 0]
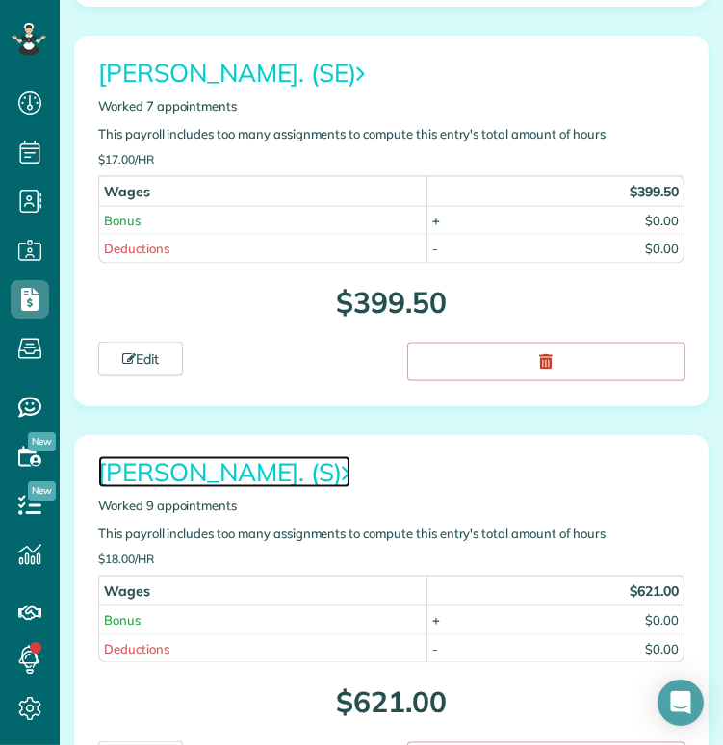
click at [232, 456] on link "[PERSON_NAME]. (S)" at bounding box center [224, 472] width 252 height 32
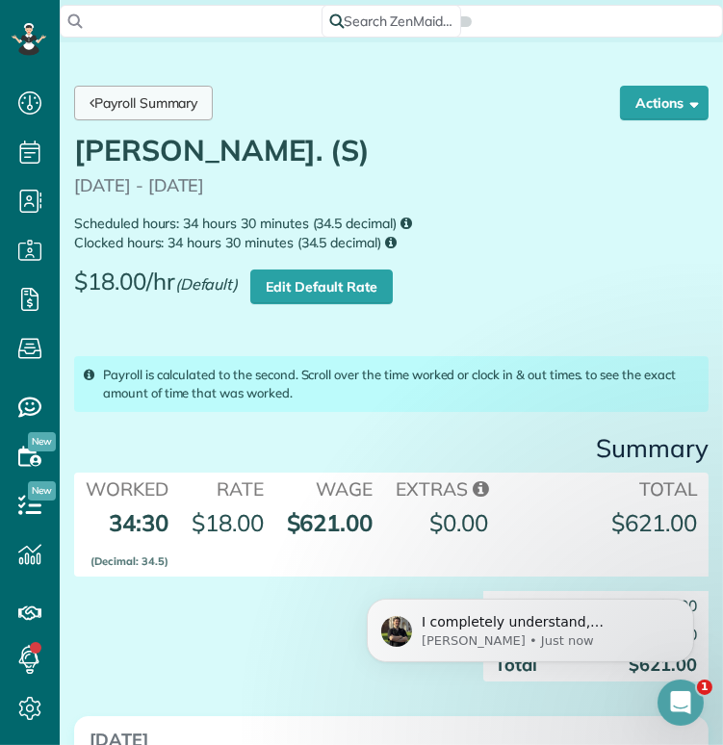
click at [168, 100] on link "Payroll Summary" at bounding box center [143, 103] width 139 height 35
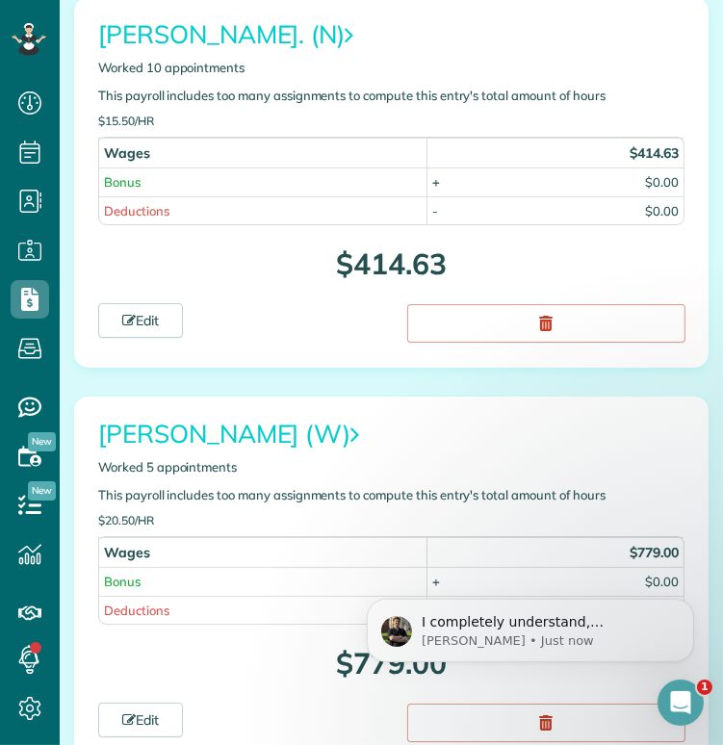
scroll to position [7536, 0]
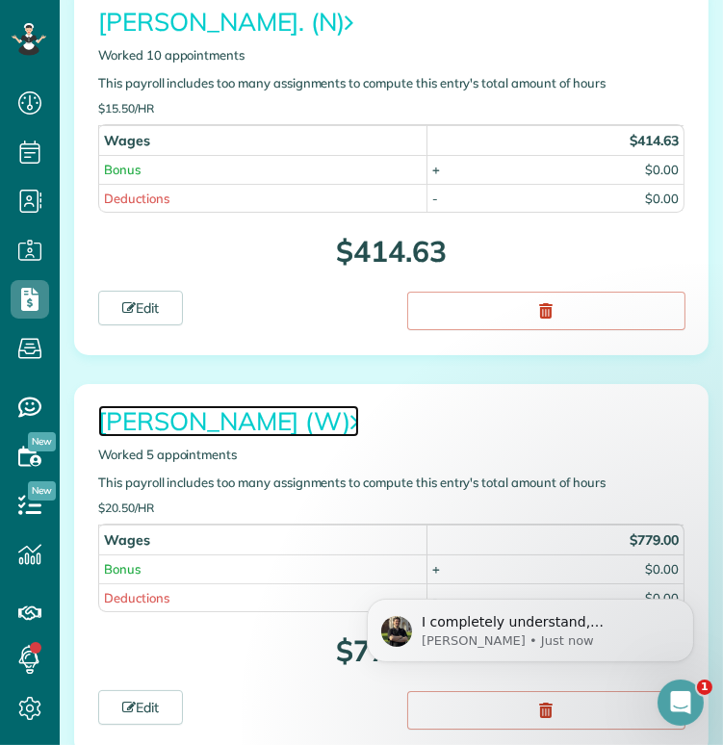
click at [220, 405] on link "Marta Holmes (W)" at bounding box center [228, 421] width 261 height 32
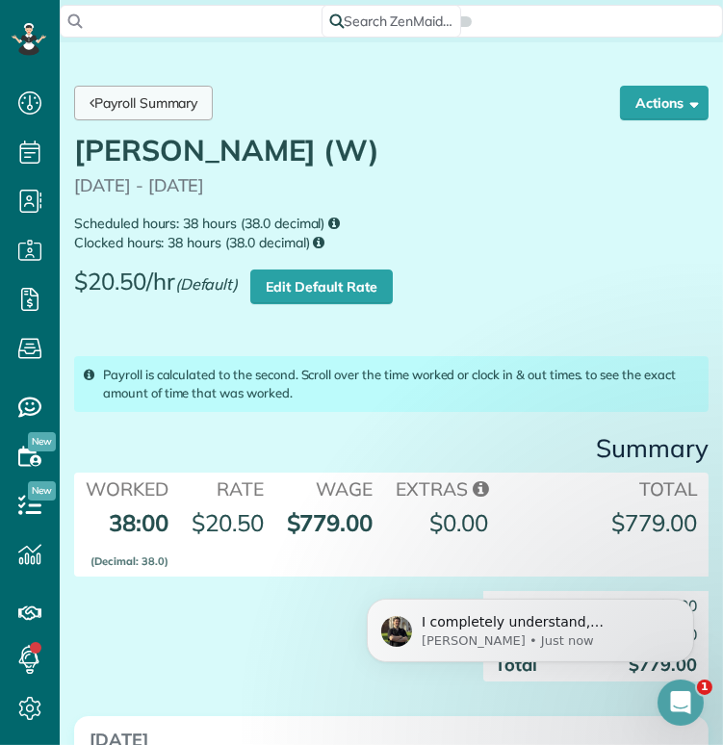
click at [164, 100] on link "Payroll Summary" at bounding box center [143, 103] width 139 height 35
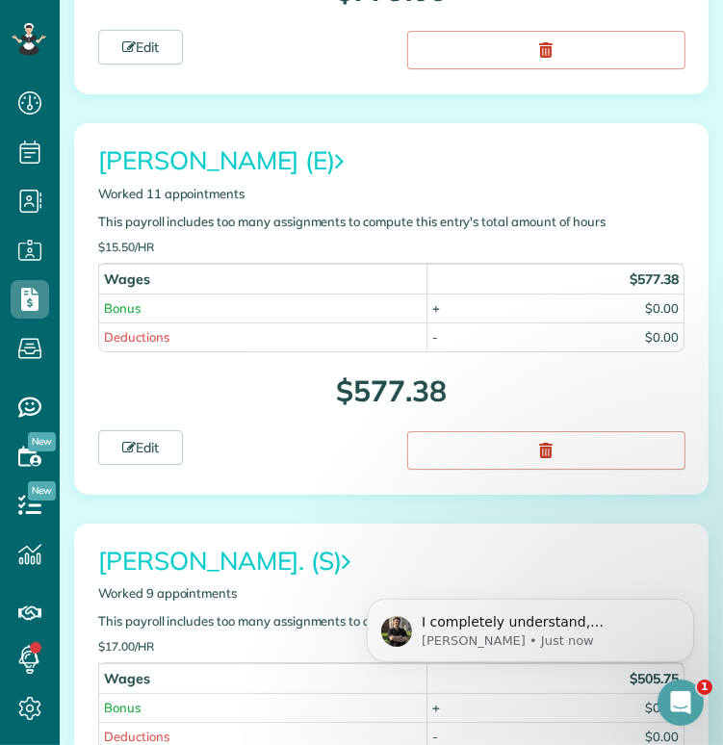
scroll to position [8198, 0]
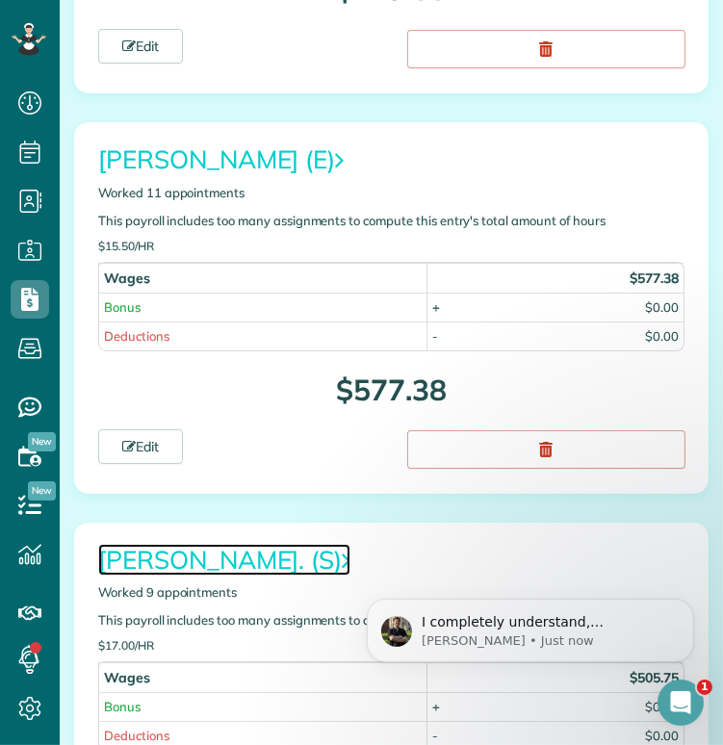
click at [223, 544] on link "Minerva Loera. (S)" at bounding box center [224, 560] width 252 height 32
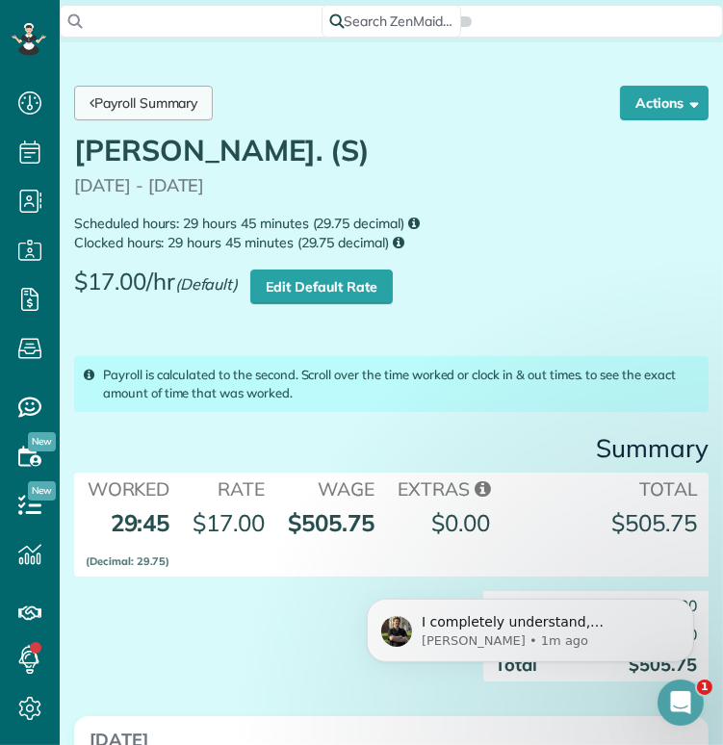
click at [173, 94] on link "Payroll Summary" at bounding box center [143, 103] width 139 height 35
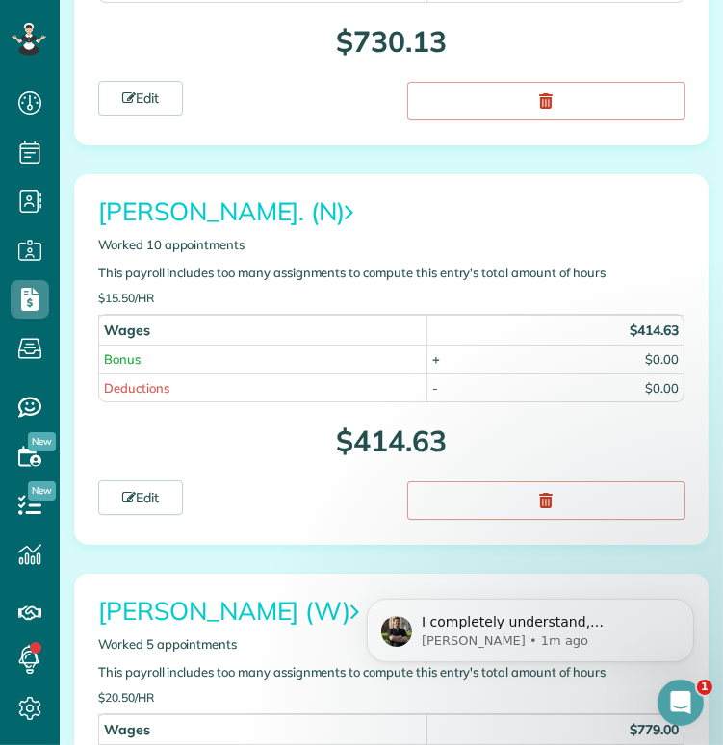
scroll to position [7406, 0]
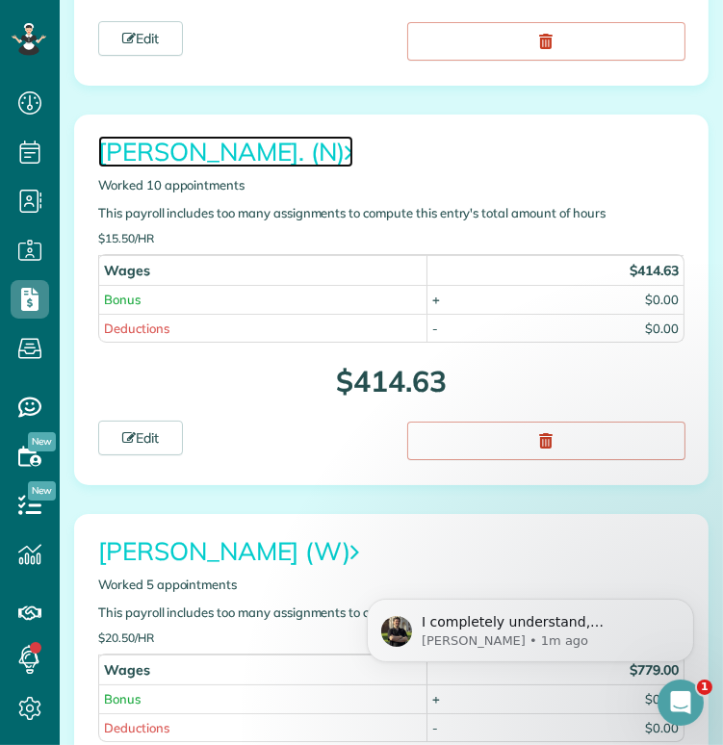
click at [221, 136] on link "[PERSON_NAME]. (N)" at bounding box center [225, 152] width 255 height 32
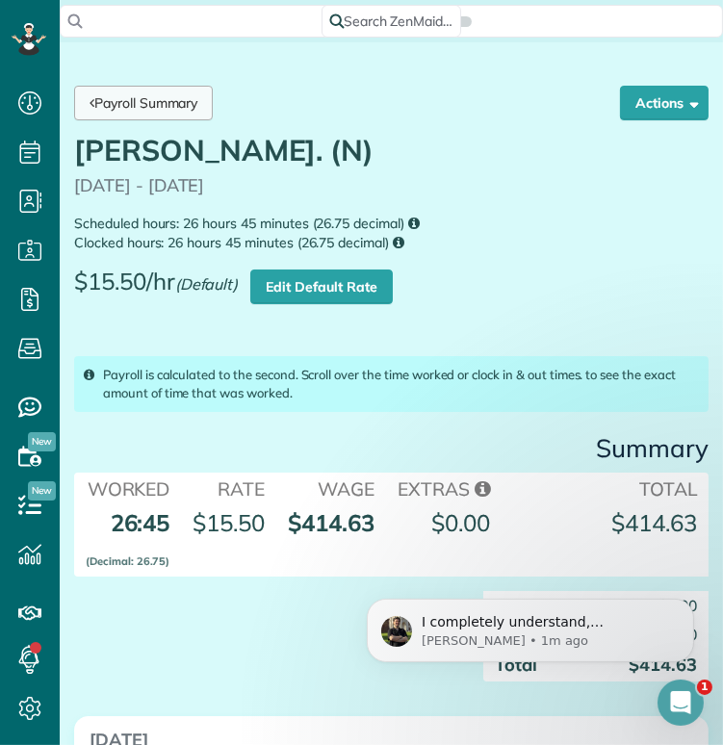
click at [157, 100] on link "Payroll Summary" at bounding box center [143, 103] width 139 height 35
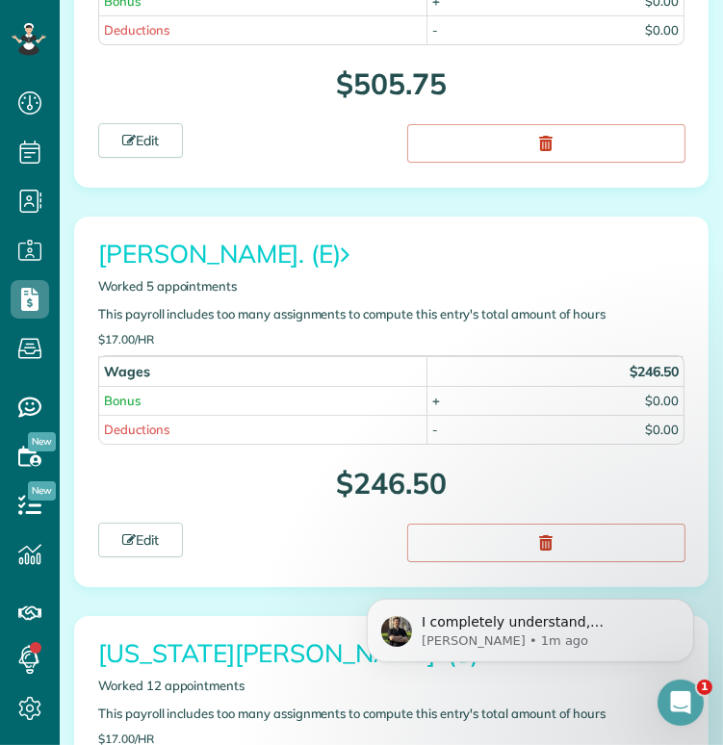
scroll to position [8705, 0]
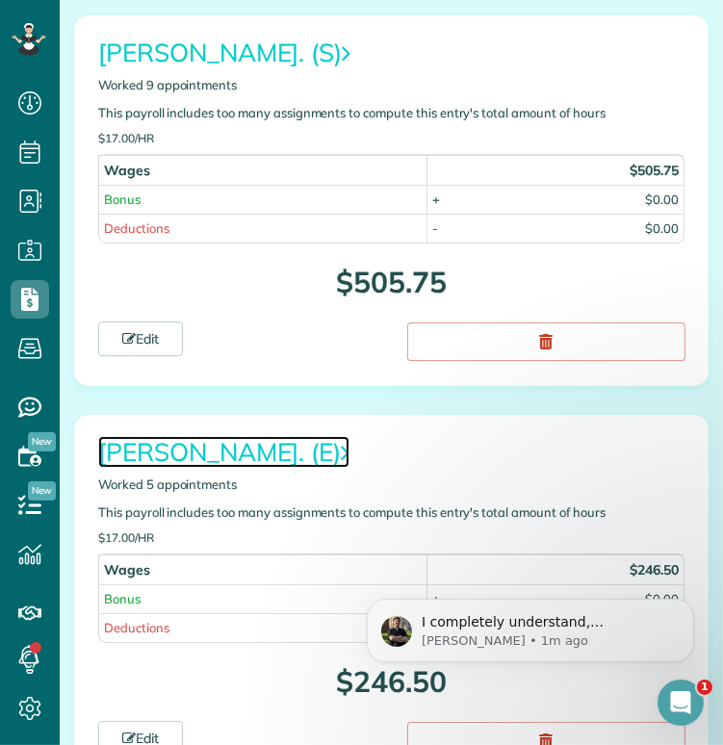
click at [187, 436] on link "[PERSON_NAME]. (E)" at bounding box center [223, 452] width 251 height 32
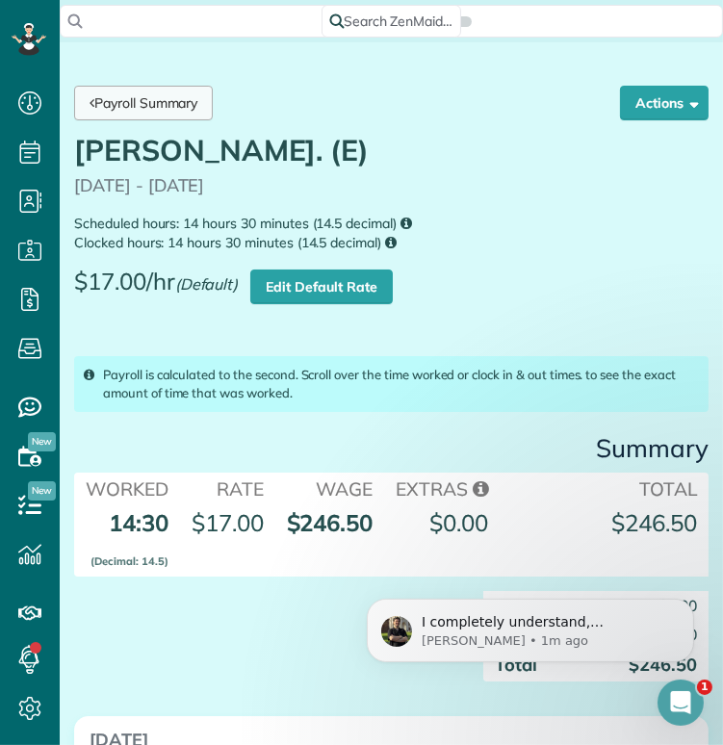
click at [154, 93] on link "Payroll Summary" at bounding box center [143, 103] width 139 height 35
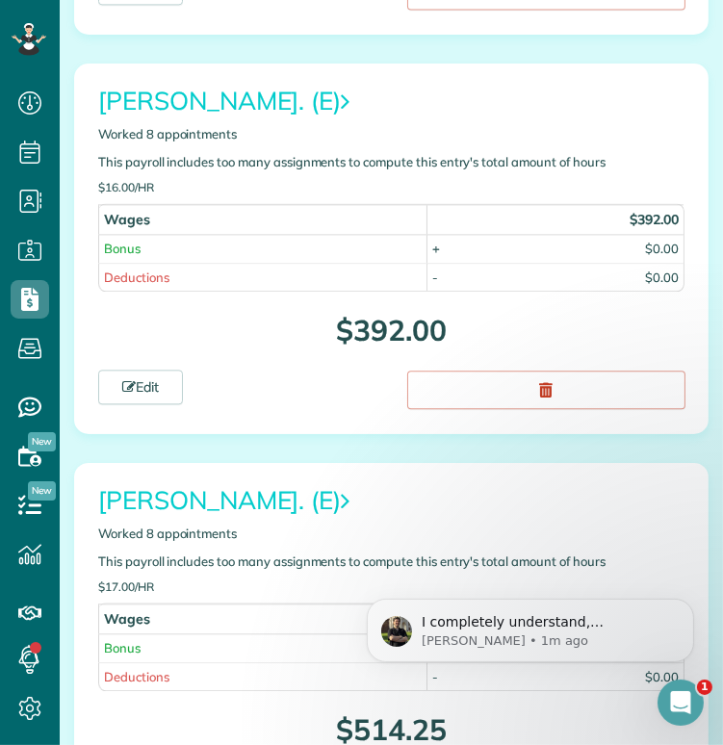
scroll to position [3770, 0]
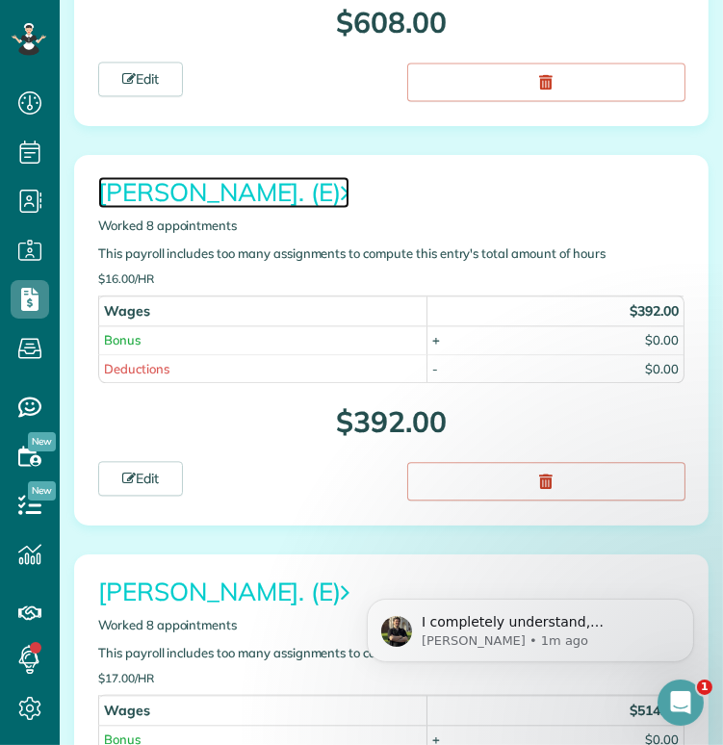
click at [226, 176] on link "[PERSON_NAME]. (E)" at bounding box center [223, 192] width 251 height 32
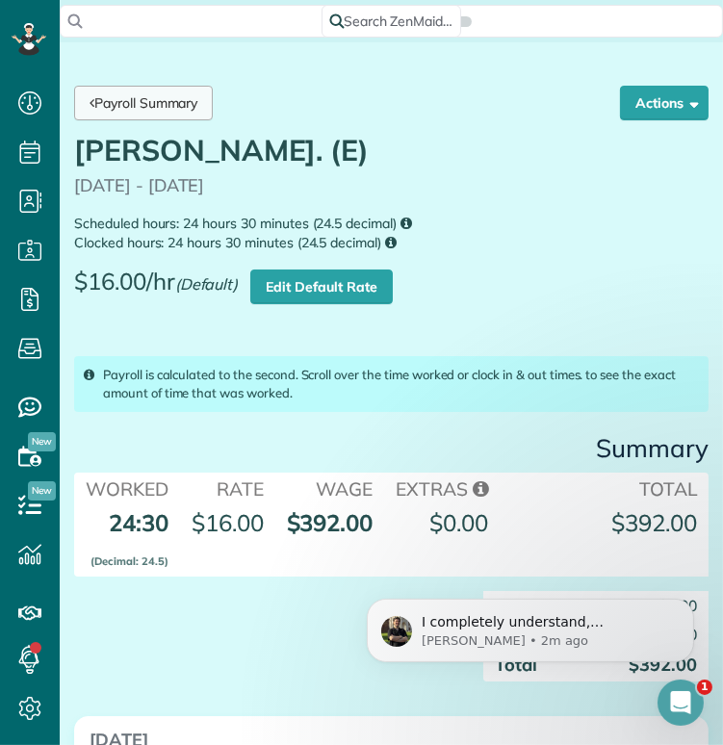
click at [173, 104] on link "Payroll Summary" at bounding box center [143, 103] width 139 height 35
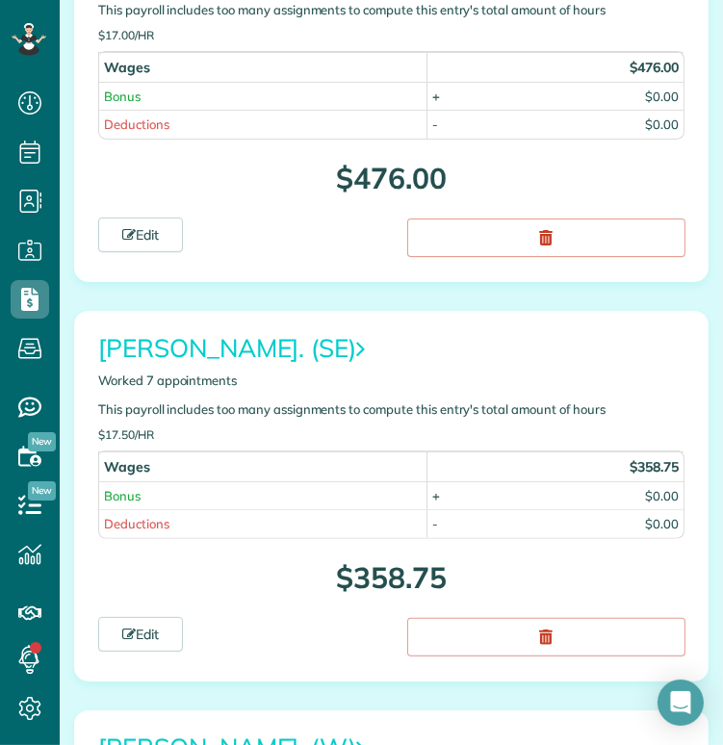
scroll to position [584, 0]
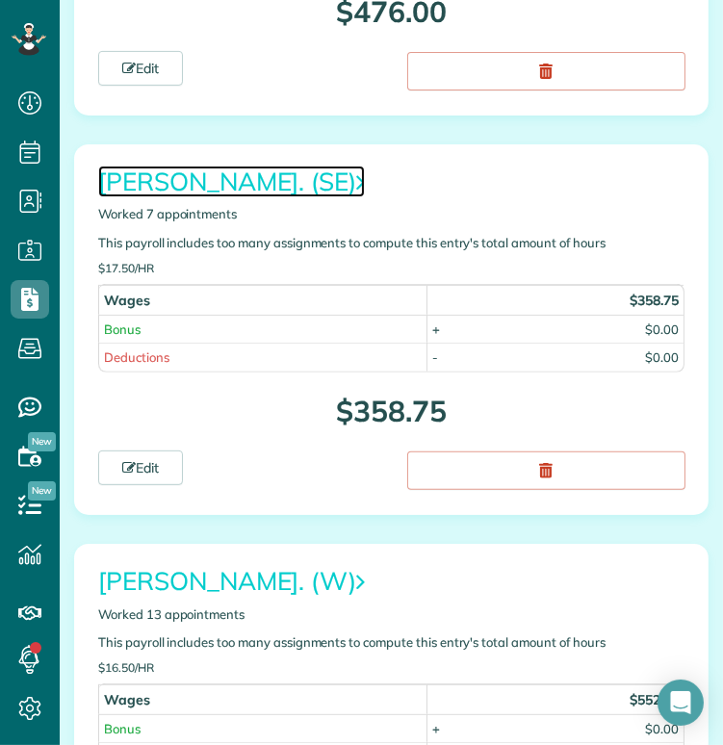
click at [207, 181] on link "[PERSON_NAME]. (SE)" at bounding box center [231, 182] width 267 height 32
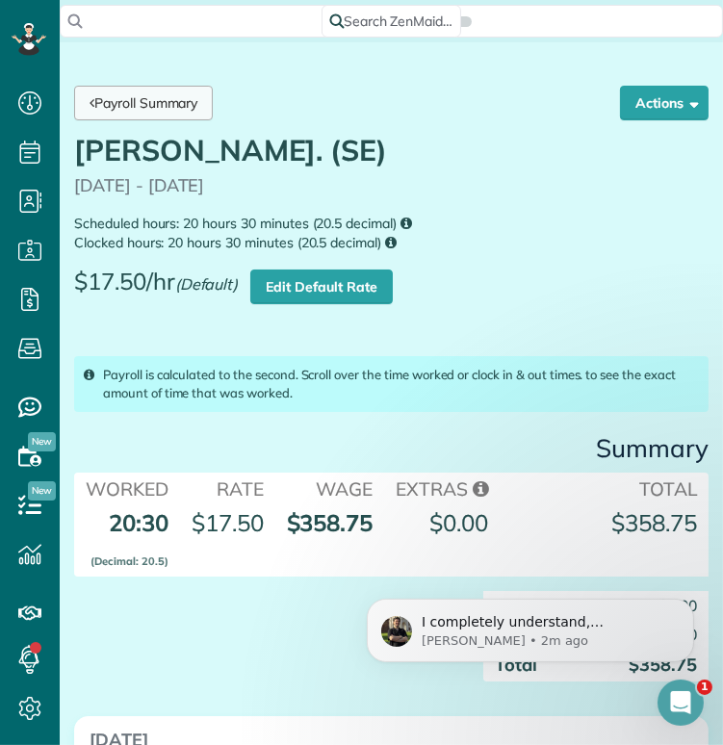
click at [178, 104] on link "Payroll Summary" at bounding box center [143, 103] width 139 height 35
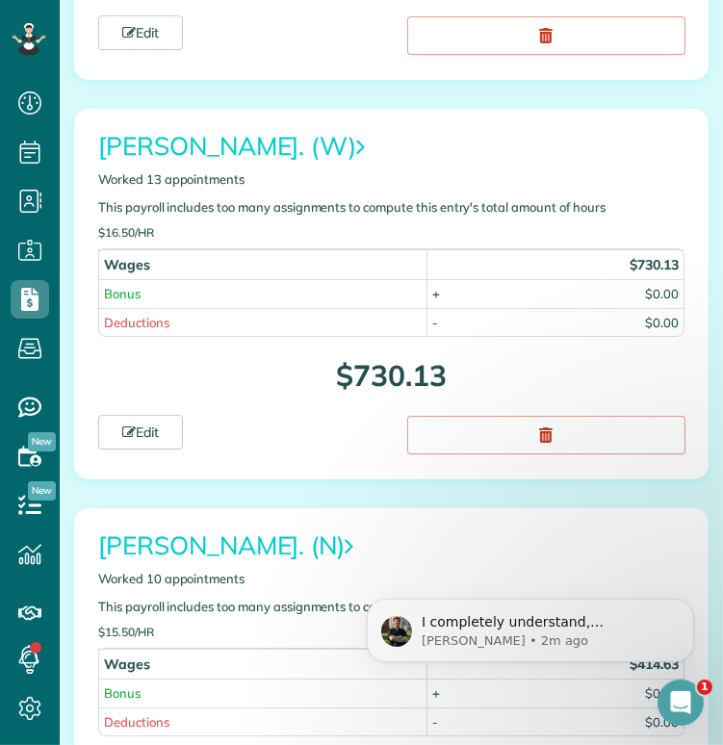
scroll to position [7025, 0]
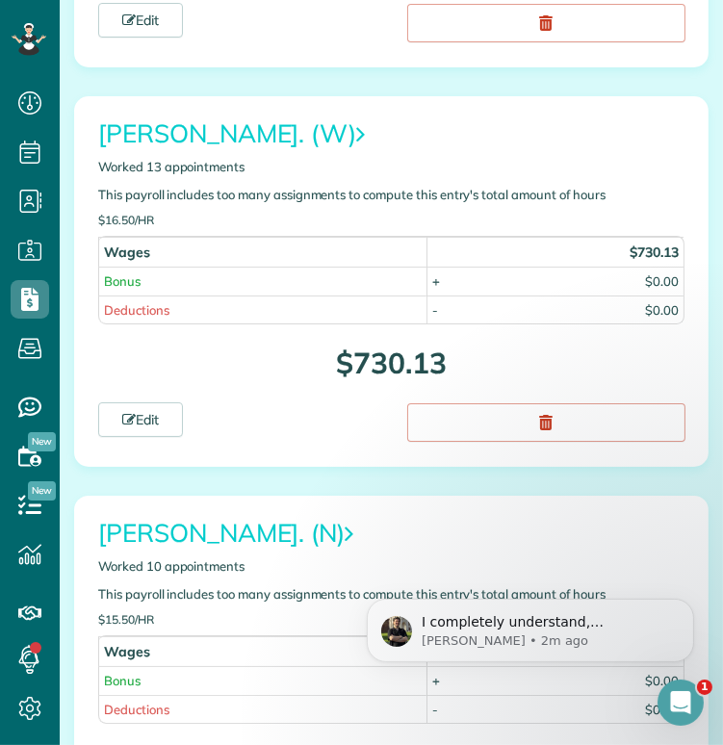
click at [228, 120] on div "Leticia Osorto. (W) Worked 13 appointments This payroll includes too many assig…" at bounding box center [391, 173] width 615 height 106
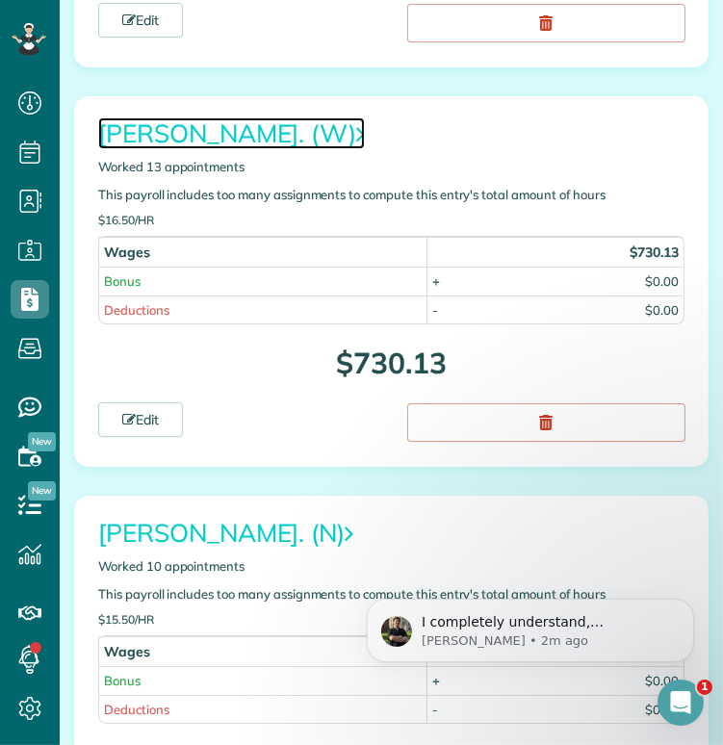
click at [228, 117] on link "[PERSON_NAME]. (W)" at bounding box center [231, 133] width 267 height 32
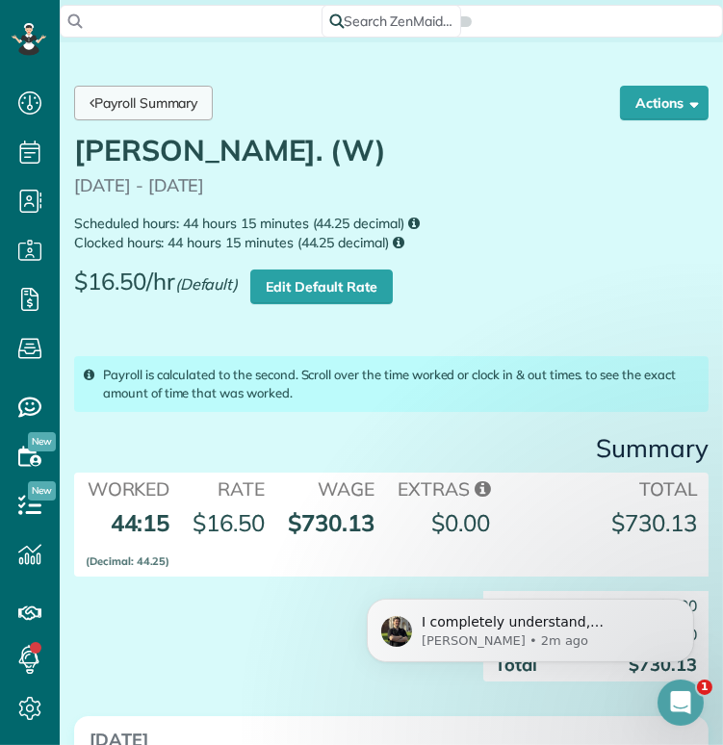
click at [152, 103] on link "Payroll Summary" at bounding box center [143, 103] width 139 height 35
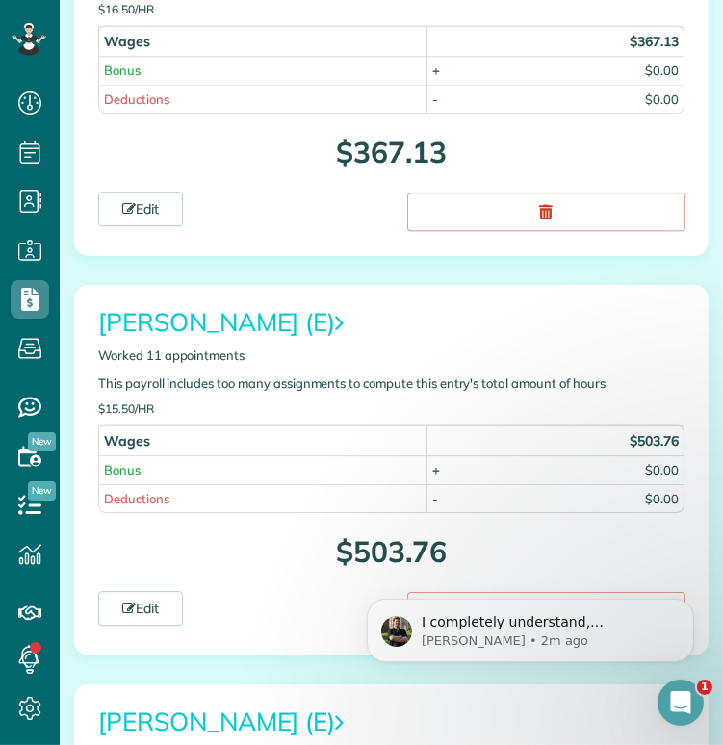
scroll to position [5247, 0]
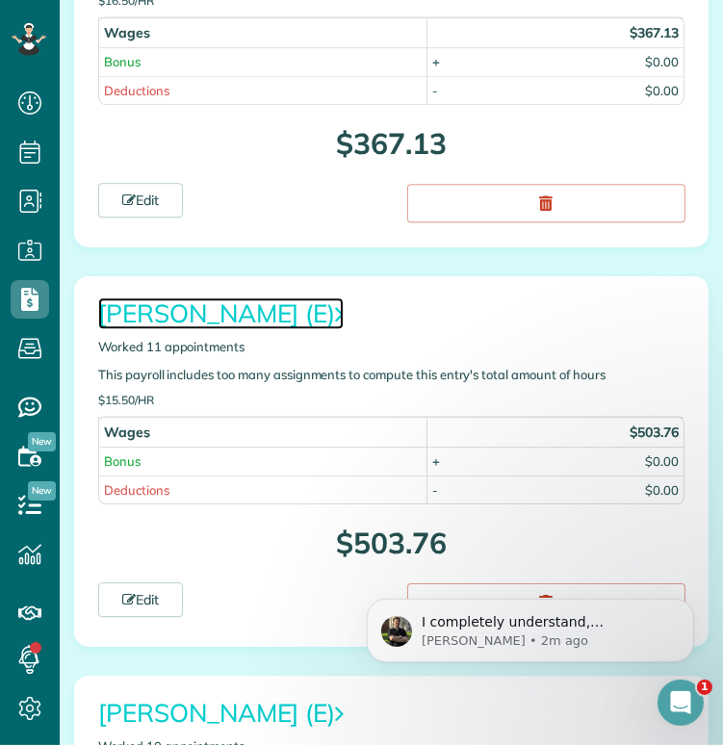
click at [252, 297] on link "[PERSON_NAME] (E)" at bounding box center [220, 313] width 245 height 32
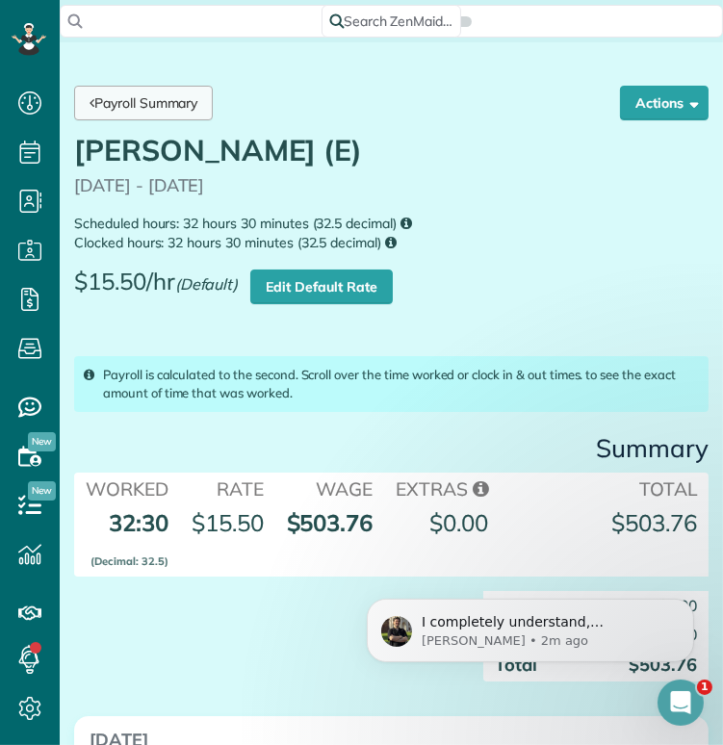
click at [152, 102] on link "Payroll Summary" at bounding box center [143, 103] width 139 height 35
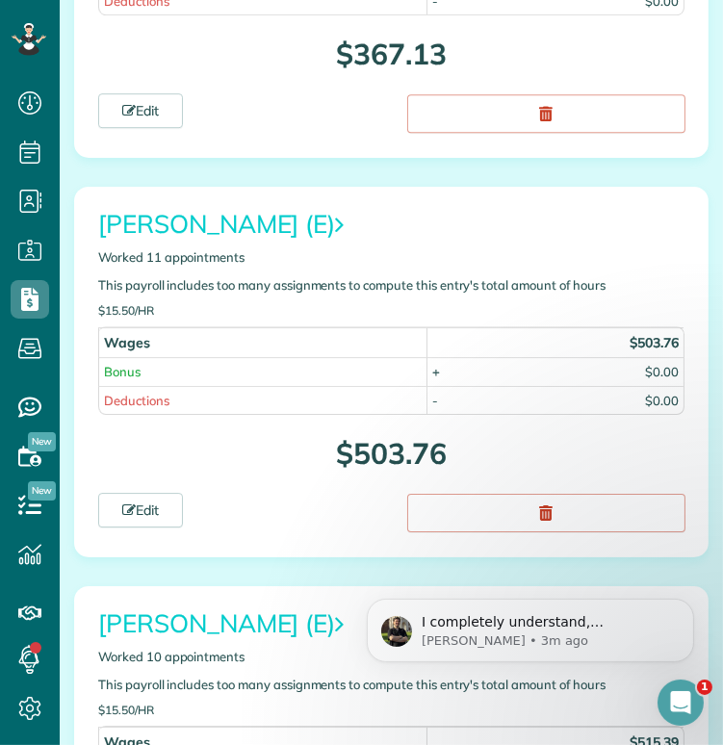
scroll to position [5366, 0]
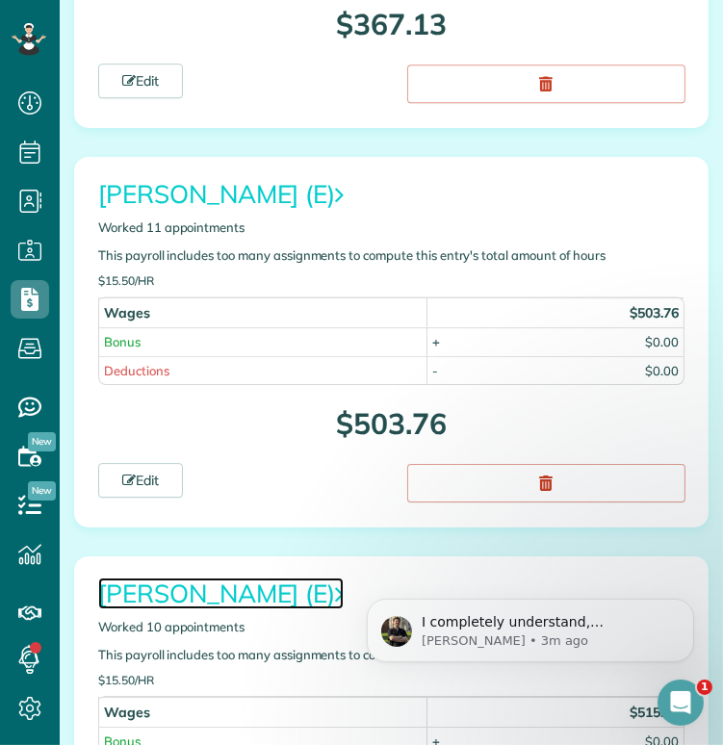
click at [201, 578] on link "[PERSON_NAME] (E)" at bounding box center [220, 594] width 245 height 32
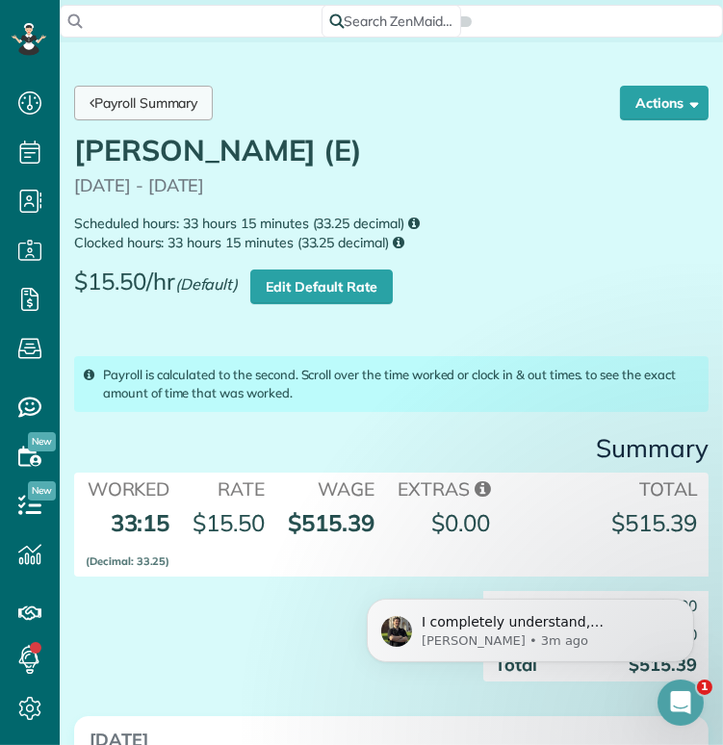
click at [167, 103] on link "Payroll Summary" at bounding box center [143, 103] width 139 height 35
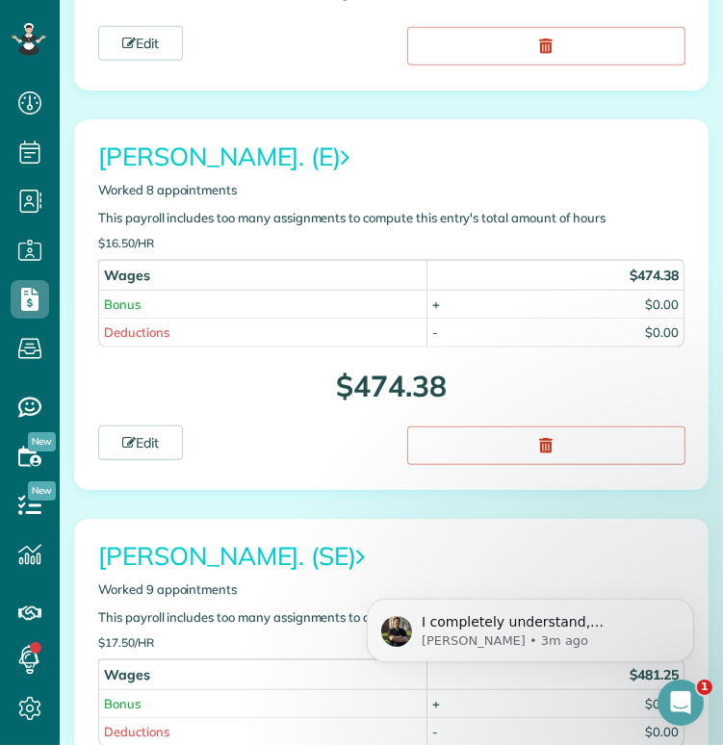
scroll to position [1413, 0]
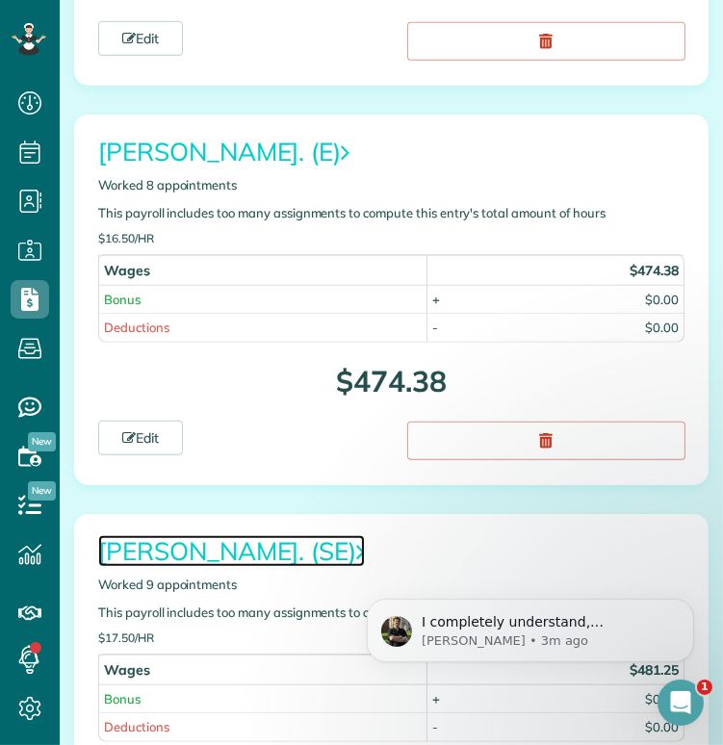
click at [244, 535] on link "[PERSON_NAME]. (SE)" at bounding box center [231, 551] width 267 height 32
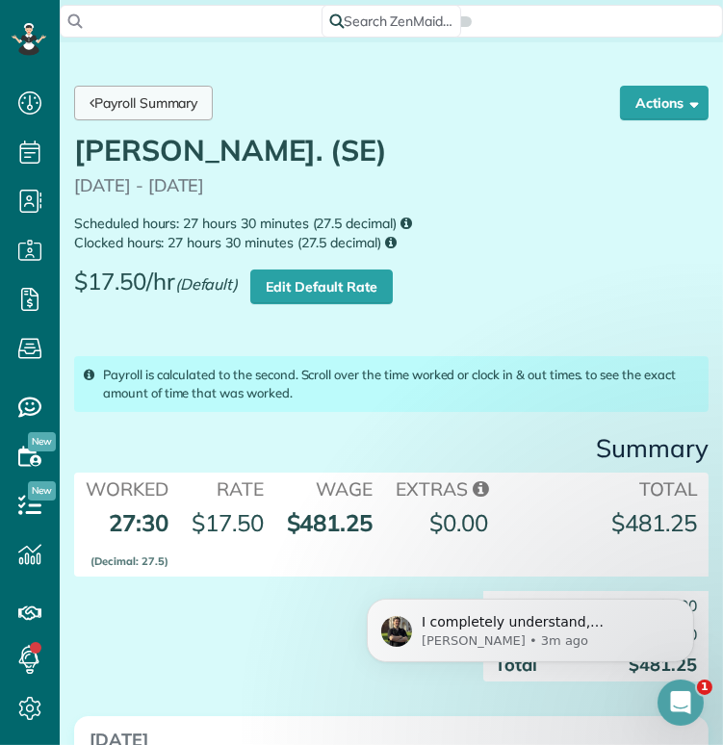
click at [154, 112] on link "Payroll Summary" at bounding box center [143, 103] width 139 height 35
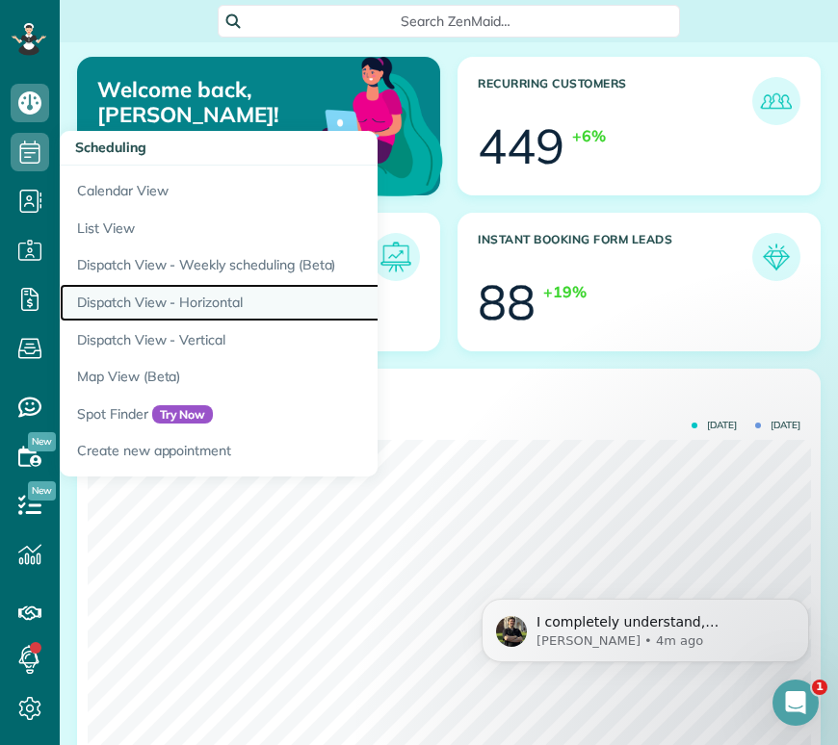
click at [171, 285] on link "Dispatch View - Horizontal" at bounding box center [300, 303] width 481 height 38
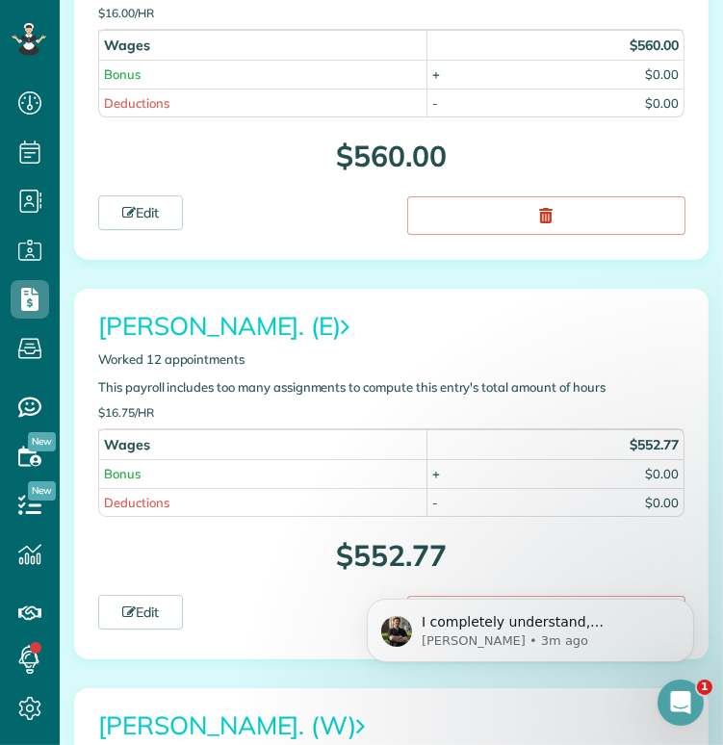
scroll to position [6367, 0]
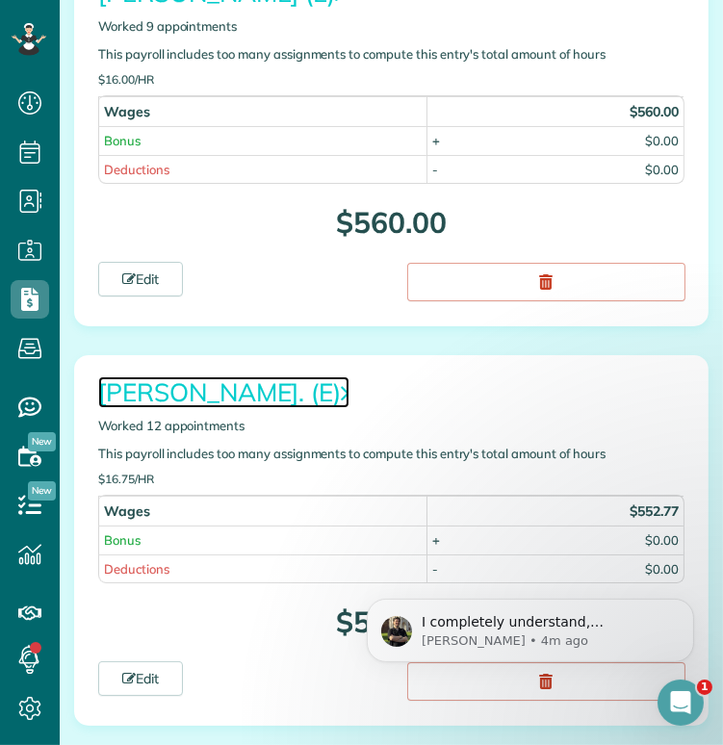
click at [236, 376] on link "[PERSON_NAME]. (E)" at bounding box center [223, 392] width 251 height 32
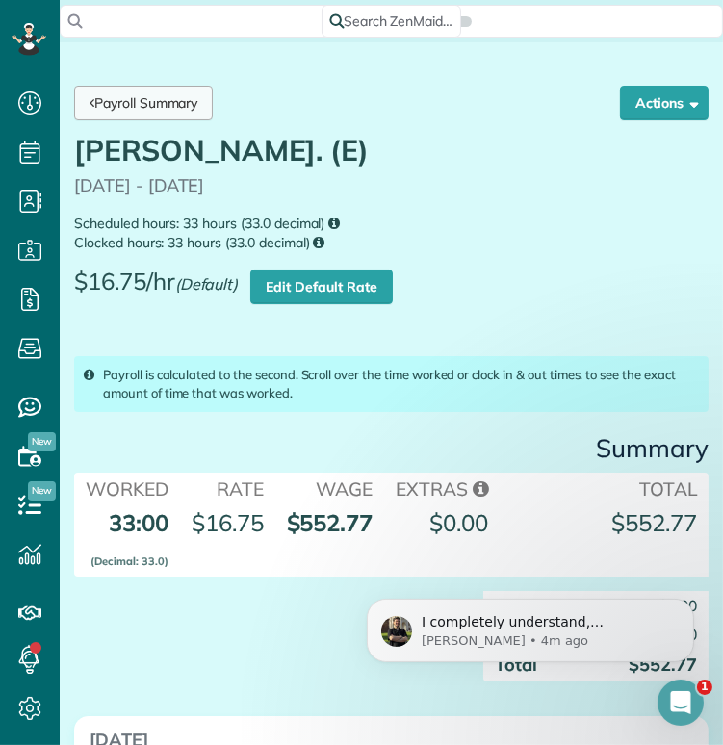
click at [137, 100] on link "Payroll Summary" at bounding box center [143, 103] width 139 height 35
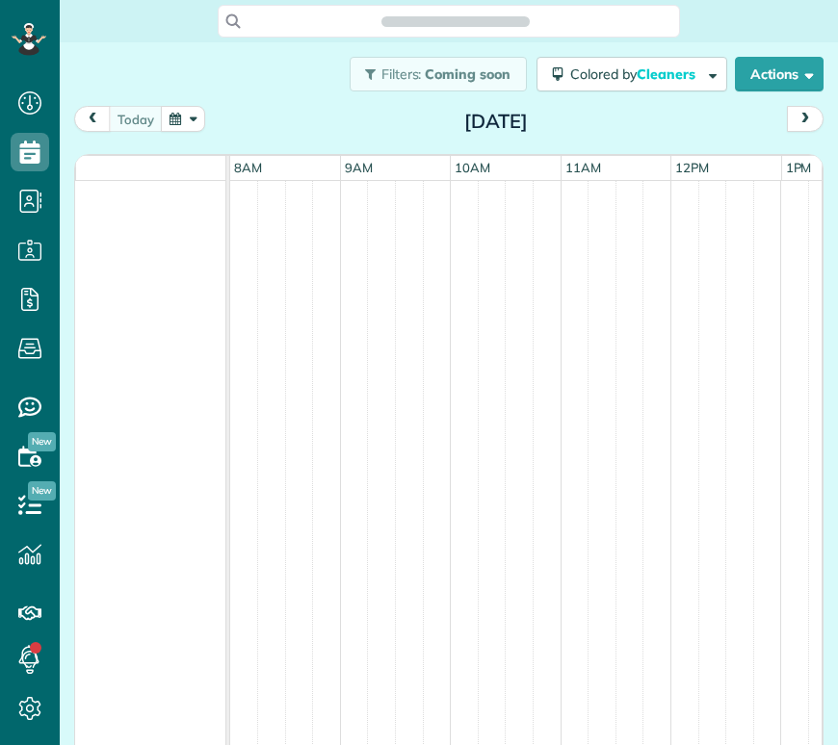
scroll to position [8, 8]
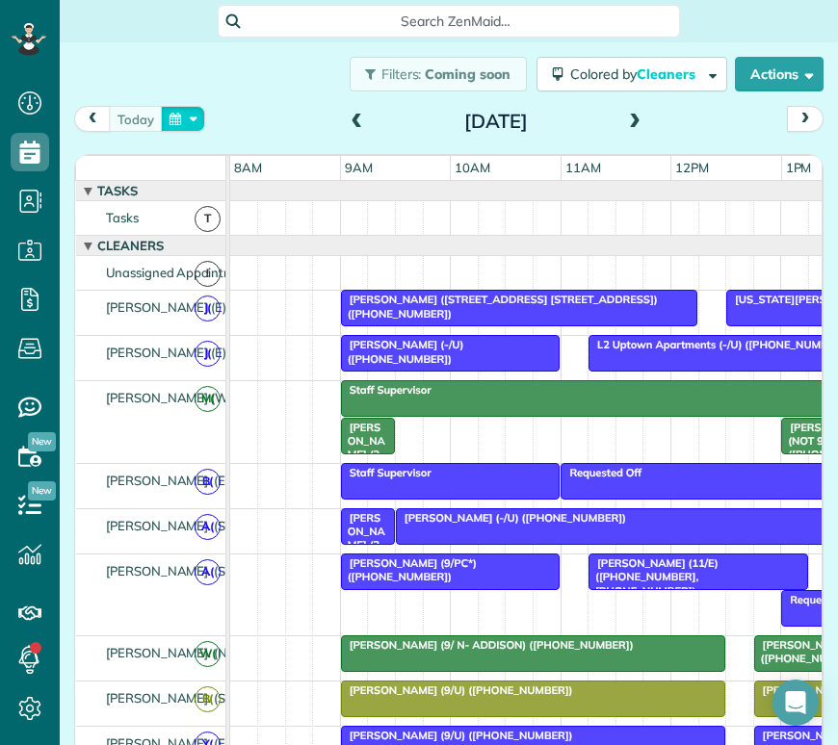
click at [186, 122] on button "button" at bounding box center [183, 119] width 44 height 26
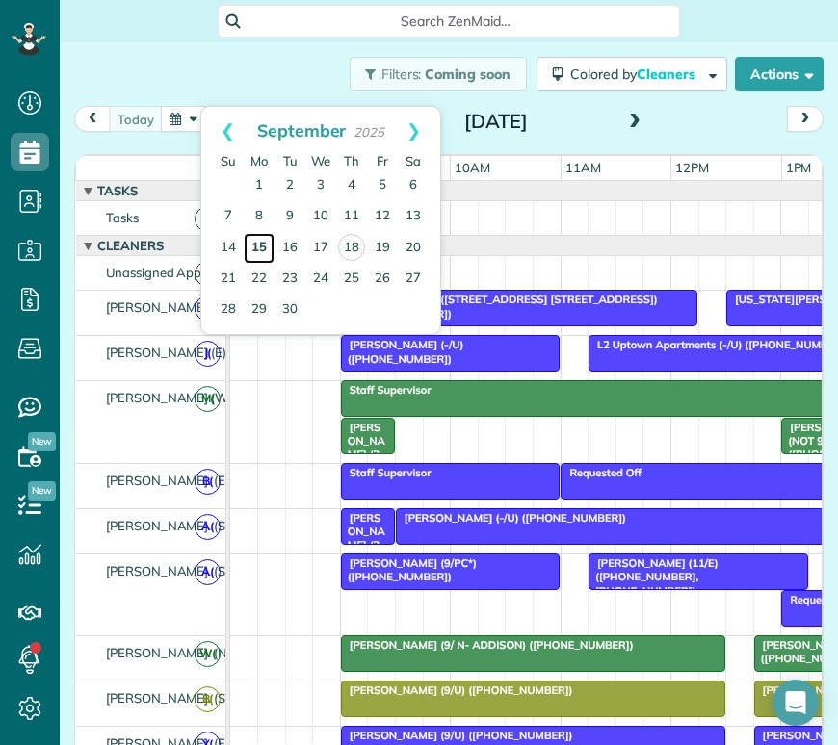
click at [263, 251] on link "15" at bounding box center [259, 248] width 31 height 31
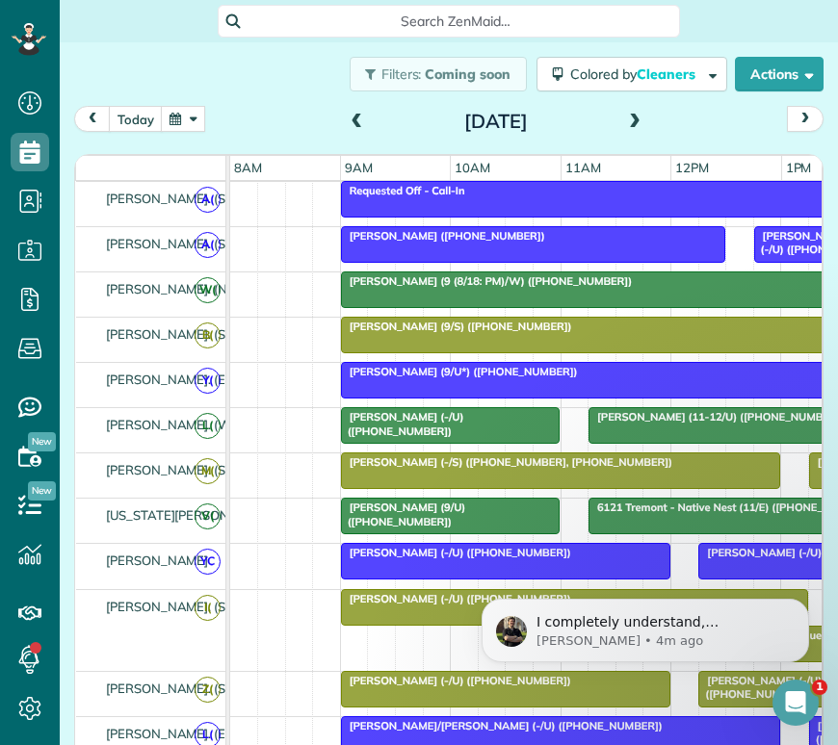
scroll to position [328, 0]
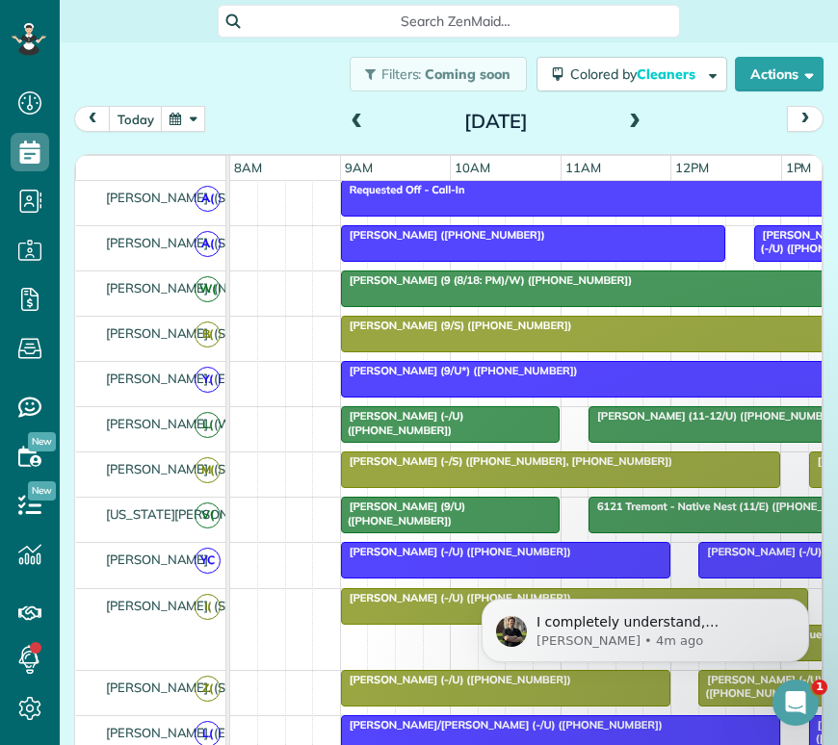
click at [359, 116] on span at bounding box center [357, 122] width 21 height 17
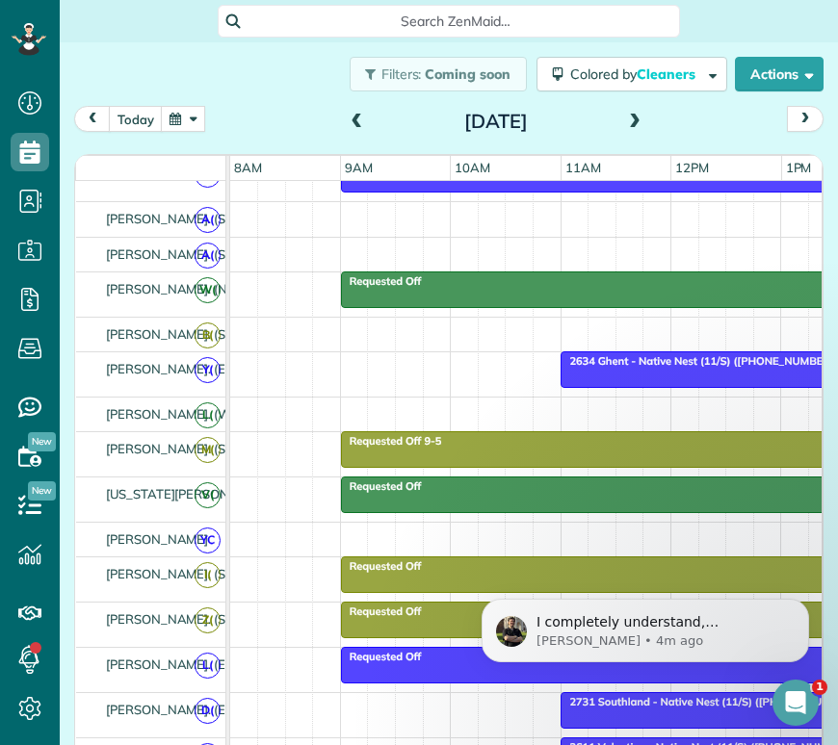
scroll to position [248, 0]
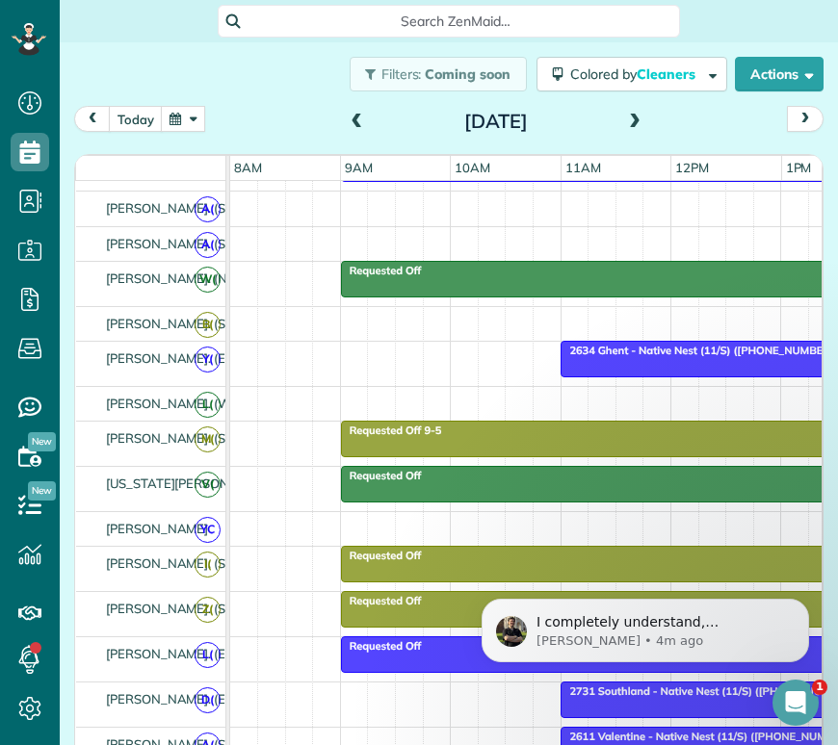
click at [360, 117] on span at bounding box center [357, 122] width 21 height 17
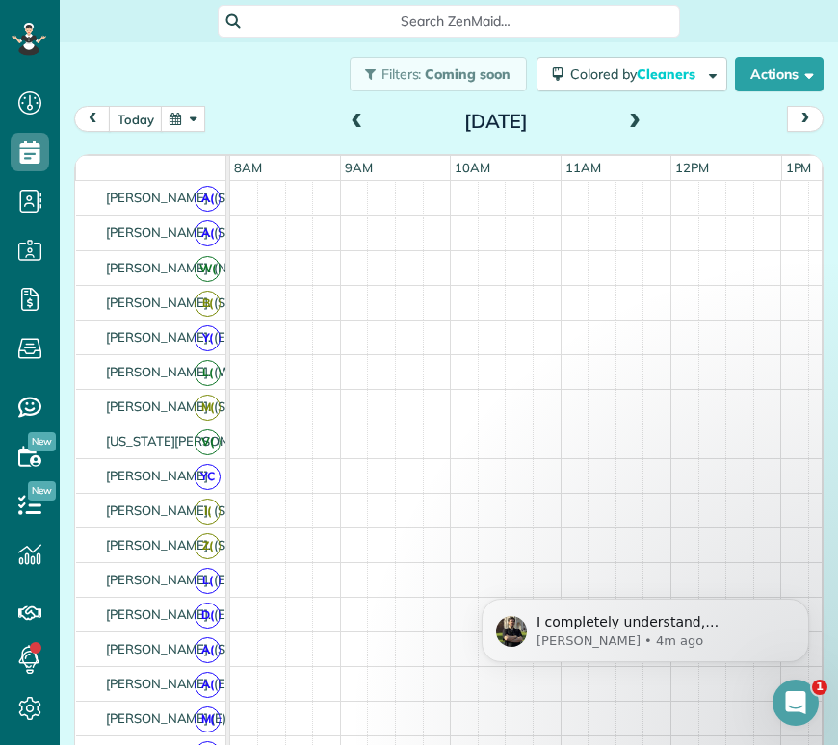
scroll to position [238, 0]
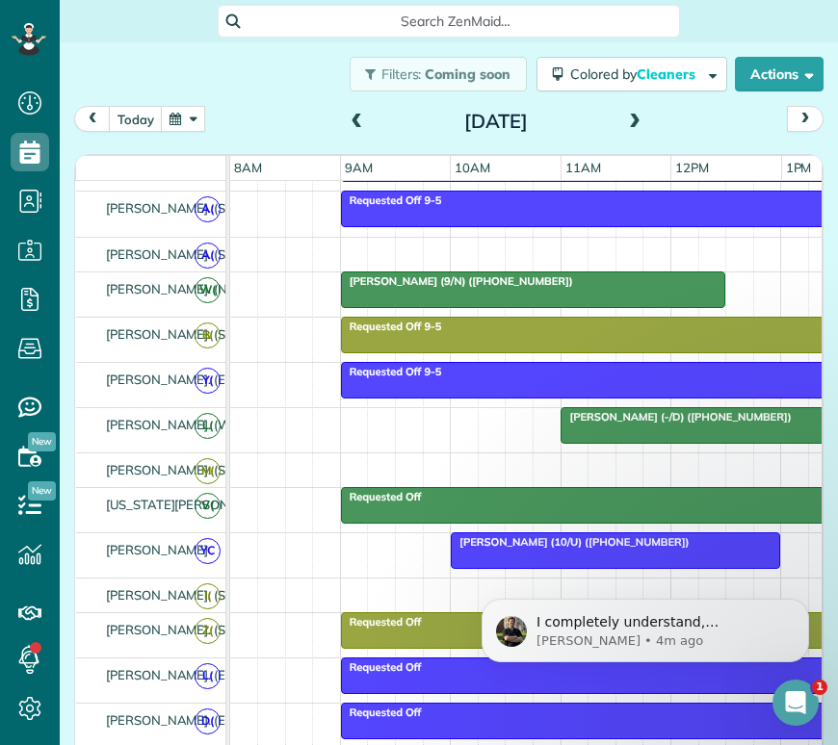
click at [626, 122] on span at bounding box center [634, 122] width 21 height 17
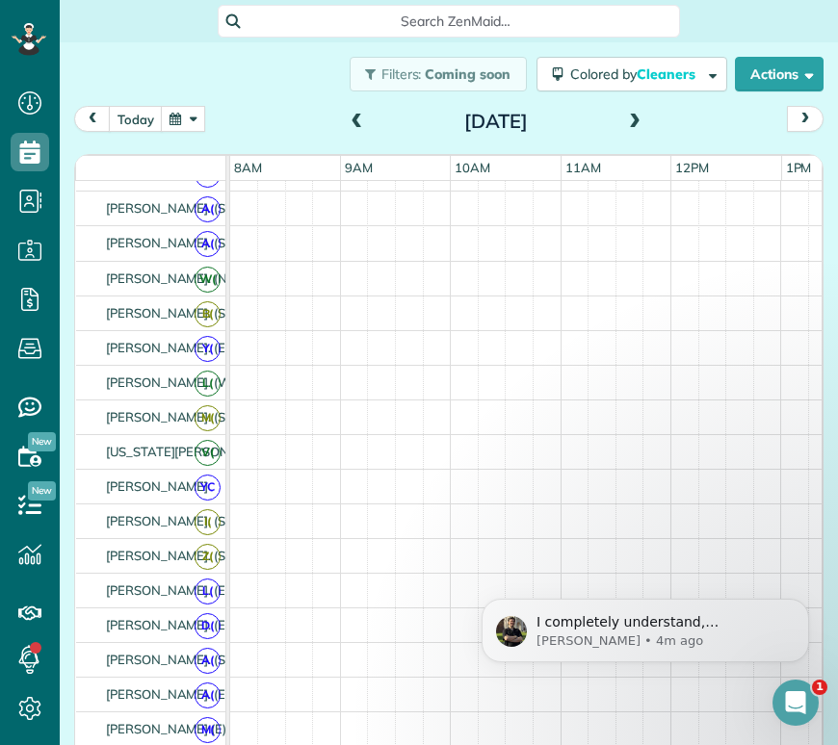
click at [626, 122] on span at bounding box center [634, 122] width 21 height 17
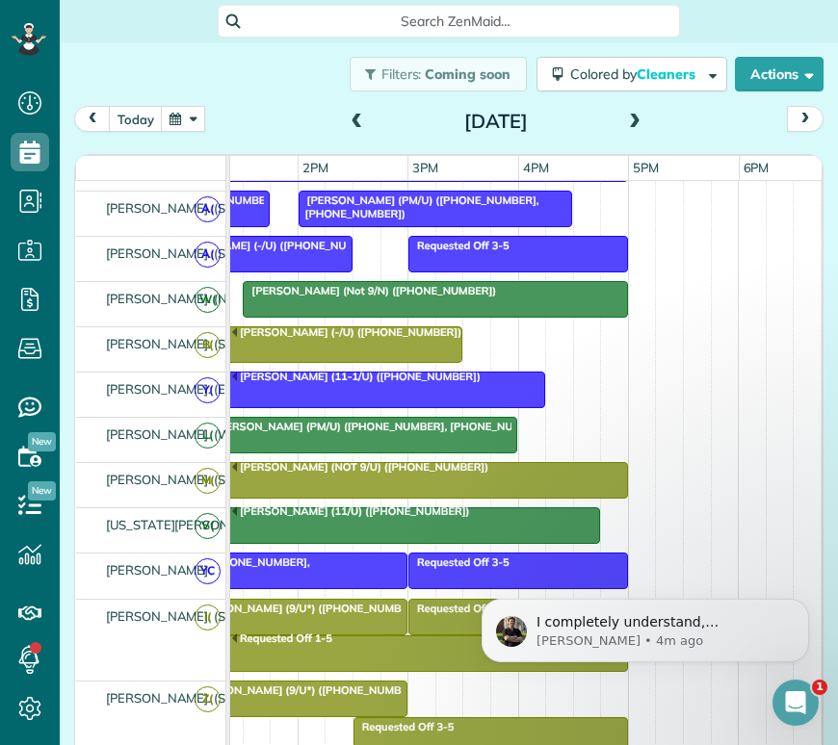
click at [635, 114] on span at bounding box center [634, 122] width 21 height 17
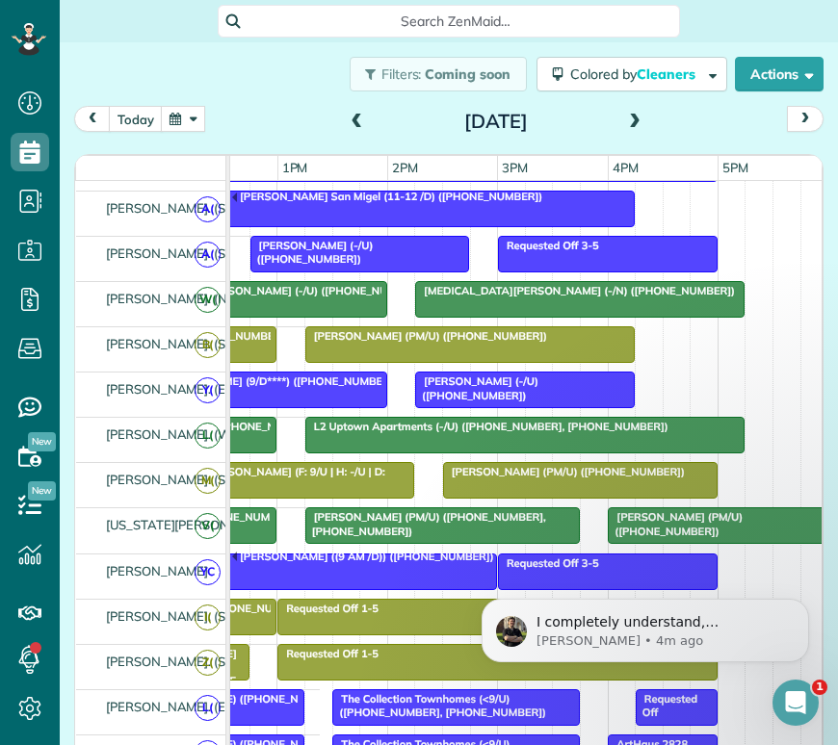
click at [630, 117] on span at bounding box center [634, 122] width 21 height 17
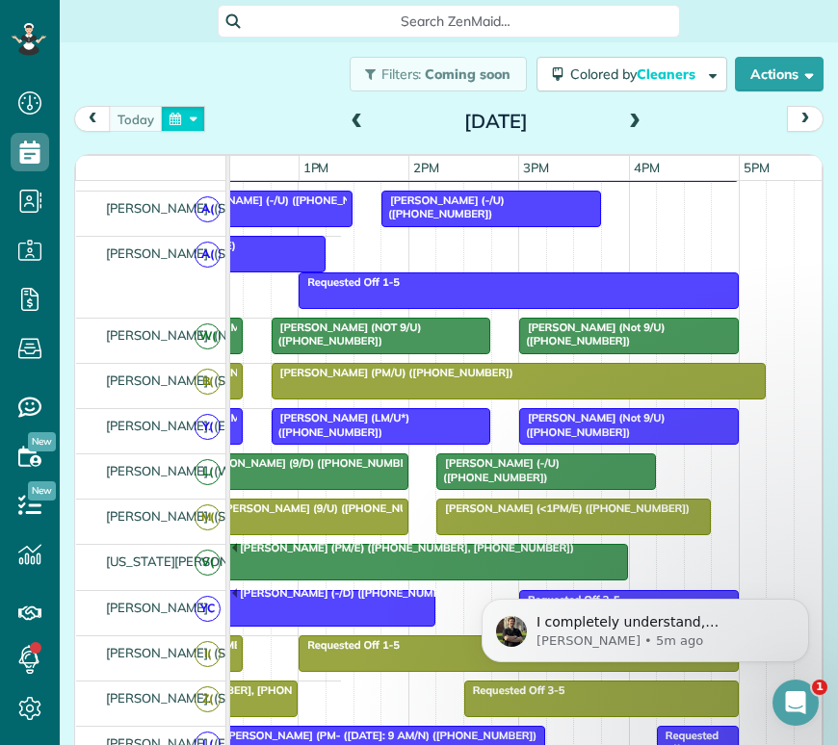
click at [166, 111] on button "button" at bounding box center [183, 119] width 44 height 26
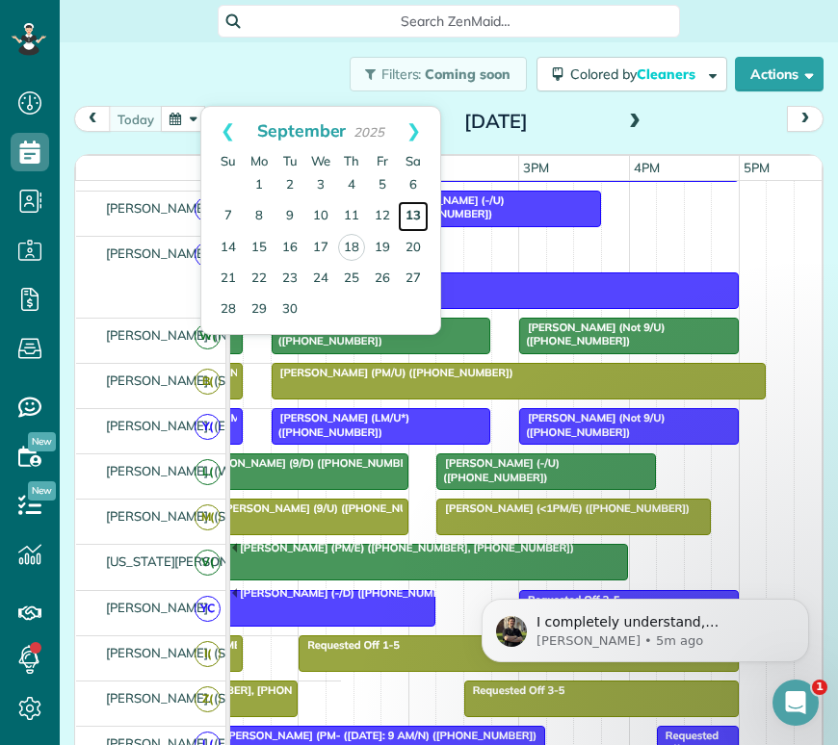
click at [417, 217] on link "13" at bounding box center [413, 216] width 31 height 31
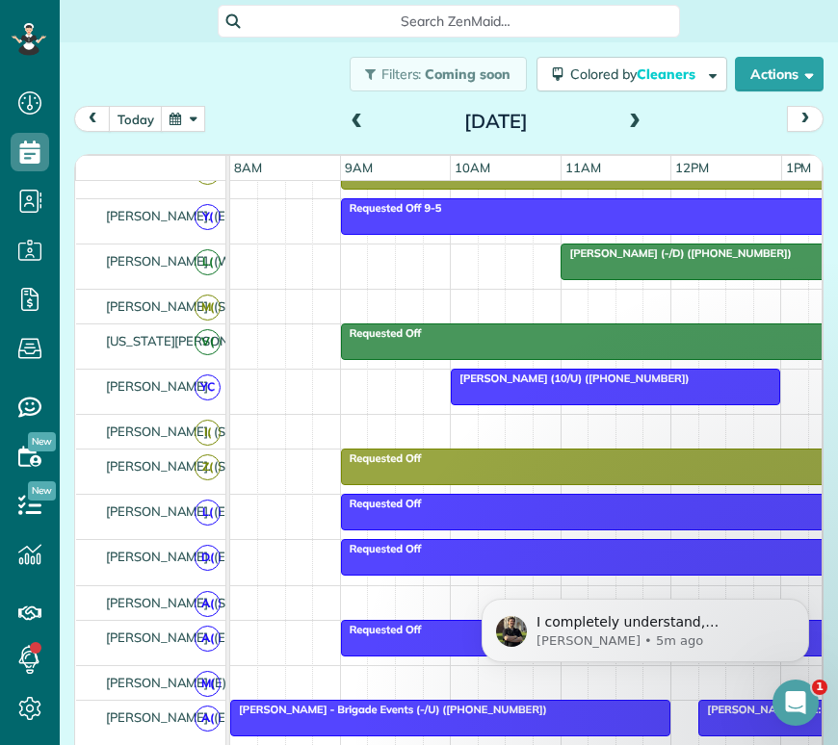
scroll to position [521, 0]
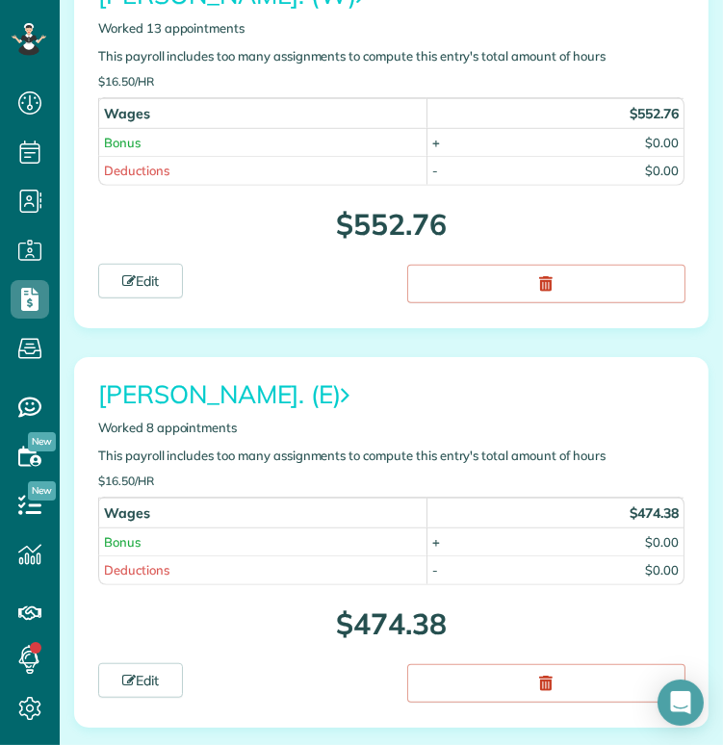
scroll to position [1172, 0]
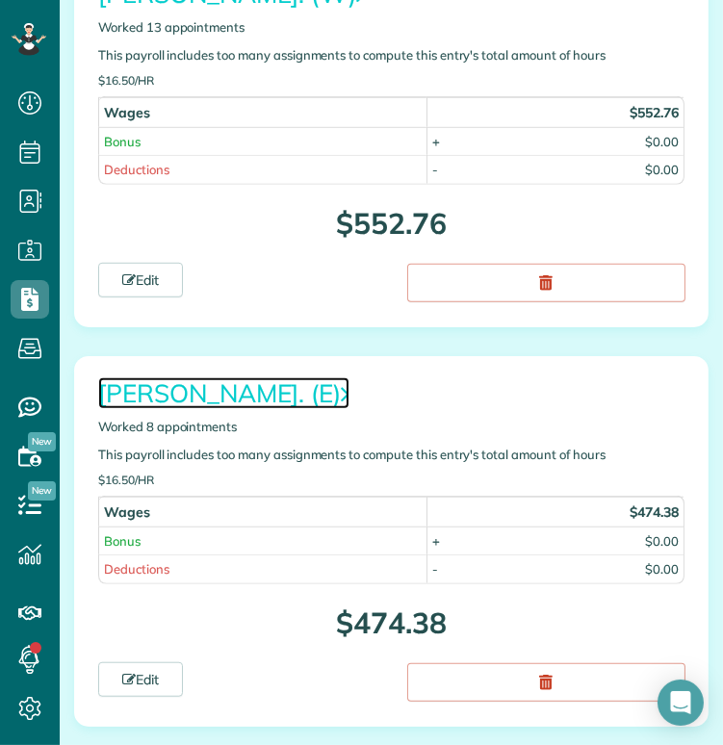
click at [213, 380] on link "[PERSON_NAME]. (E)" at bounding box center [223, 393] width 251 height 32
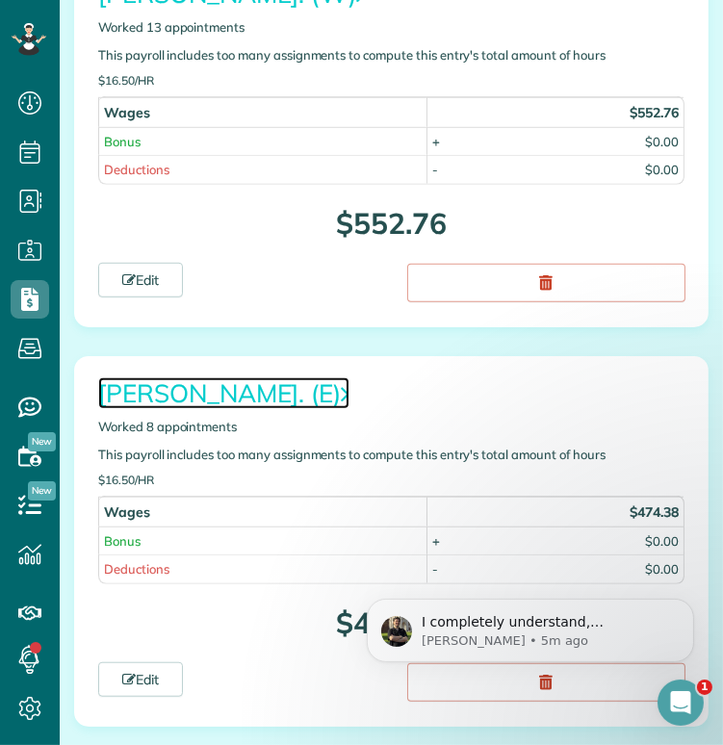
scroll to position [0, 0]
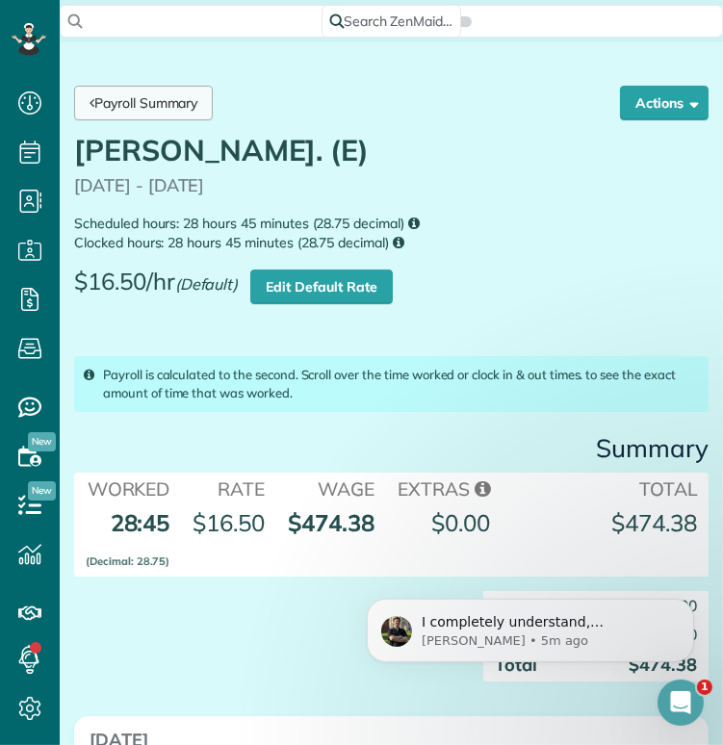
click at [140, 103] on link "Payroll Summary" at bounding box center [143, 103] width 139 height 35
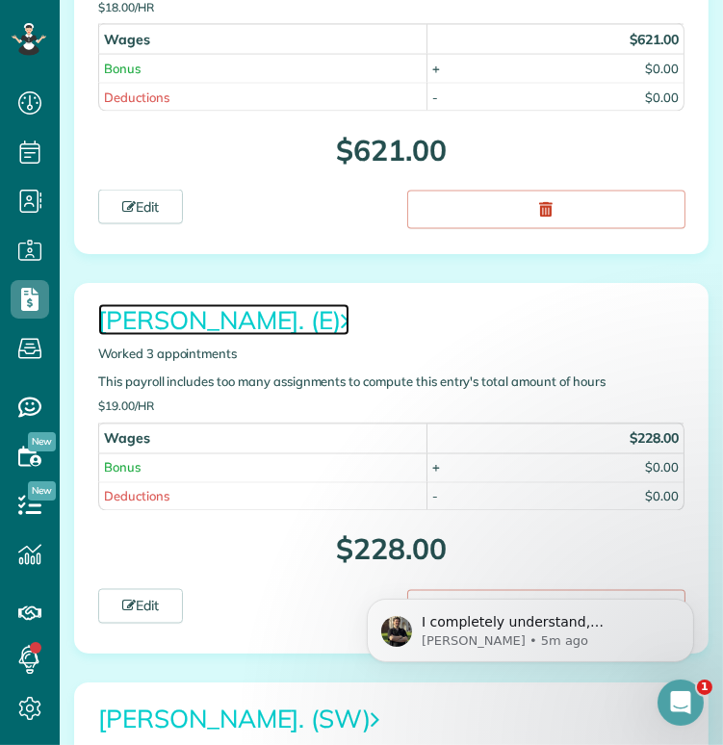
click at [237, 304] on link "[PERSON_NAME]. (E)" at bounding box center [223, 320] width 251 height 32
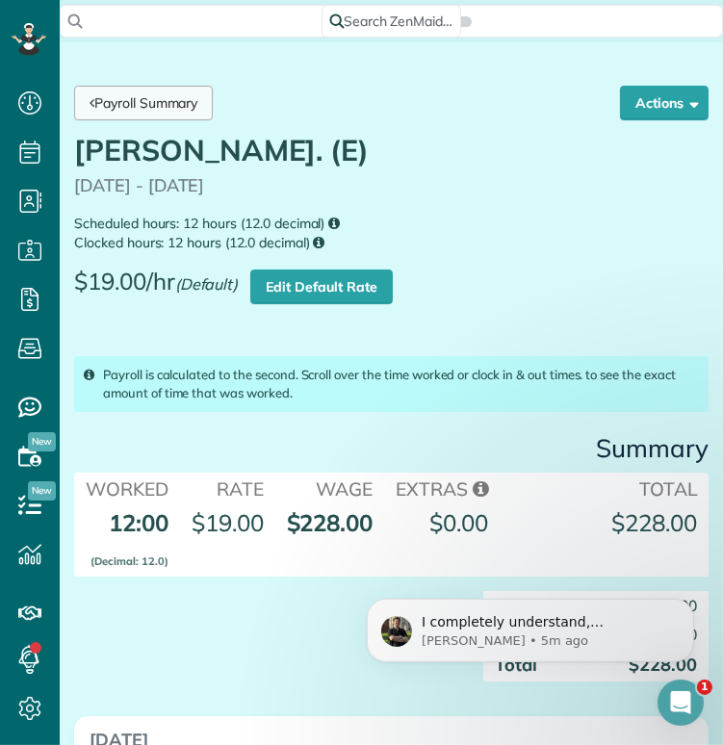
click at [172, 108] on link "Payroll Summary" at bounding box center [143, 103] width 139 height 35
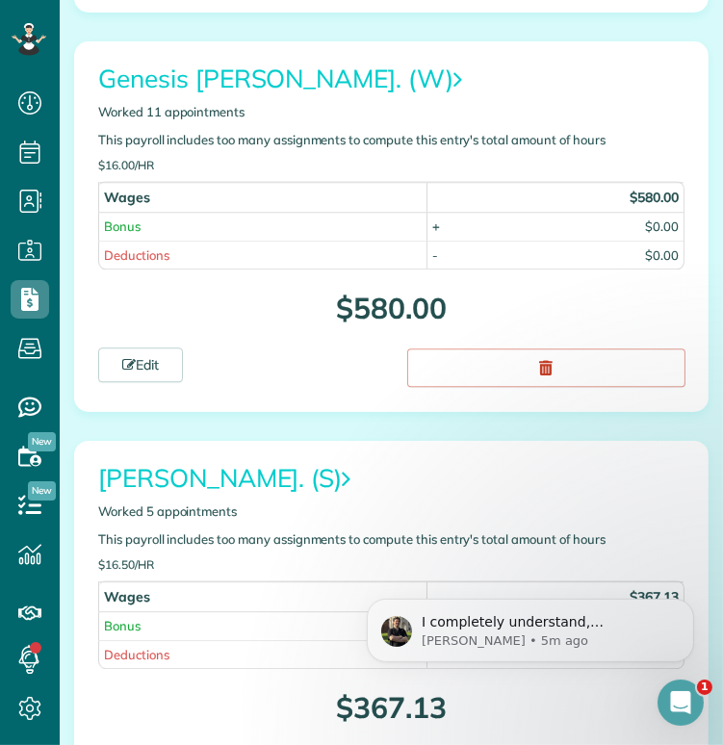
click at [186, 65] on div "Genesis [PERSON_NAME]. (W) Worked 11 appointments This payroll includes too man…" at bounding box center [391, 118] width 615 height 106
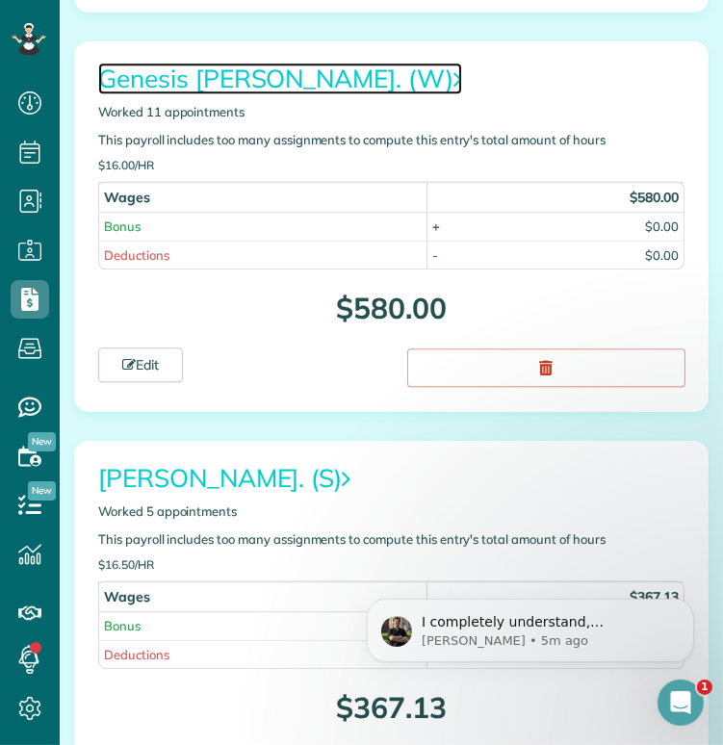
click at [186, 63] on link "Genesis [PERSON_NAME]. (W)" at bounding box center [280, 79] width 364 height 32
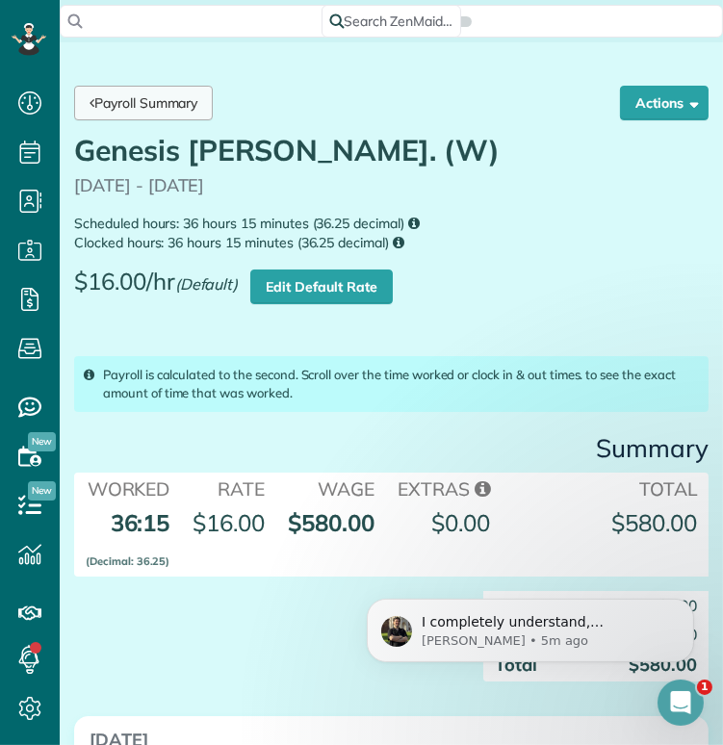
click at [194, 113] on link "Payroll Summary" at bounding box center [143, 103] width 139 height 35
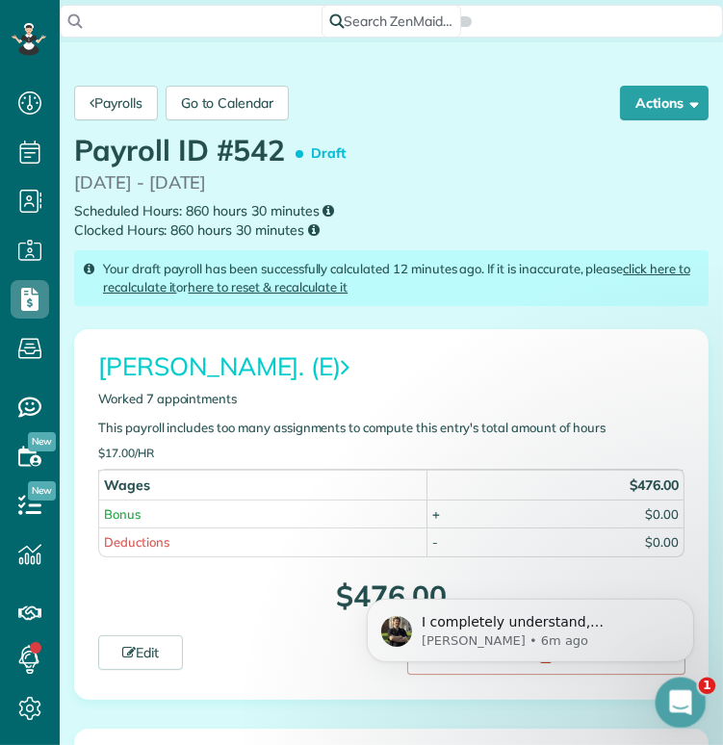
click at [675, 713] on div "Open Intercom Messenger" at bounding box center [678, 700] width 64 height 64
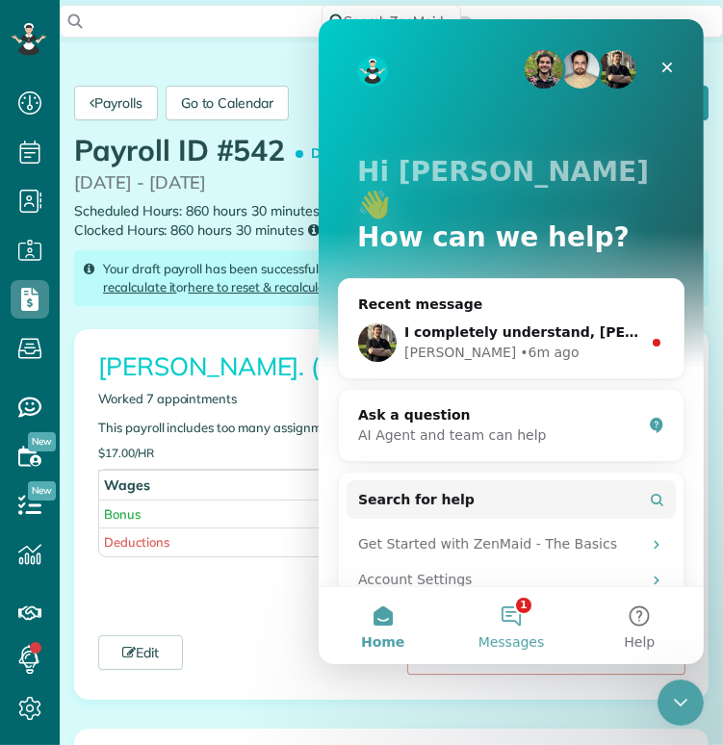
click at [495, 631] on button "1 Messages" at bounding box center [510, 625] width 128 height 77
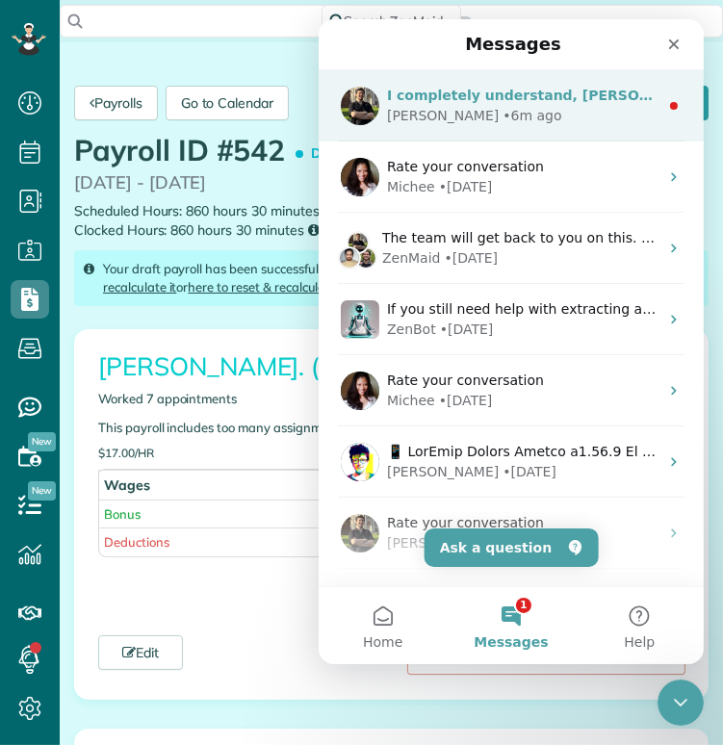
click at [502, 106] on div "• 6m ago" at bounding box center [531, 116] width 59 height 20
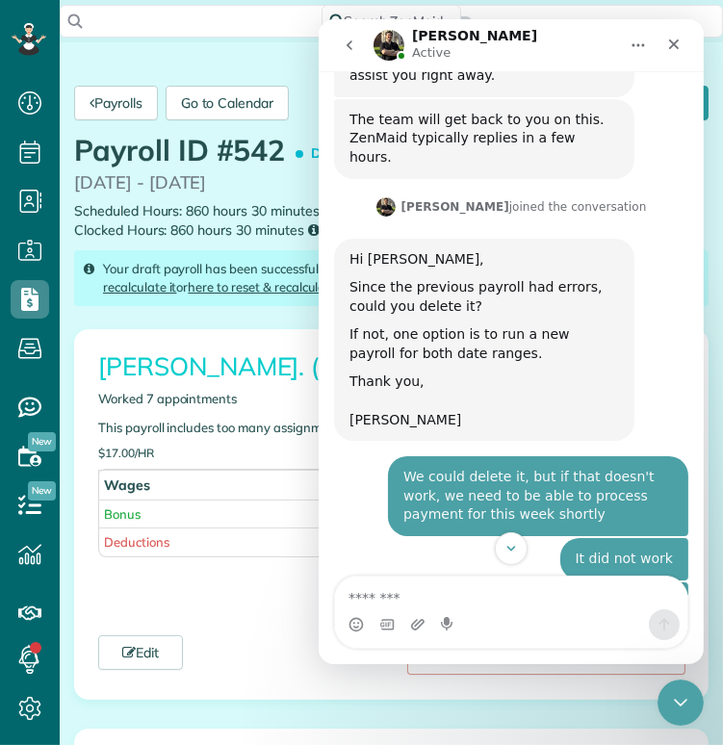
scroll to position [2013, 0]
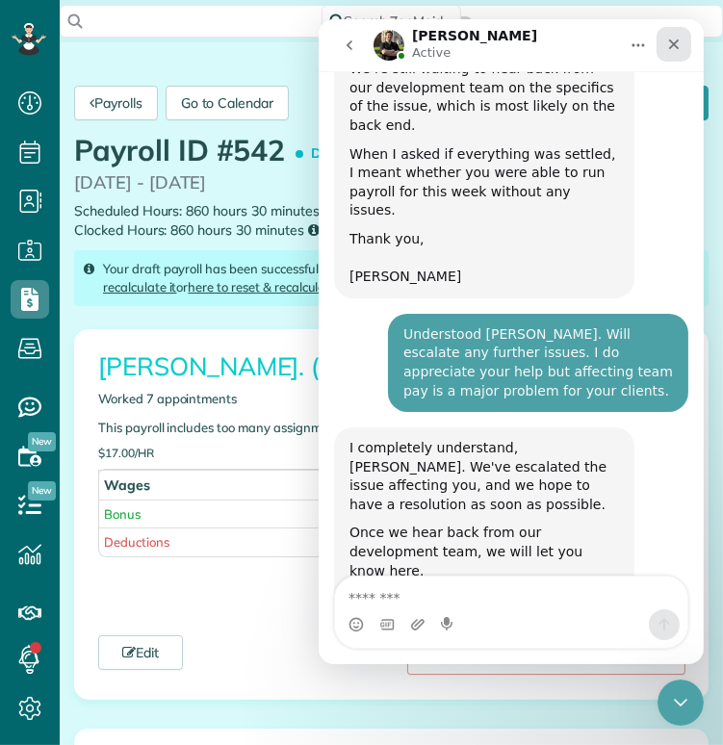
click at [669, 41] on icon "Close" at bounding box center [673, 44] width 11 height 11
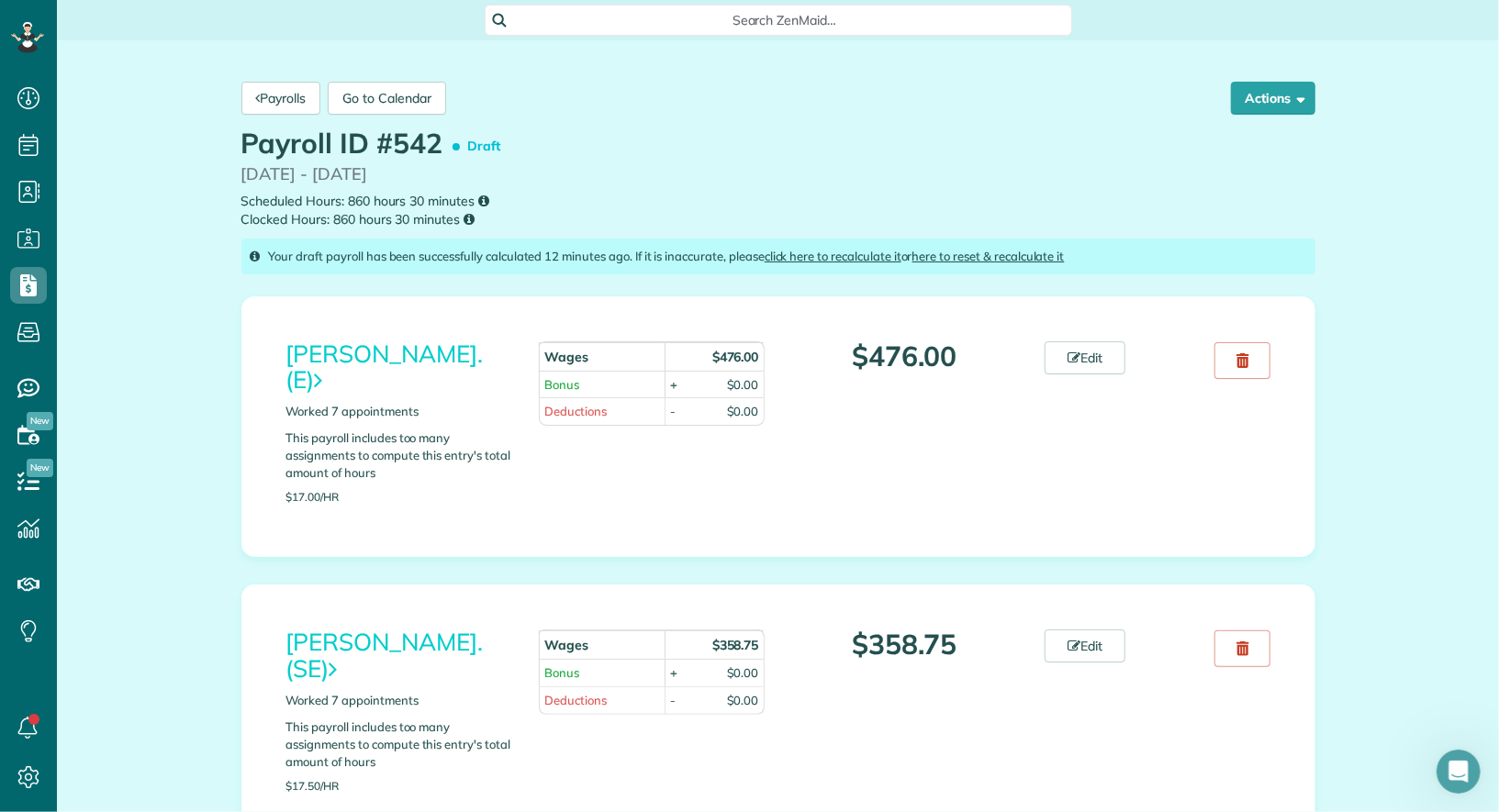
scroll to position [1888, 0]
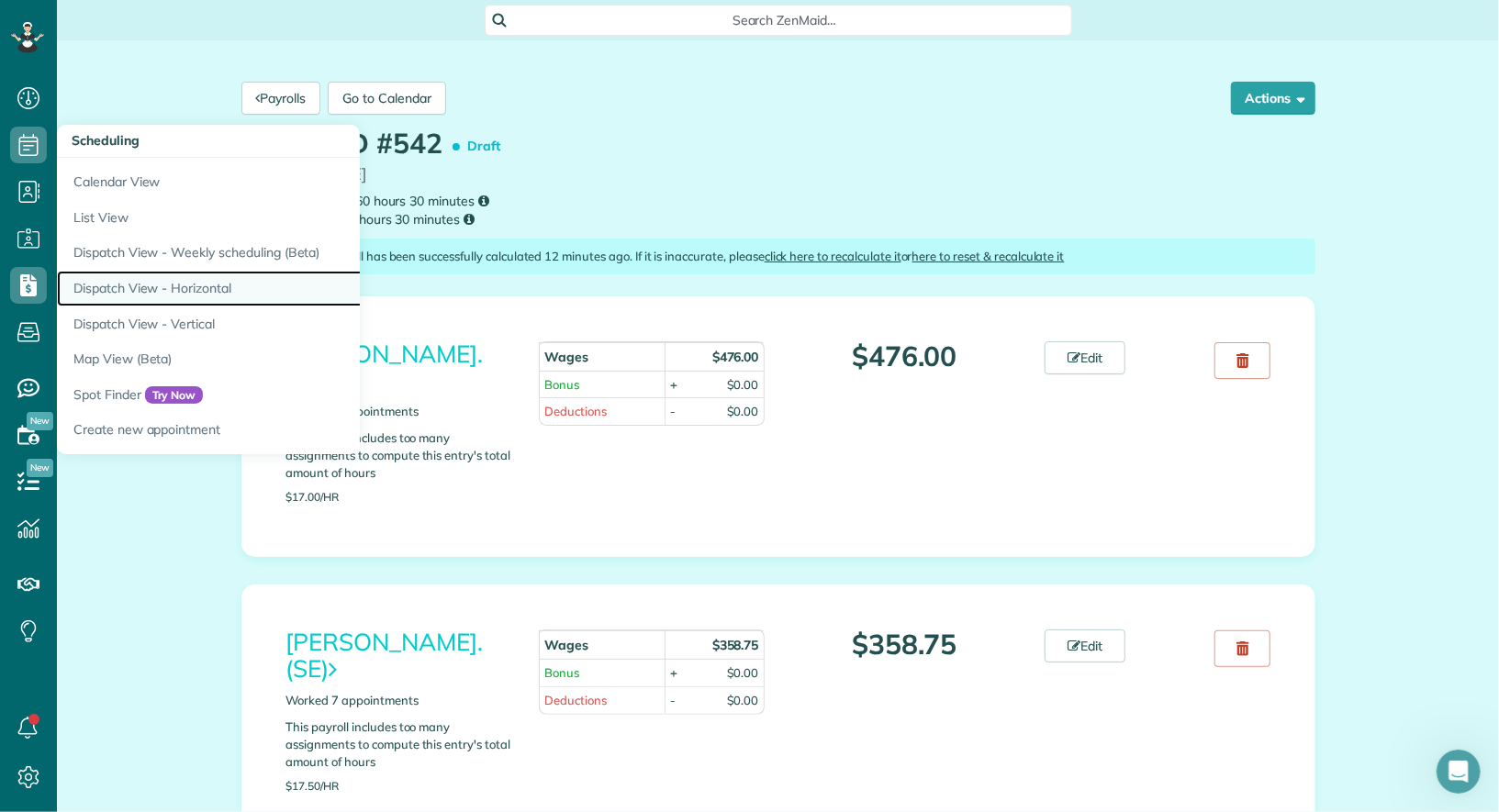
click at [160, 292] on link "Dispatch View - Horizontal" at bounding box center [286, 289] width 459 height 36
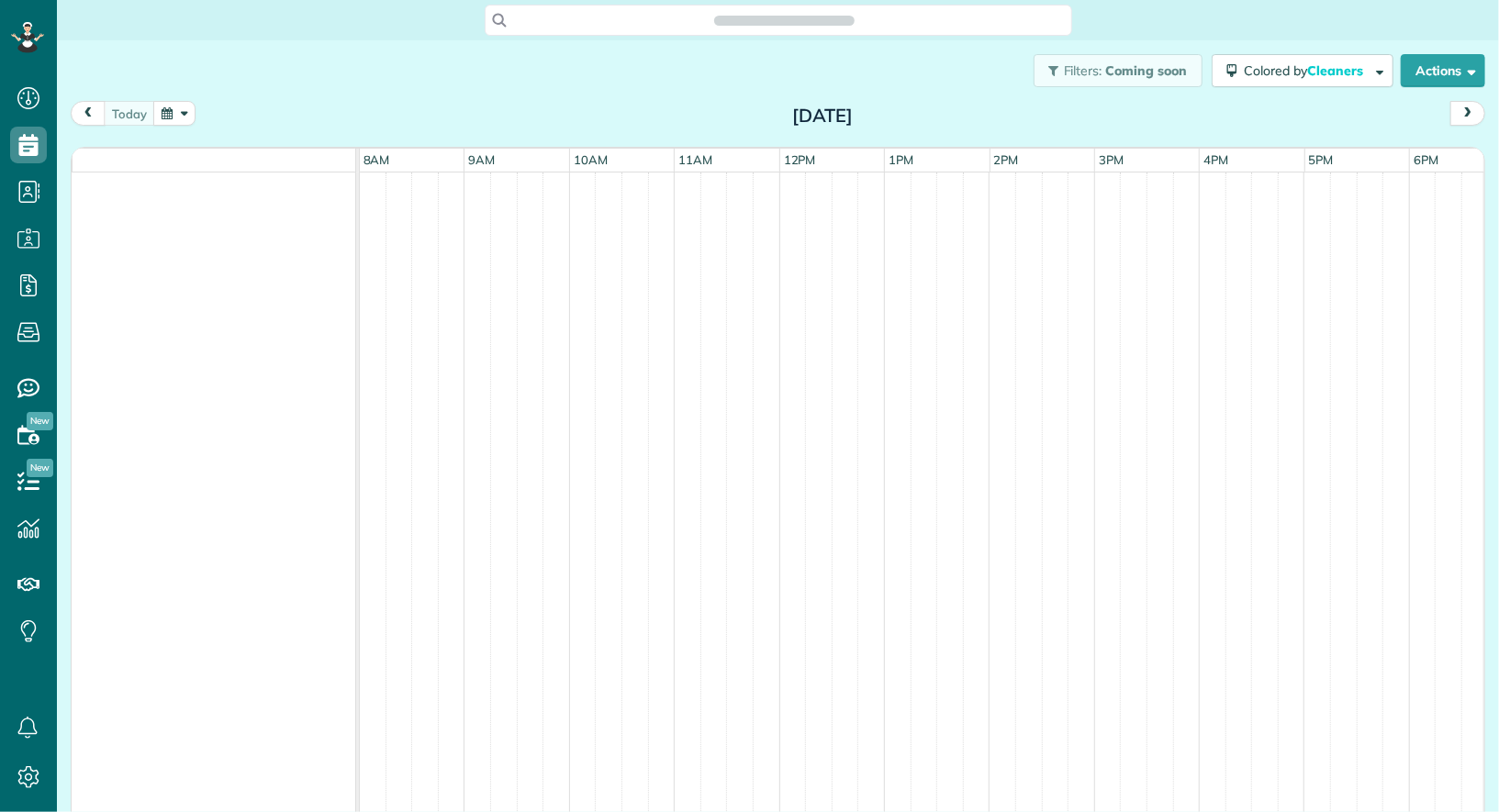
scroll to position [8, 8]
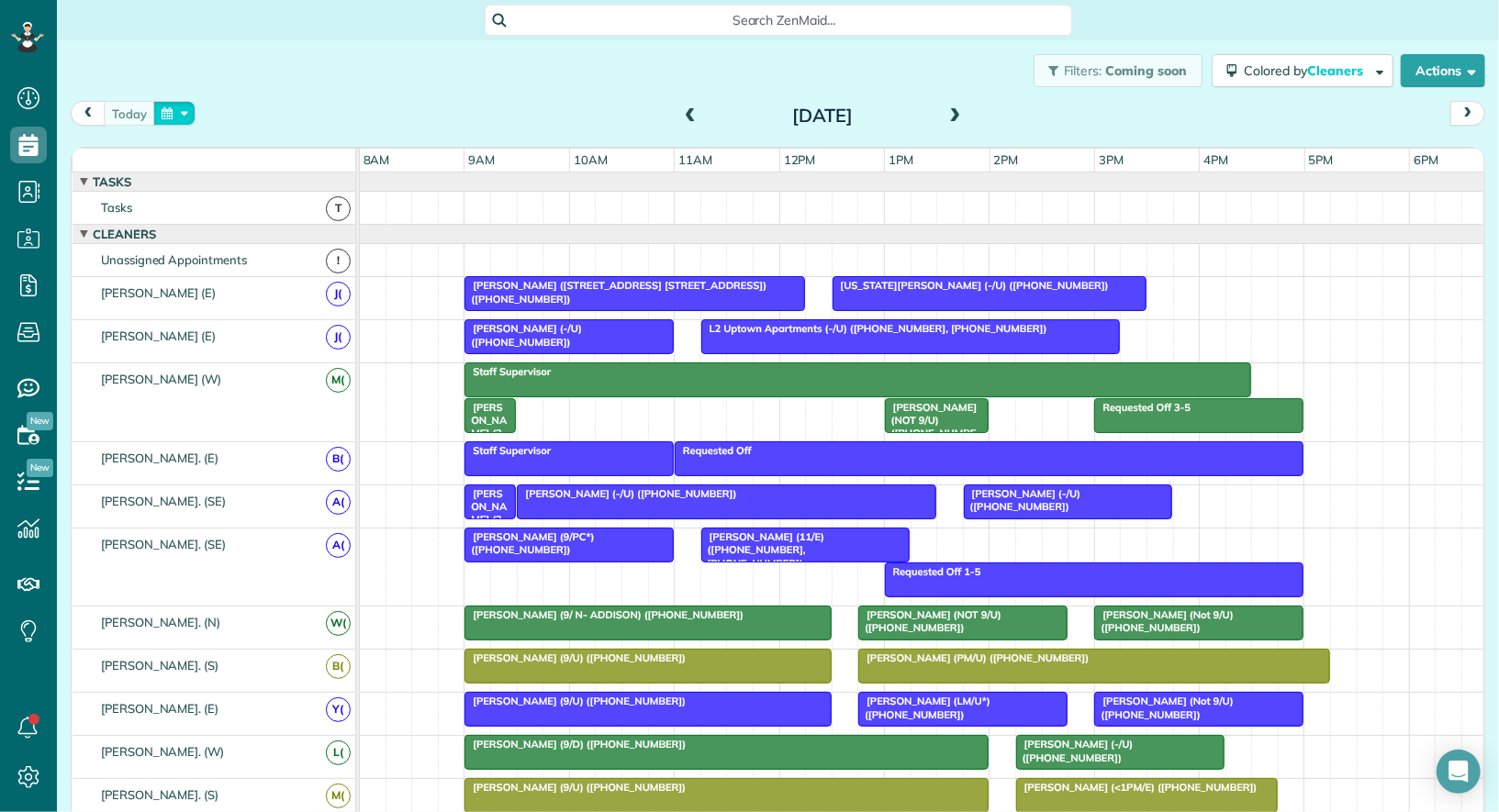
click at [175, 112] on button "button" at bounding box center [175, 113] width 42 height 25
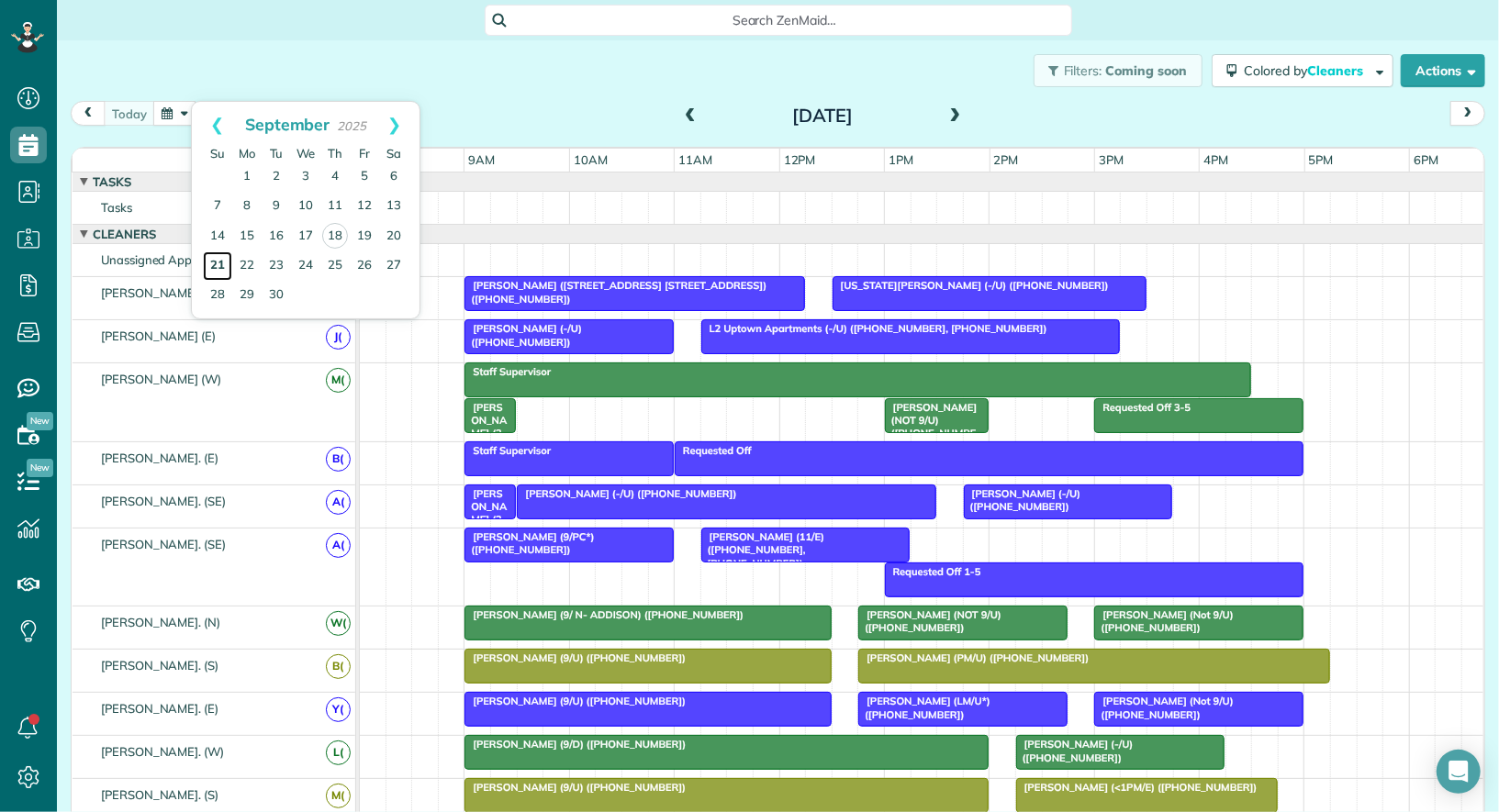
click at [218, 261] on link "21" at bounding box center [217, 266] width 30 height 30
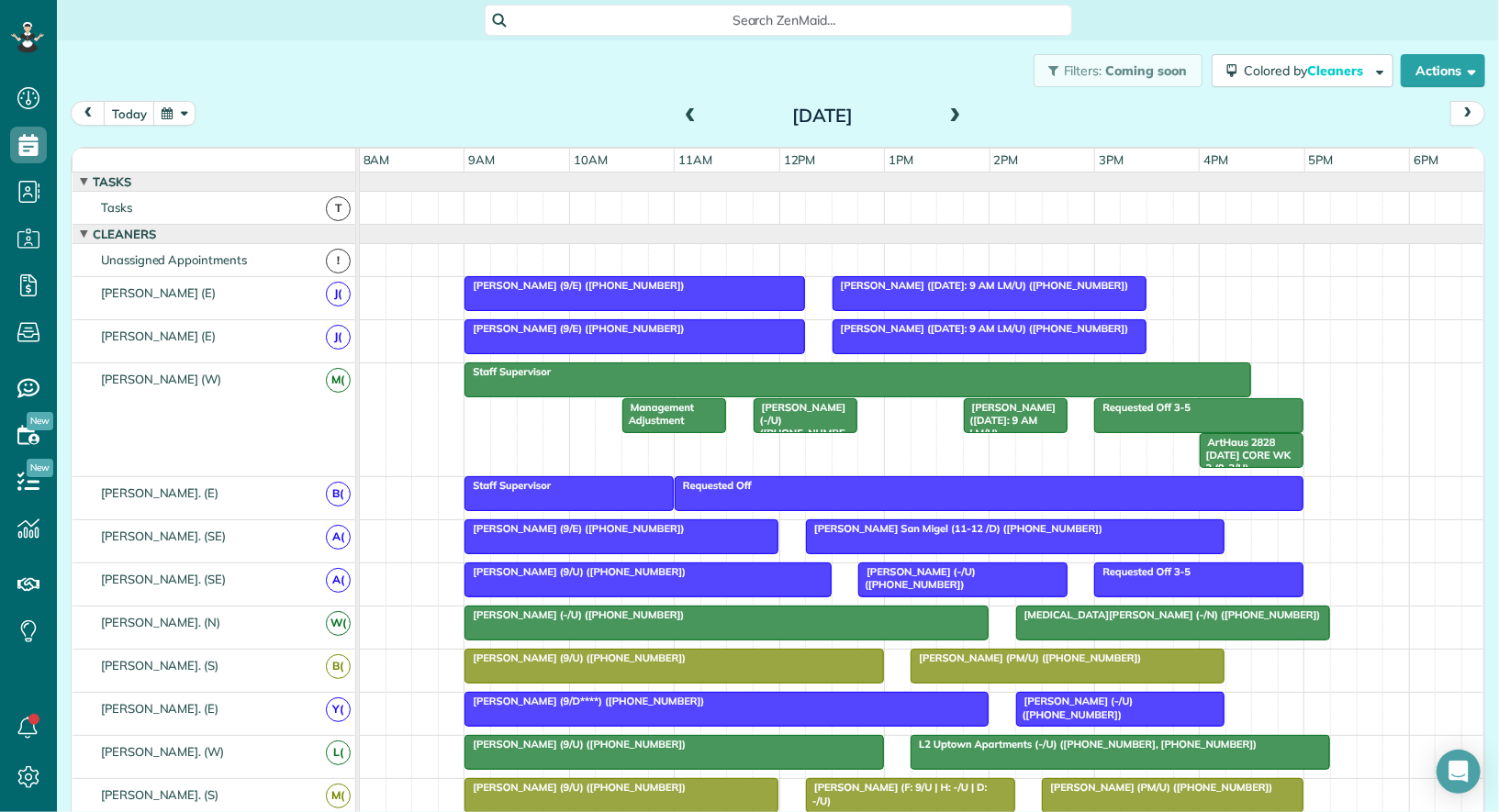
scroll to position [8, 8]
click at [954, 117] on span at bounding box center [955, 116] width 20 height 16
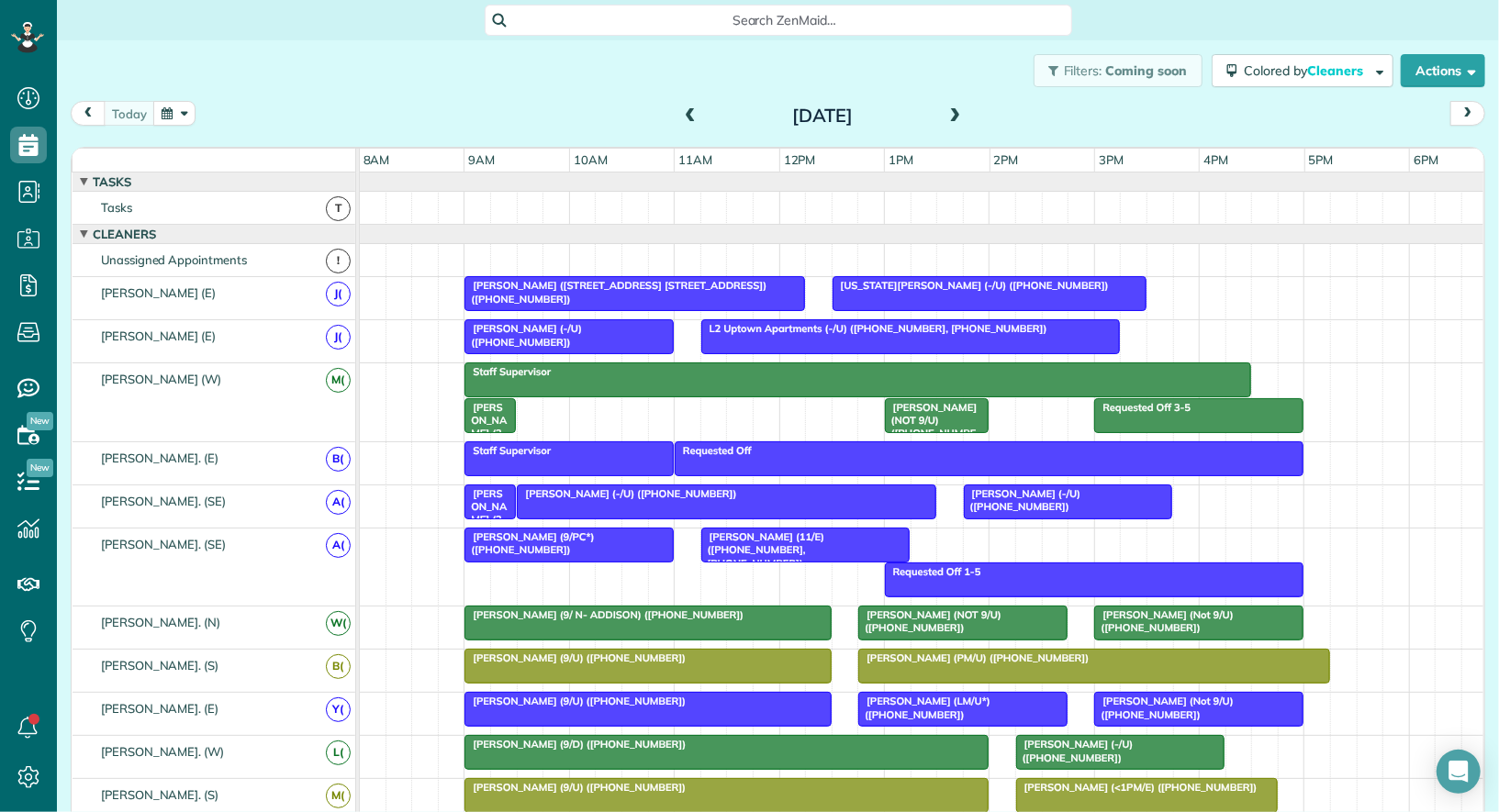
click at [957, 111] on span at bounding box center [955, 116] width 20 height 16
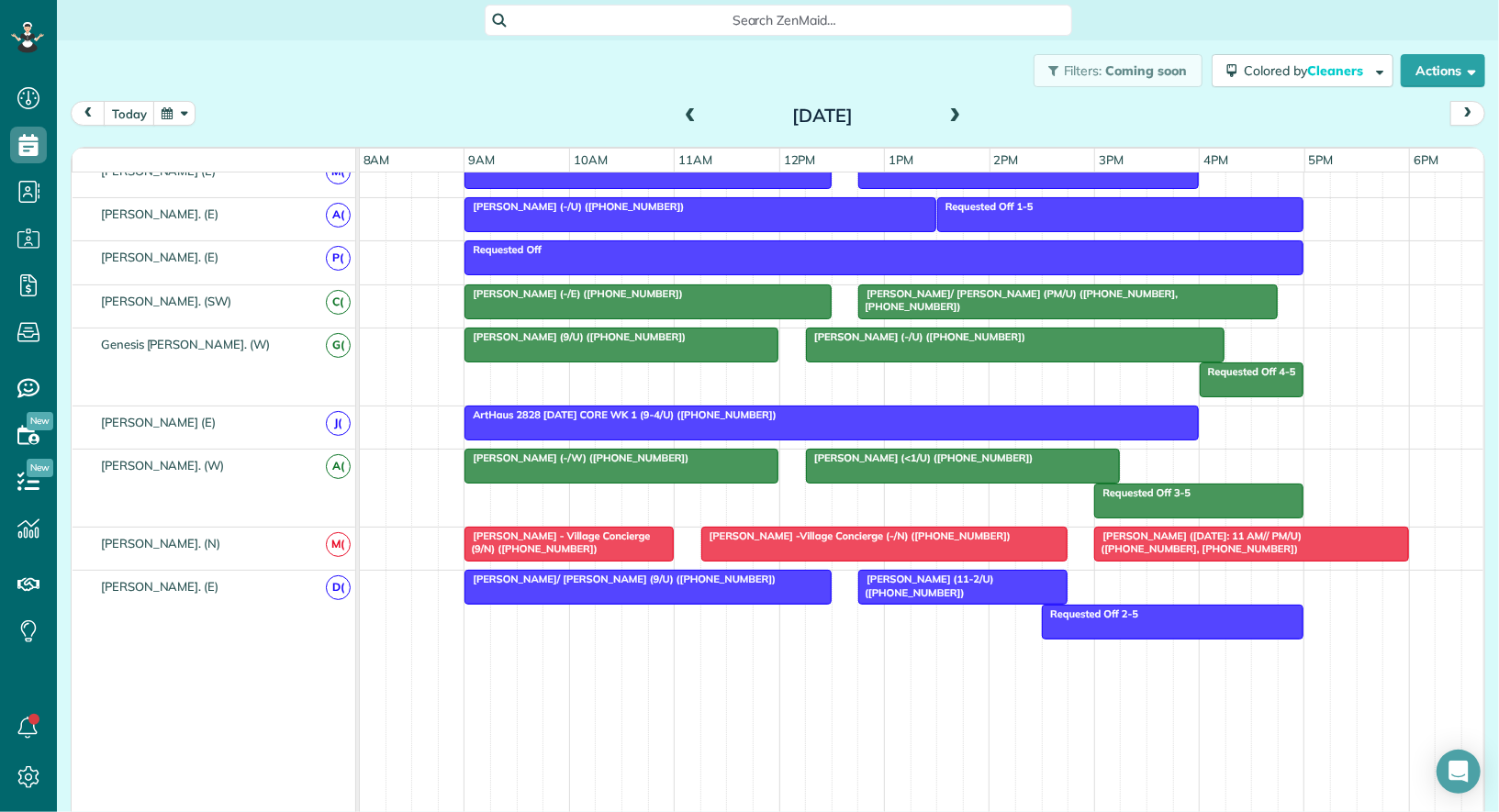
scroll to position [1052, 0]
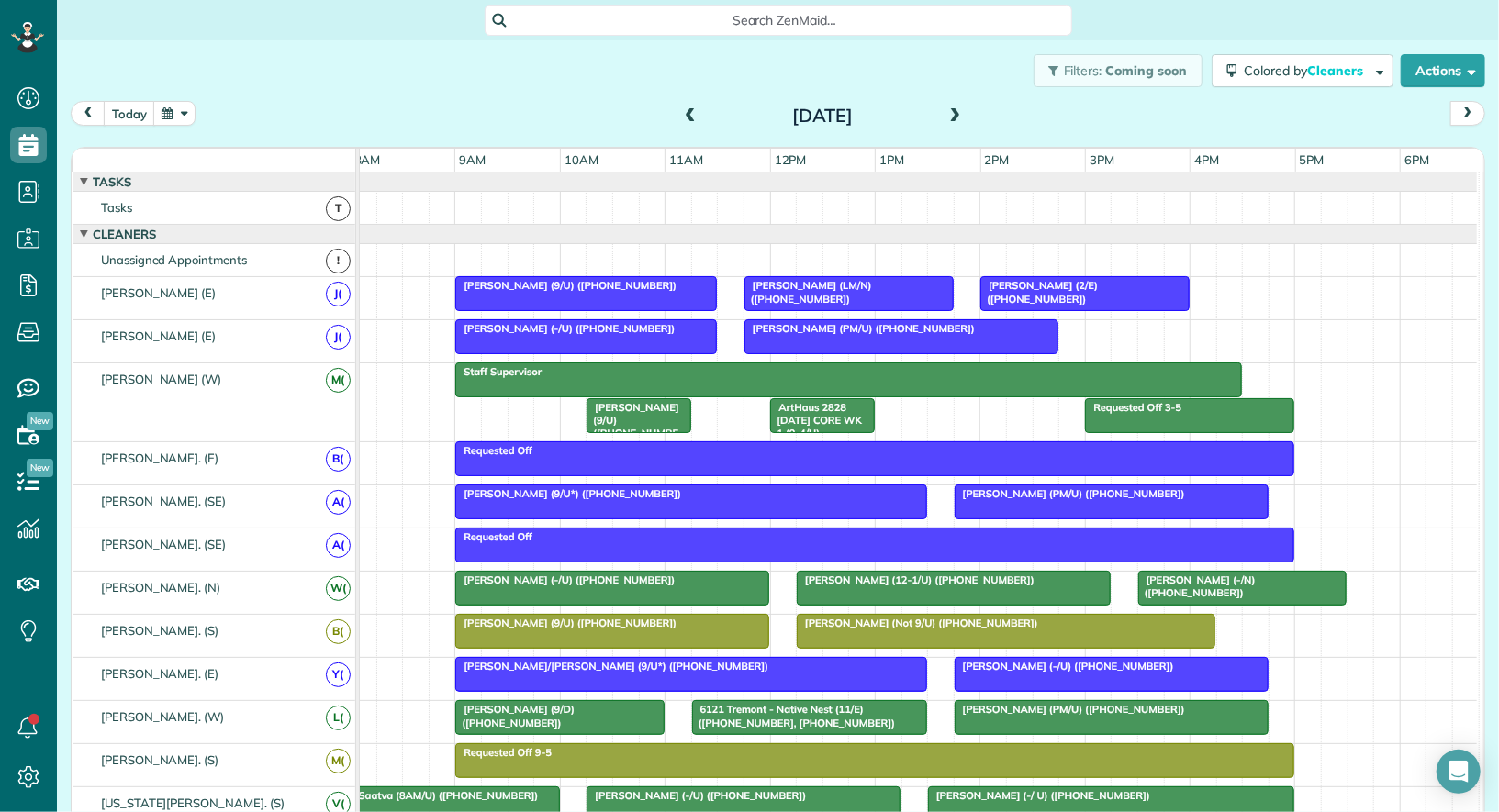
click at [687, 111] on span at bounding box center [689, 116] width 20 height 16
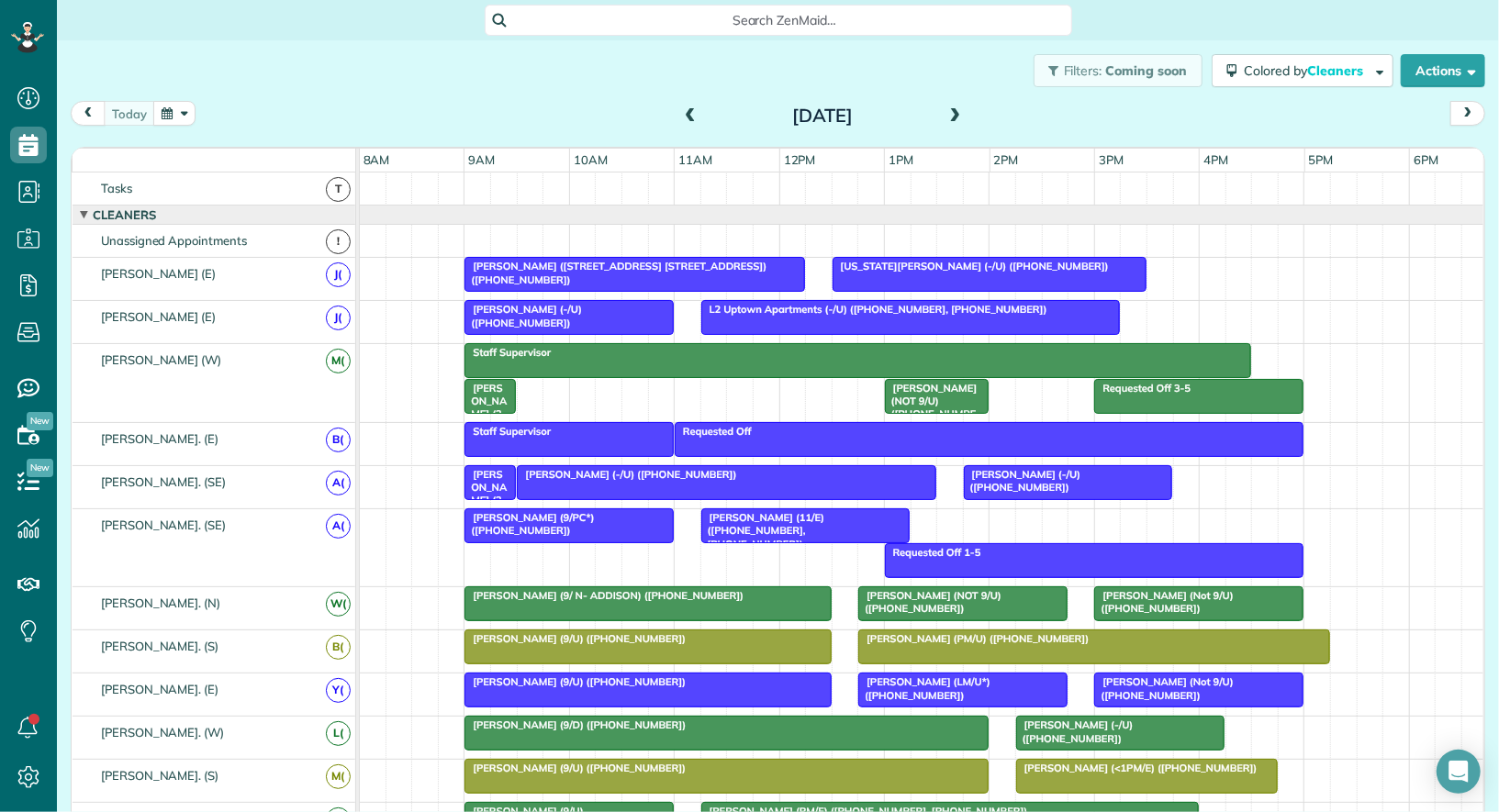
click at [954, 112] on span at bounding box center [955, 116] width 20 height 16
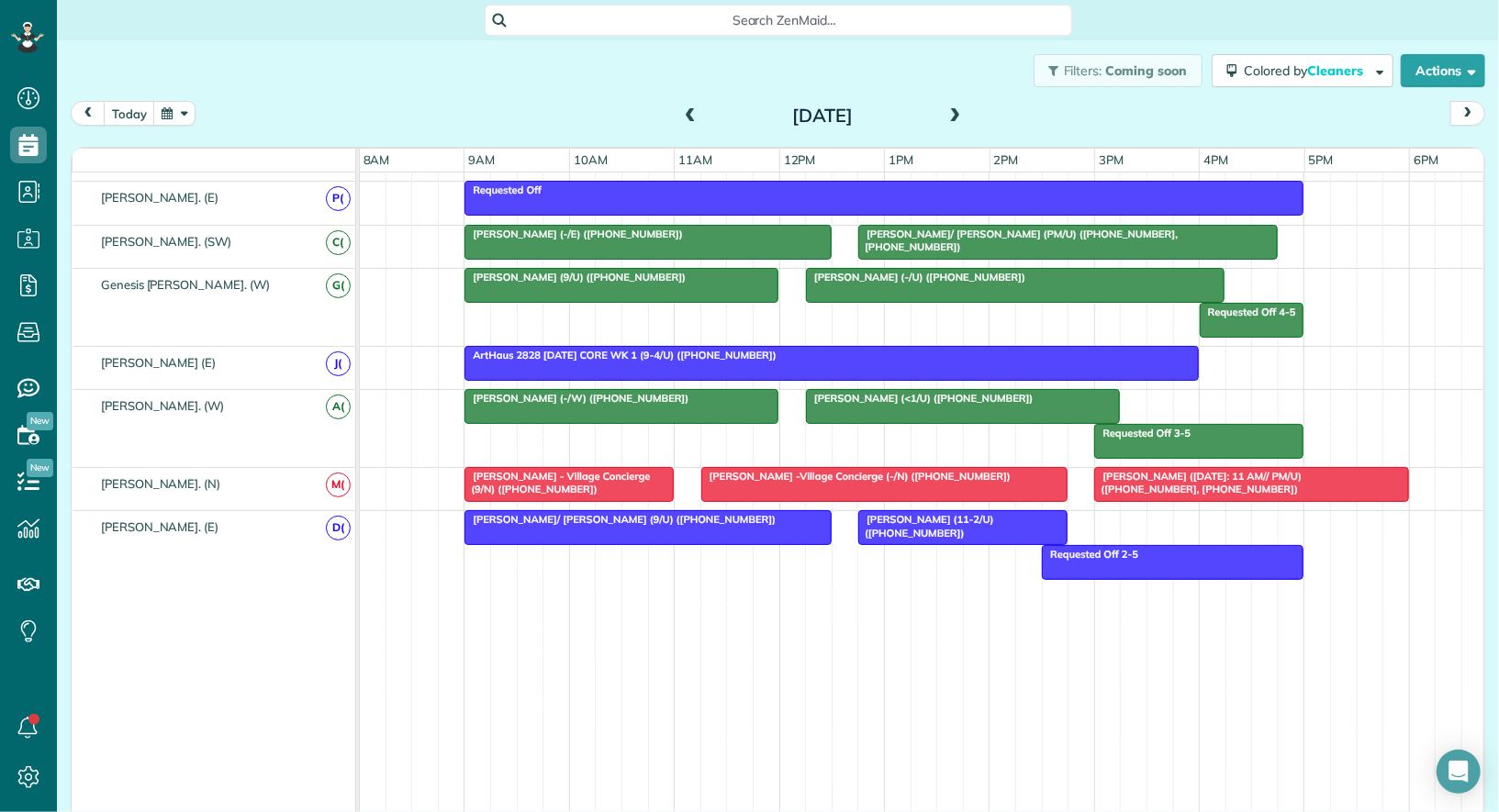
click at [952, 111] on span at bounding box center [955, 116] width 20 height 16
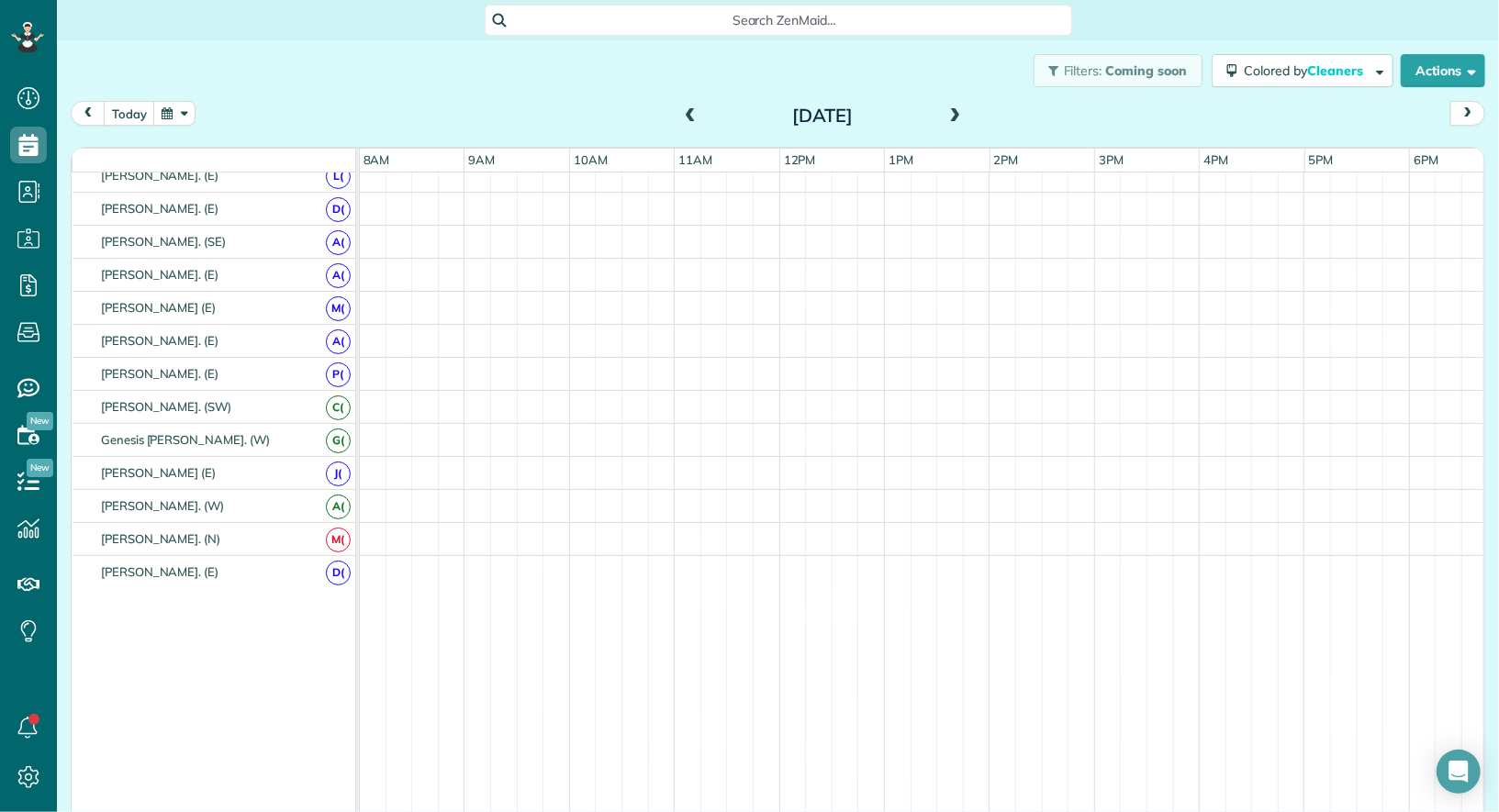
click at [952, 111] on span at bounding box center [955, 116] width 20 height 16
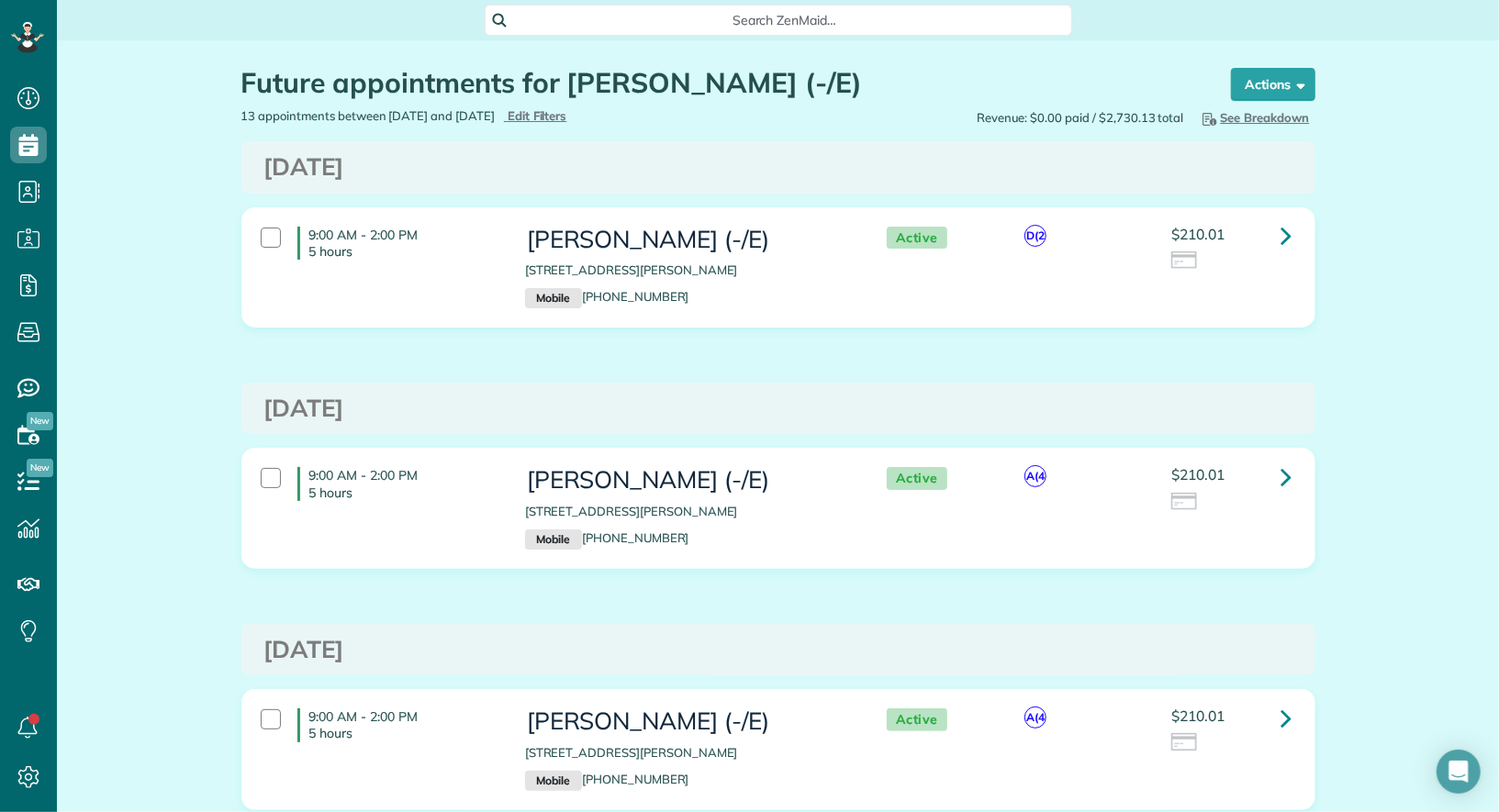
scroll to position [8, 8]
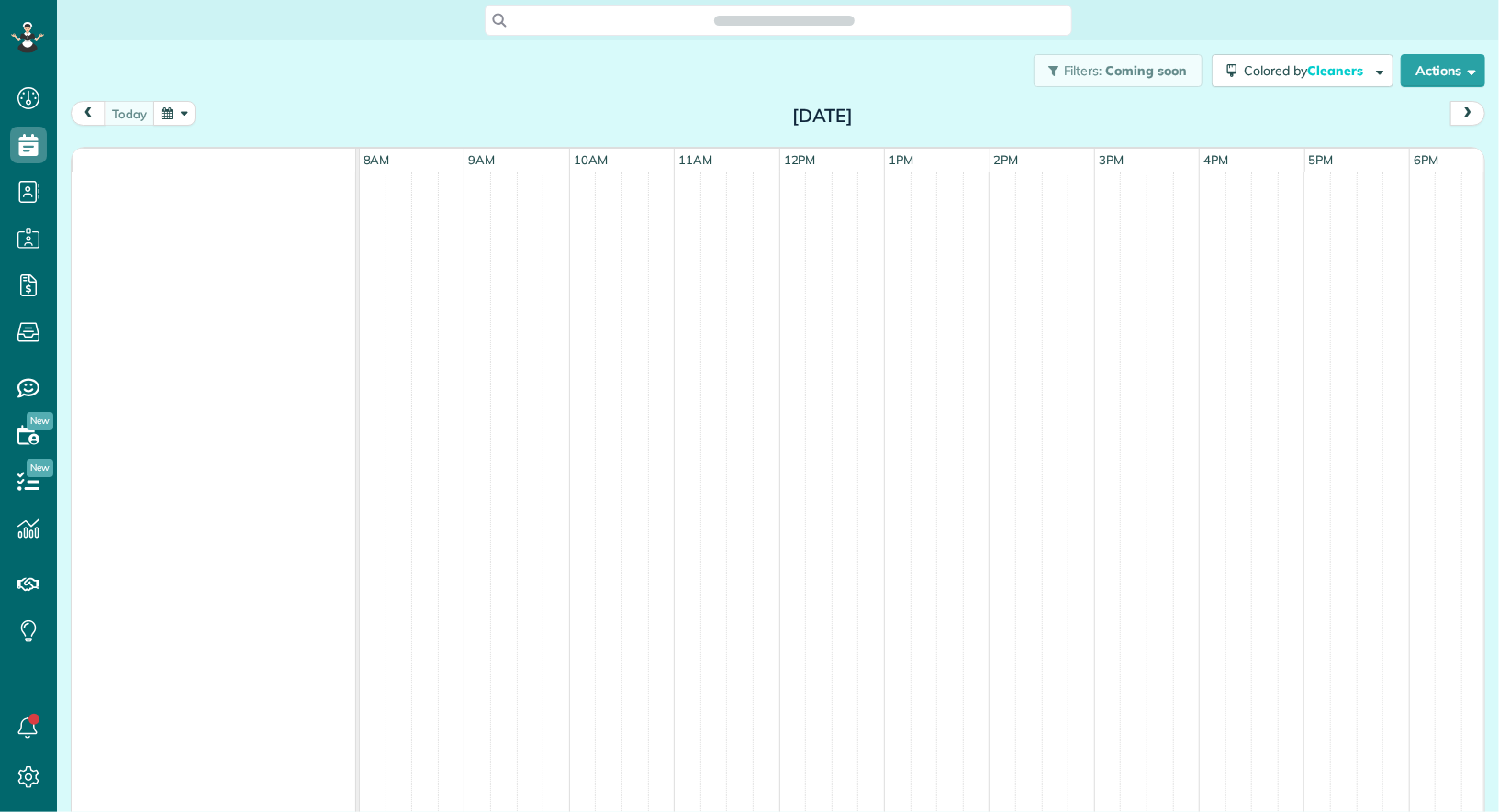
scroll to position [8, 8]
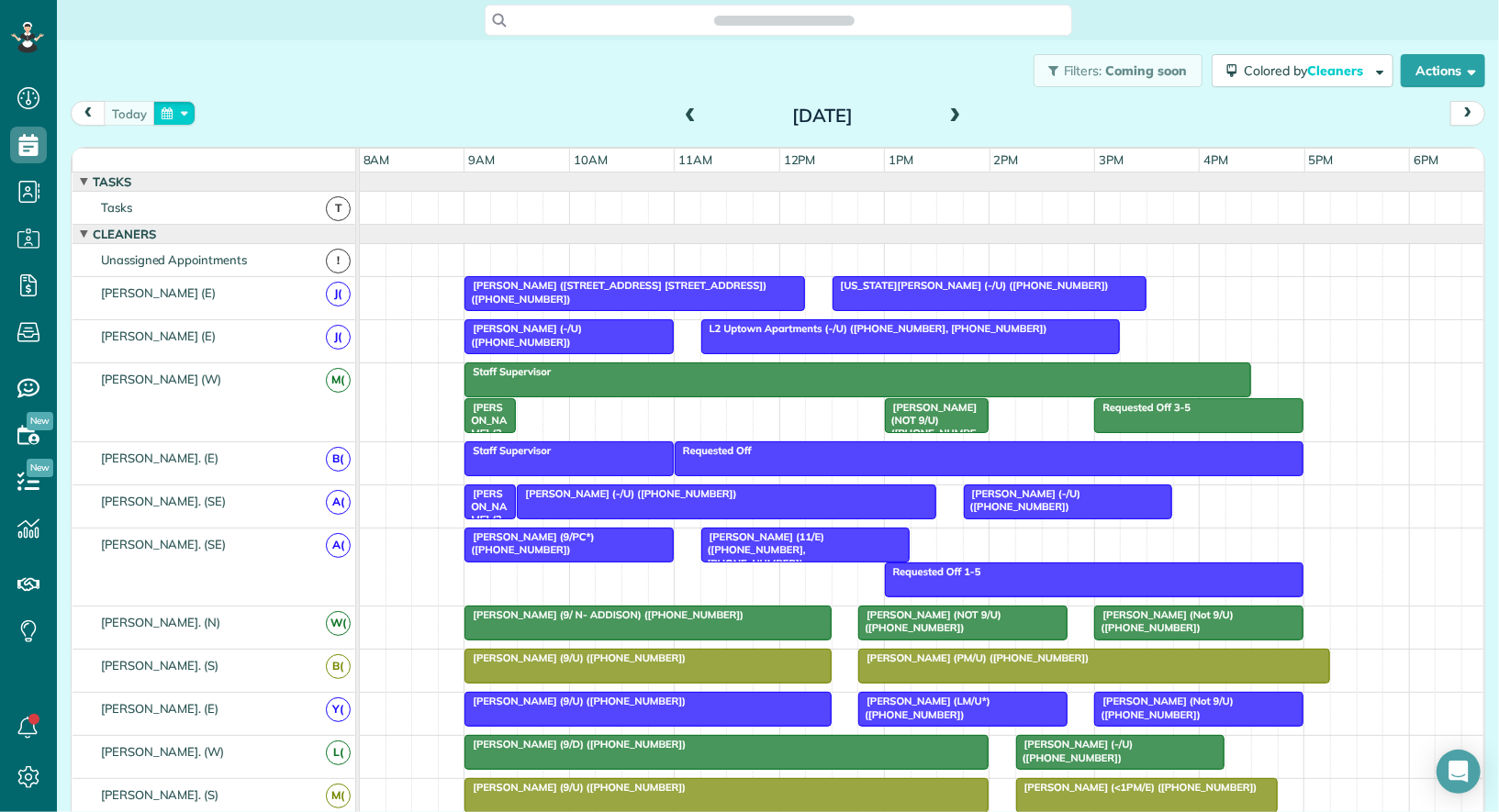
click at [183, 111] on button "button" at bounding box center [175, 113] width 42 height 25
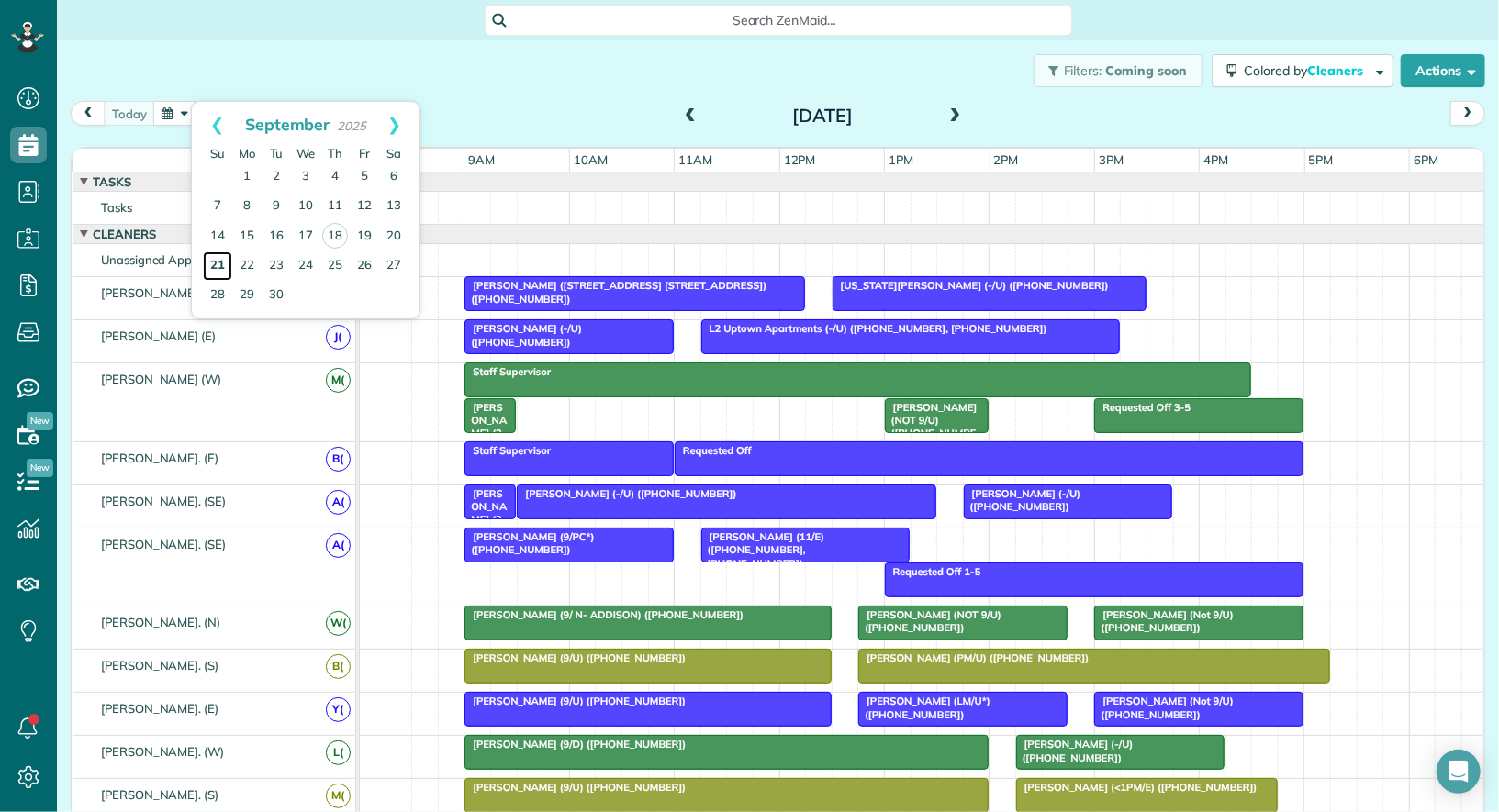
click at [224, 256] on link "21" at bounding box center [217, 266] width 30 height 30
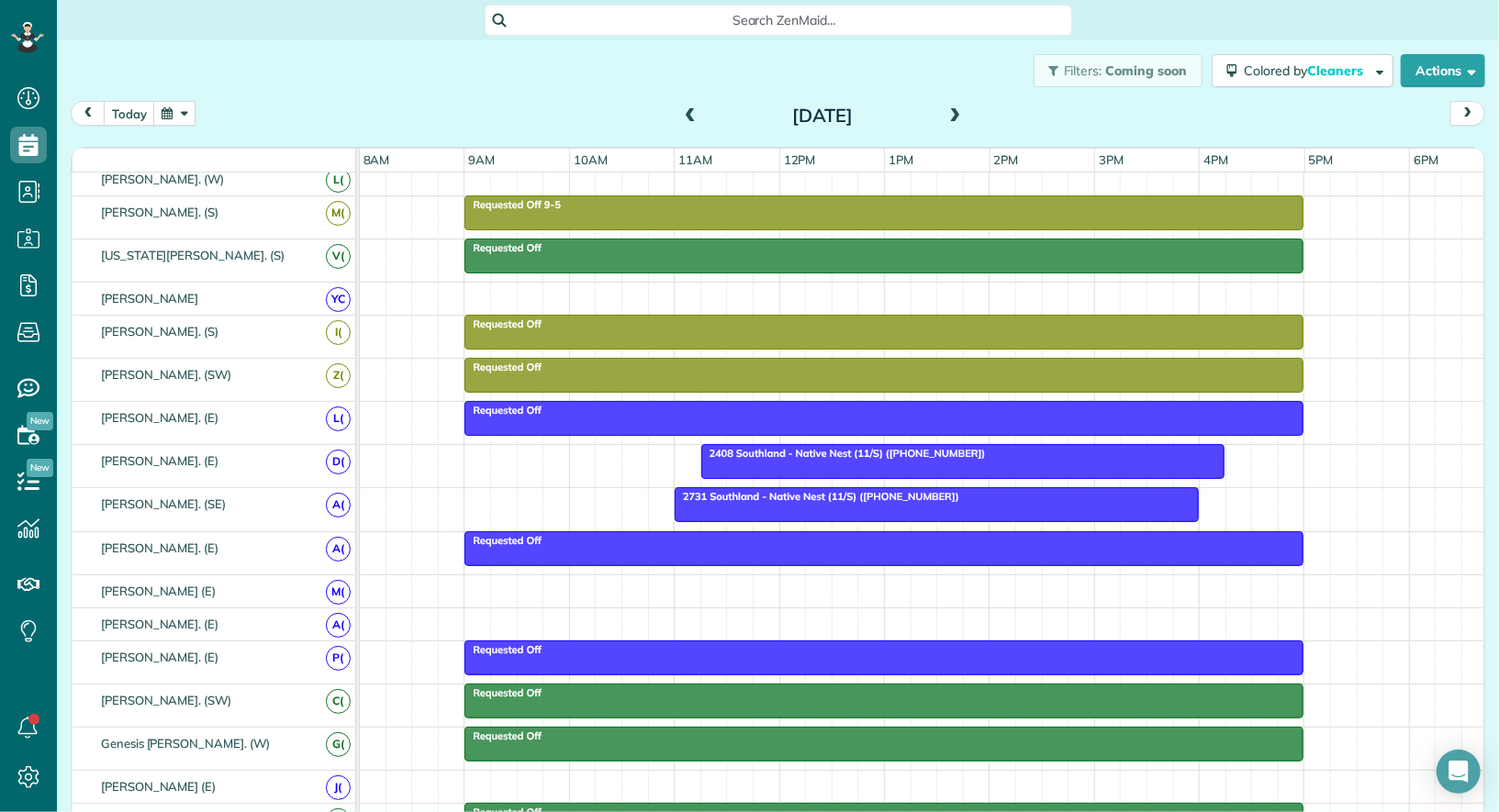
scroll to position [579, 0]
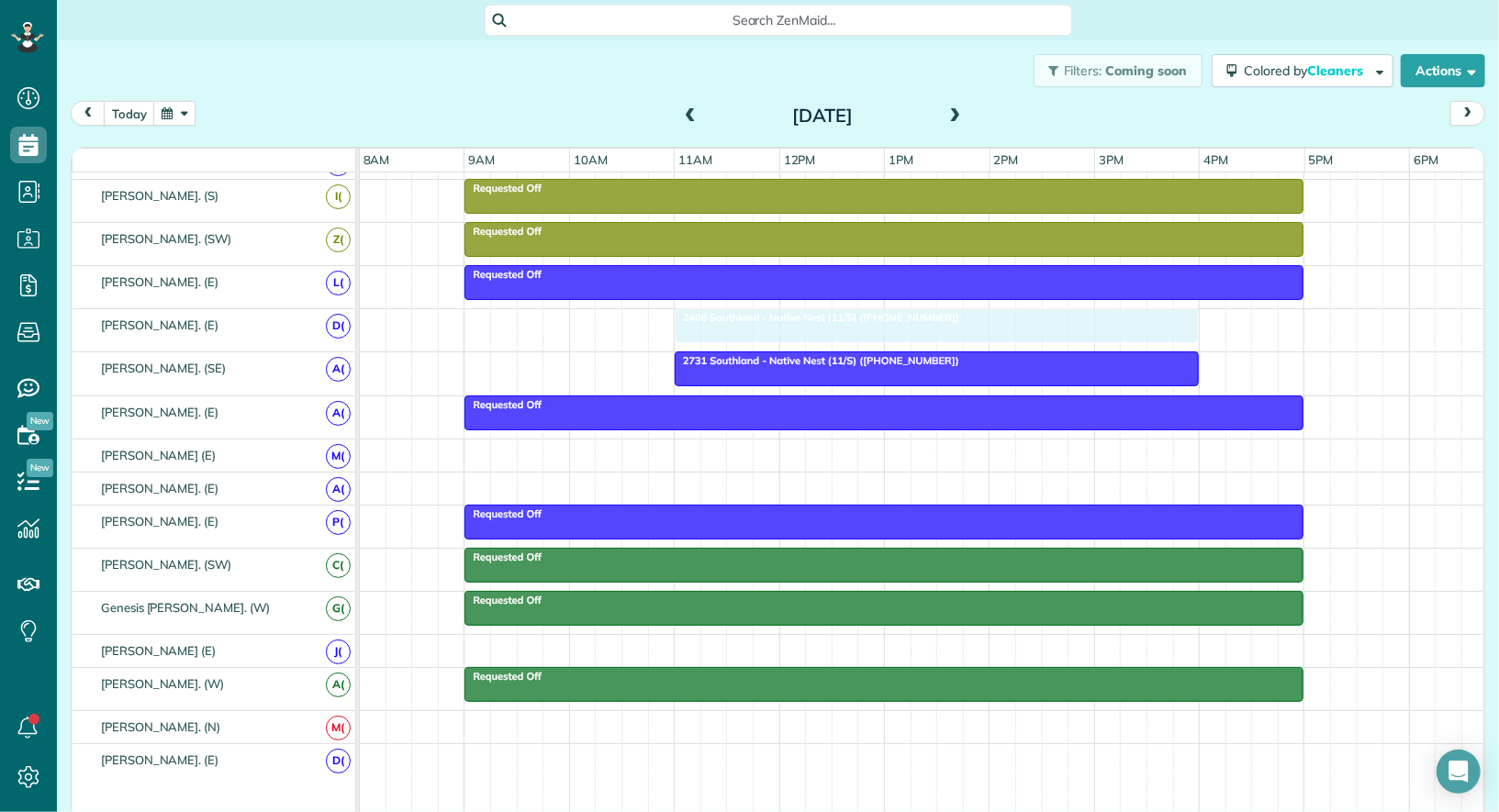
drag, startPoint x: 789, startPoint y: 320, endPoint x: 766, endPoint y: 322, distance: 23.1
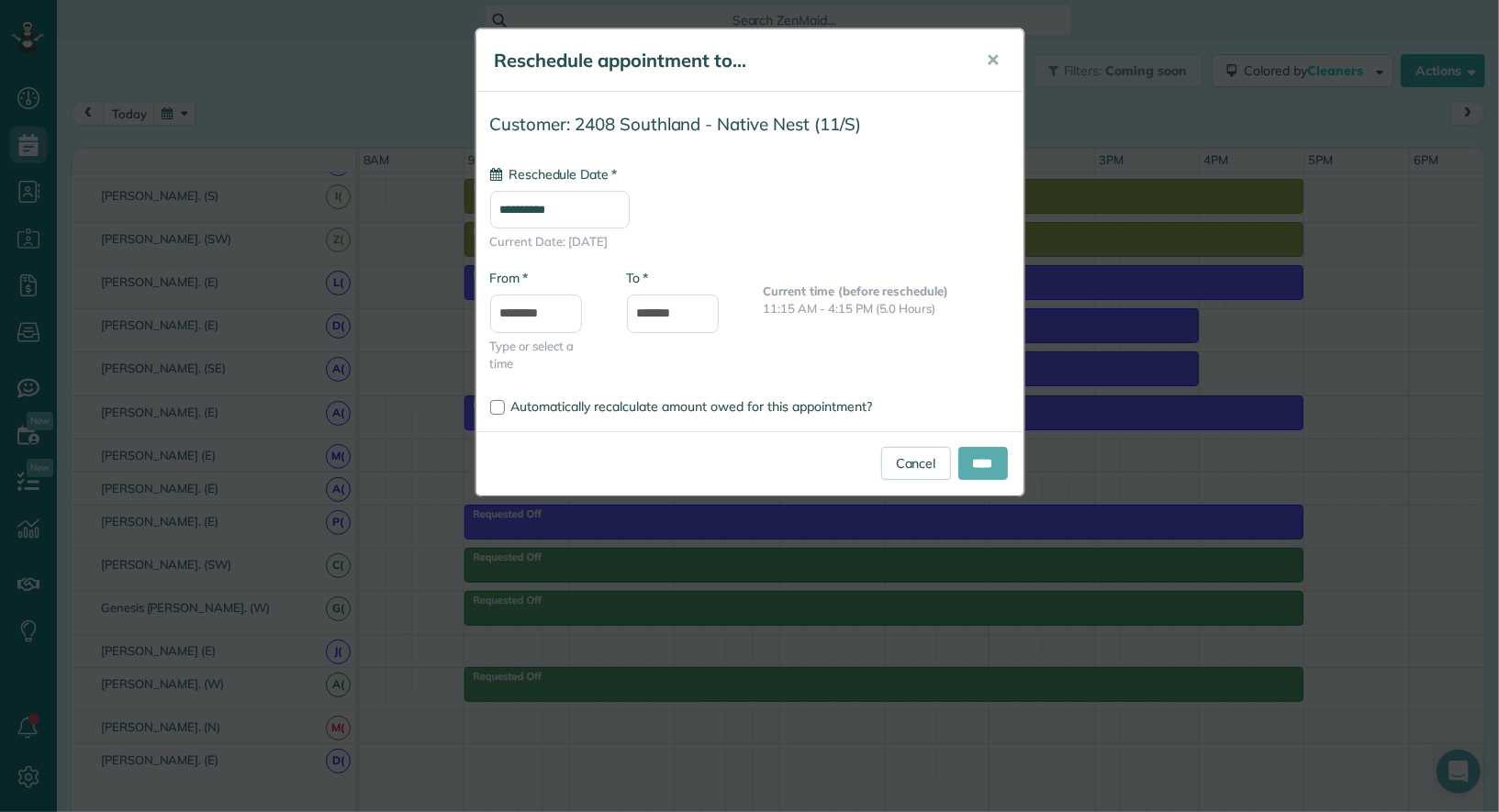
type input "**********"
click at [977, 460] on input "****" at bounding box center [983, 463] width 50 height 33
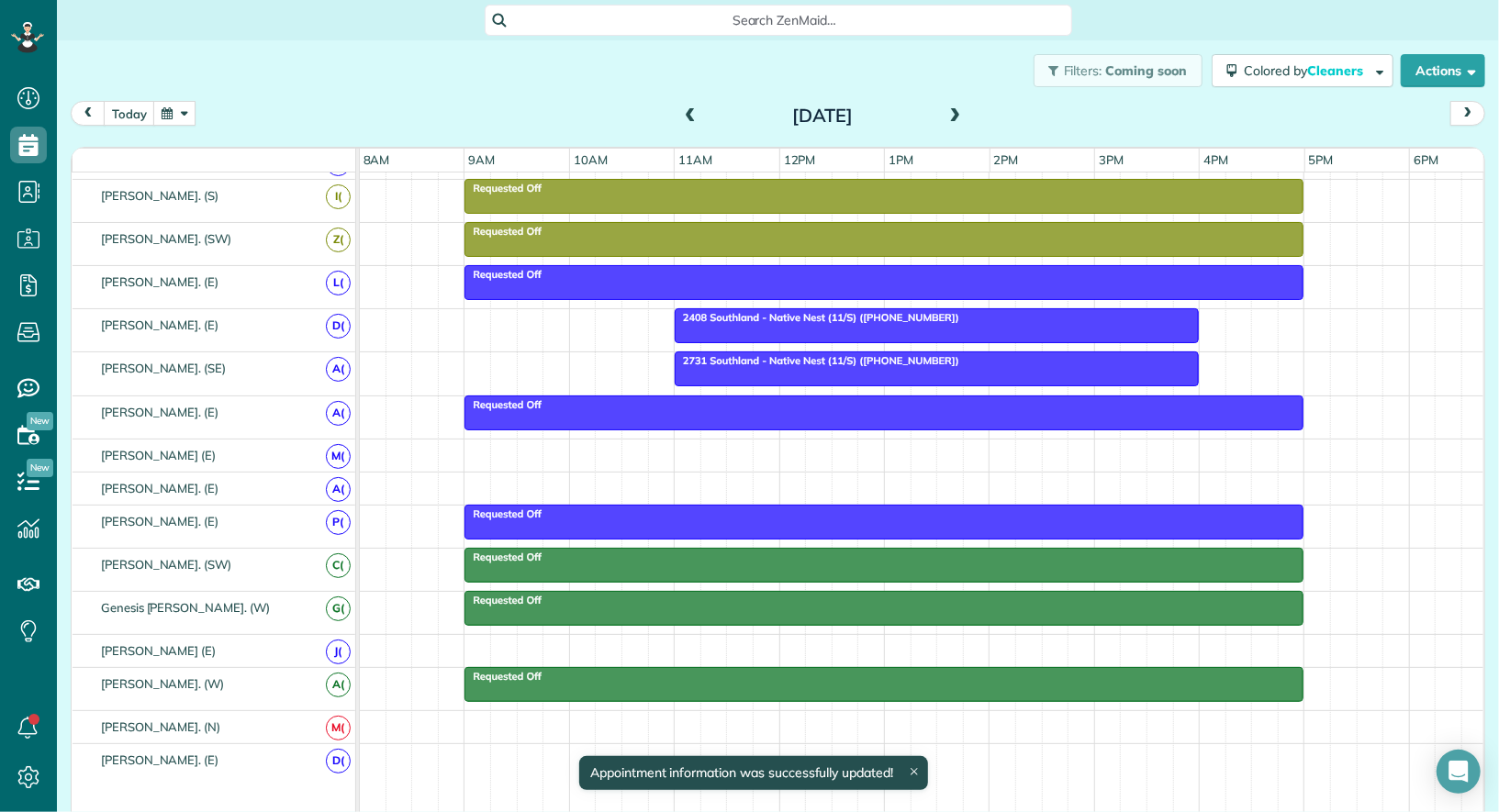
click at [863, 313] on span "2408 Southland - Native Nest (11/S) ([PHONE_NUMBER])" at bounding box center [817, 316] width 286 height 12
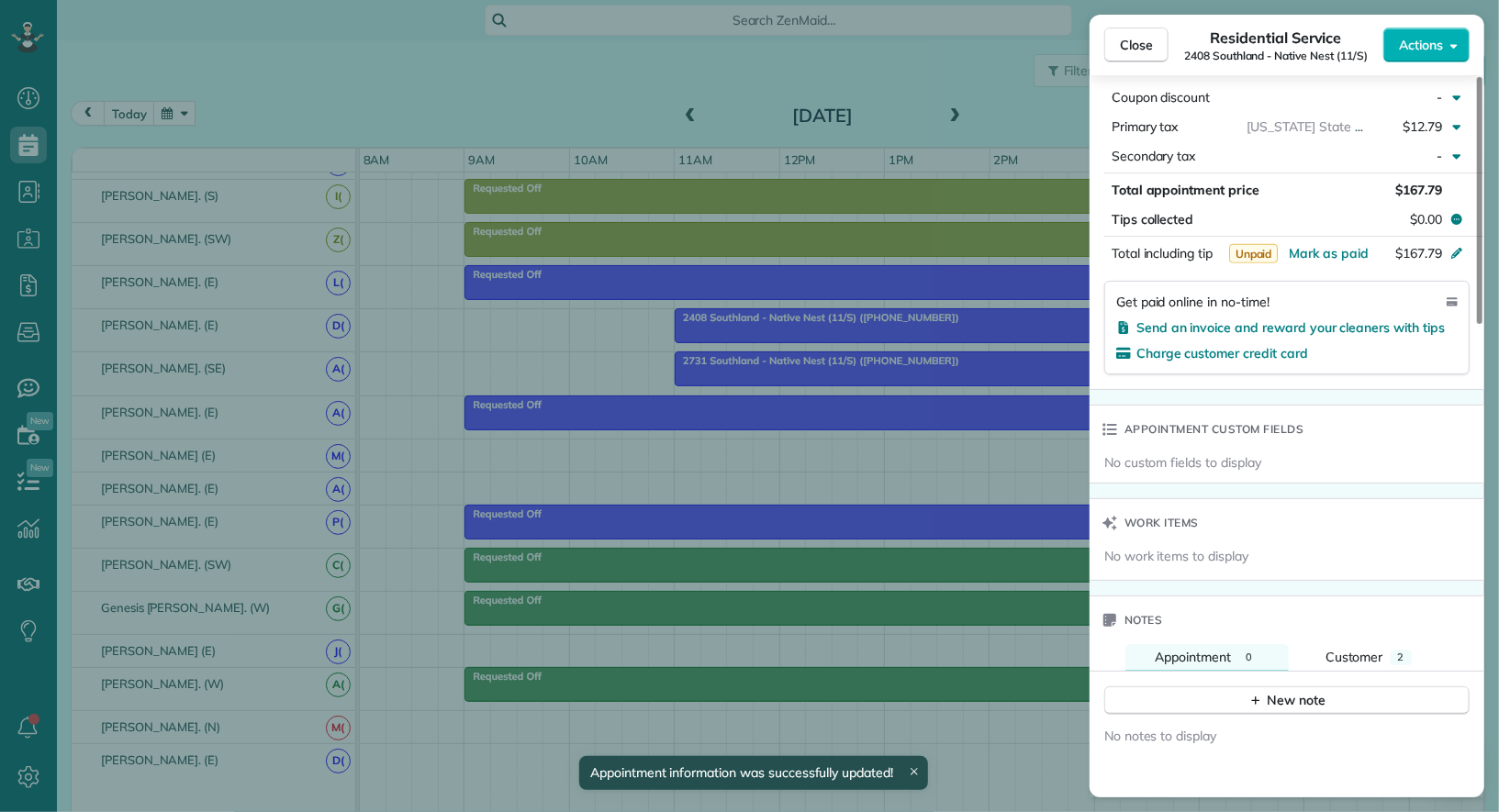
scroll to position [465, 0]
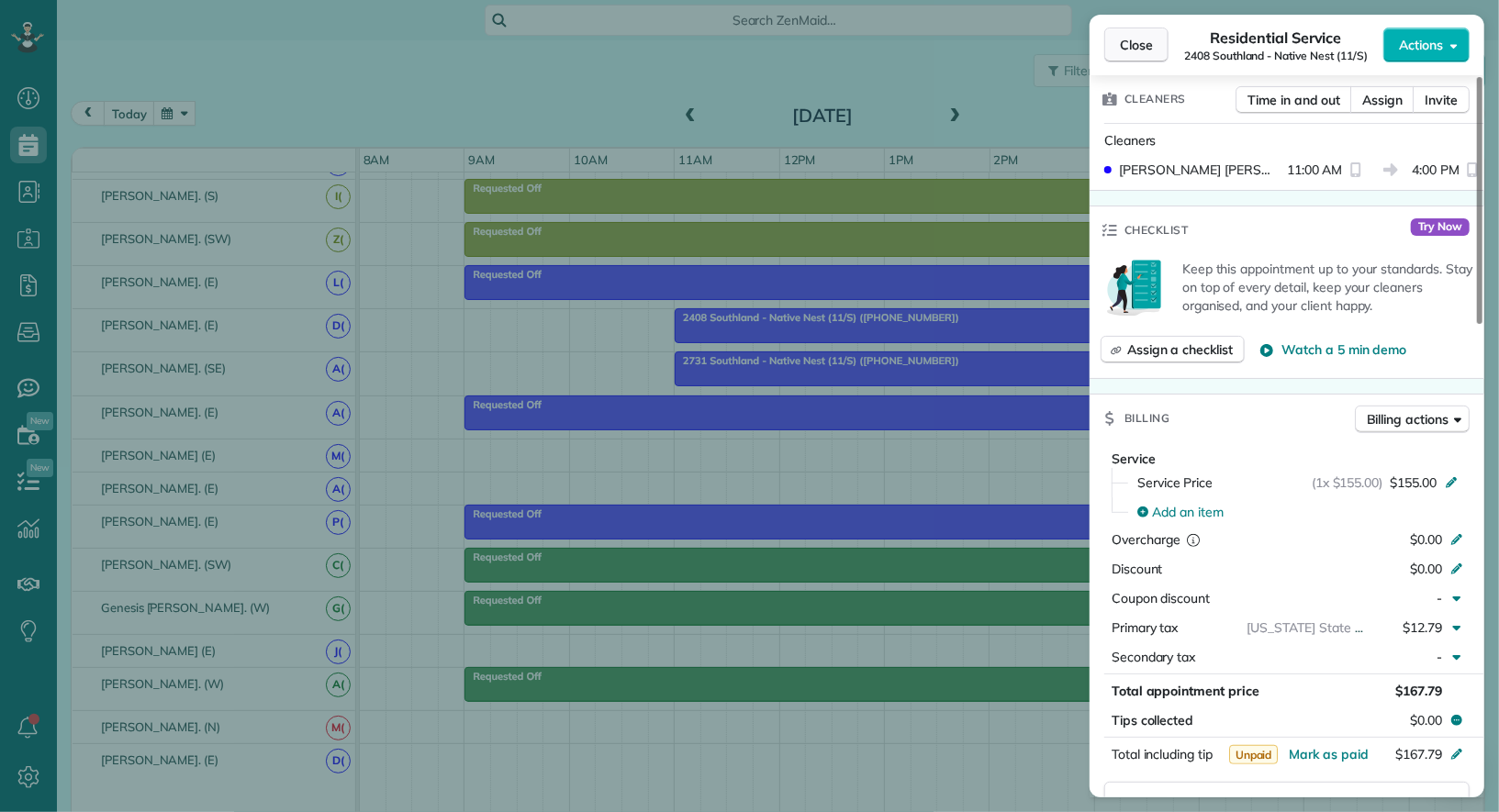
click at [1143, 46] on span "Close" at bounding box center [1137, 45] width 33 height 18
